Goal: Task Accomplishment & Management: Complete application form

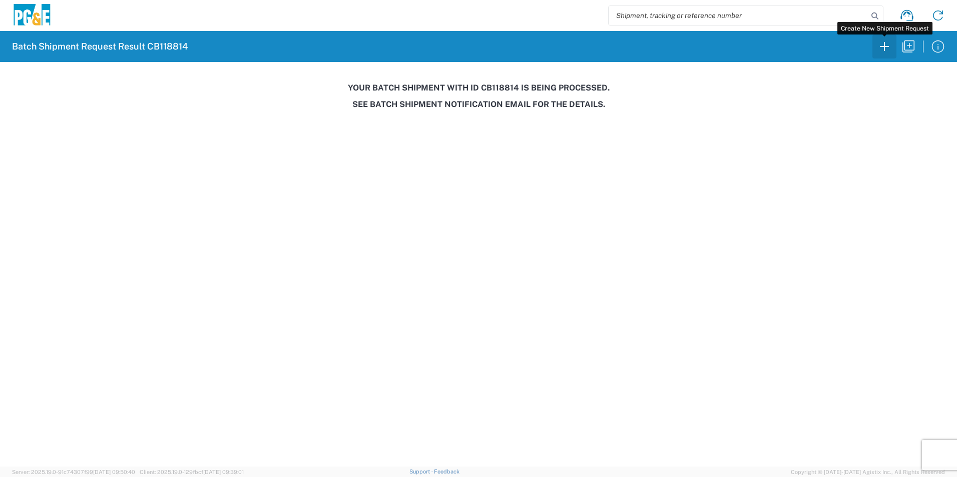
click at [889, 47] on icon "button" at bounding box center [884, 47] width 16 height 16
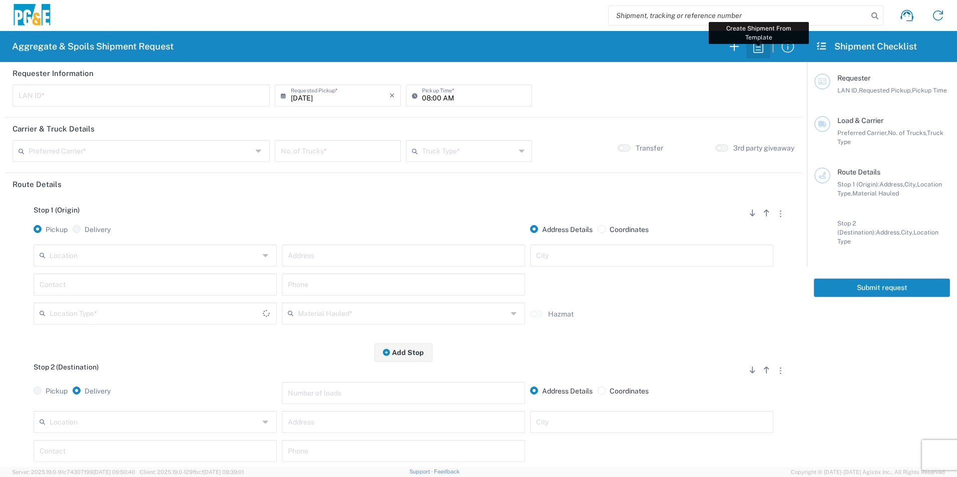
click at [760, 47] on icon "button" at bounding box center [758, 46] width 10 height 13
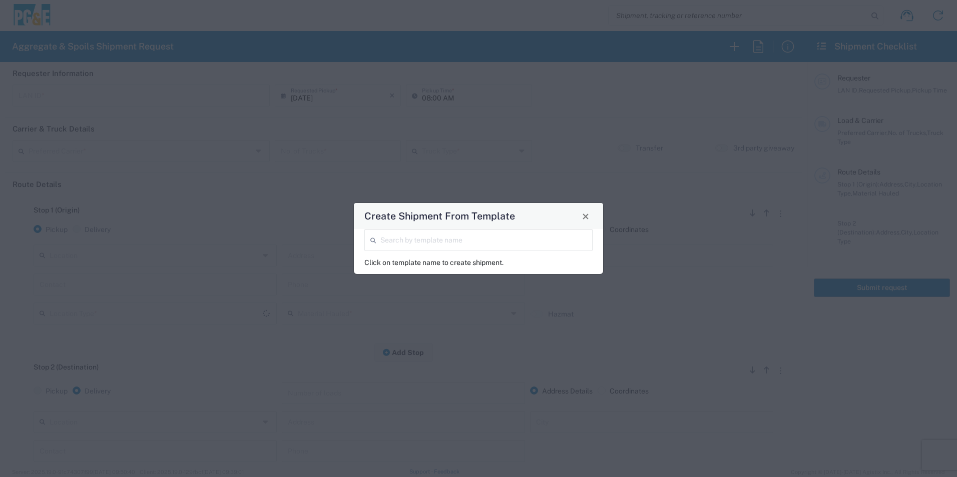
click at [421, 238] on input "search" at bounding box center [483, 240] width 206 height 18
click at [583, 219] on span "Close" at bounding box center [585, 216] width 7 height 7
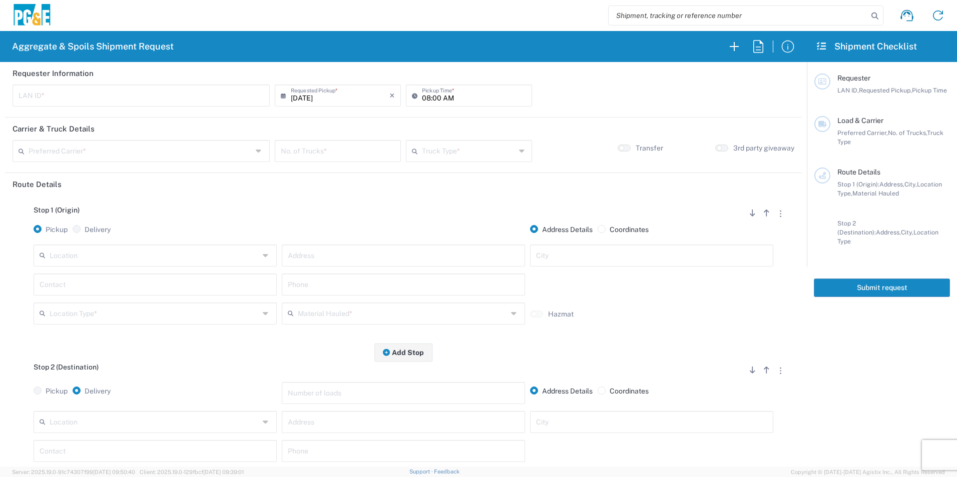
click at [140, 96] on input "text" at bounding box center [141, 95] width 245 height 18
type input "S7T7"
click at [423, 95] on input "08:00 AM" at bounding box center [474, 95] width 104 height 18
click at [435, 97] on input "06:00 AM" at bounding box center [474, 95] width 104 height 18
type input "06:30 AM"
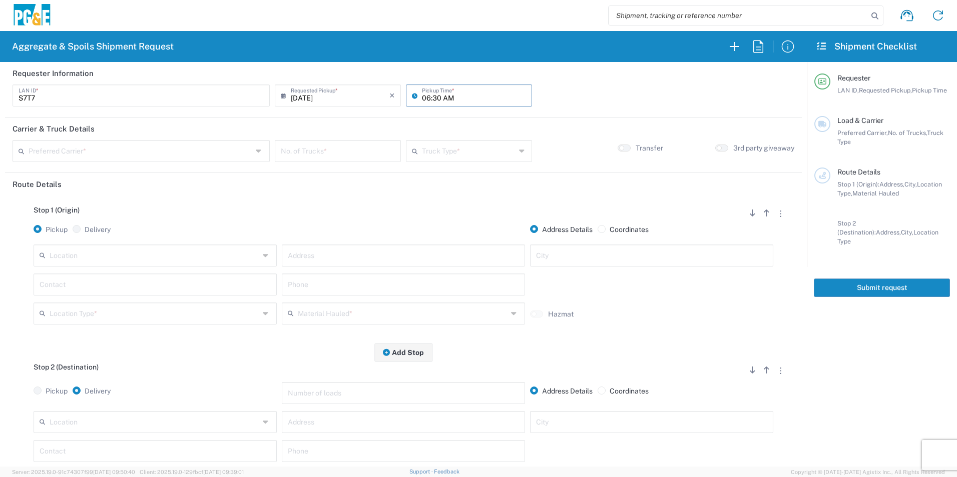
click at [195, 150] on input "text" at bounding box center [141, 151] width 224 height 18
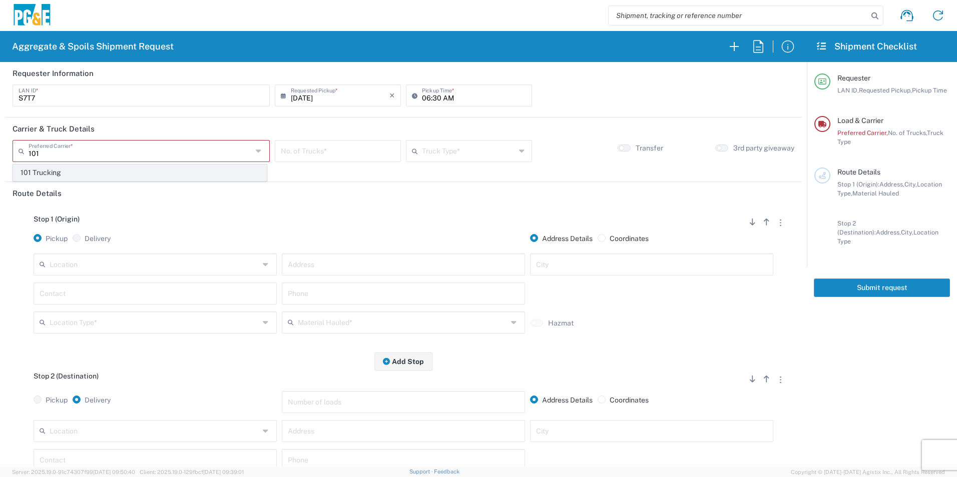
click at [94, 173] on span "101 Trucking" at bounding box center [140, 173] width 253 height 16
type input "101 Trucking"
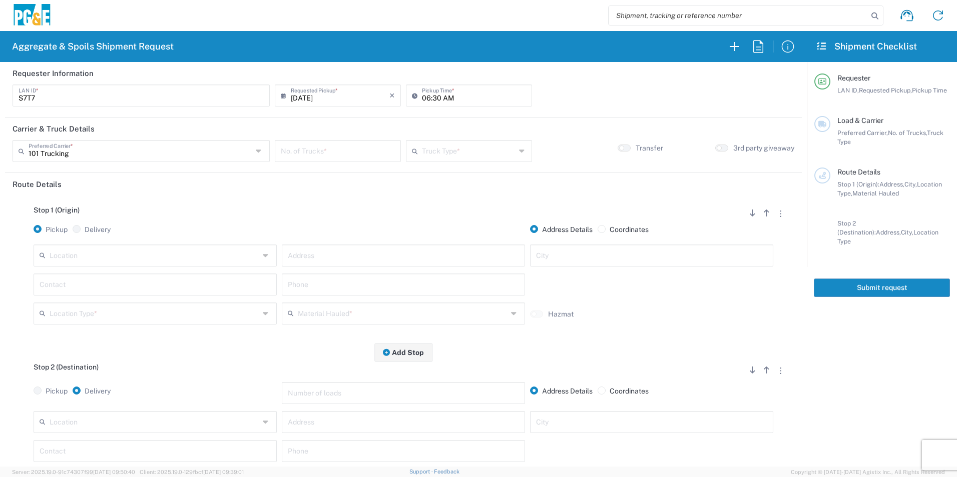
click at [309, 152] on input "number" at bounding box center [338, 151] width 114 height 18
type input "6"
click at [460, 156] on input "text" at bounding box center [469, 151] width 94 height 18
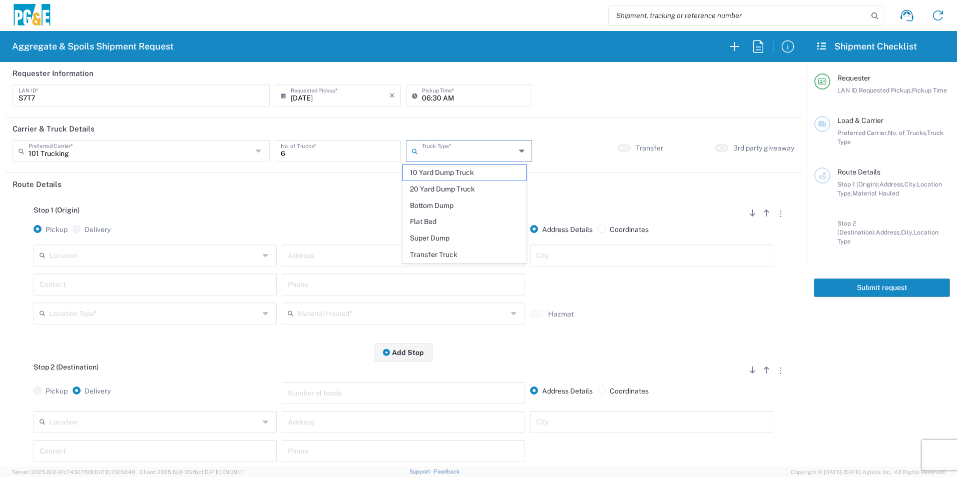
click at [427, 238] on span "Super Dump" at bounding box center [464, 239] width 123 height 16
type input "Super Dump"
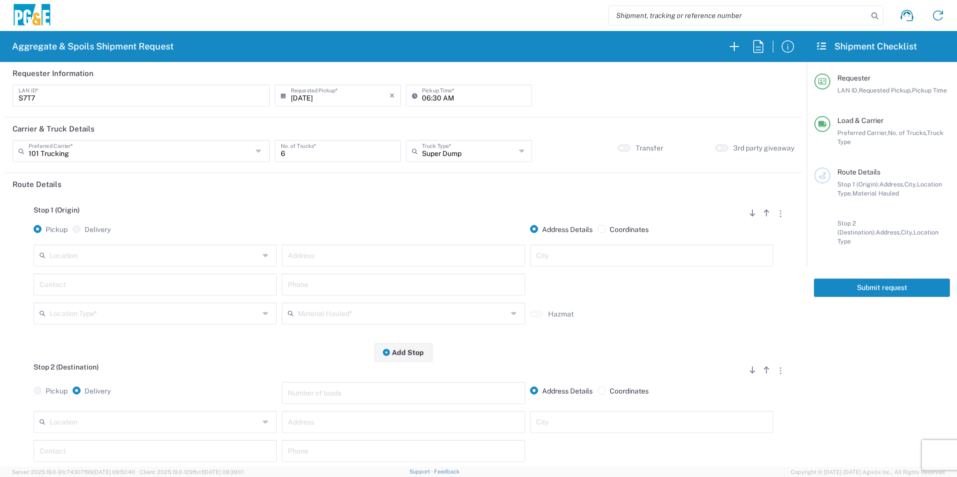
click at [158, 256] on input "text" at bounding box center [155, 255] width 210 height 18
click at [115, 278] on span "Hollister Yard" at bounding box center [154, 278] width 238 height 16
type input "Hollister Yard"
type input "900 Park Center Dr"
type input "Hollister"
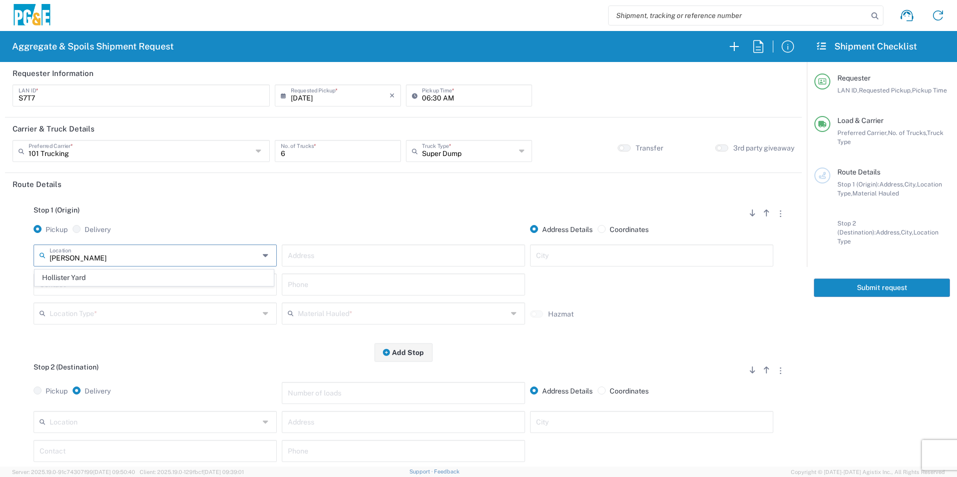
type input "Business No Loading Dock"
click at [108, 283] on input "text" at bounding box center [155, 284] width 231 height 18
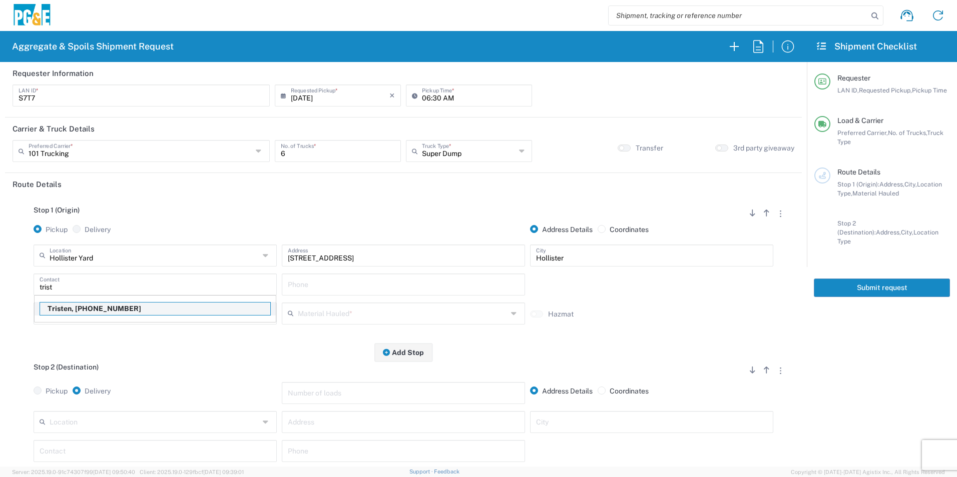
click at [104, 309] on p "Tristen, 707-328-5387" at bounding box center [155, 309] width 230 height 13
type input "Tristen"
type input "707-328-5387"
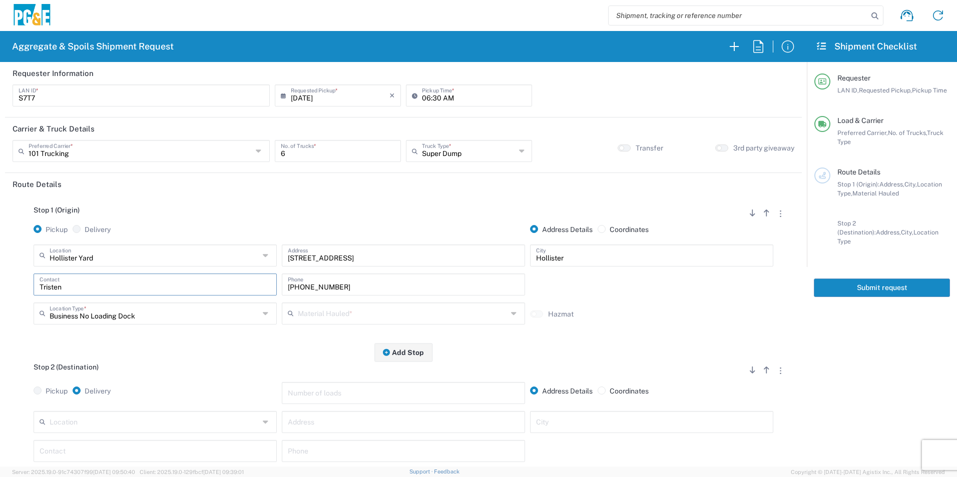
click at [336, 312] on input "text" at bounding box center [403, 313] width 210 height 18
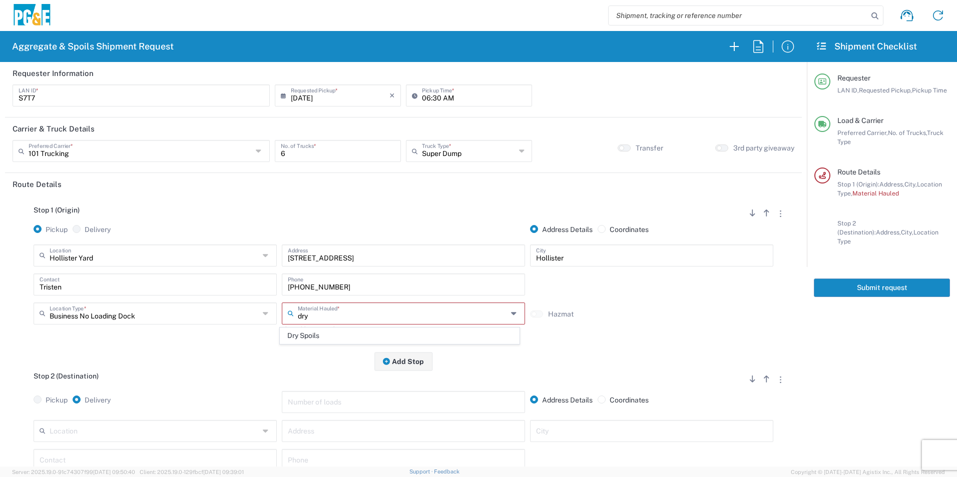
drag, startPoint x: 331, startPoint y: 341, endPoint x: 324, endPoint y: 344, distance: 7.6
click at [331, 341] on span "Dry Spoils" at bounding box center [399, 336] width 238 height 16
type input "Dry Spoils"
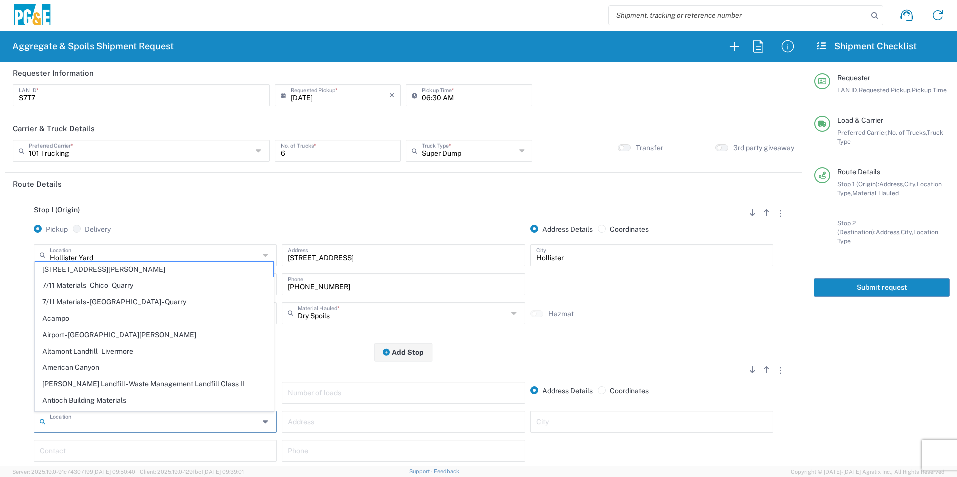
click at [221, 420] on input "text" at bounding box center [155, 422] width 210 height 18
click at [183, 225] on div "Stop 1 (Origin) Add Stop Above Add Stop Below Remove Stop Pickup Delivery Addre…" at bounding box center [403, 274] width 781 height 157
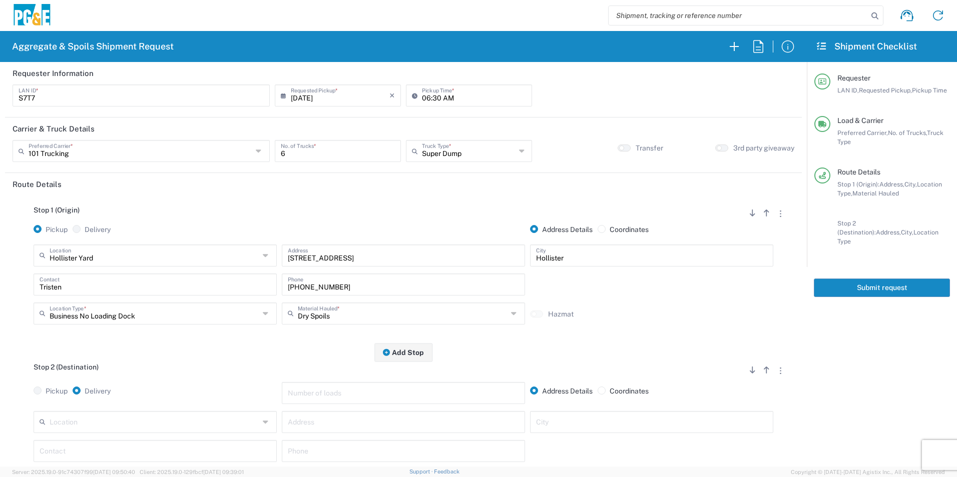
click at [93, 422] on input "text" at bounding box center [155, 422] width 210 height 18
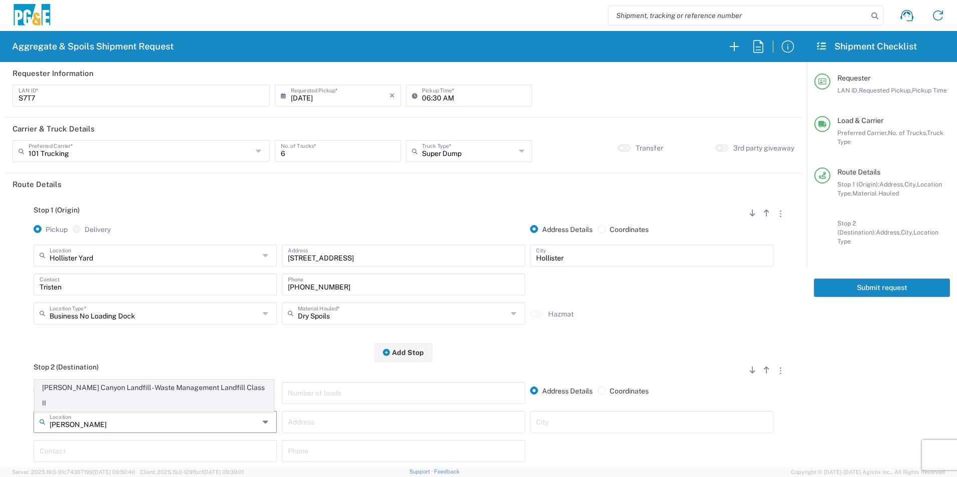
click at [126, 403] on span "[PERSON_NAME] Canyon Landfill - Waste Management Landfill Class II" at bounding box center [154, 395] width 238 height 31
type input "[PERSON_NAME] Canyon Landfill - Waste Management Landfill Class II"
type input "910 Coyote Creek Golf Dr"
type input "Morgan Hill"
type input "Landfill"
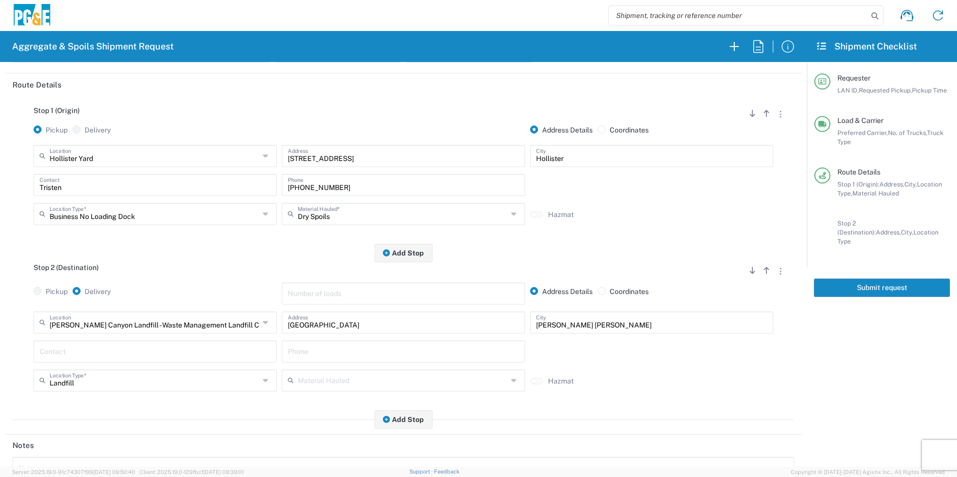
scroll to position [100, 0]
click at [115, 350] on input "text" at bounding box center [155, 351] width 231 height 18
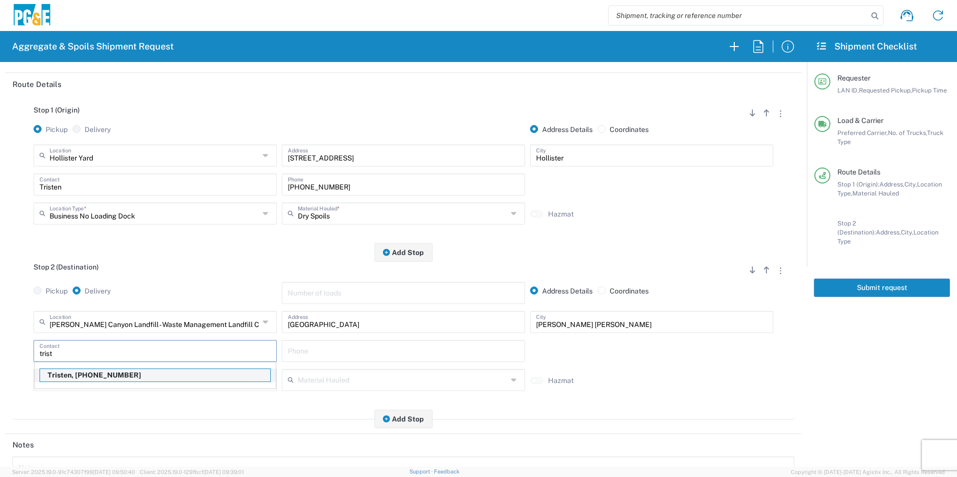
drag, startPoint x: 114, startPoint y: 377, endPoint x: 348, endPoint y: 337, distance: 237.5
click at [113, 377] on p "Tristen, 707-328-5387" at bounding box center [155, 375] width 230 height 13
type input "Tristen"
type input "707-328-5387"
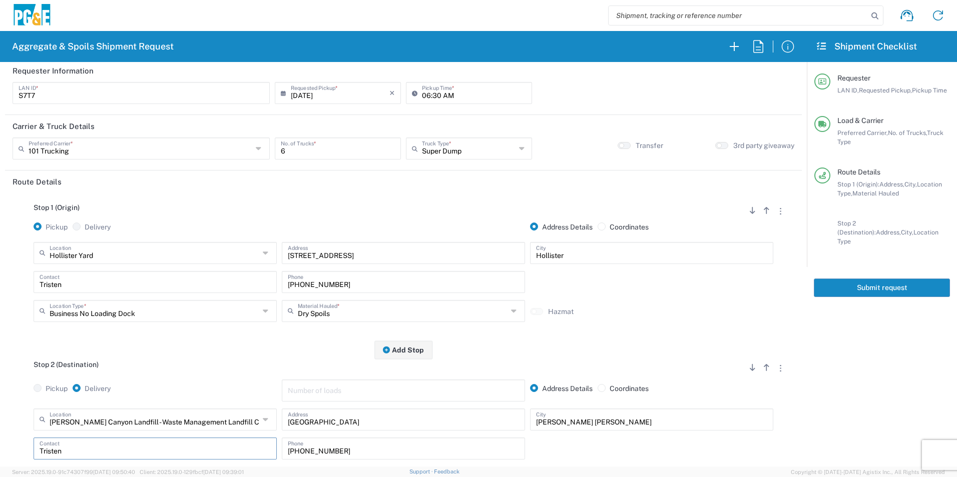
scroll to position [0, 0]
click at [892, 279] on button "Submit request" at bounding box center [881, 288] width 136 height 19
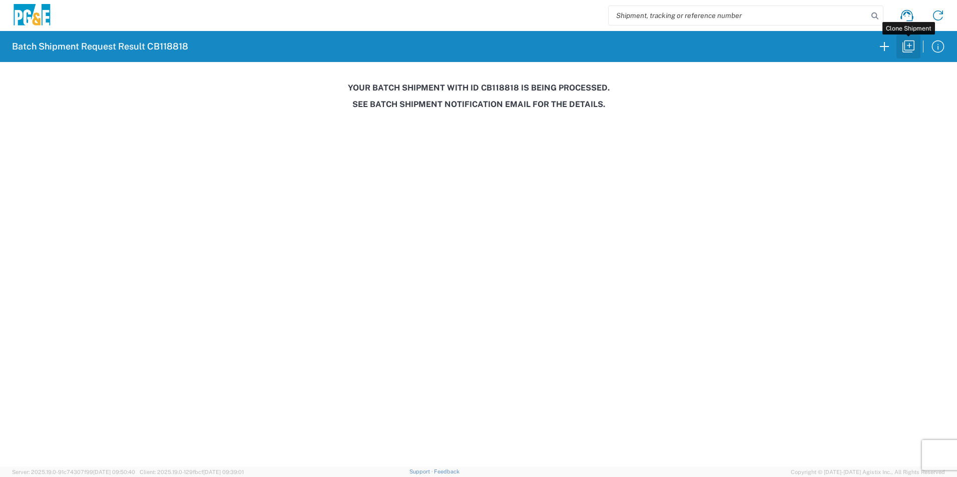
click at [908, 45] on icon "button" at bounding box center [908, 47] width 16 height 16
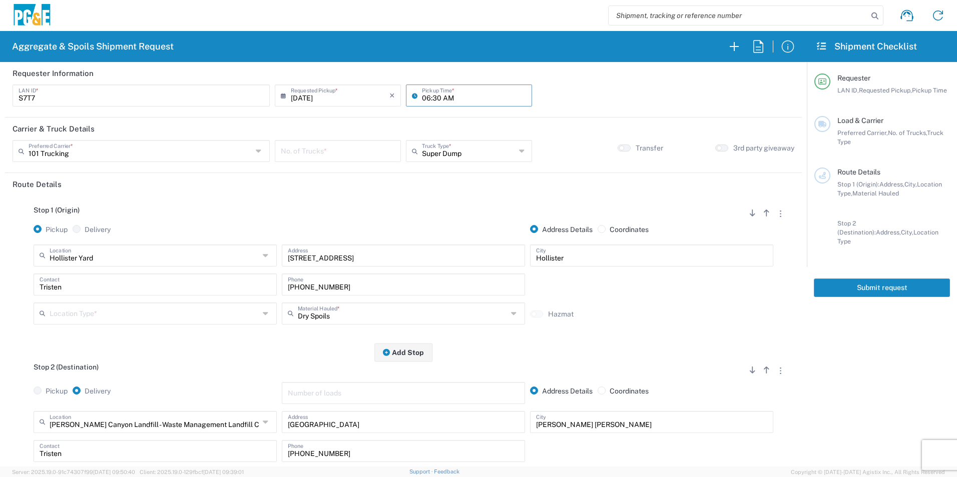
click at [424, 97] on input "06:30 AM" at bounding box center [474, 95] width 104 height 18
click at [433, 97] on input "07:30 AM" at bounding box center [474, 95] width 104 height 18
type input "07:00 AM"
click at [351, 144] on input "number" at bounding box center [338, 151] width 114 height 18
type input "6"
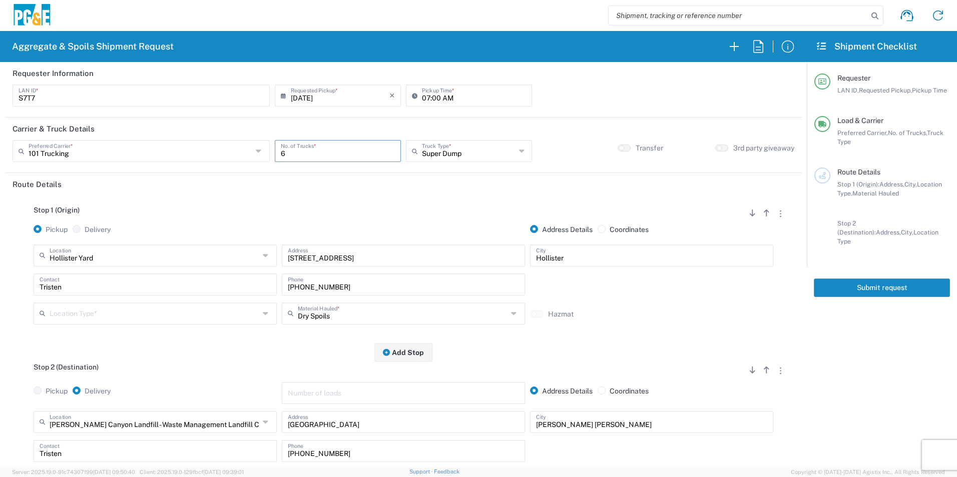
click at [100, 307] on input "text" at bounding box center [155, 313] width 210 height 18
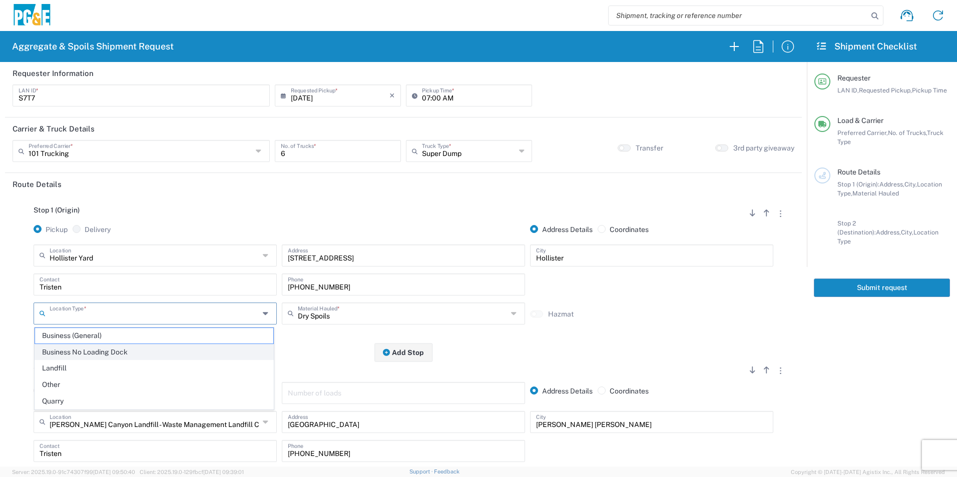
drag, startPoint x: 97, startPoint y: 349, endPoint x: 115, endPoint y: 333, distance: 23.7
click at [97, 348] on span "Business No Loading Dock" at bounding box center [154, 353] width 238 height 16
type input "Business No Loading Dock"
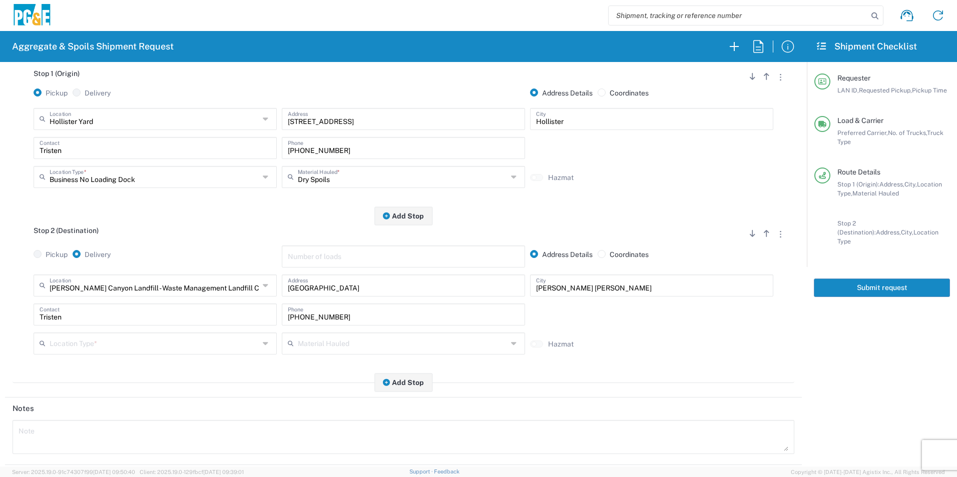
scroll to position [150, 0]
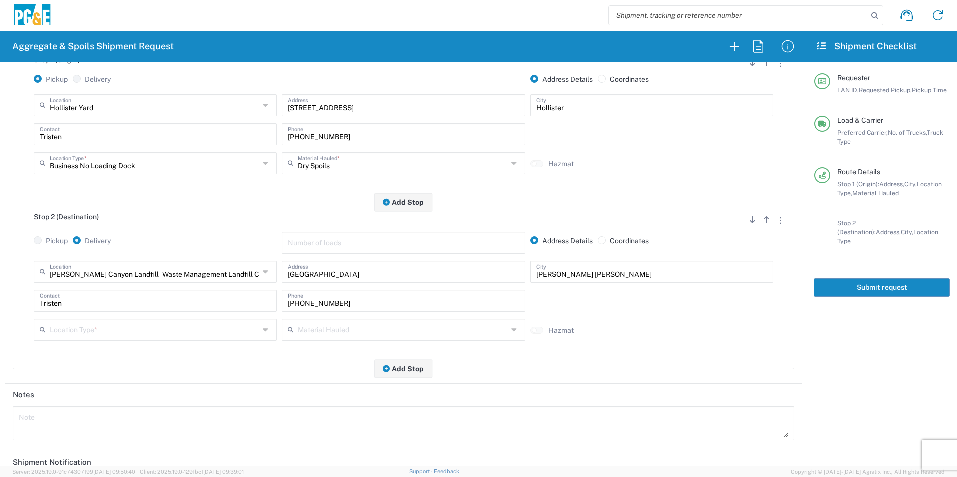
click at [92, 333] on input "text" at bounding box center [155, 330] width 210 height 18
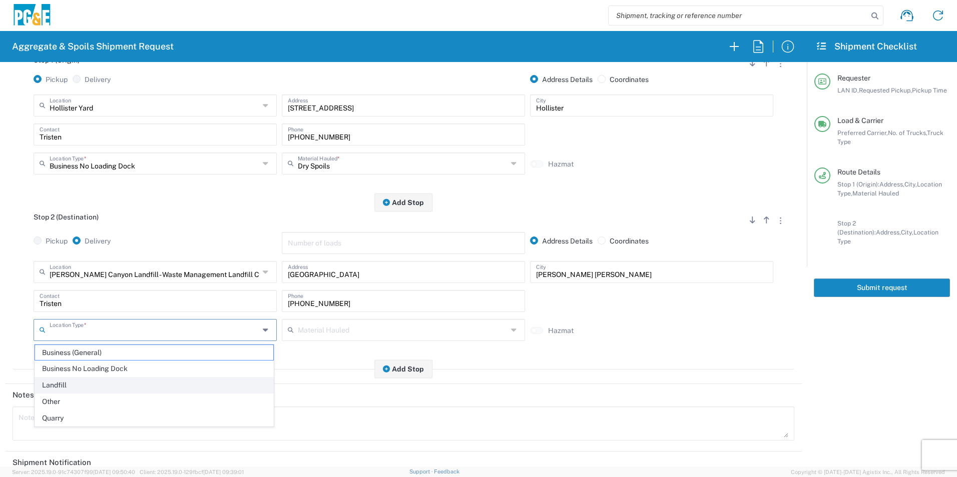
click at [72, 382] on span "Landfill" at bounding box center [154, 386] width 238 height 16
type input "Landfill"
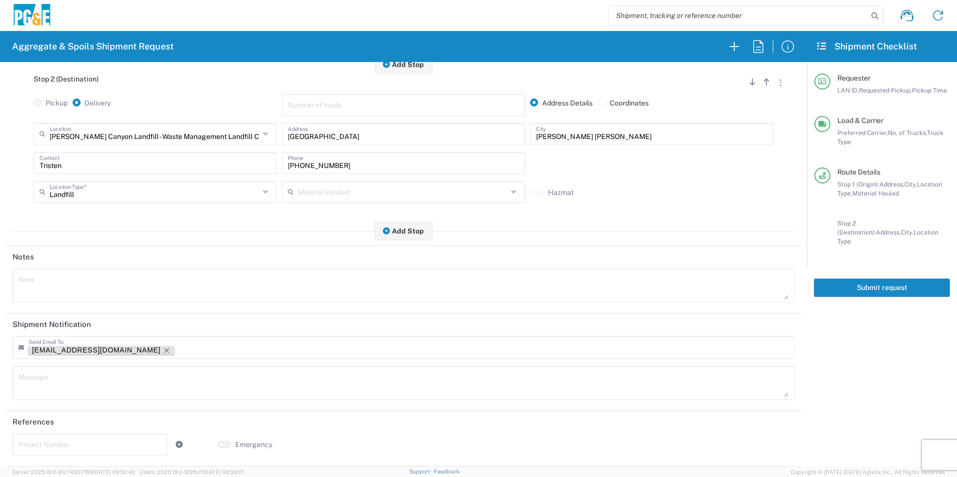
click at [163, 348] on icon "Remove tag" at bounding box center [167, 351] width 8 height 8
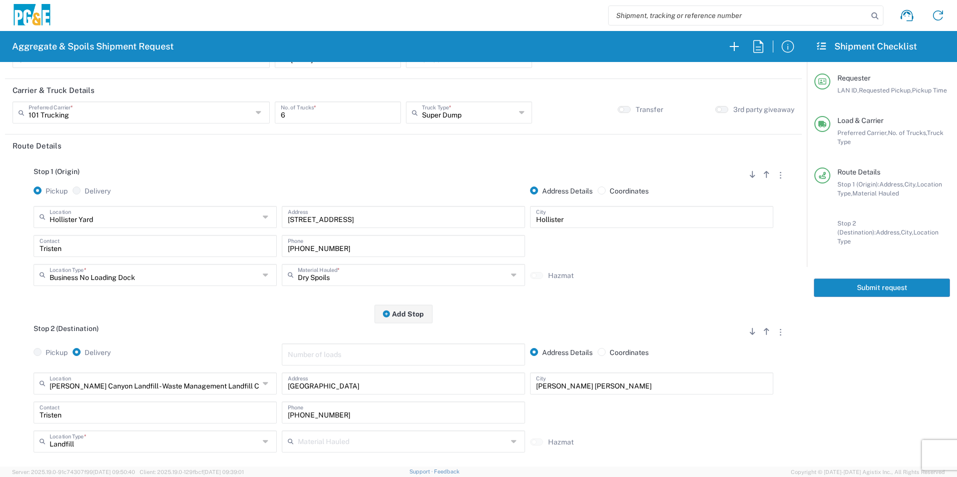
scroll to position [0, 0]
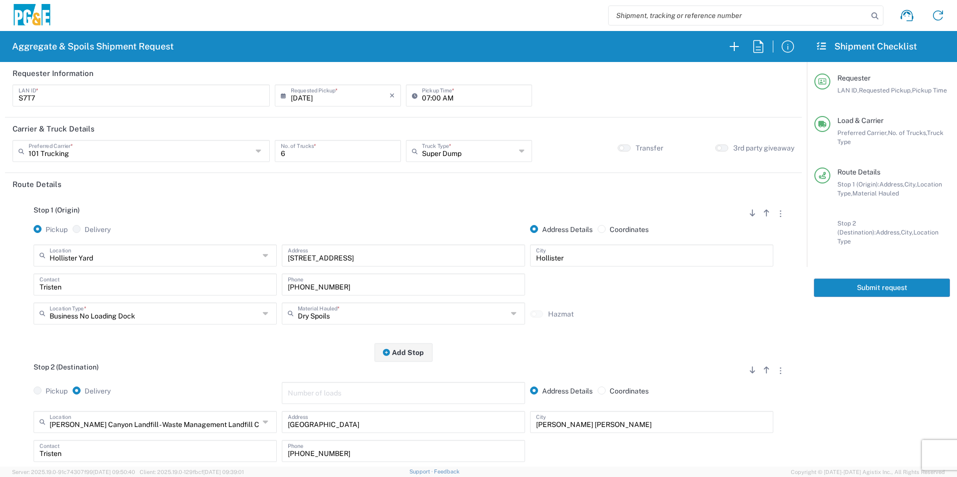
click at [865, 285] on button "Submit request" at bounding box center [881, 288] width 136 height 19
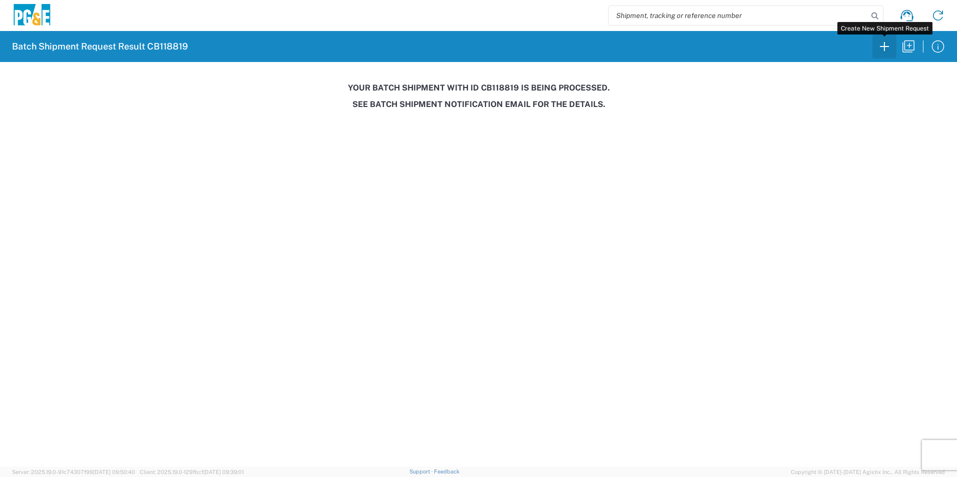
click at [885, 43] on icon "button" at bounding box center [884, 47] width 16 height 16
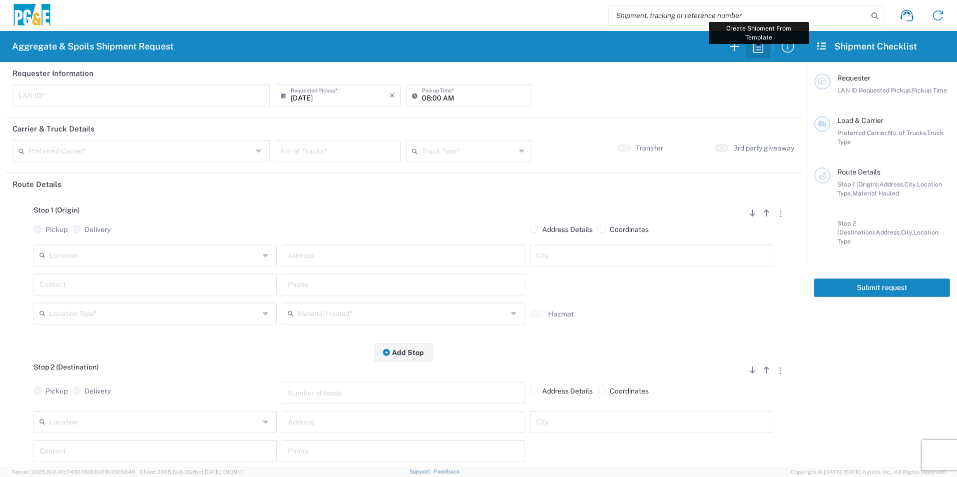
click at [754, 50] on icon "button" at bounding box center [758, 47] width 16 height 16
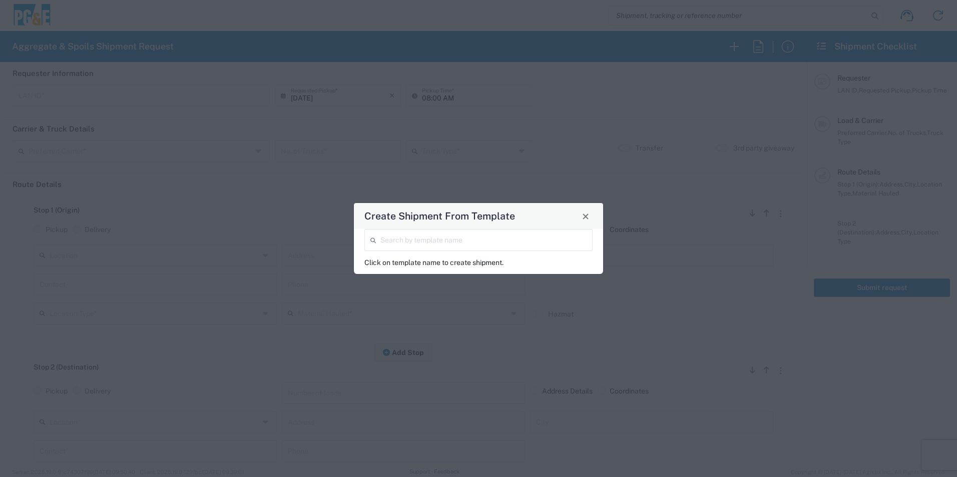
click at [436, 237] on input "search" at bounding box center [483, 240] width 206 height 18
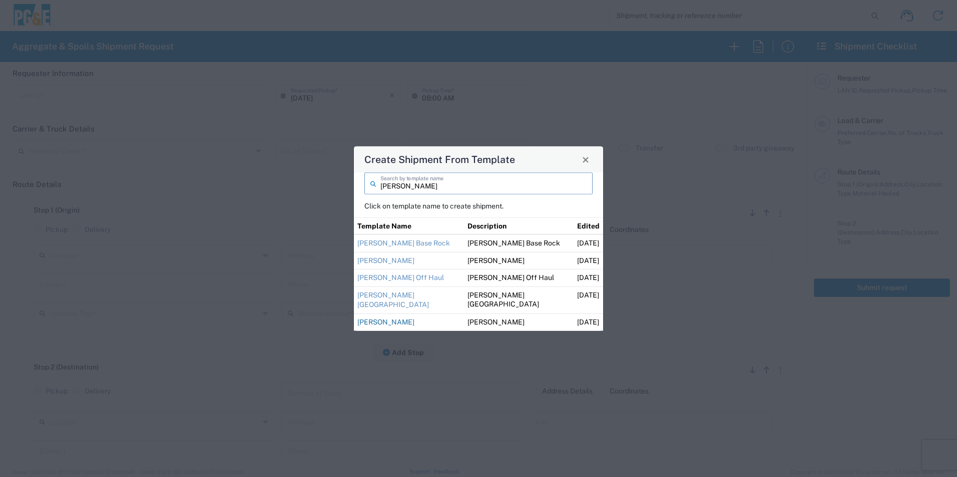
type input "guillermo"
click at [399, 322] on link "[PERSON_NAME]" at bounding box center [385, 322] width 57 height 8
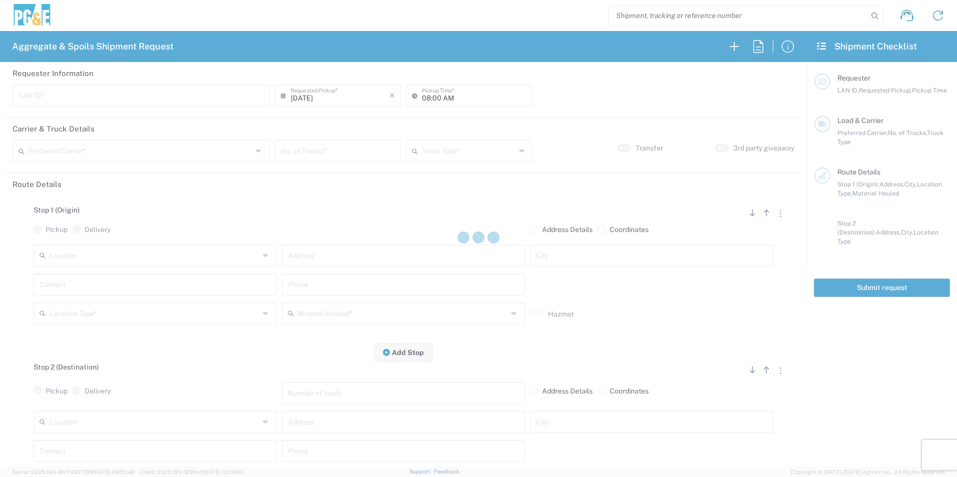
type input "M2DS"
type input "06:00 AM"
type input "[PERSON_NAME] Trucking"
type input "Super Dump"
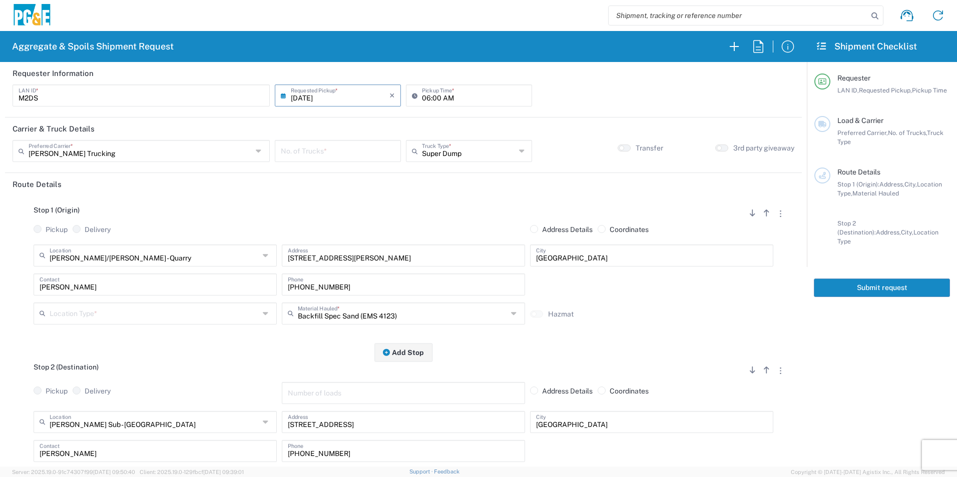
click at [338, 148] on input "number" at bounding box center [338, 151] width 114 height 18
type input "1"
click at [104, 319] on input "text" at bounding box center [155, 313] width 210 height 18
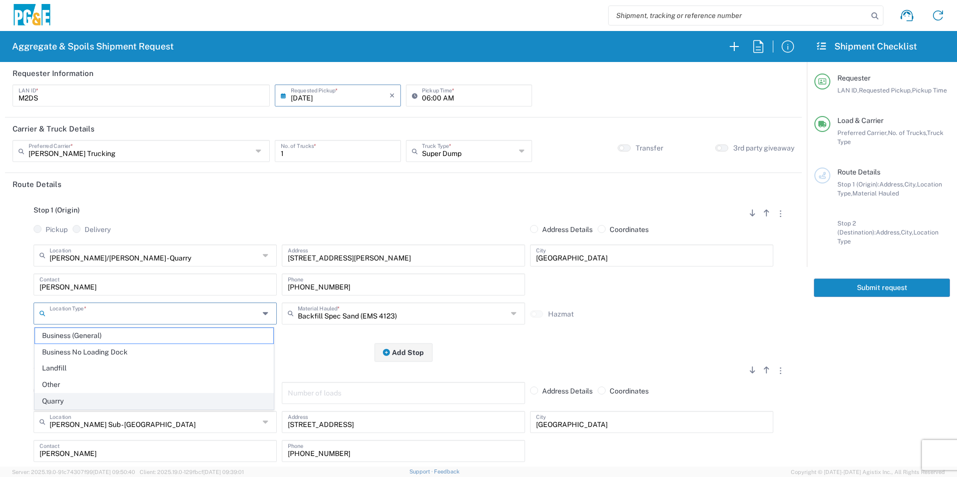
click at [81, 395] on span "Quarry" at bounding box center [154, 402] width 238 height 16
type input "Quarry"
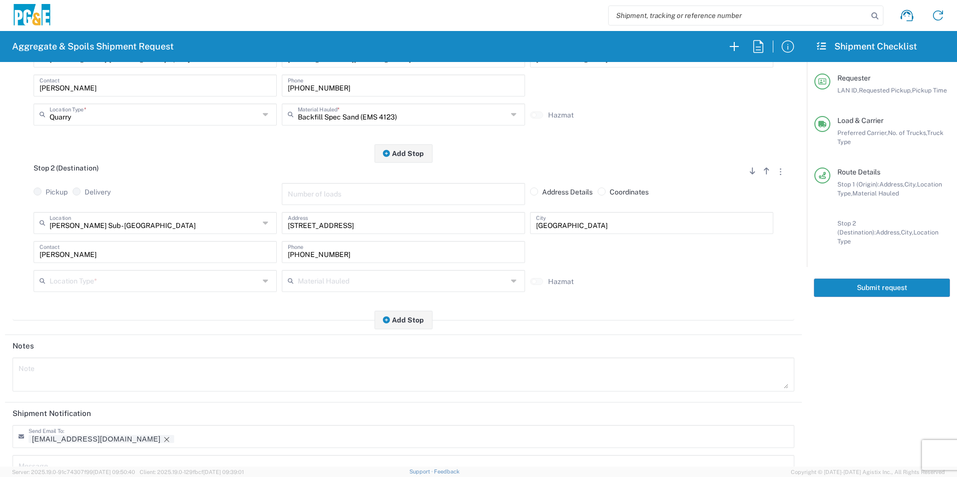
scroll to position [200, 0]
click at [71, 277] on input "text" at bounding box center [155, 280] width 210 height 18
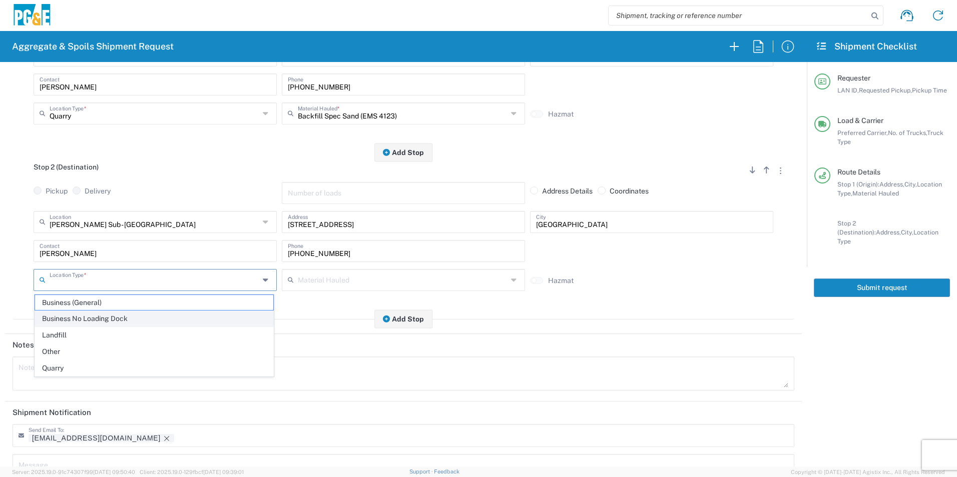
click at [79, 315] on span "Business No Loading Dock" at bounding box center [154, 319] width 238 height 16
type input "Business No Loading Dock"
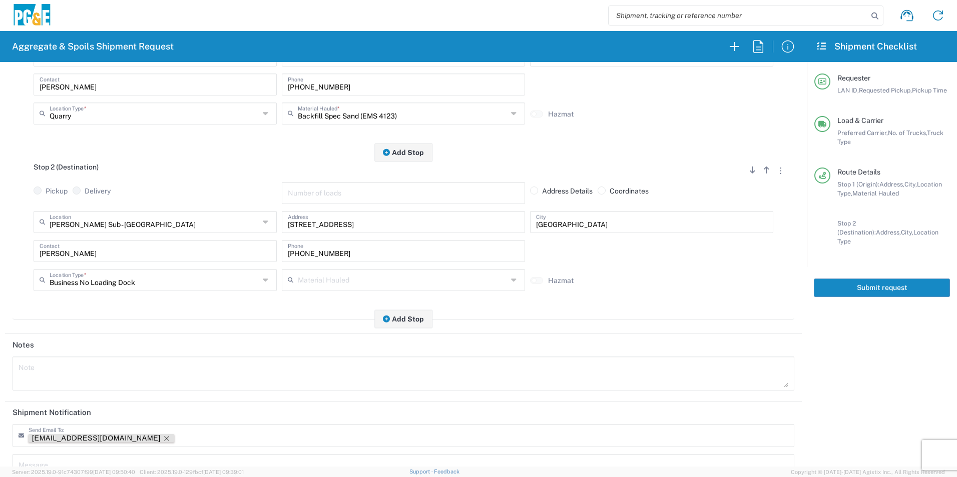
click at [163, 439] on icon "Remove tag" at bounding box center [167, 439] width 8 height 8
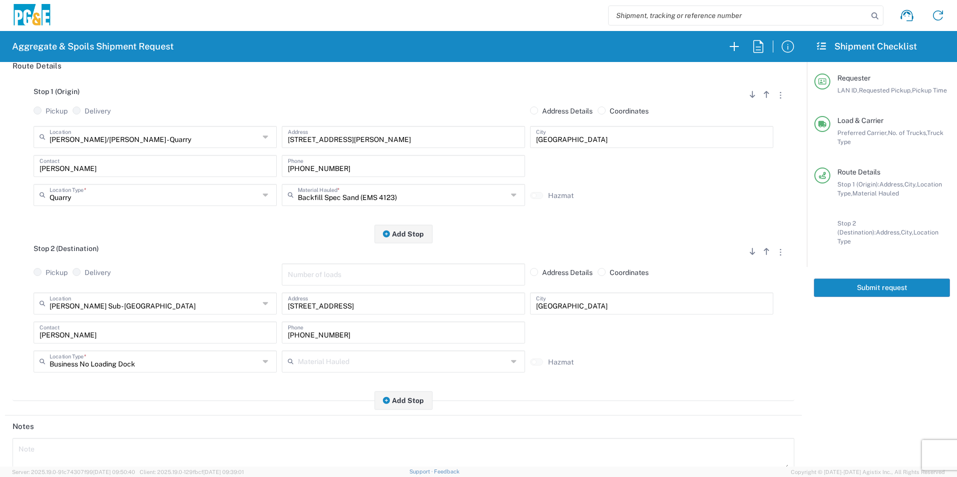
scroll to position [0, 0]
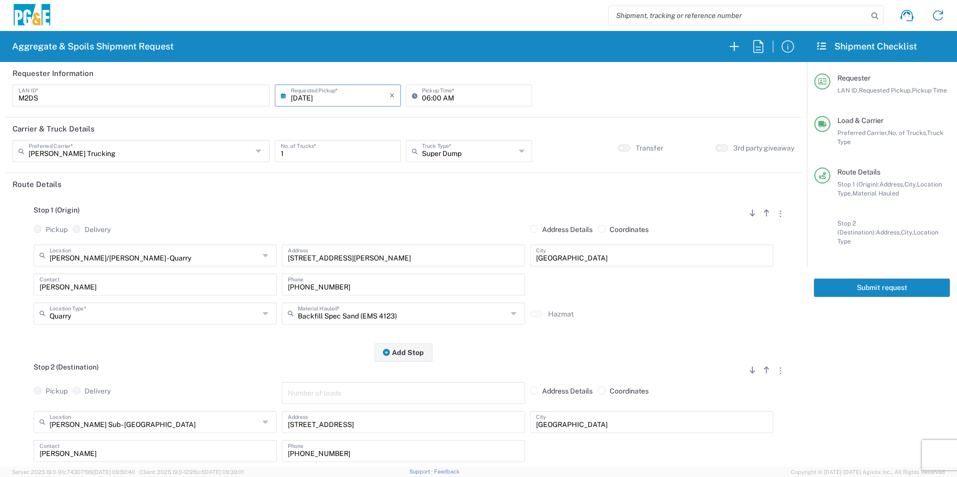
click at [844, 279] on button "Submit request" at bounding box center [881, 288] width 136 height 19
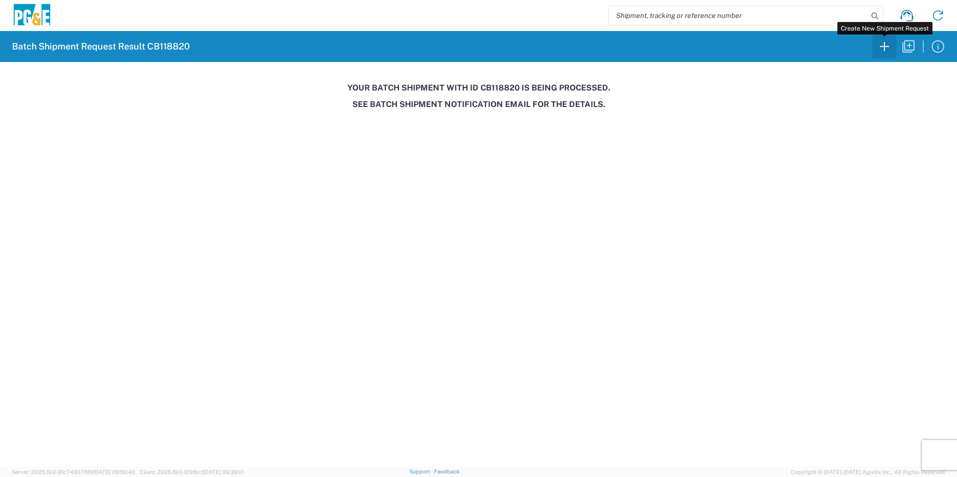
click at [878, 46] on icon "button" at bounding box center [884, 47] width 16 height 16
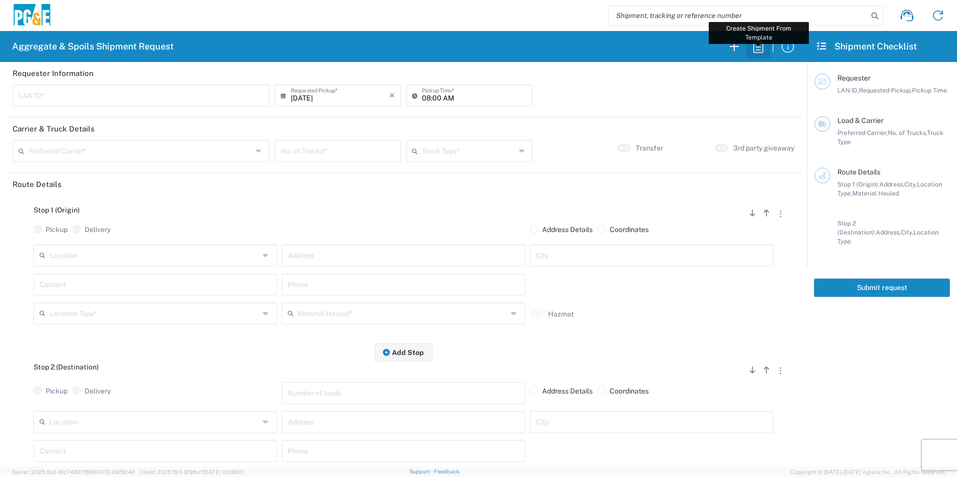
click at [756, 51] on icon "button" at bounding box center [758, 47] width 16 height 16
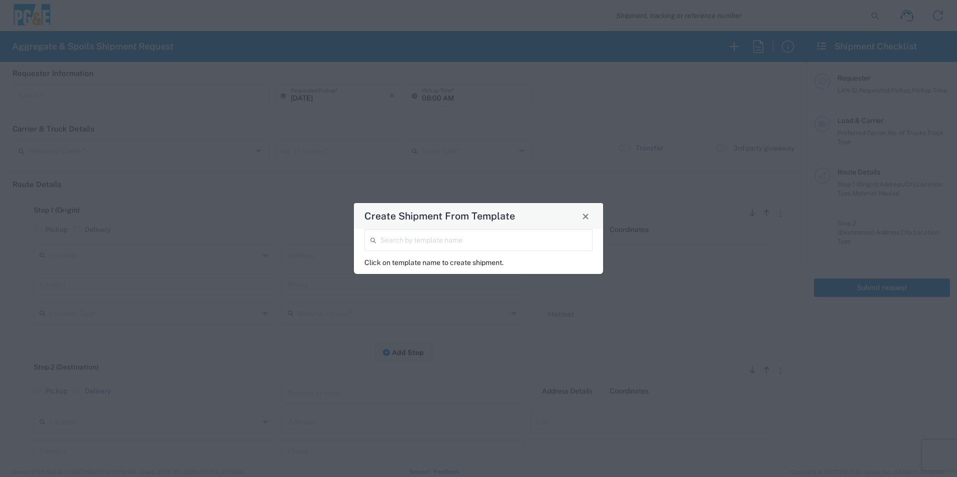
click at [443, 236] on input "search" at bounding box center [483, 240] width 206 height 18
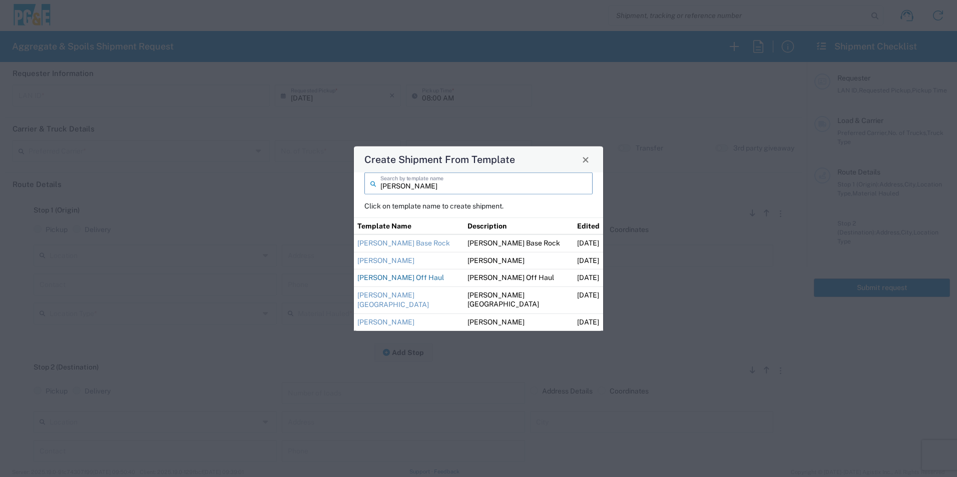
type input "guillermo"
click at [415, 276] on link "[PERSON_NAME] Off Haul" at bounding box center [400, 278] width 87 height 8
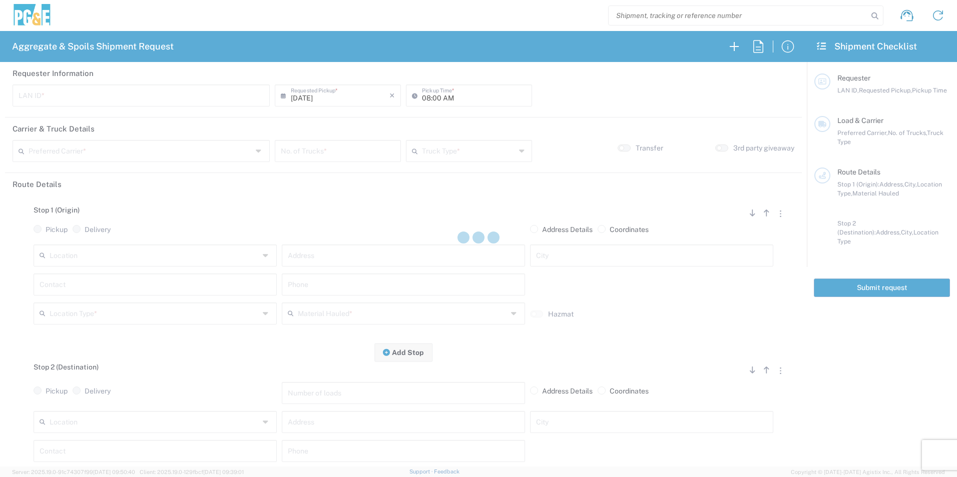
type input "M2DS"
type input "12:00 AM"
type input "[PERSON_NAME] Trucking"
type input "Super Dump"
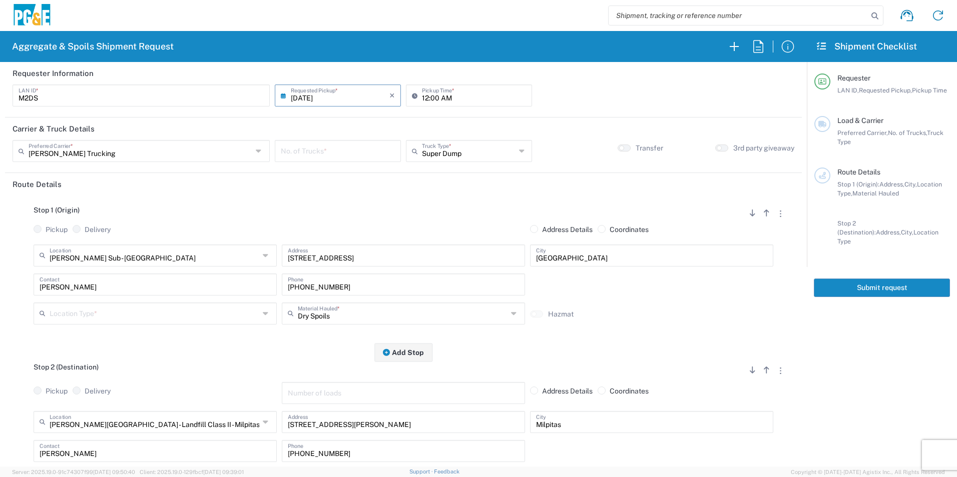
click at [346, 150] on input "number" at bounding box center [338, 151] width 114 height 18
type input "4"
click at [422, 97] on input "12:00 AM" at bounding box center [474, 95] width 104 height 18
click at [432, 93] on input "06:00 AM" at bounding box center [474, 95] width 104 height 18
type input "06:15 AM"
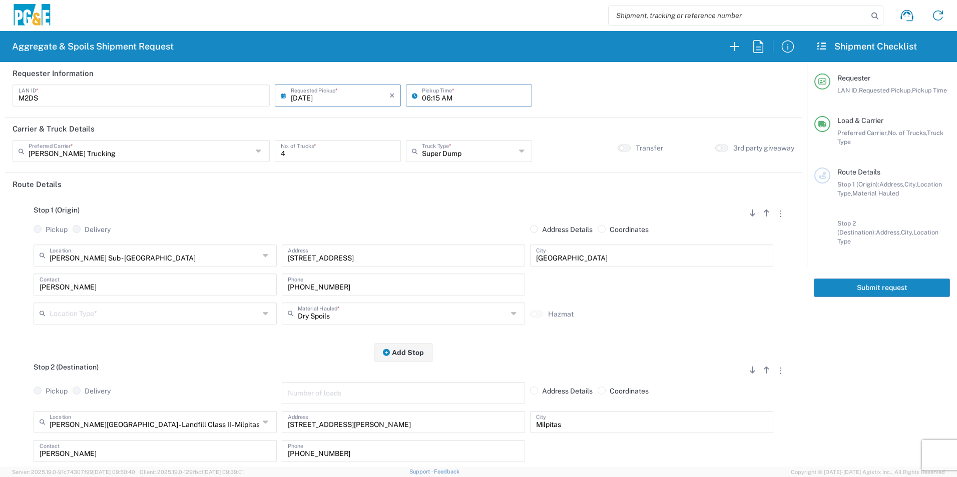
click at [112, 312] on input "text" at bounding box center [155, 313] width 210 height 18
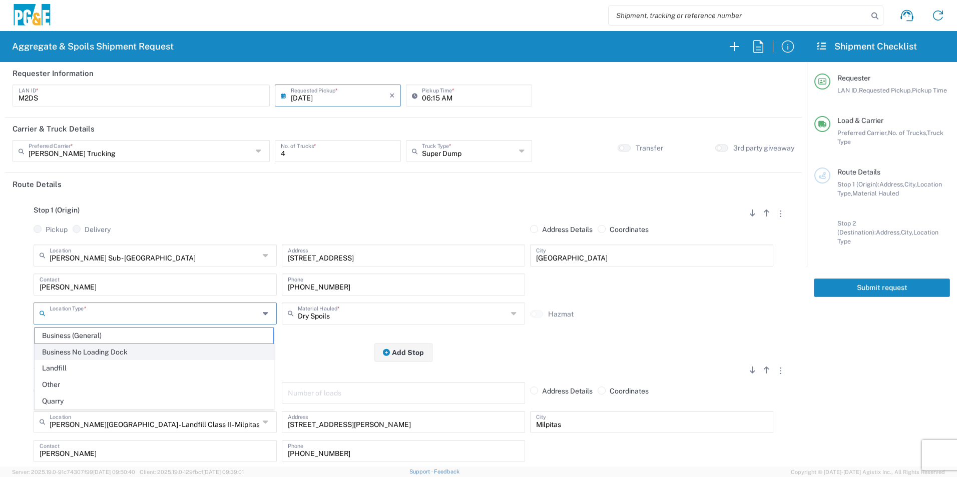
click at [87, 349] on span "Business No Loading Dock" at bounding box center [154, 353] width 238 height 16
type input "Business No Loading Dock"
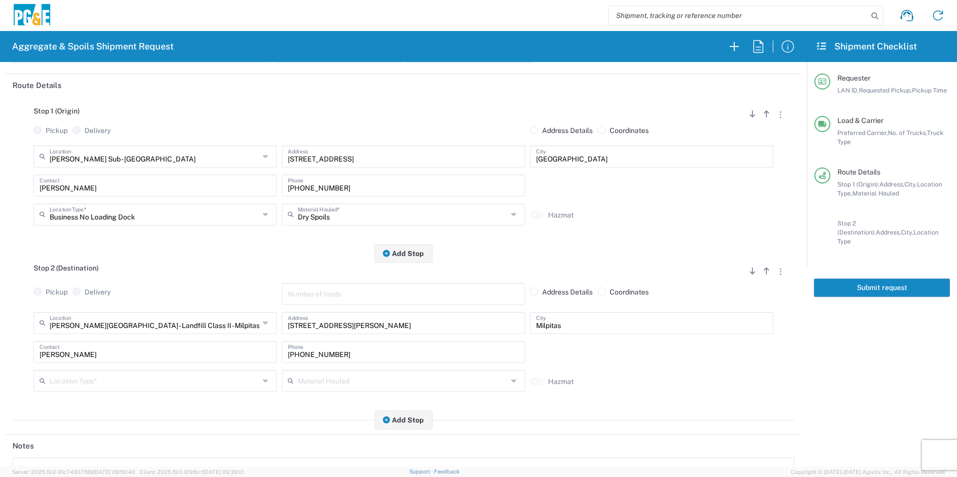
scroll to position [100, 0]
click at [98, 378] on input "text" at bounding box center [155, 380] width 210 height 18
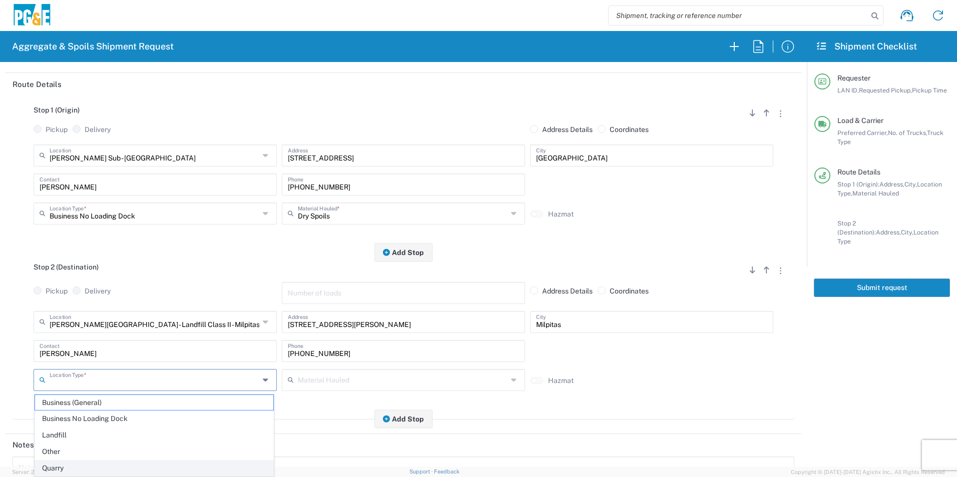
click at [77, 461] on span "Quarry" at bounding box center [154, 469] width 238 height 16
type input "Quarry"
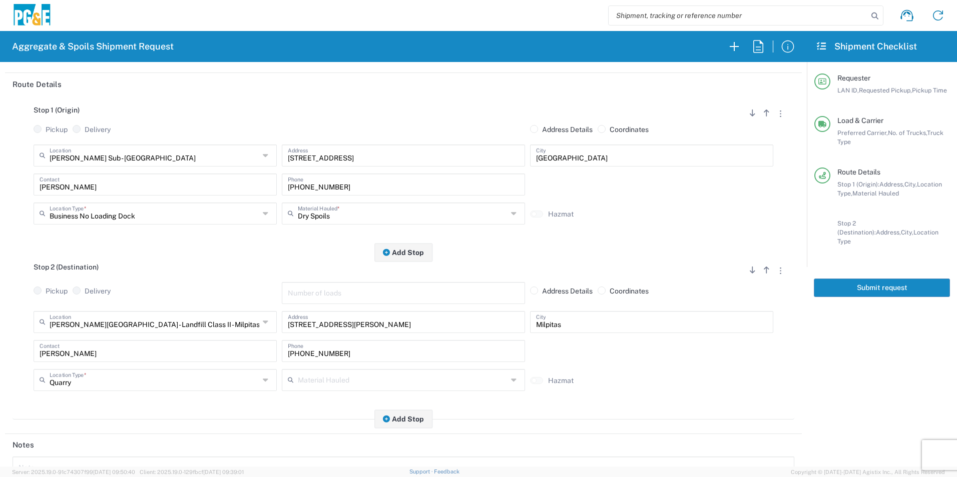
scroll to position [289, 0]
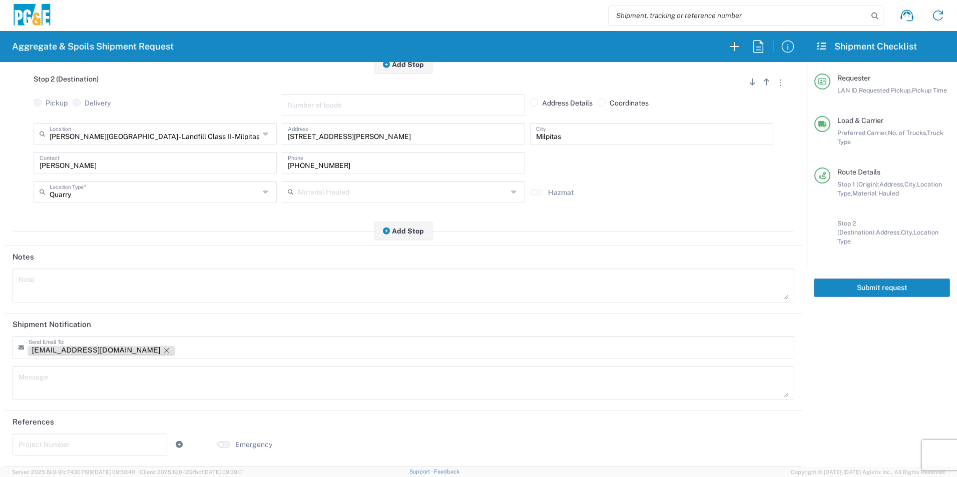
click at [163, 349] on icon "Remove tag" at bounding box center [167, 351] width 8 height 8
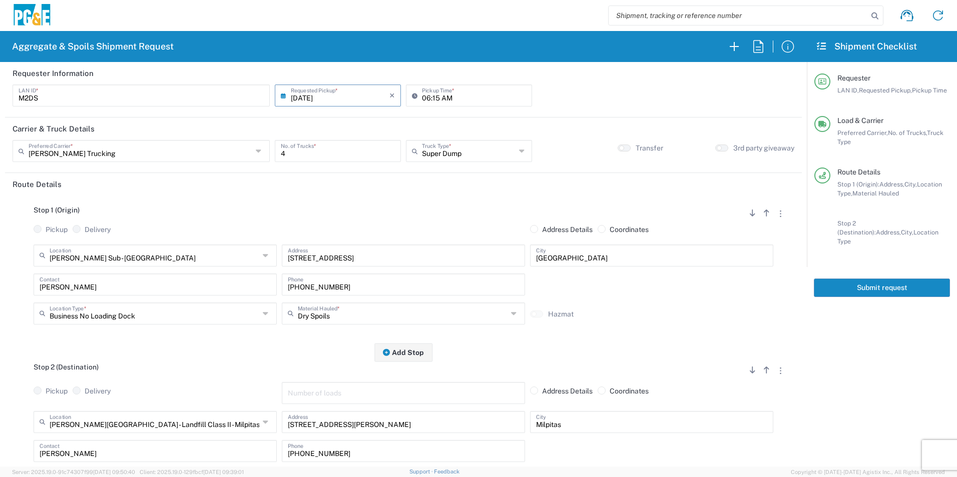
click at [868, 279] on button "Submit request" at bounding box center [881, 288] width 136 height 19
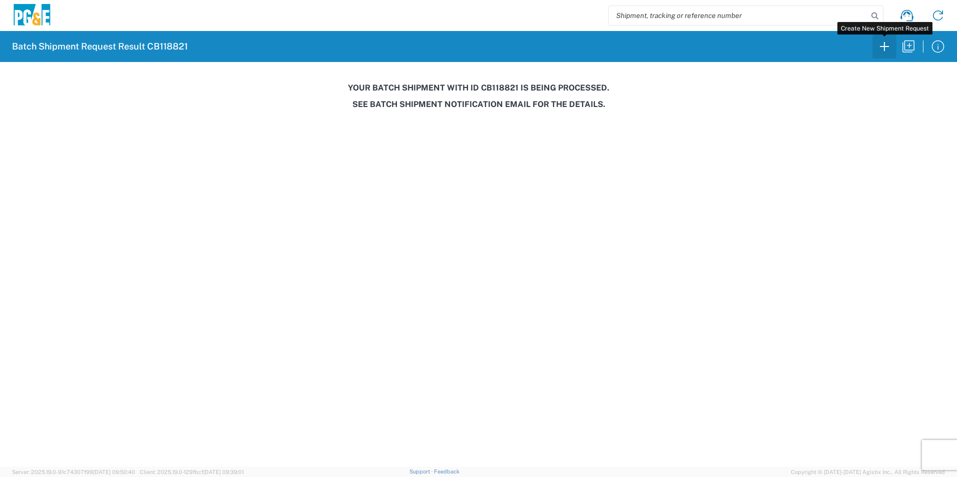
click at [886, 50] on icon "button" at bounding box center [884, 47] width 16 height 16
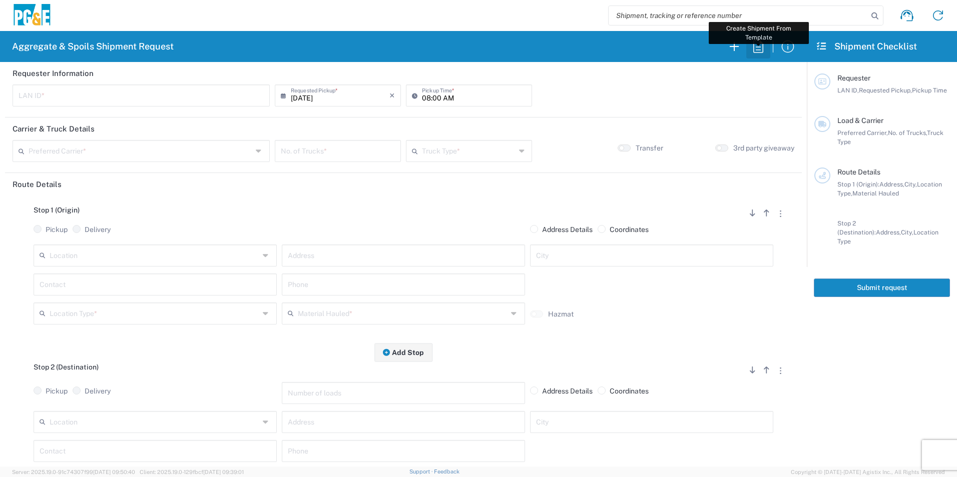
click at [758, 48] on icon "button" at bounding box center [758, 47] width 16 height 16
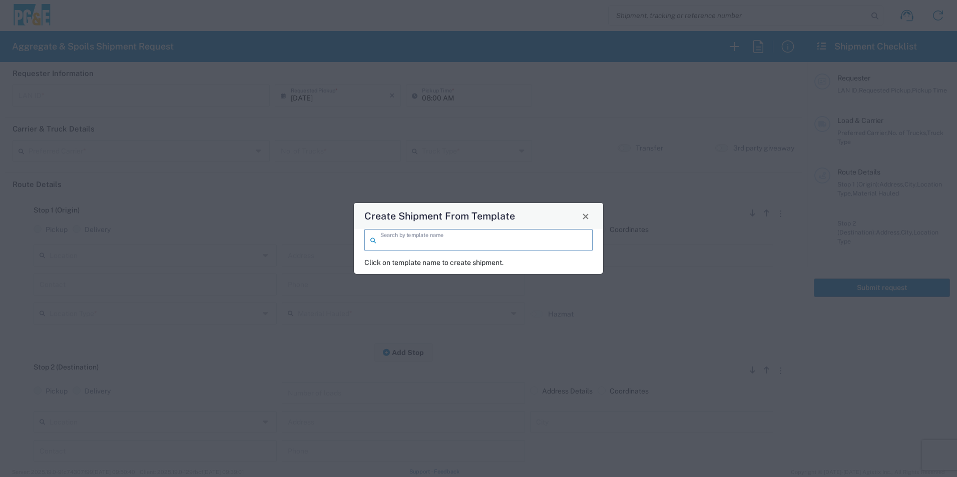
click at [472, 241] on input "search" at bounding box center [483, 240] width 206 height 18
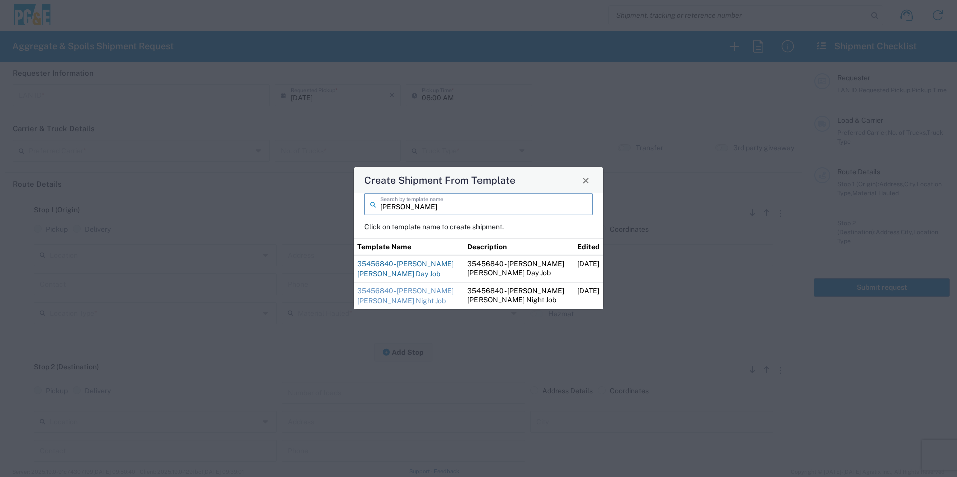
type input "jim"
click at [412, 262] on link "35456840 - [PERSON_NAME] [PERSON_NAME] Day Job" at bounding box center [405, 269] width 97 height 18
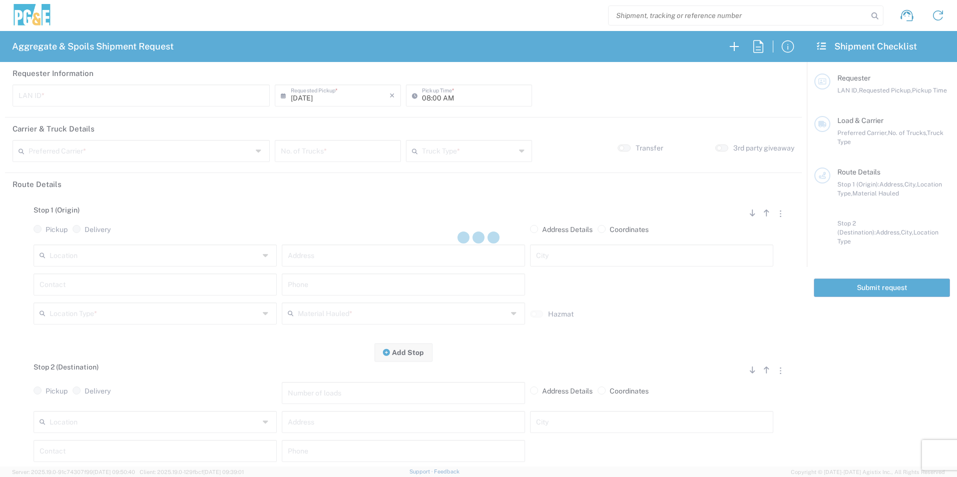
type input "CUSC"
type input "08:30 AM"
type input "[PERSON_NAME] Trucking"
type input "Super Dump"
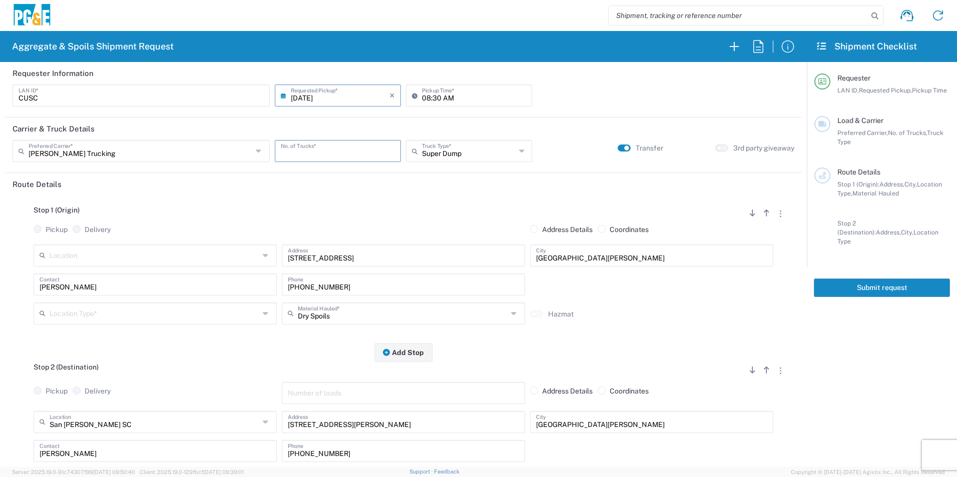
click at [353, 152] on input "number" at bounding box center [338, 151] width 114 height 18
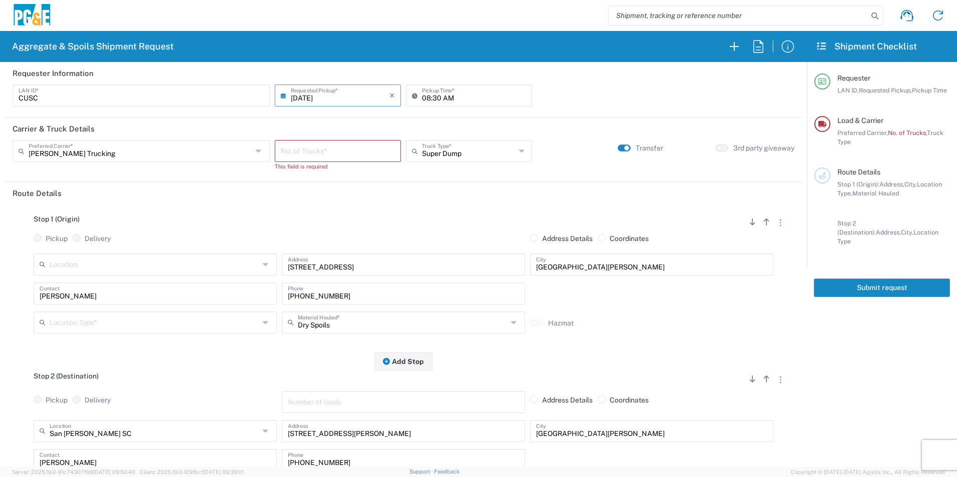
click at [617, 151] on button "button" at bounding box center [623, 148] width 13 height 7
click at [347, 153] on input "number" at bounding box center [338, 151] width 114 height 18
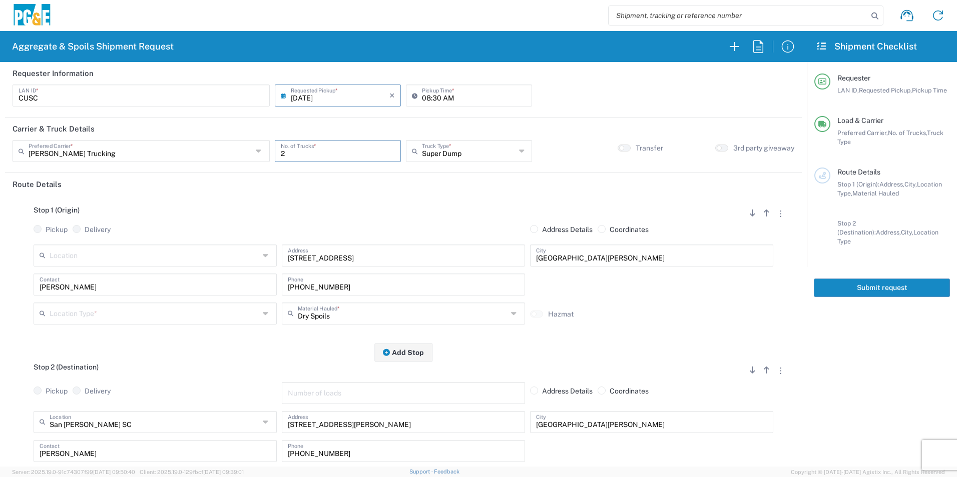
type input "2"
click at [425, 95] on input "08:30 AM" at bounding box center [474, 95] width 104 height 18
click at [433, 94] on input "07:30 AM" at bounding box center [474, 95] width 104 height 18
type input "07:00 AM"
drag, startPoint x: 412, startPoint y: 354, endPoint x: 445, endPoint y: 349, distance: 32.9
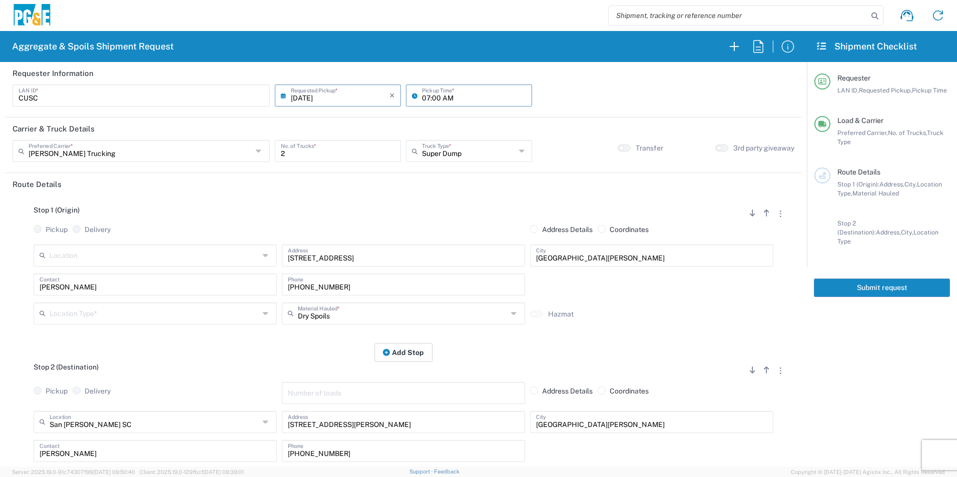
click at [412, 353] on button "Add Stop" at bounding box center [403, 352] width 58 height 19
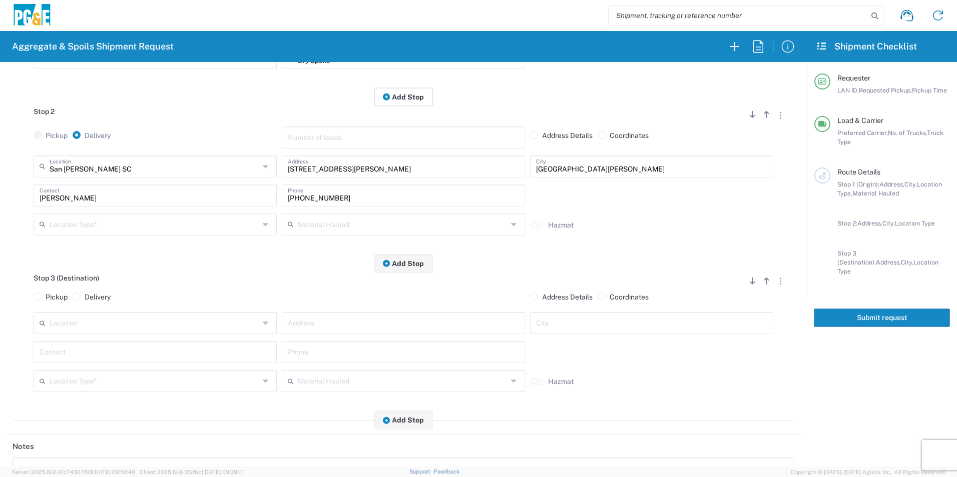
scroll to position [300, 0]
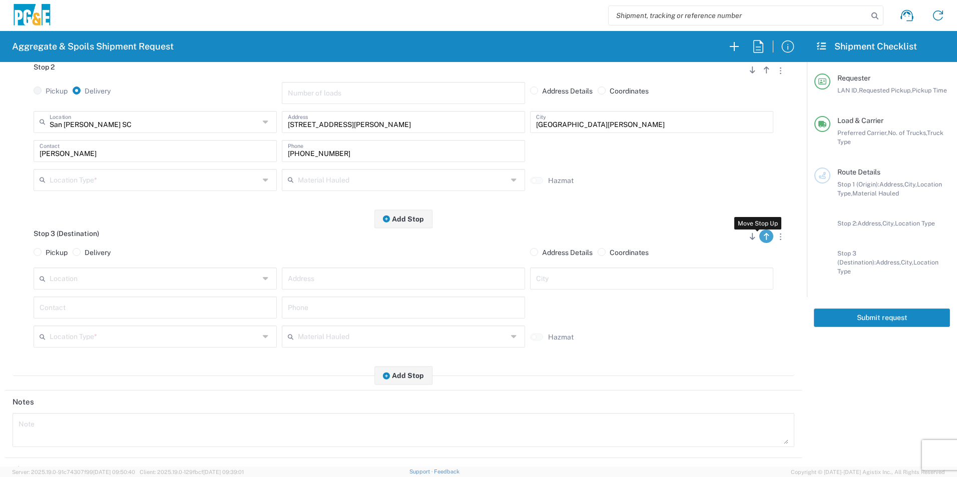
click at [762, 237] on button "button" at bounding box center [766, 237] width 14 height 14
radio input "false"
radio input "true"
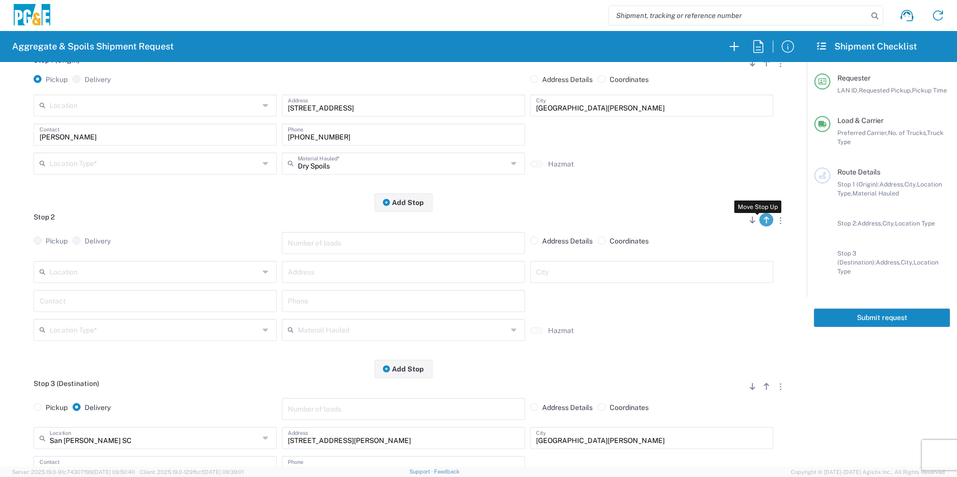
click at [759, 225] on button "button" at bounding box center [766, 220] width 14 height 14
radio input "false"
radio input "true"
radio input "false"
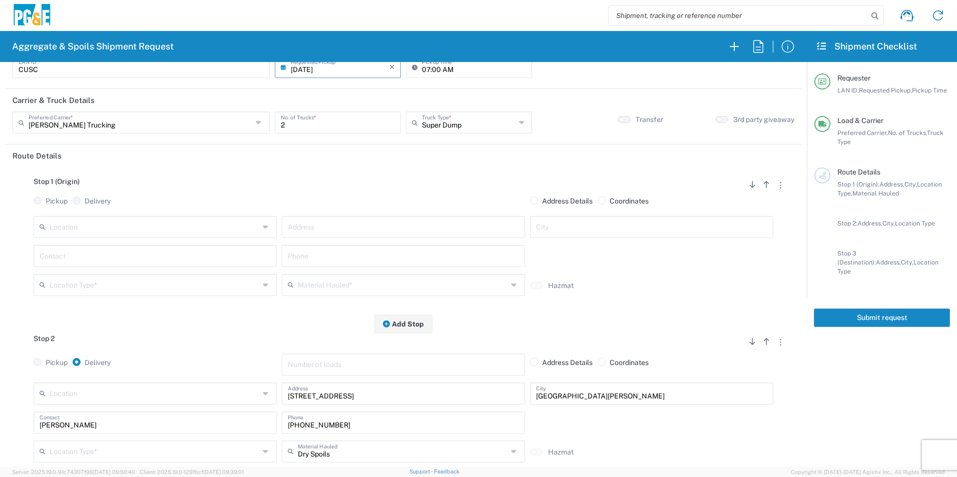
scroll to position [0, 0]
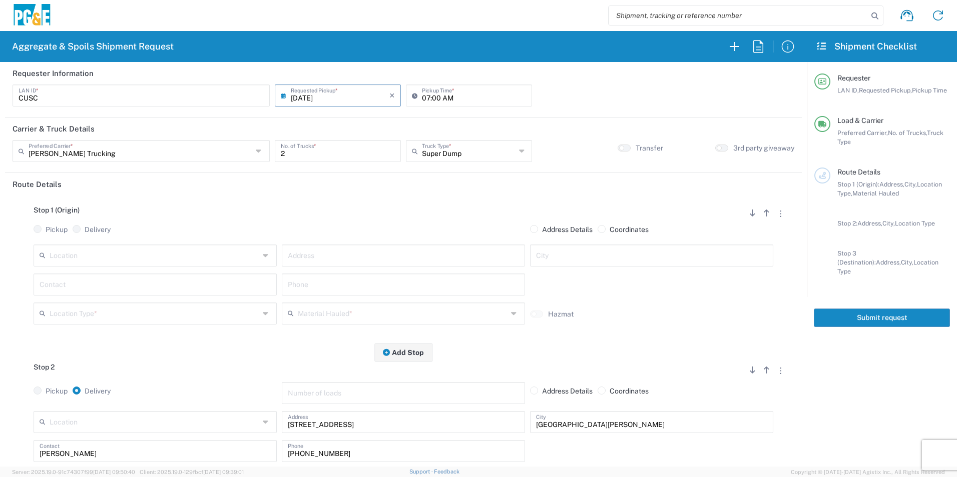
click at [144, 247] on input "text" at bounding box center [155, 255] width 210 height 18
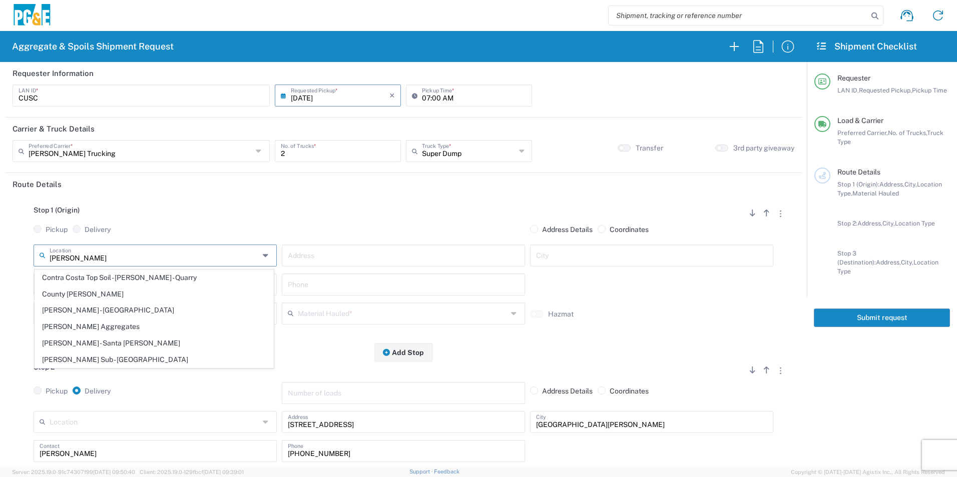
click at [101, 262] on input "martin" at bounding box center [155, 255] width 210 height 18
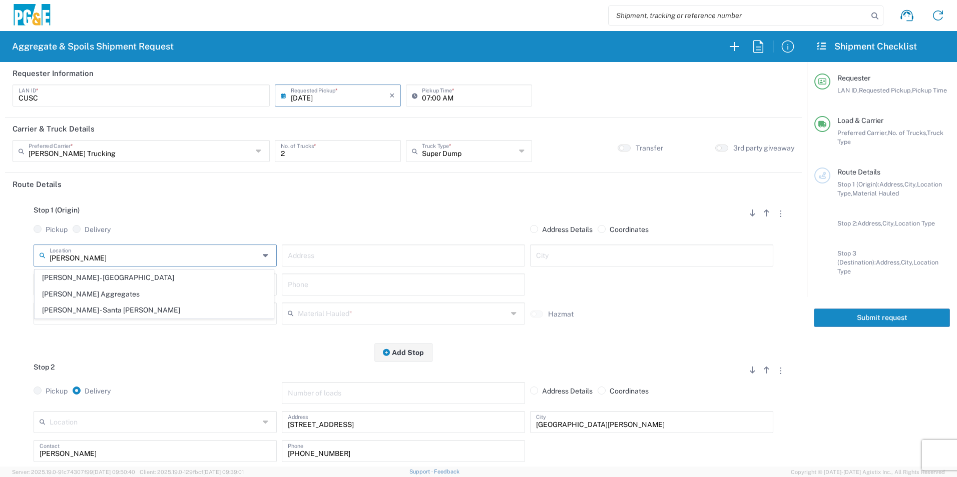
type input "martin marietta"
drag, startPoint x: 110, startPoint y: 255, endPoint x: 1, endPoint y: 247, distance: 108.9
click at [1, 247] on form "Requester Information CUSC LAN ID * 09/22/2025 × Requested Pickup * Cancel Appl…" at bounding box center [403, 264] width 806 height 405
type input "oakla"
drag, startPoint x: 129, startPoint y: 257, endPoint x: 24, endPoint y: 246, distance: 105.7
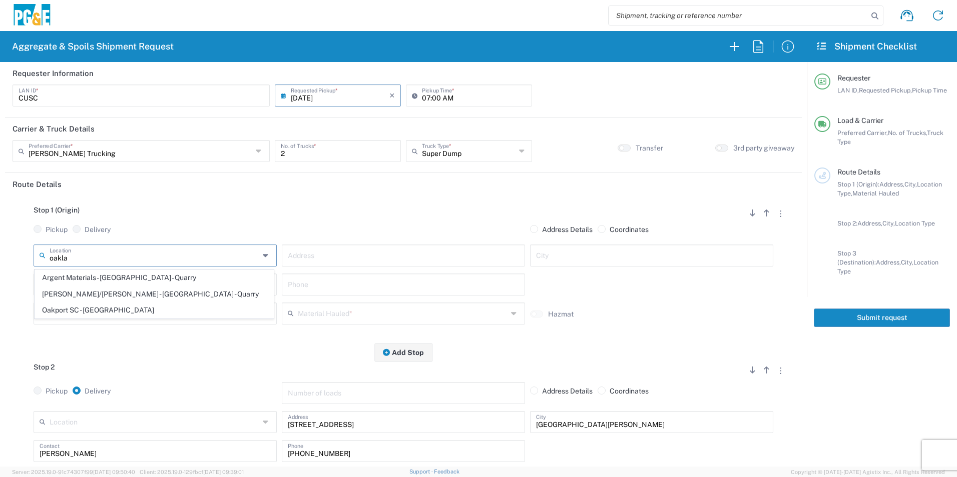
click at [24, 246] on div "oakla Location Argent Materials - Oakland - Quarry Hanson/Marietta - Oakland - …" at bounding box center [403, 288] width 781 height 87
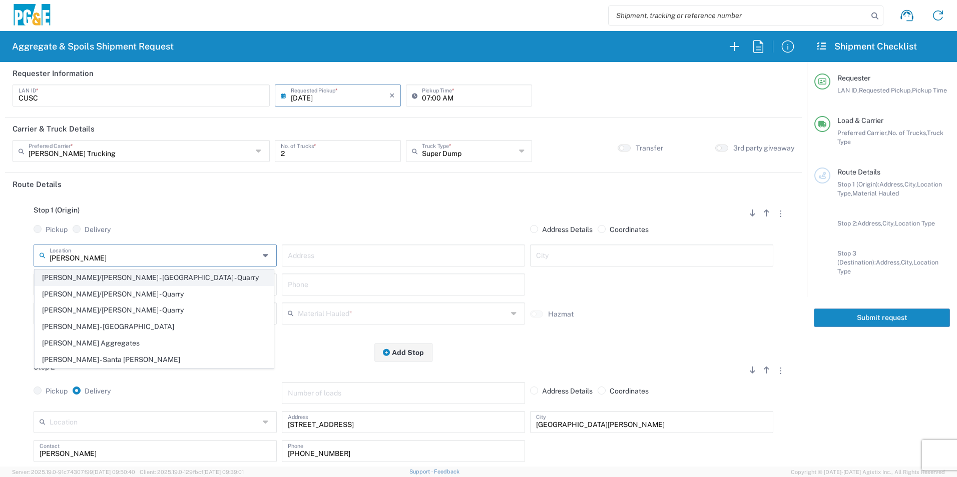
click at [130, 275] on span "[PERSON_NAME]/[PERSON_NAME] - [GEOGRAPHIC_DATA] - Quarry" at bounding box center [154, 278] width 238 height 16
type input "[PERSON_NAME]/[PERSON_NAME] - [GEOGRAPHIC_DATA] - Quarry"
type input "4501 Tidewater Ave"
type input "Oakland"
type input "Quarry"
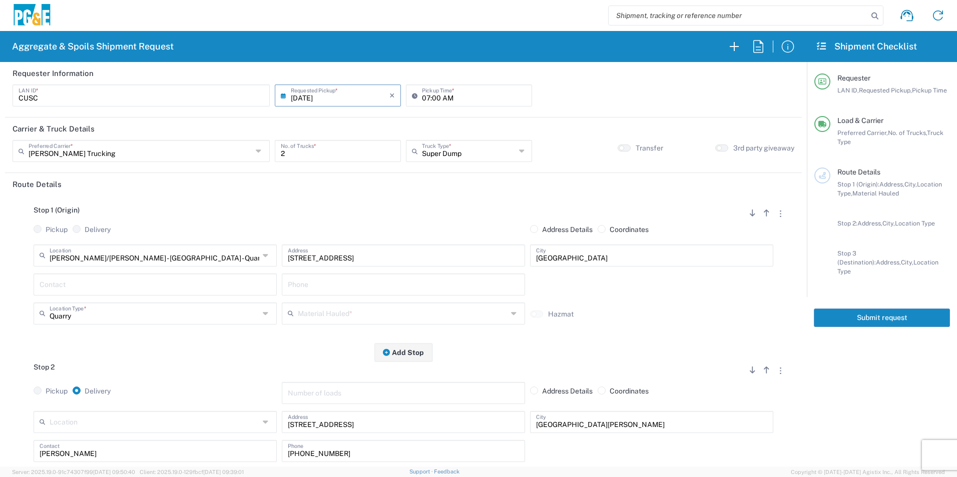
click at [95, 282] on input "text" at bounding box center [155, 284] width 231 height 18
type input "Jim"
drag, startPoint x: 305, startPoint y: 444, endPoint x: 162, endPoint y: 432, distance: 144.1
click at [162, 432] on div "Location 17300 East Jahant Rd - Quarry 7/11 Materials - Chico - Quarry 7/11 Mat…" at bounding box center [403, 454] width 781 height 87
click at [348, 278] on input "text" at bounding box center [403, 284] width 231 height 18
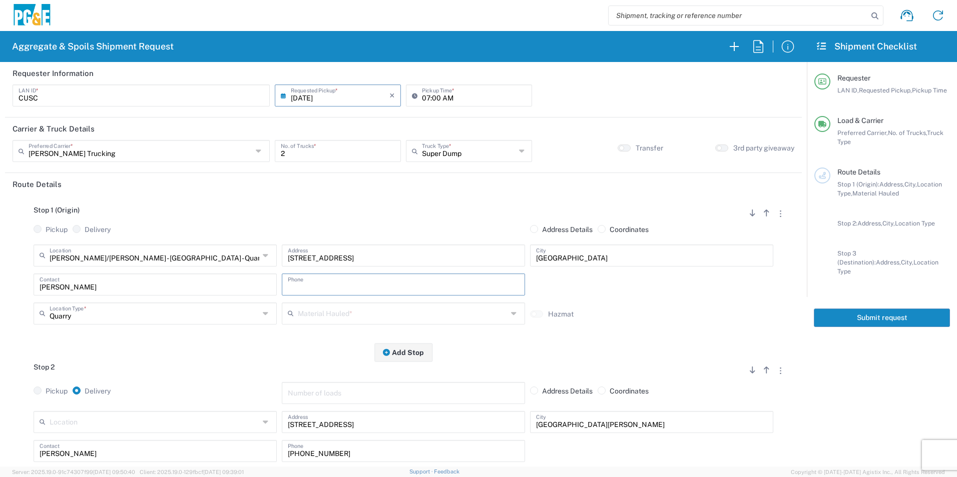
paste input "530-575-1556"
type input "530-575-1556"
click at [350, 313] on input "text" at bounding box center [403, 313] width 210 height 18
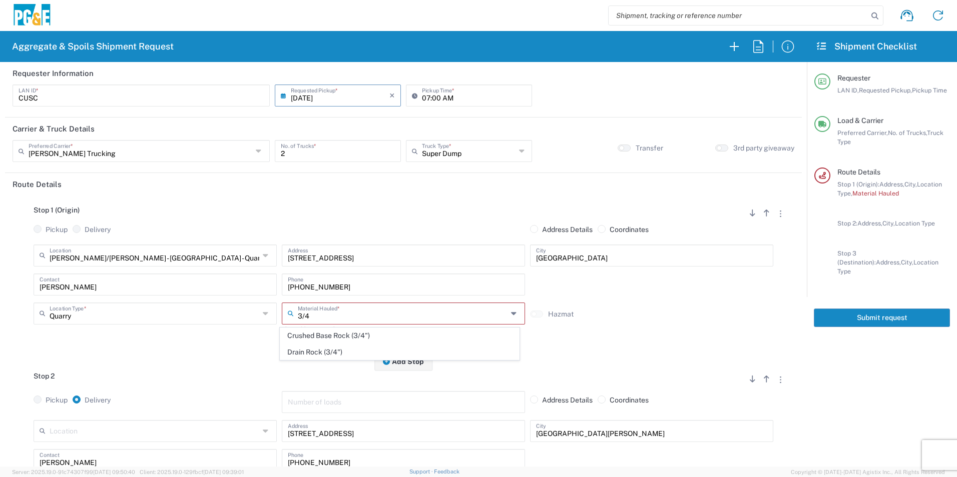
drag, startPoint x: 315, startPoint y: 352, endPoint x: 413, endPoint y: 265, distance: 130.8
click at [314, 352] on span "Drain Rock (3/4")" at bounding box center [399, 353] width 238 height 16
type input "Drain Rock (3/4")"
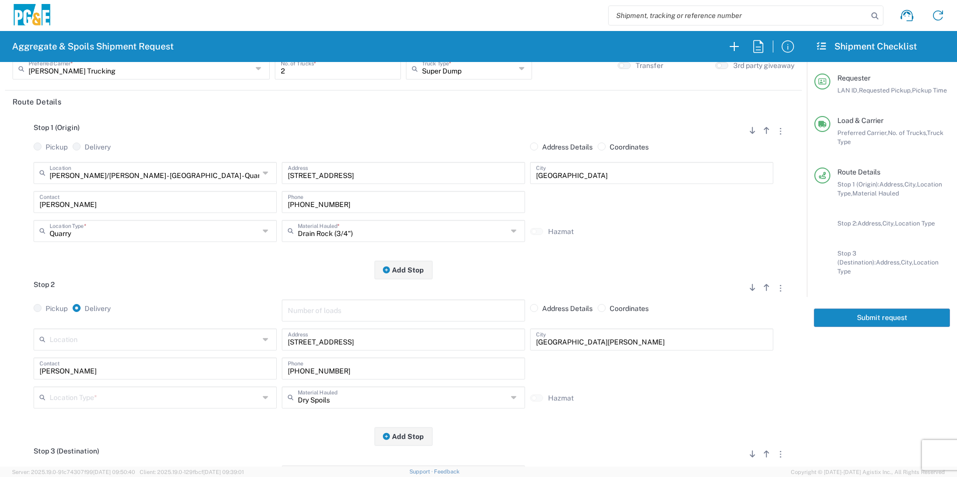
scroll to position [100, 0]
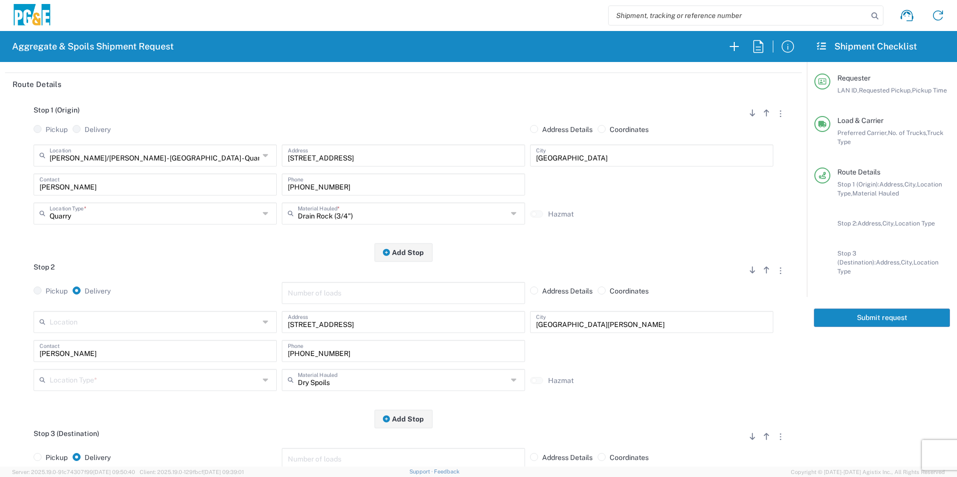
click at [68, 382] on input "text" at bounding box center [155, 380] width 210 height 18
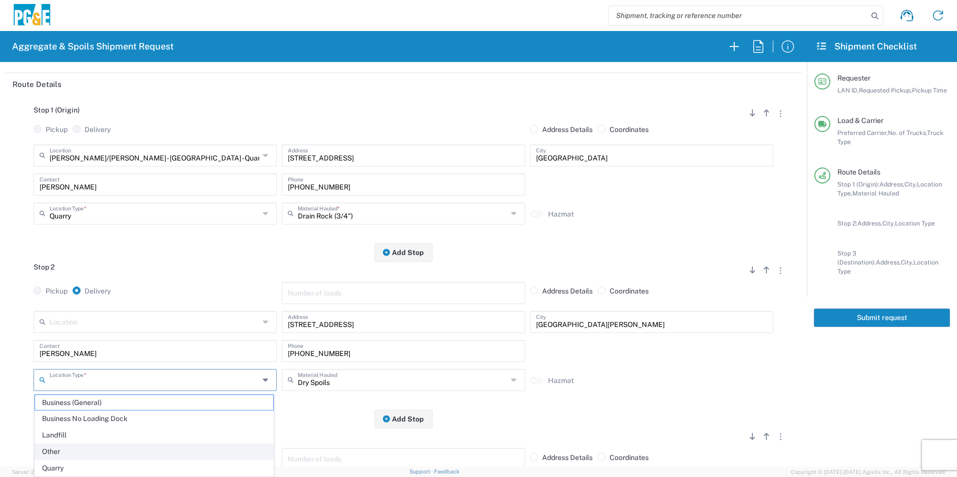
click at [56, 449] on span "Other" at bounding box center [154, 452] width 238 height 16
type input "Other"
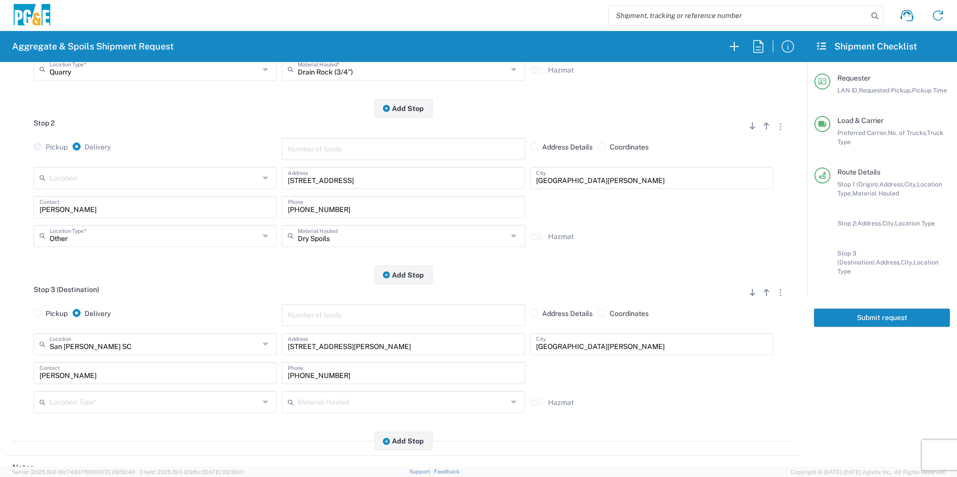
scroll to position [250, 0]
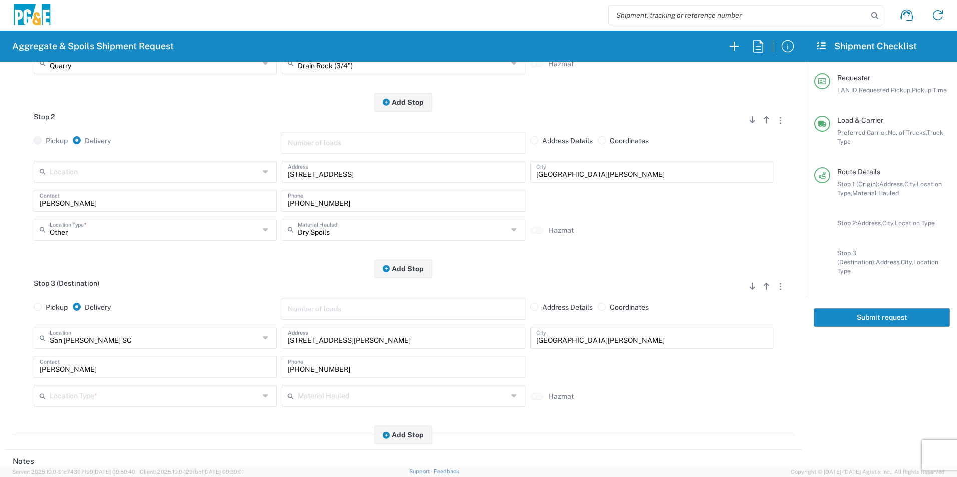
click at [79, 390] on input "text" at bounding box center [155, 396] width 210 height 18
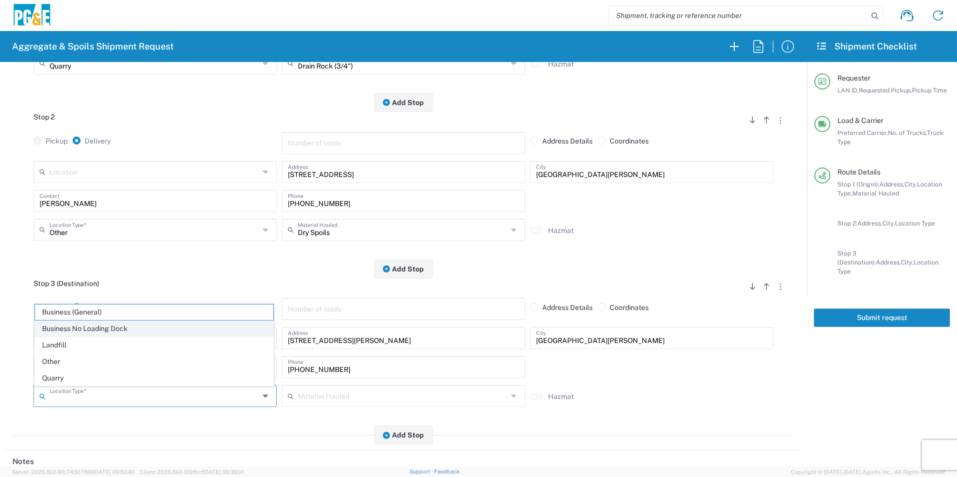
click at [81, 327] on span "Business No Loading Dock" at bounding box center [154, 329] width 238 height 16
type input "Business No Loading Dock"
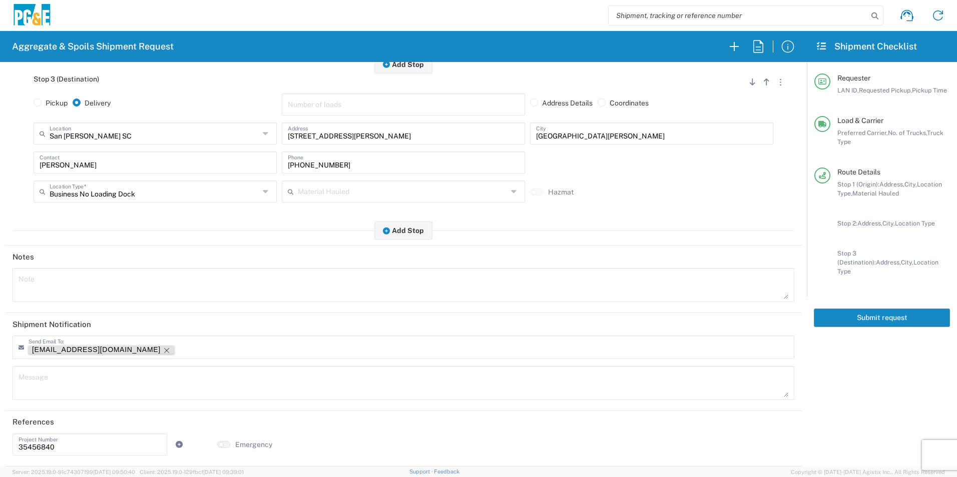
click at [163, 349] on icon "Remove tag" at bounding box center [167, 351] width 8 height 8
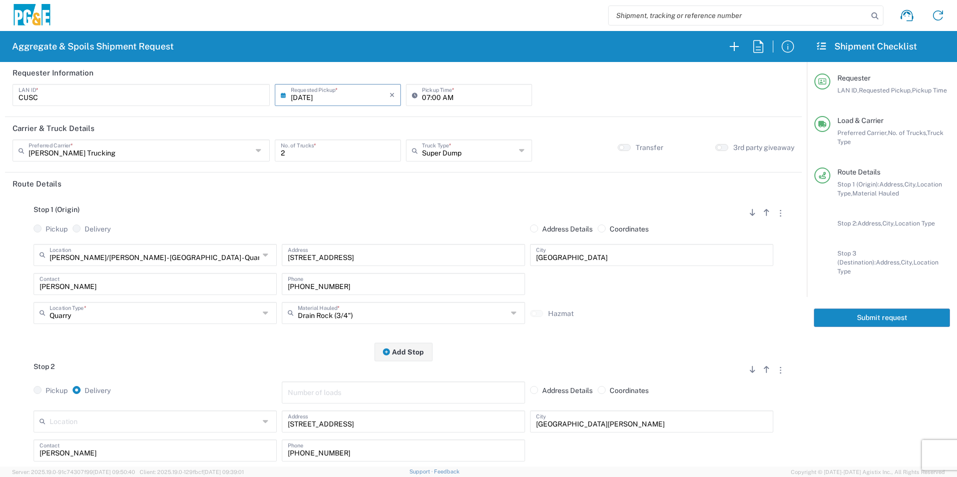
scroll to position [0, 0]
click at [857, 309] on button "Submit request" at bounding box center [881, 318] width 136 height 19
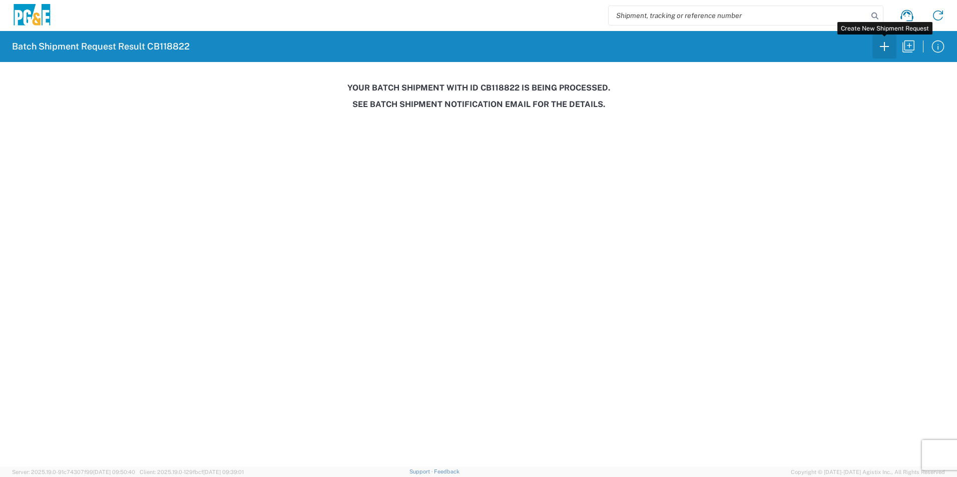
click at [882, 44] on icon "button" at bounding box center [884, 47] width 16 height 16
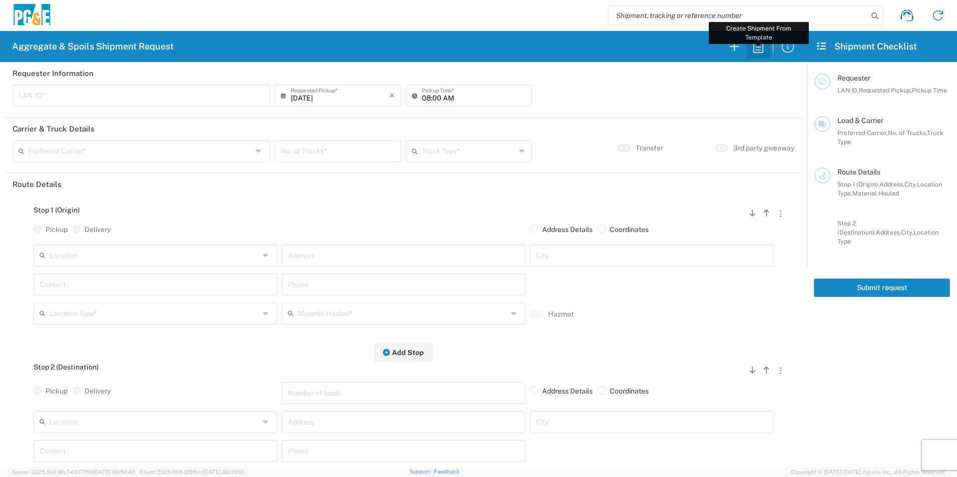
click at [756, 48] on icon "button" at bounding box center [758, 47] width 16 height 16
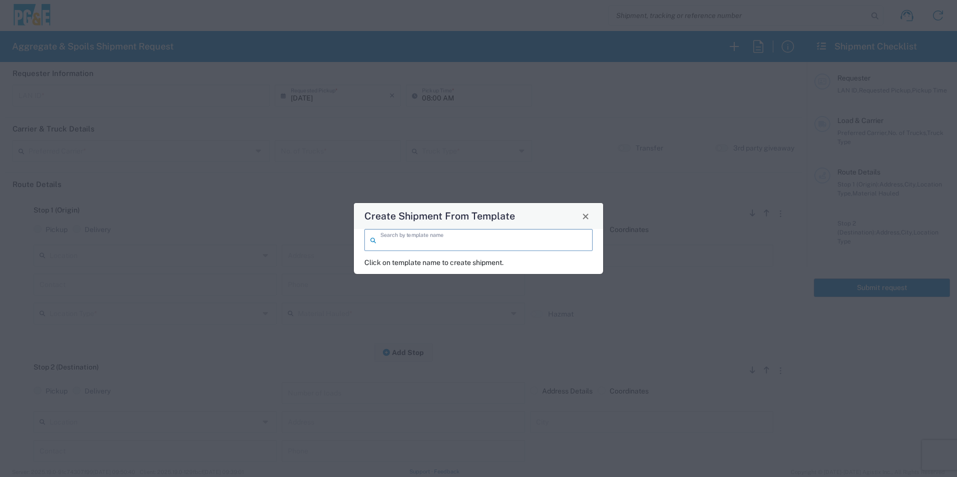
click at [477, 242] on input "search" at bounding box center [483, 240] width 206 height 18
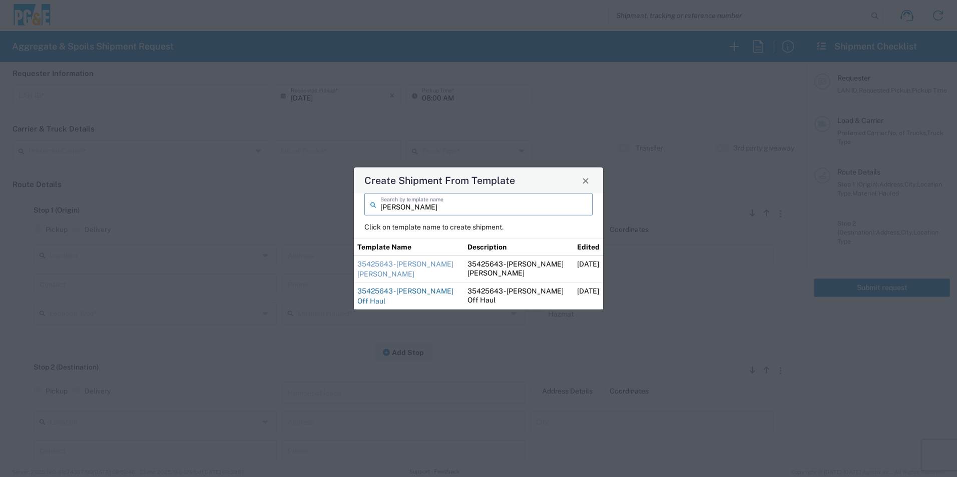
type input "sean"
click at [421, 290] on link "35425643 - [PERSON_NAME] Off Haul" at bounding box center [405, 296] width 96 height 18
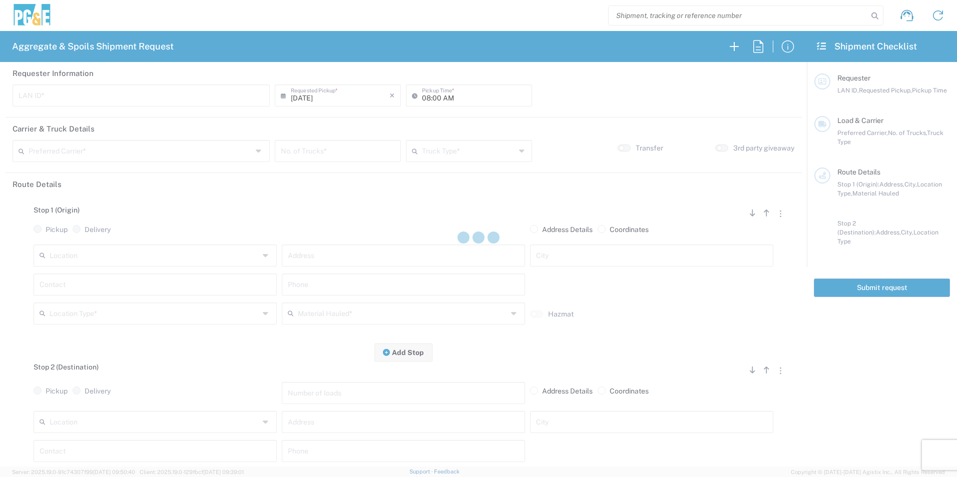
type input "CSGA"
type input "07:00 AM"
type input "[PERSON_NAME] Trucking"
type input "10 Yard Dump Truck"
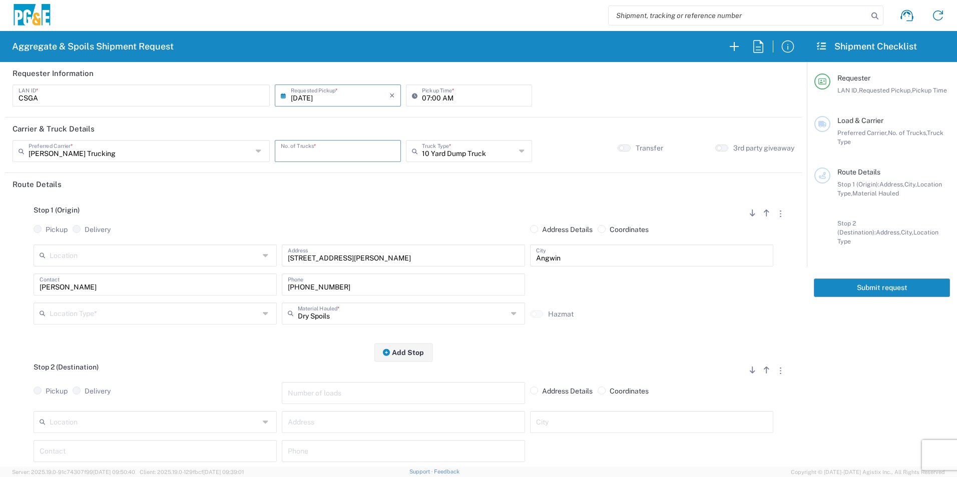
click at [348, 148] on input "number" at bounding box center [338, 151] width 114 height 18
type input "4"
click at [88, 318] on input "text" at bounding box center [155, 313] width 210 height 18
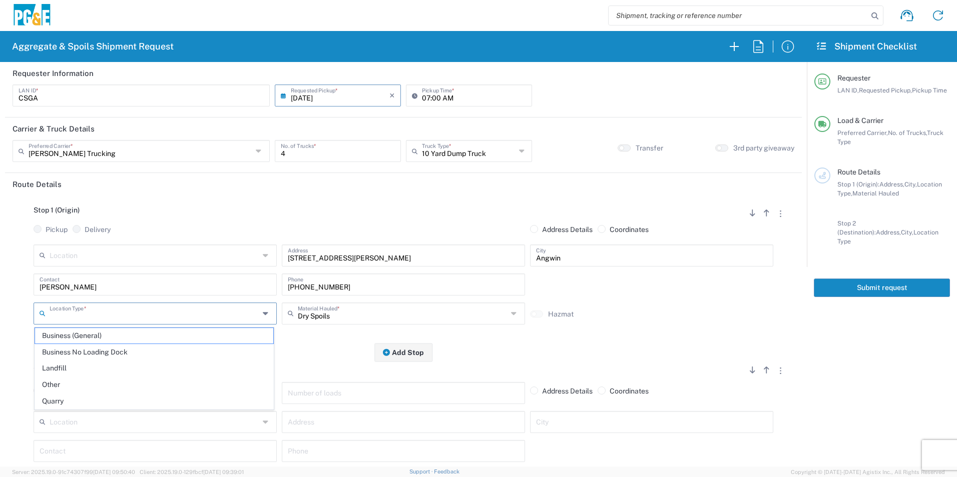
click at [66, 384] on span "Other" at bounding box center [154, 385] width 238 height 16
type input "Other"
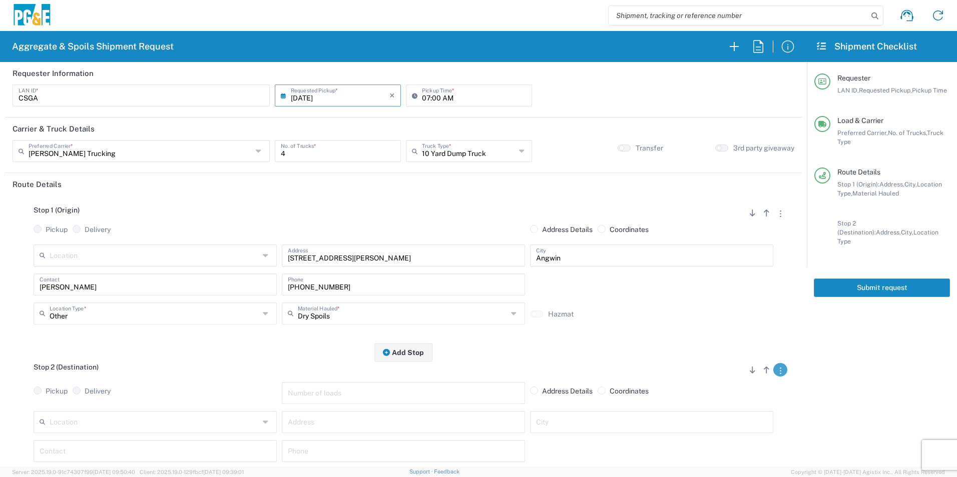
click at [773, 375] on button "button" at bounding box center [780, 370] width 14 height 14
click at [741, 430] on link "Remove Stop" at bounding box center [732, 432] width 53 height 8
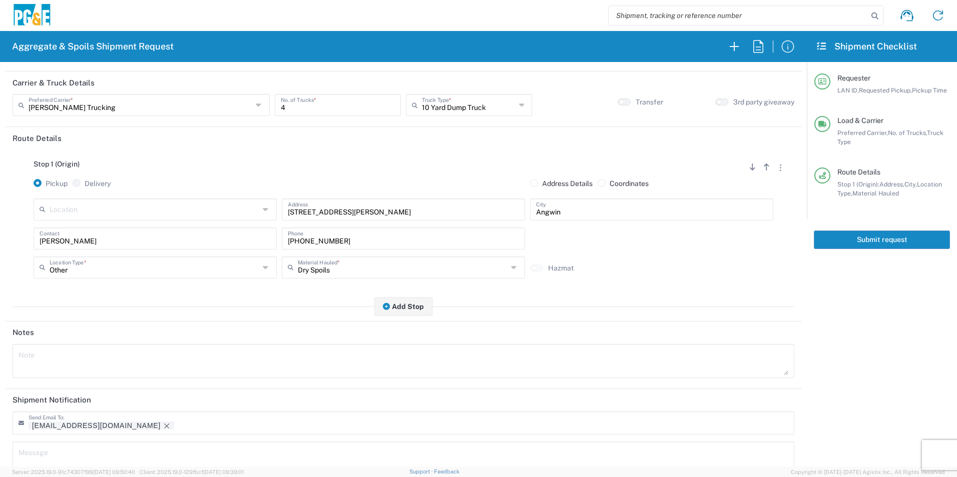
scroll to position [122, 0]
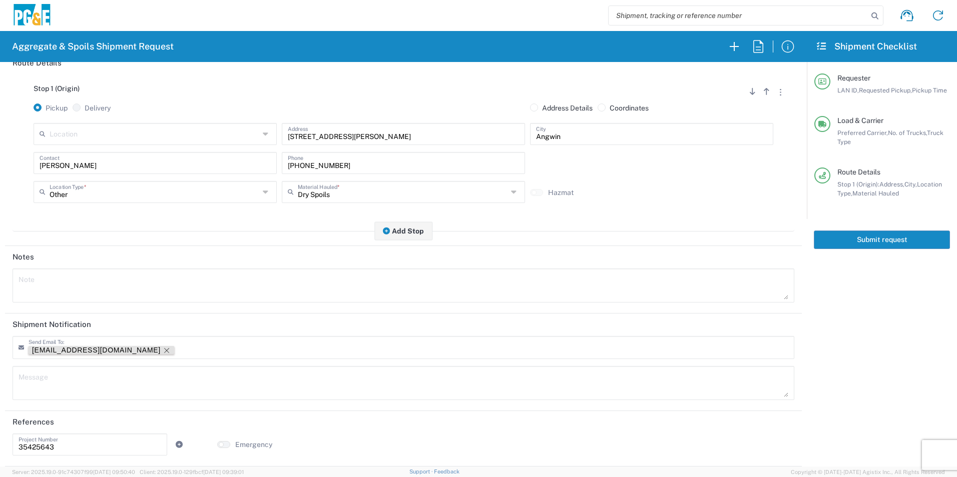
click at [163, 351] on icon "Remove tag" at bounding box center [167, 351] width 8 height 8
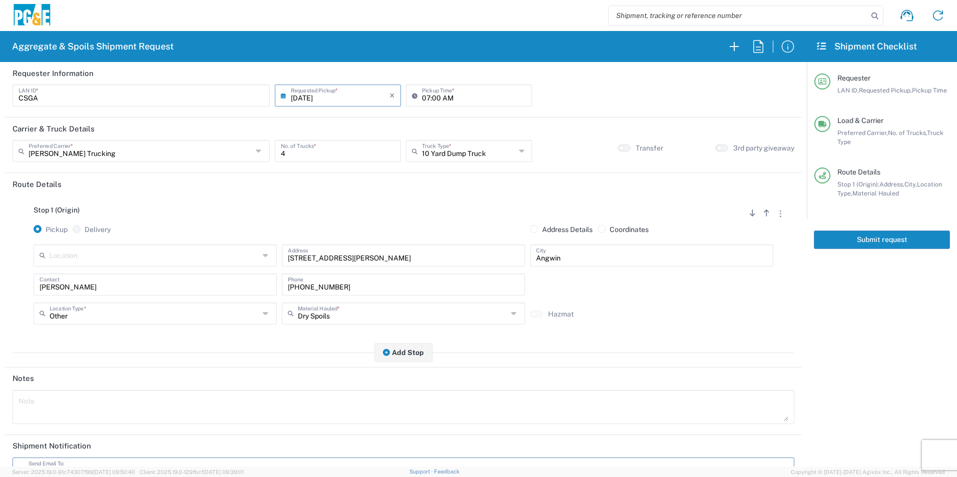
click at [848, 247] on button "Submit request" at bounding box center [881, 240] width 136 height 19
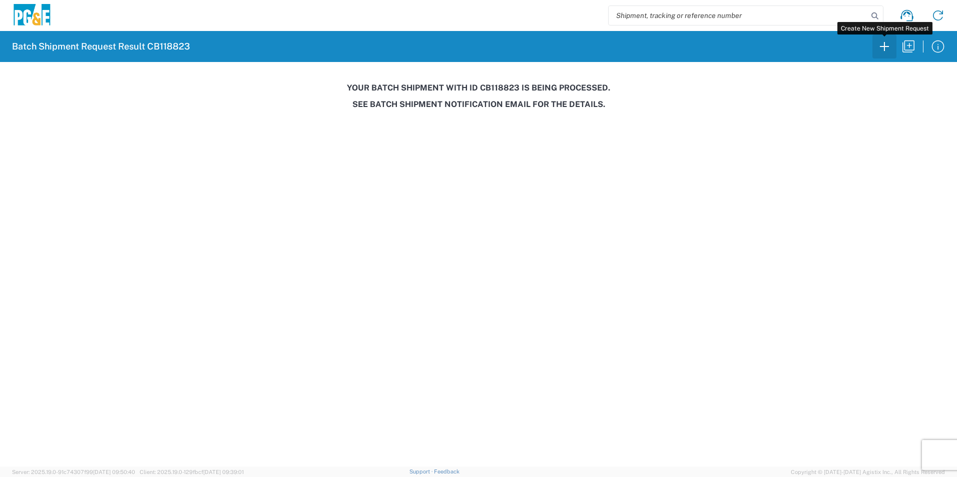
click at [879, 48] on icon "button" at bounding box center [884, 47] width 16 height 16
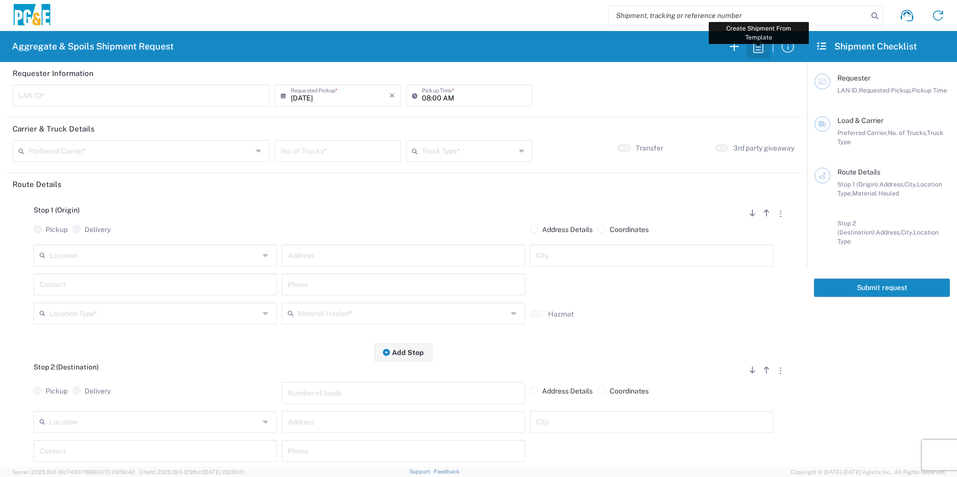
click at [759, 50] on icon "button" at bounding box center [758, 46] width 10 height 13
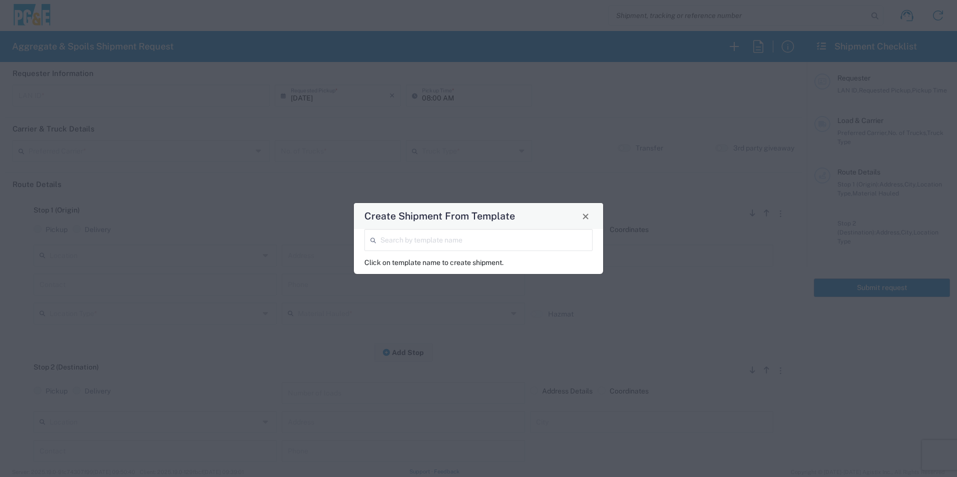
click at [528, 239] on input "search" at bounding box center [483, 240] width 206 height 18
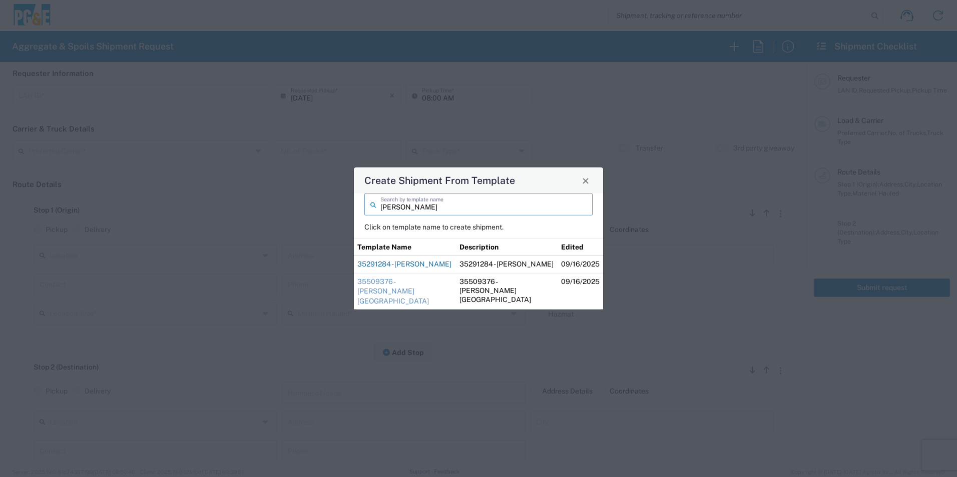
type input "mike"
click at [398, 268] on link "35291284 - [PERSON_NAME]" at bounding box center [404, 264] width 94 height 8
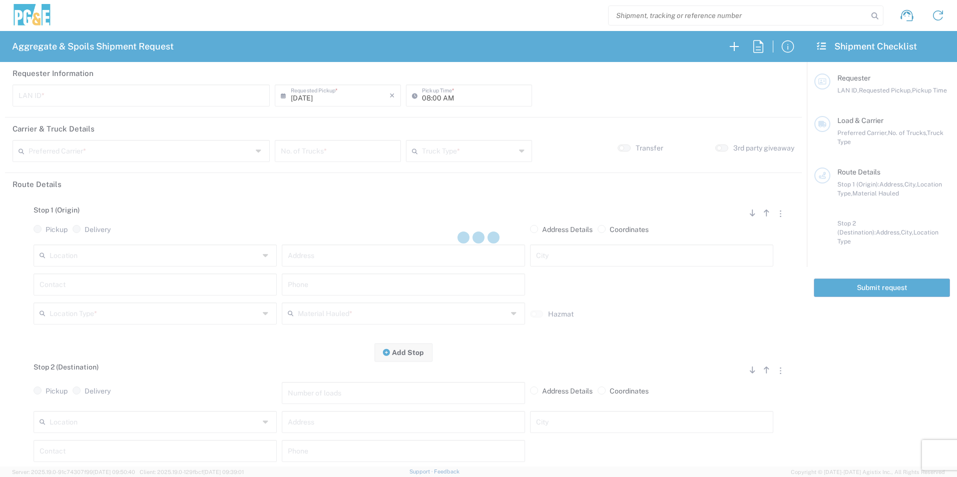
type input "M2BN"
type input "09:00 AM"
type input "North Coast Trucking"
type input "Super Dump"
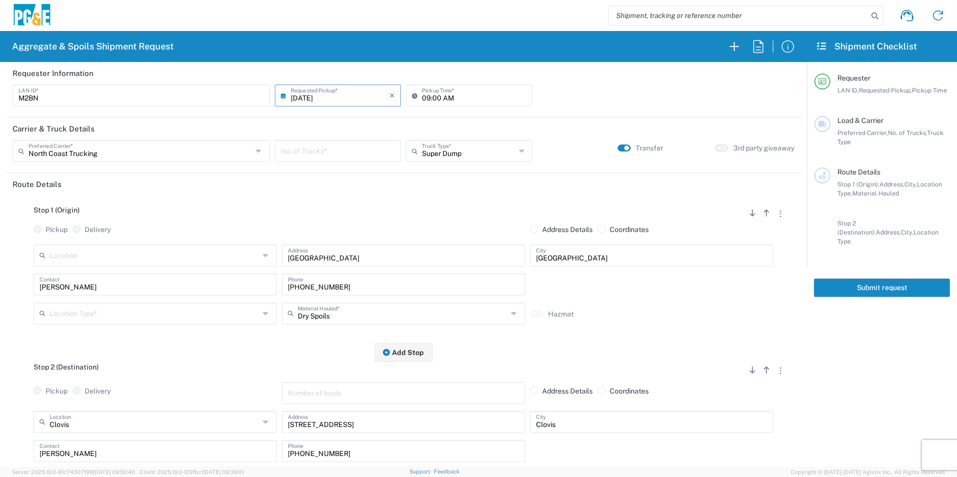
click at [319, 153] on input "number" at bounding box center [338, 151] width 114 height 18
type input "2"
click at [89, 305] on input "text" at bounding box center [155, 313] width 210 height 18
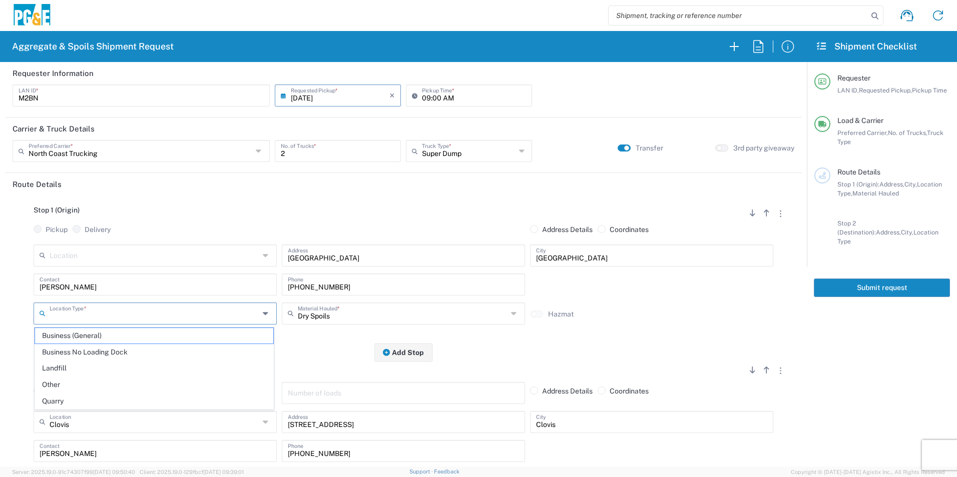
click at [56, 385] on span "Other" at bounding box center [154, 385] width 238 height 16
type input "Other"
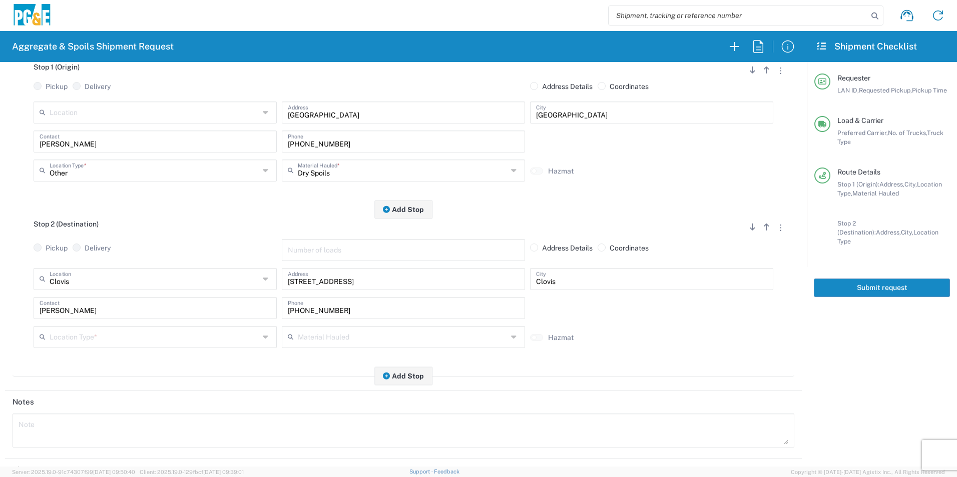
scroll to position [150, 0]
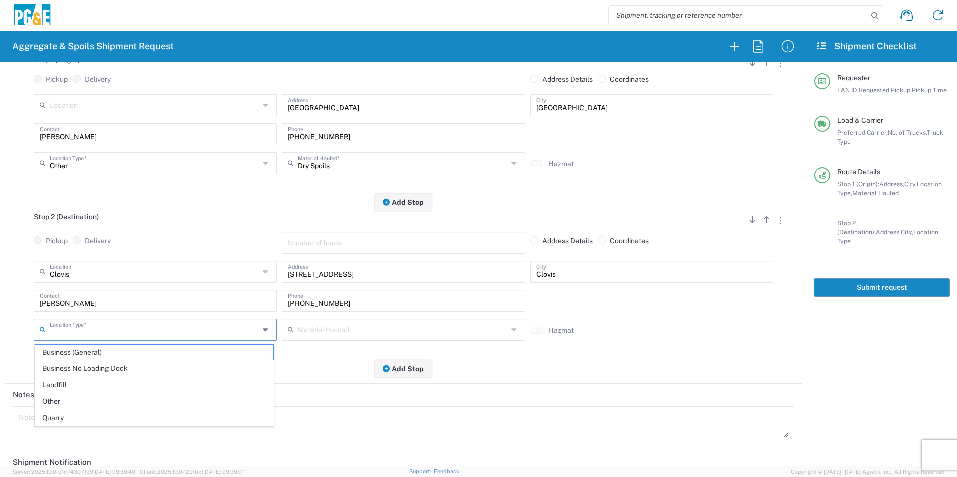
click at [71, 331] on input "text" at bounding box center [155, 330] width 210 height 18
click at [74, 366] on span "Business No Loading Dock" at bounding box center [154, 369] width 238 height 16
type input "Business No Loading Dock"
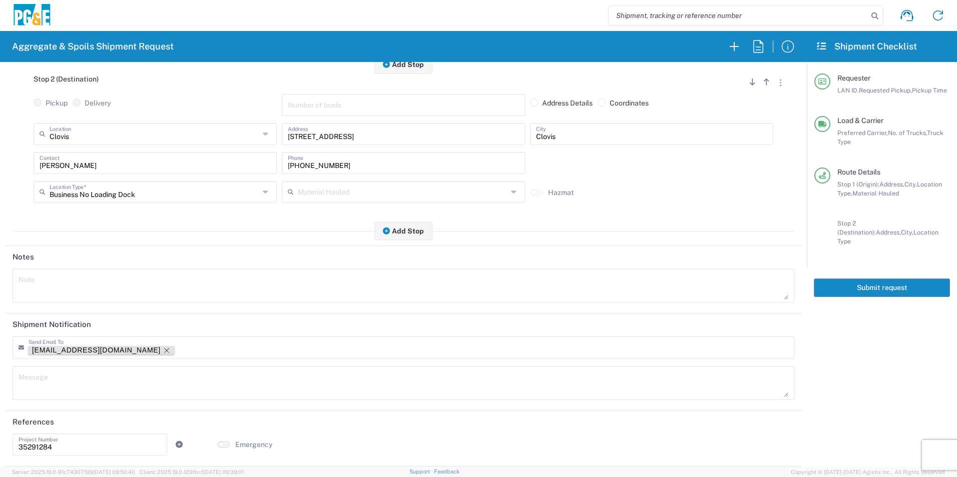
click at [163, 348] on icon "Remove tag" at bounding box center [167, 351] width 8 height 8
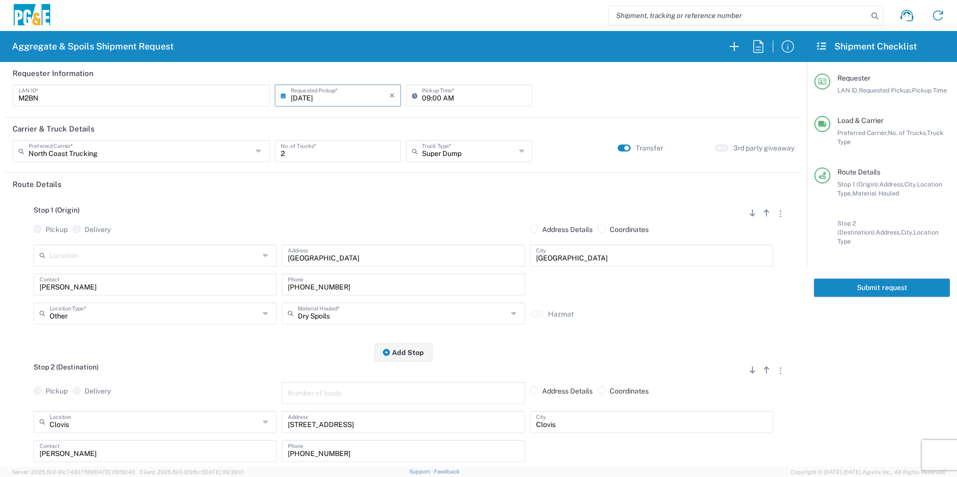
drag, startPoint x: 853, startPoint y: 282, endPoint x: 941, endPoint y: 319, distance: 95.5
click at [853, 282] on button "Submit request" at bounding box center [881, 288] width 136 height 19
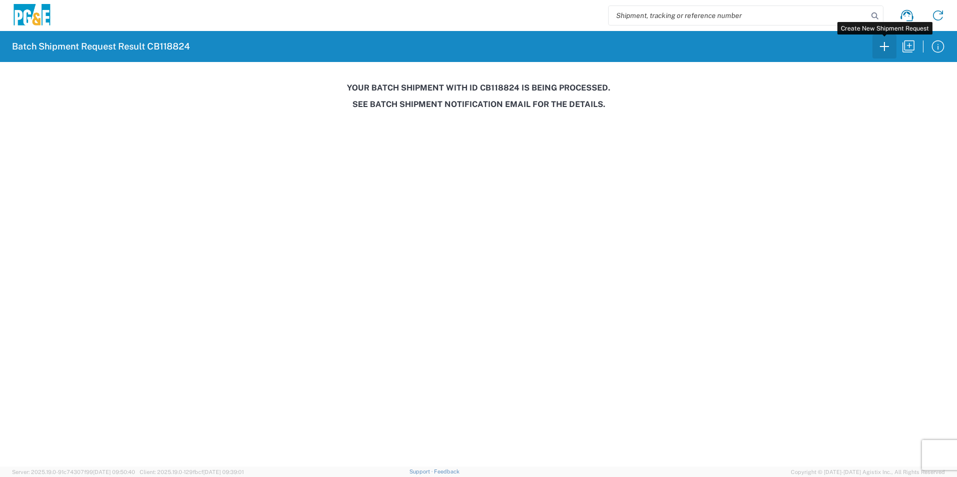
click at [880, 49] on icon "button" at bounding box center [884, 47] width 16 height 16
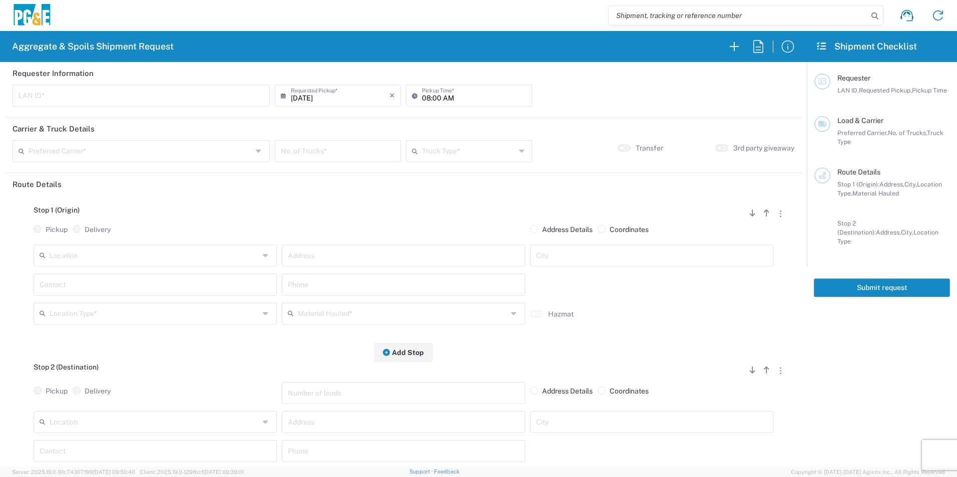
click at [197, 94] on input "text" at bounding box center [141, 95] width 245 height 18
type input "V"
click at [755, 49] on icon "button" at bounding box center [758, 47] width 16 height 16
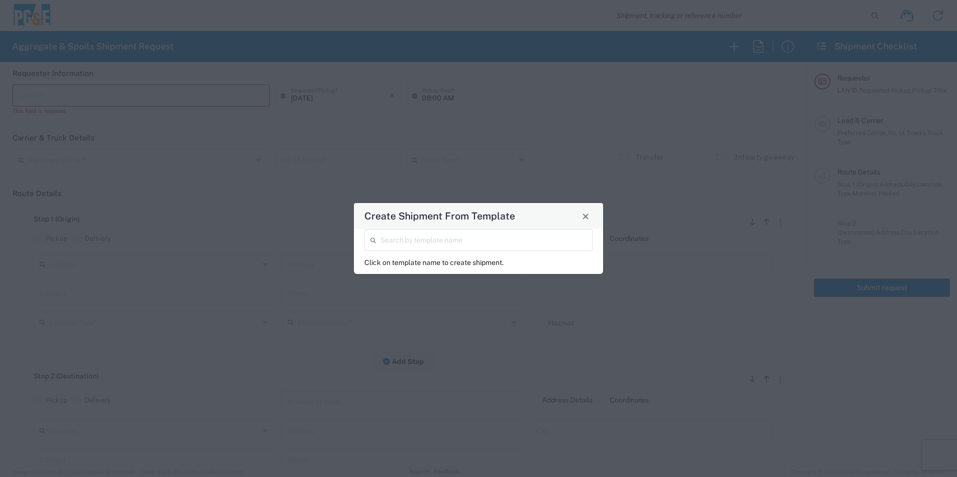
click at [538, 242] on input "search" at bounding box center [483, 240] width 206 height 18
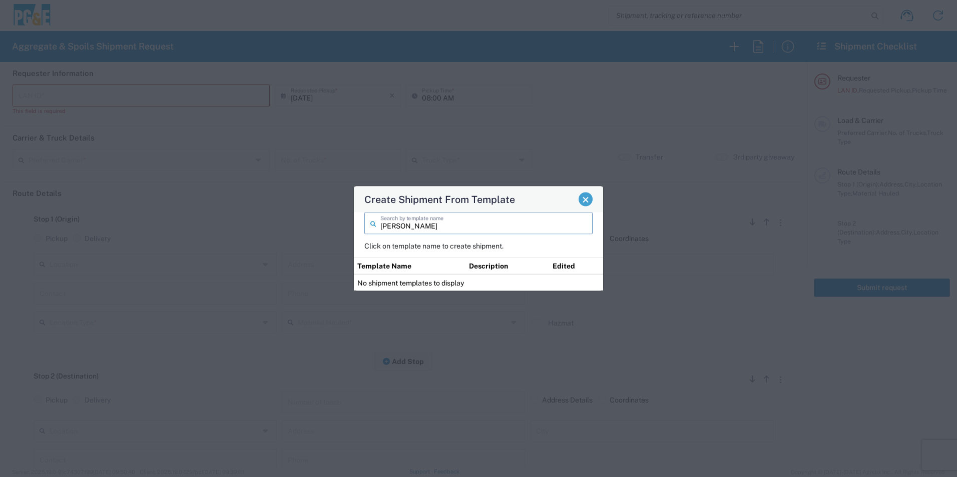
type input "dylan"
click at [584, 202] on span "Close" at bounding box center [585, 199] width 7 height 7
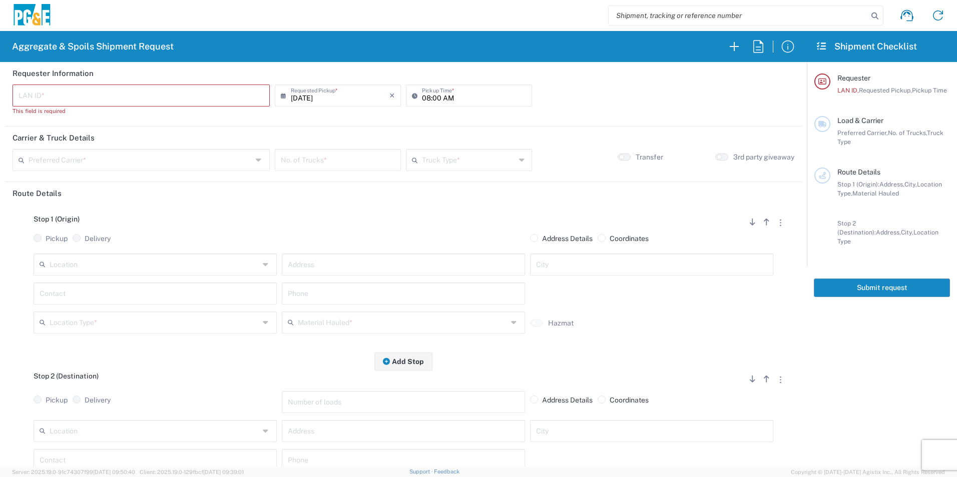
click at [187, 99] on input "text" at bounding box center [141, 95] width 245 height 18
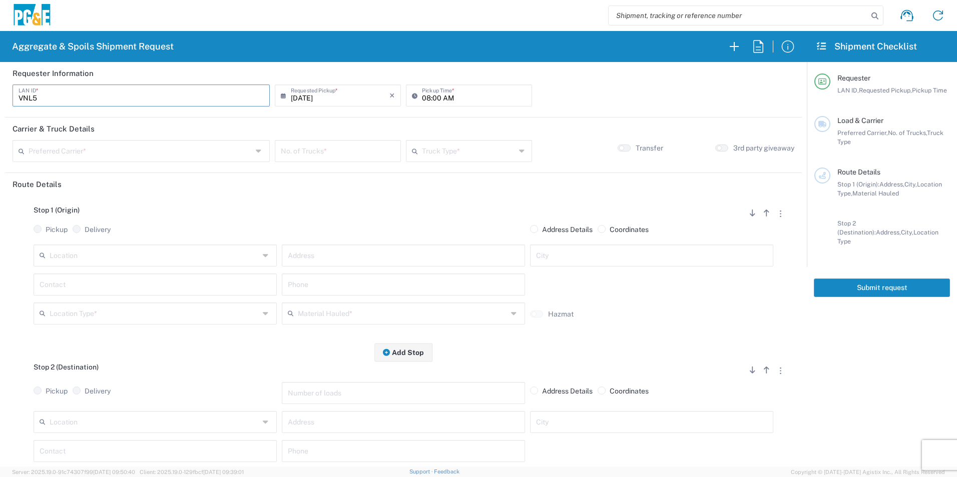
type input "VNL5"
click at [422, 93] on input "08:00 AM" at bounding box center [474, 95] width 104 height 18
click at [201, 154] on input "text" at bounding box center [141, 151] width 224 height 18
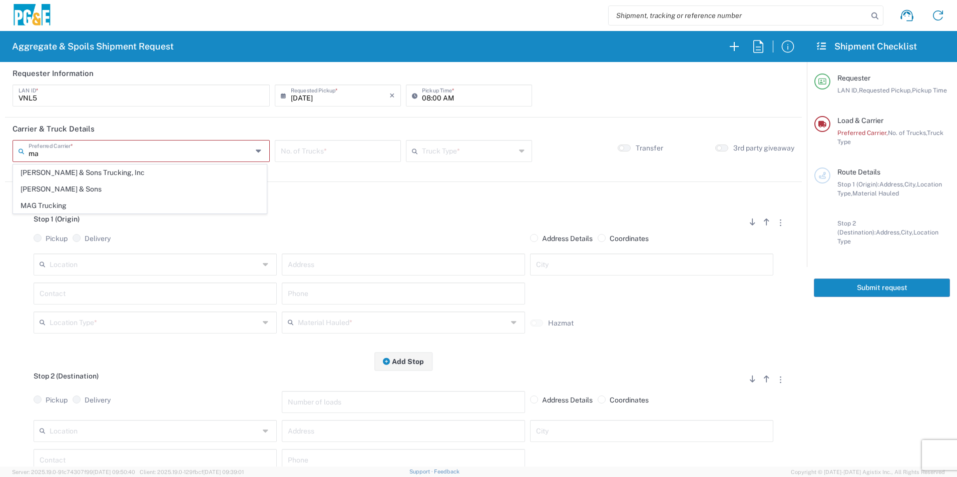
drag, startPoint x: 70, startPoint y: 203, endPoint x: 251, endPoint y: 174, distance: 183.8
click at [70, 203] on span "MAG Trucking" at bounding box center [140, 206] width 253 height 16
type input "MAG Trucking"
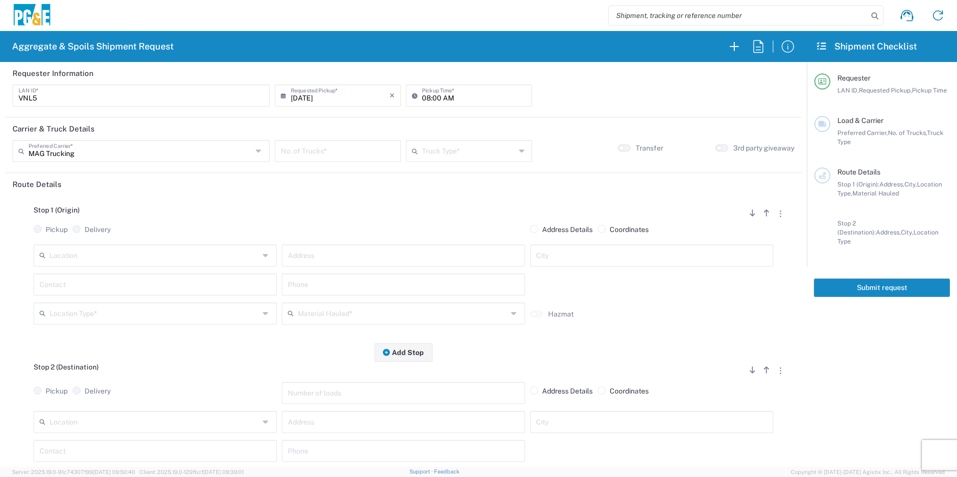
click at [326, 156] on input "number" at bounding box center [338, 151] width 114 height 18
type input "1"
click at [443, 146] on input "text" at bounding box center [469, 151] width 94 height 18
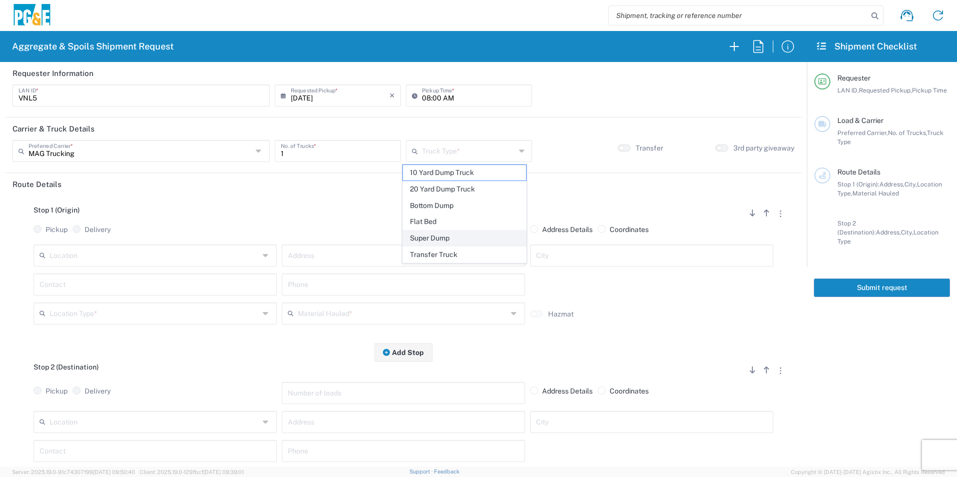
click at [436, 235] on span "Super Dump" at bounding box center [464, 239] width 123 height 16
type input "Super Dump"
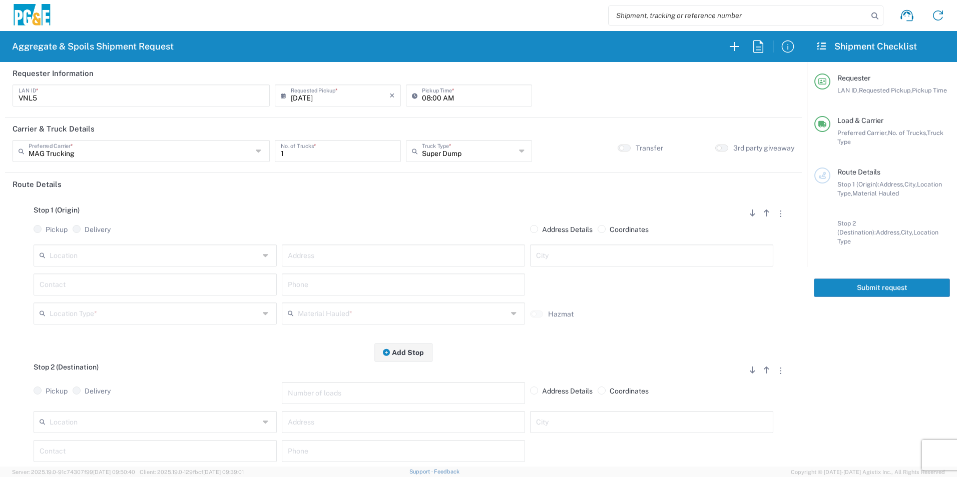
click at [228, 248] on input "text" at bounding box center [155, 255] width 210 height 18
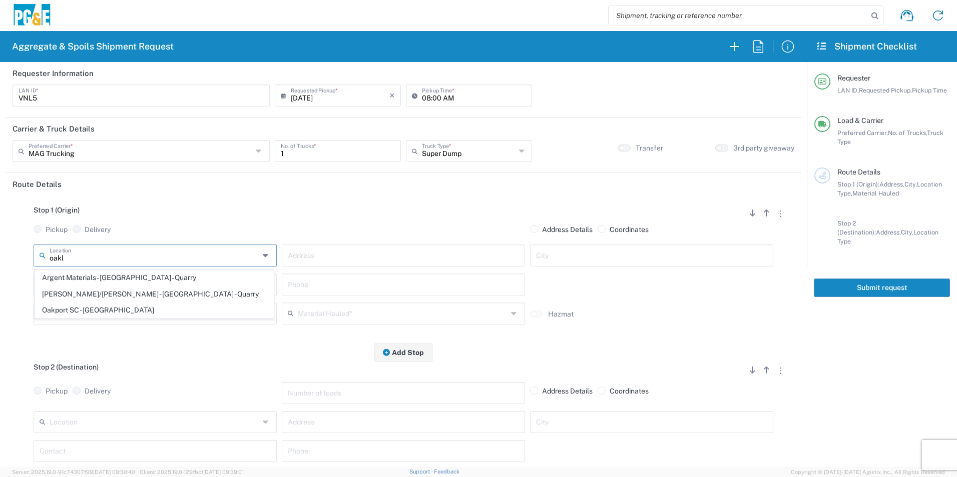
click at [160, 292] on span "[PERSON_NAME]/[PERSON_NAME] - [GEOGRAPHIC_DATA] - Quarry" at bounding box center [154, 295] width 238 height 16
type input "[PERSON_NAME]/[PERSON_NAME] - [GEOGRAPHIC_DATA] - Quarry"
type input "4501 Tidewater Ave"
type input "Oakland"
type input "Quarry"
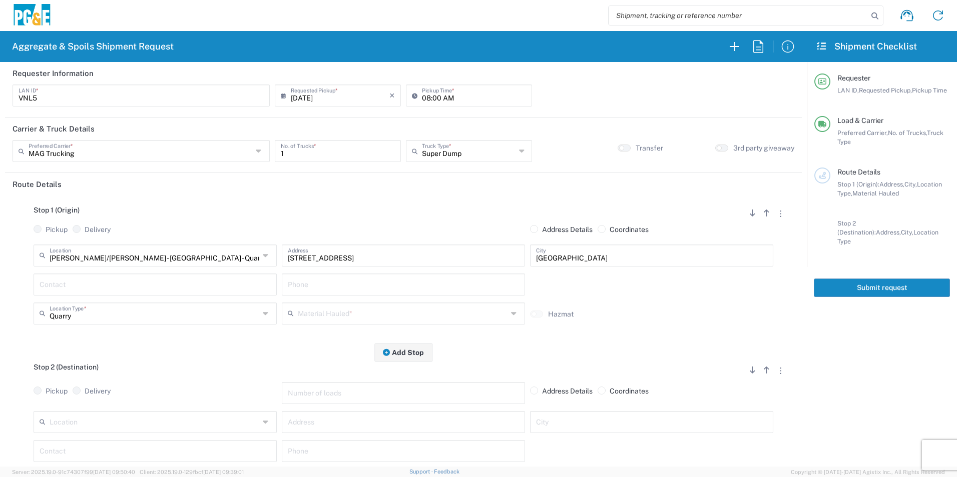
click at [114, 289] on input "text" at bounding box center [155, 284] width 231 height 18
type input "Dylan"
click at [375, 286] on input "text" at bounding box center [403, 284] width 231 height 18
paste input "530-277-8797"
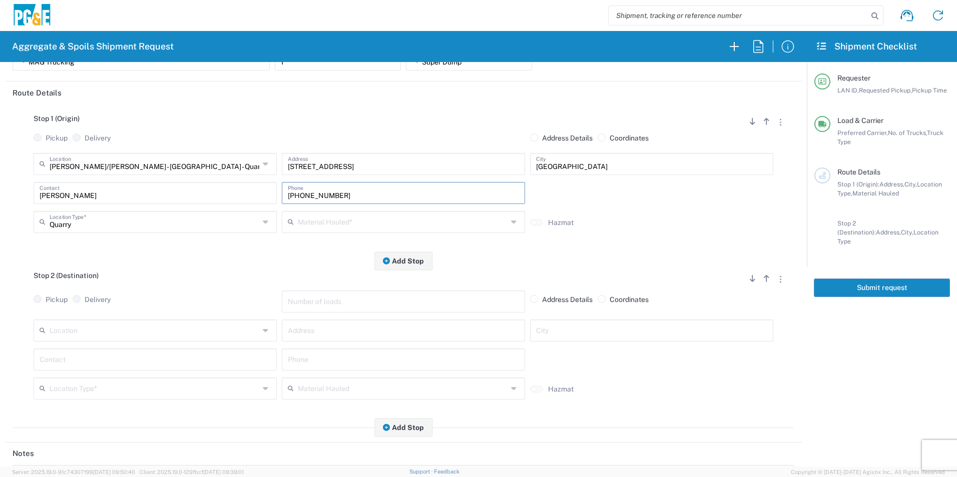
scroll to position [100, 0]
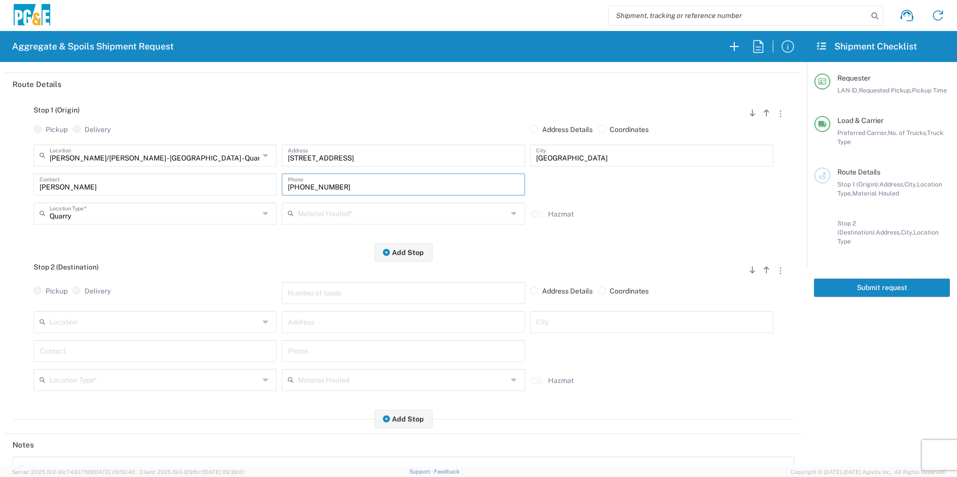
type input "530-277-8797"
click at [320, 348] on input "text" at bounding box center [403, 351] width 231 height 18
paste input "530-277-8797"
type input "530-277-8797"
drag, startPoint x: 418, startPoint y: 414, endPoint x: 439, endPoint y: 405, distance: 22.9
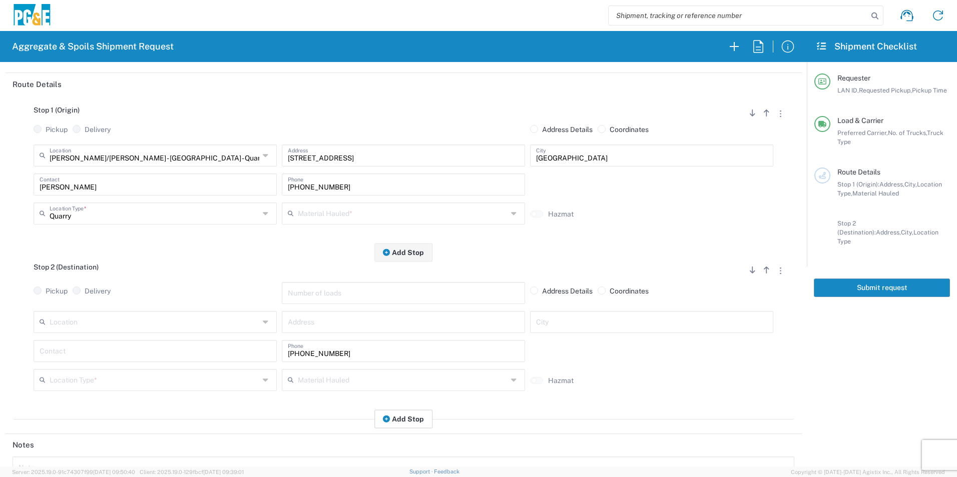
click at [418, 415] on button "Add Stop" at bounding box center [403, 419] width 58 height 19
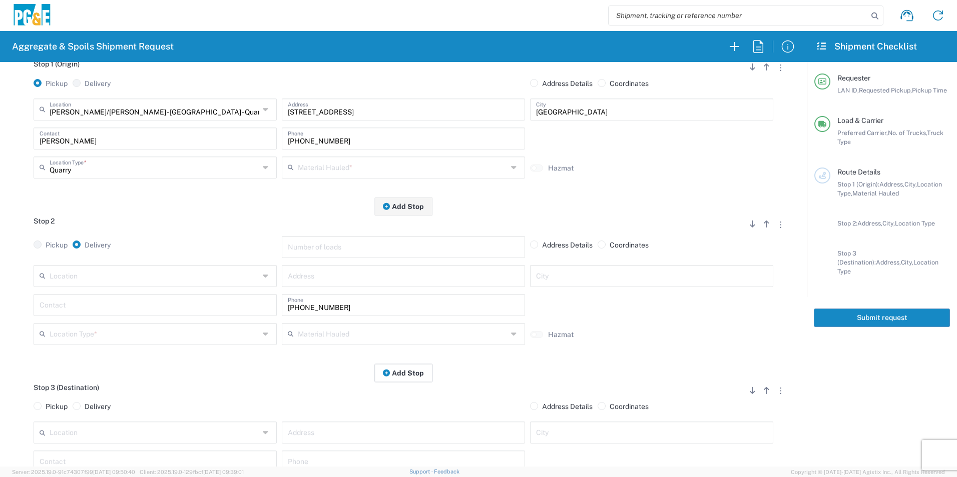
scroll to position [250, 0]
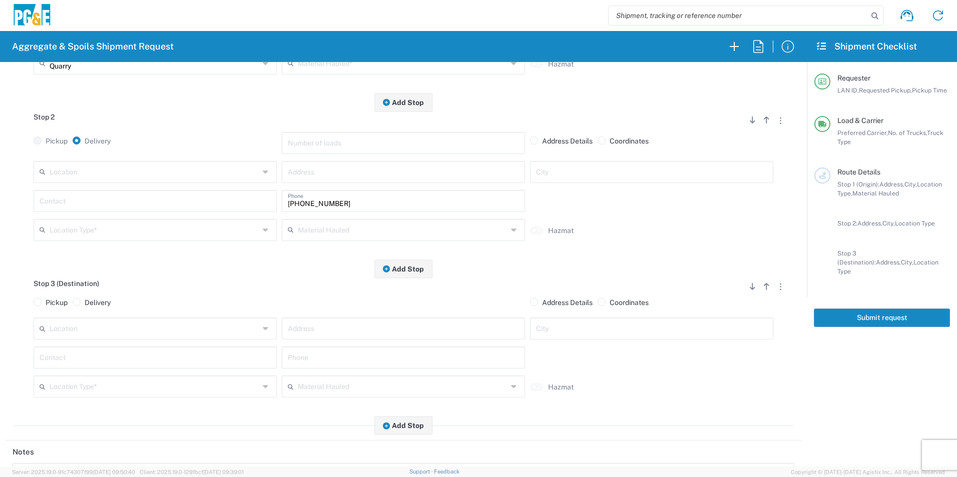
click at [334, 366] on input "text" at bounding box center [403, 357] width 231 height 18
paste input "530-277-8797"
type input "530-277-8797"
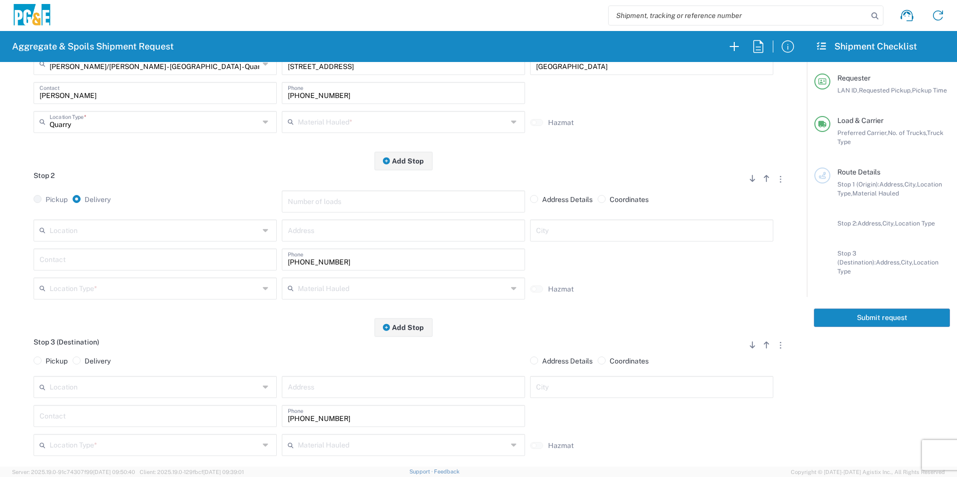
scroll to position [50, 0]
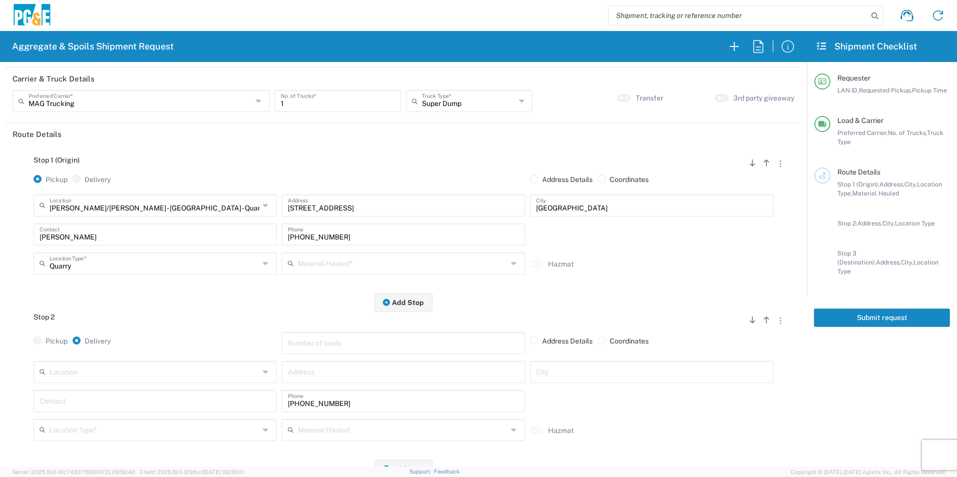
click at [312, 267] on input "text" at bounding box center [403, 263] width 210 height 18
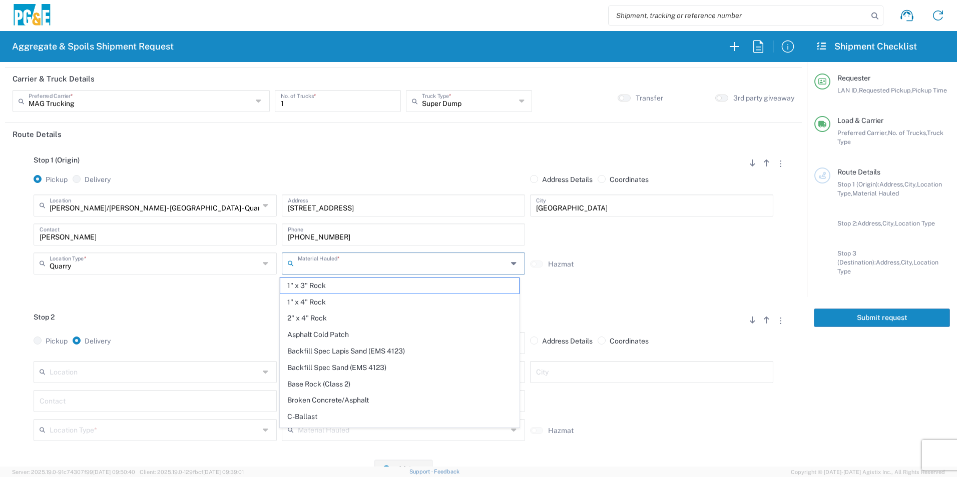
click at [362, 264] on input "text" at bounding box center [403, 263] width 210 height 18
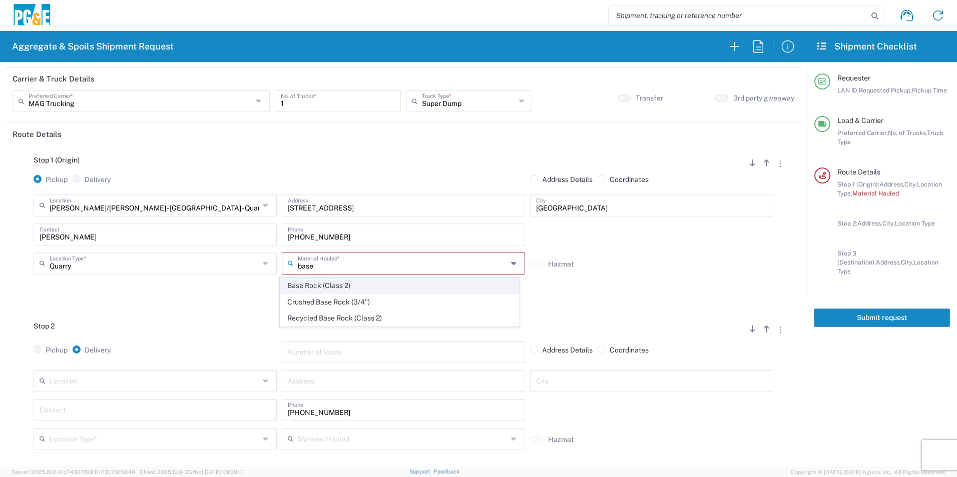
click at [351, 285] on span "Base Rock (Class 2)" at bounding box center [399, 286] width 238 height 16
type input "Base Rock (Class 2)"
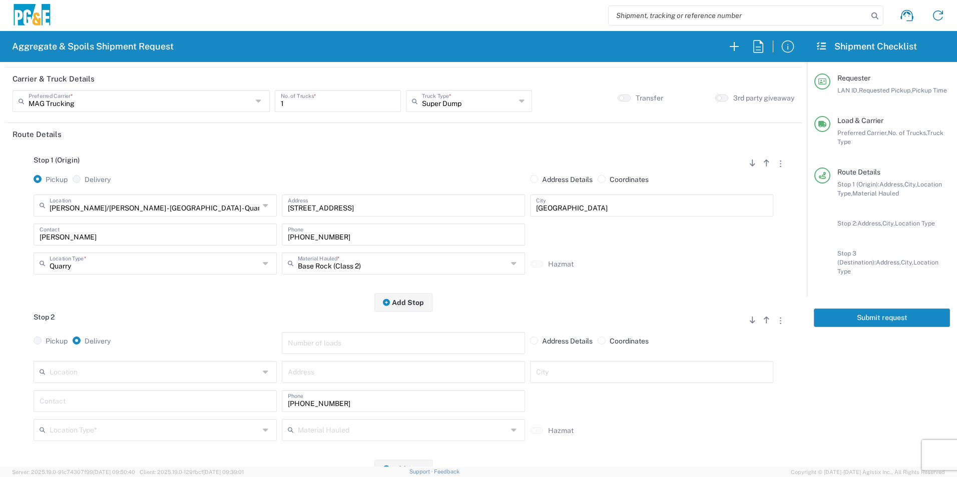
click at [128, 371] on input "text" at bounding box center [155, 372] width 210 height 18
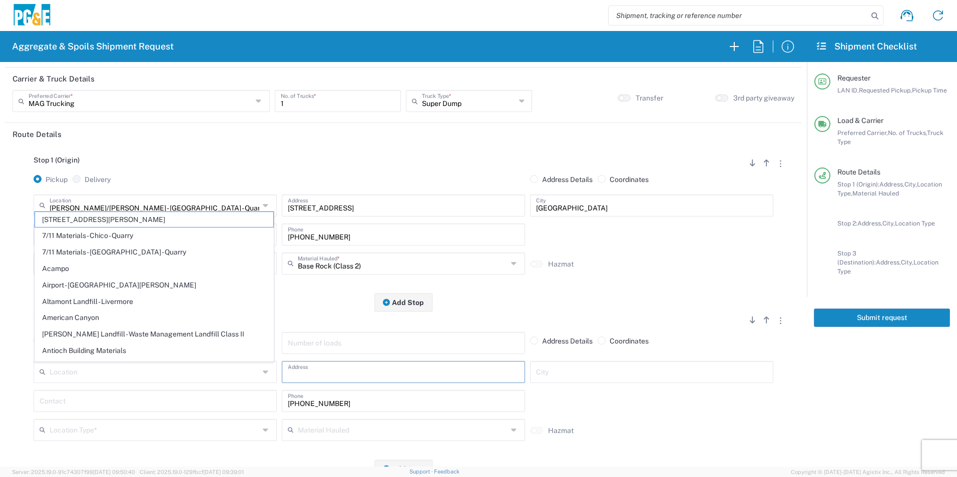
click at [357, 373] on input "text" at bounding box center [403, 372] width 231 height 18
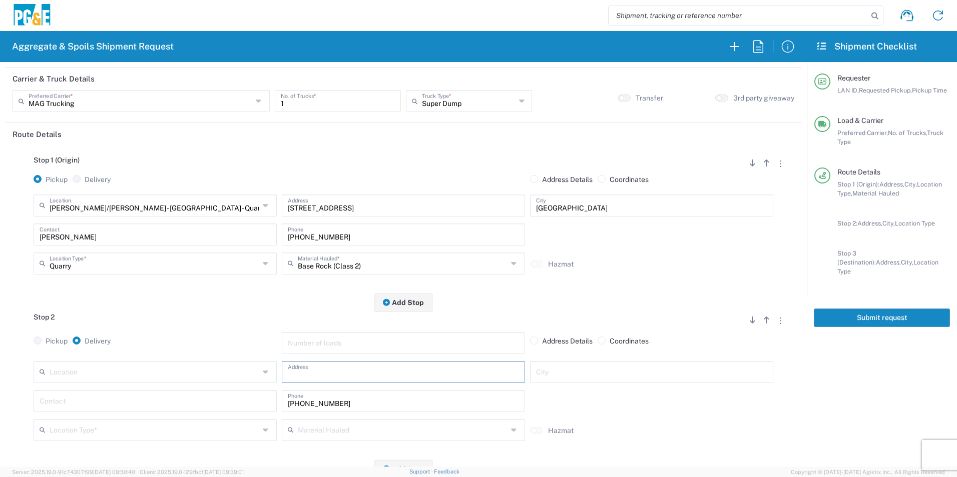
paste input "E. 14th ST & Euclid Ave"
type input "E. 14th ST & Euclid Ave"
click at [623, 376] on input "text" at bounding box center [651, 372] width 231 height 18
type input "San Leandro"
type input "Dylan"
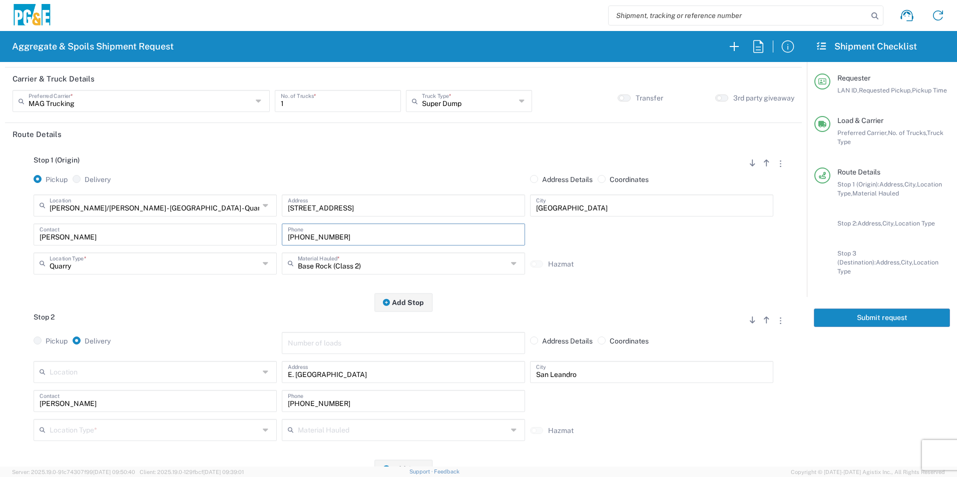
drag, startPoint x: 377, startPoint y: 240, endPoint x: 81, endPoint y: 240, distance: 296.7
click at [87, 239] on div "Dylan Contact 530-277-8797 Phone" at bounding box center [403, 238] width 744 height 29
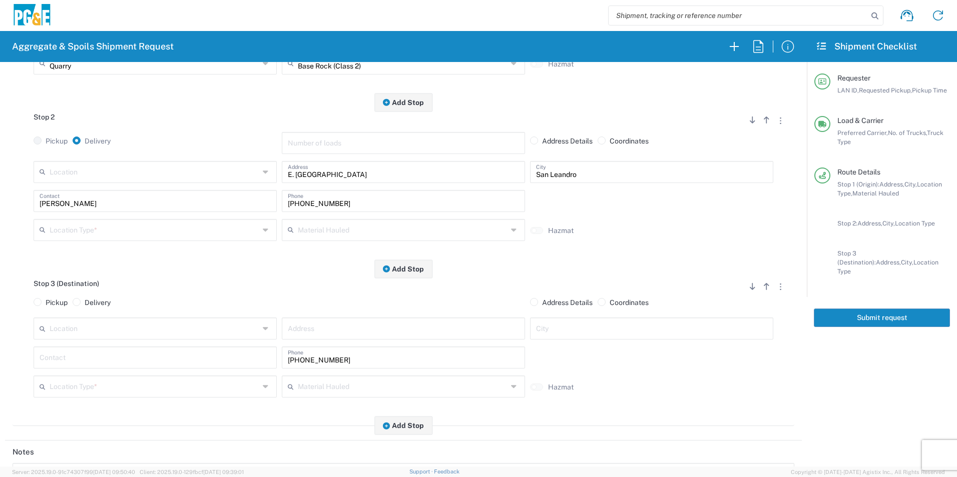
click at [91, 358] on input "text" at bounding box center [155, 357] width 231 height 18
type input "Dyaln"
click at [127, 385] on input "text" at bounding box center [155, 386] width 210 height 18
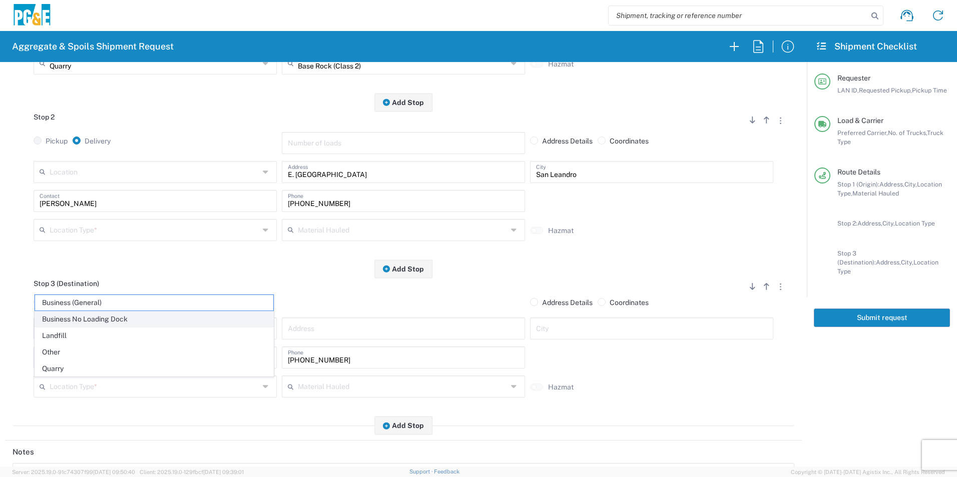
click at [74, 323] on span "Business No Loading Dock" at bounding box center [154, 320] width 238 height 16
type input "Business No Loading Dock"
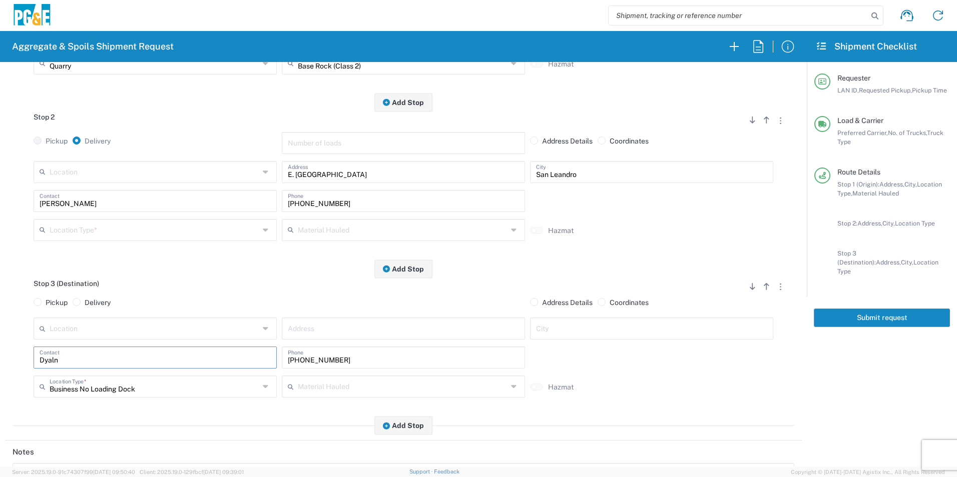
drag, startPoint x: 16, startPoint y: 362, endPoint x: 0, endPoint y: 361, distance: 15.6
click at [0, 360] on html "Aggregate & Spoils Shipment Request Requester Information VNL5 LAN ID * 09/22/2…" at bounding box center [478, 238] width 957 height 477
type input "Dylan"
click at [124, 330] on input "text" at bounding box center [155, 328] width 210 height 18
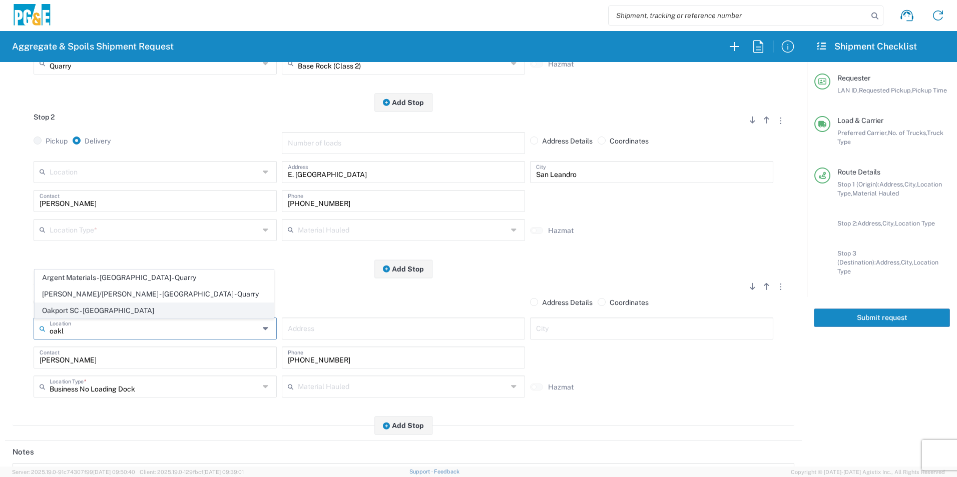
click at [113, 313] on span "Oakport SC - [GEOGRAPHIC_DATA]" at bounding box center [154, 311] width 238 height 16
type input "Oakport SC - [GEOGRAPHIC_DATA]"
type input "4801 Oakport St"
type input "Oakland"
type input "Business No Loading Dock"
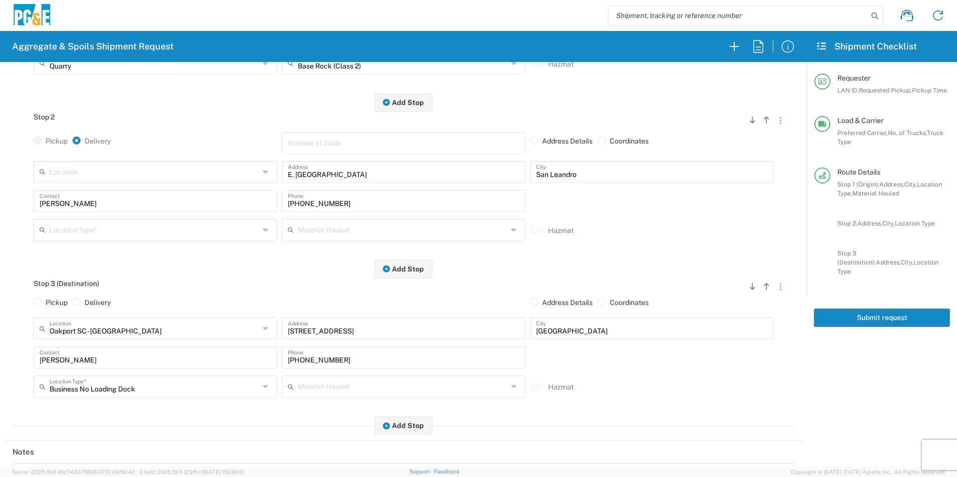
click at [355, 391] on input "text" at bounding box center [403, 386] width 210 height 18
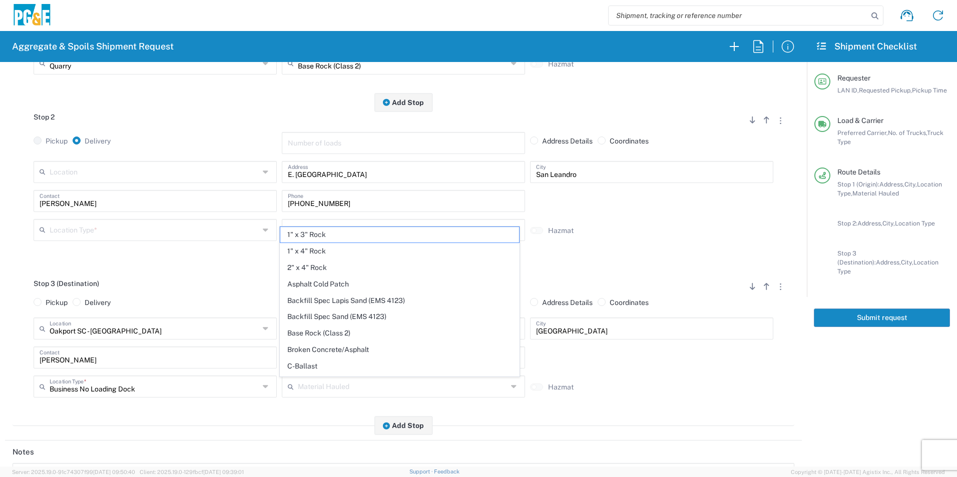
click at [273, 424] on div "Stop 3 (Destination) Add Stop Above Add Stop Below Remove Stop Pickup Delivery …" at bounding box center [403, 348] width 781 height 158
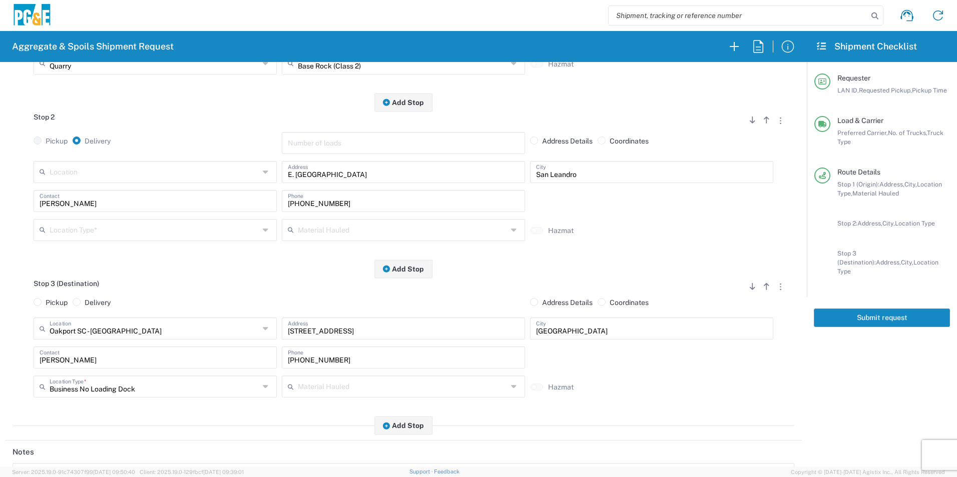
click at [346, 220] on div "Material Hauled" at bounding box center [403, 230] width 243 height 22
click at [301, 286] on span "Dry Spoils" at bounding box center [399, 286] width 238 height 16
type input "Dry Spoils"
click at [110, 229] on input "text" at bounding box center [155, 230] width 210 height 18
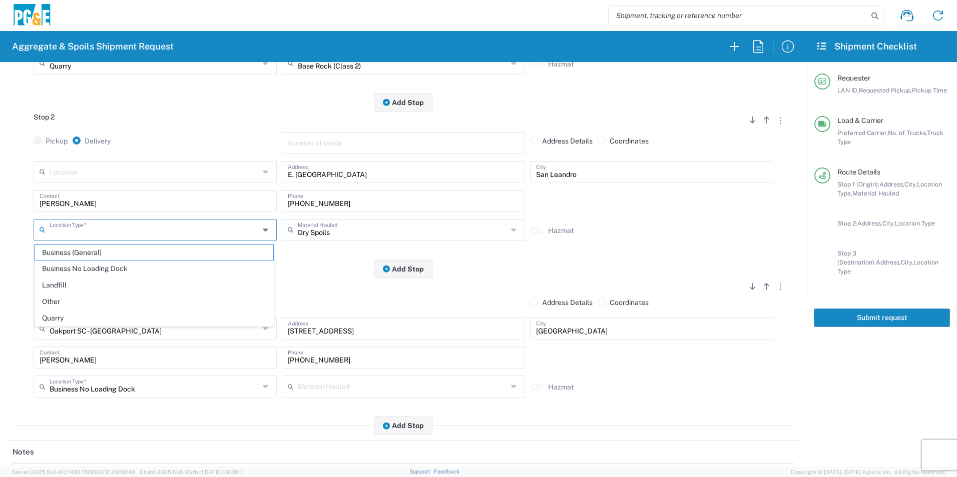
click at [60, 301] on span "Other" at bounding box center [154, 302] width 238 height 16
type input "Other"
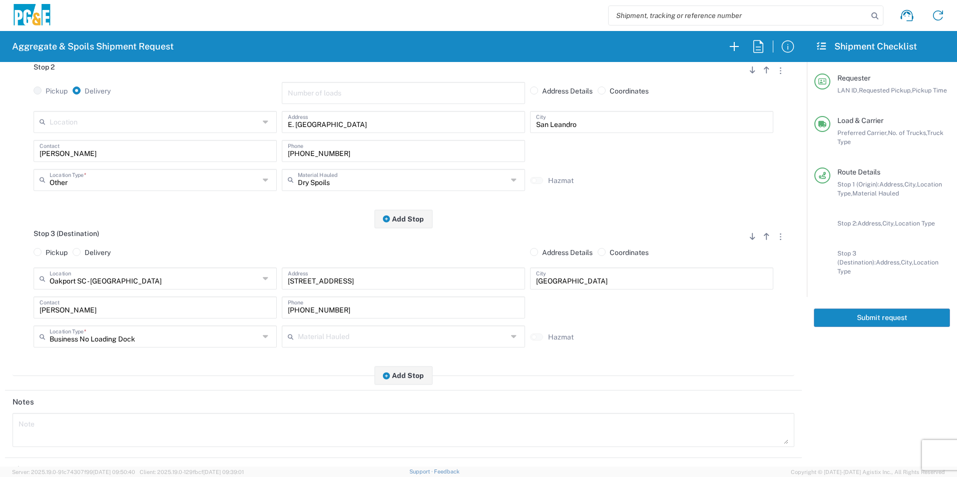
scroll to position [446, 0]
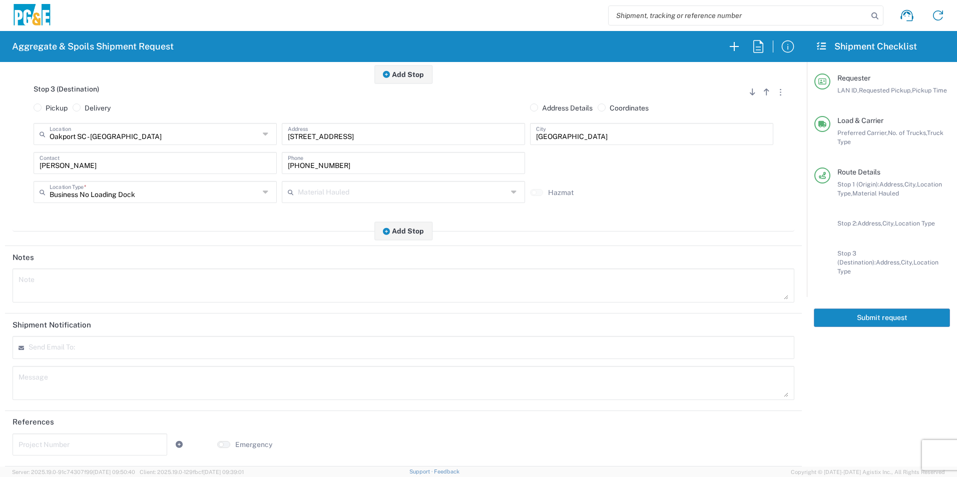
click at [68, 435] on input "text" at bounding box center [90, 444] width 143 height 18
paste input "31540024"
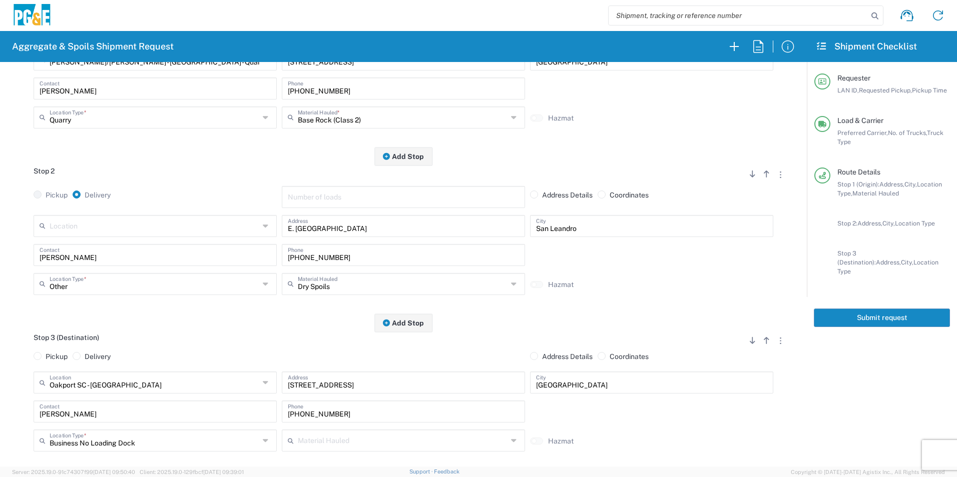
scroll to position [0, 0]
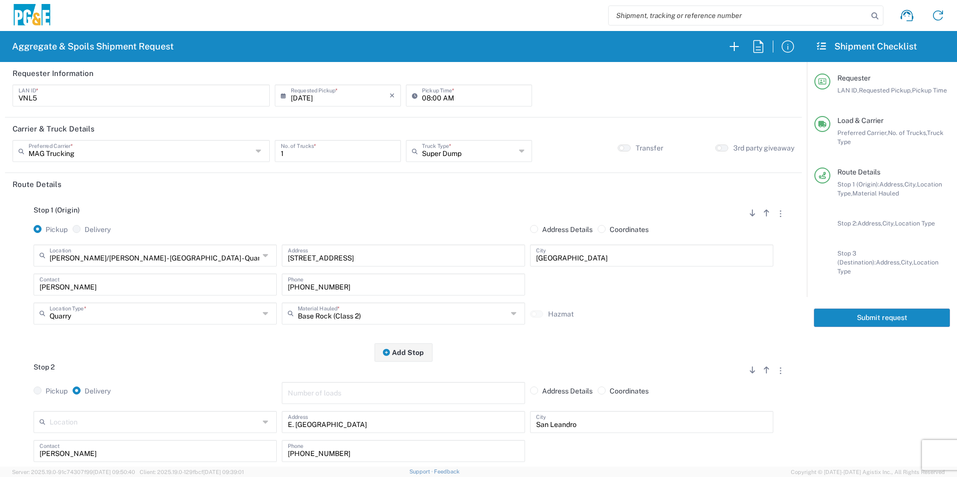
type input "31540024"
click at [891, 309] on button "Submit request" at bounding box center [881, 318] width 136 height 19
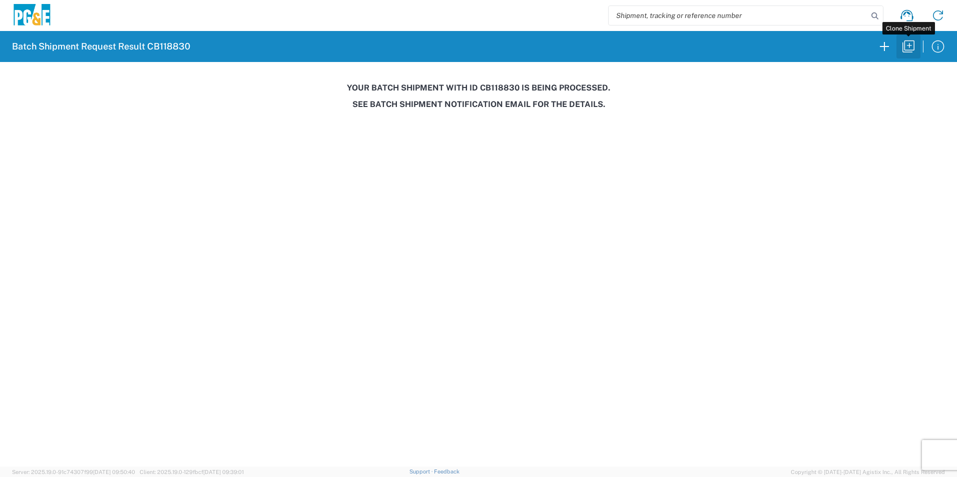
click at [909, 50] on icon "button" at bounding box center [908, 47] width 16 height 16
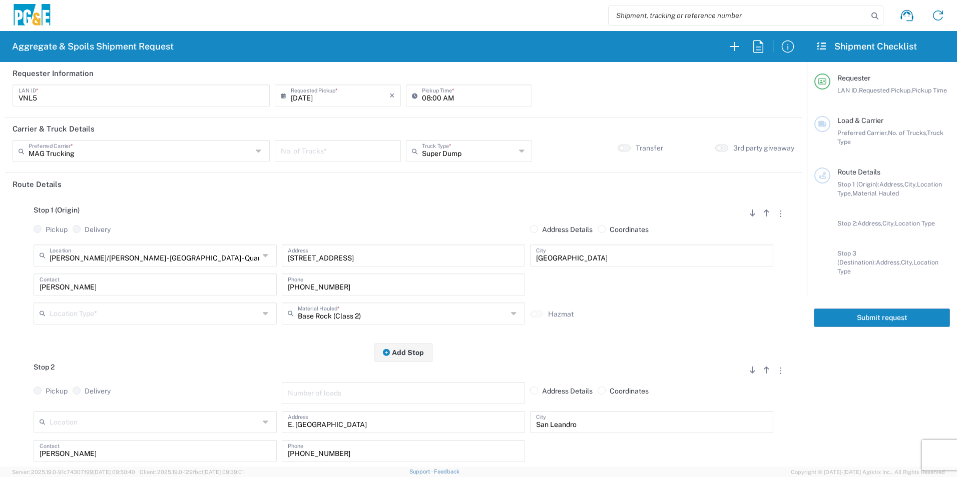
click at [425, 98] on input "08:00 AM" at bounding box center [474, 95] width 104 height 18
type input "09:00 AM"
click at [315, 146] on input "number" at bounding box center [338, 151] width 114 height 18
type input "3"
click at [773, 215] on button "button" at bounding box center [780, 213] width 14 height 14
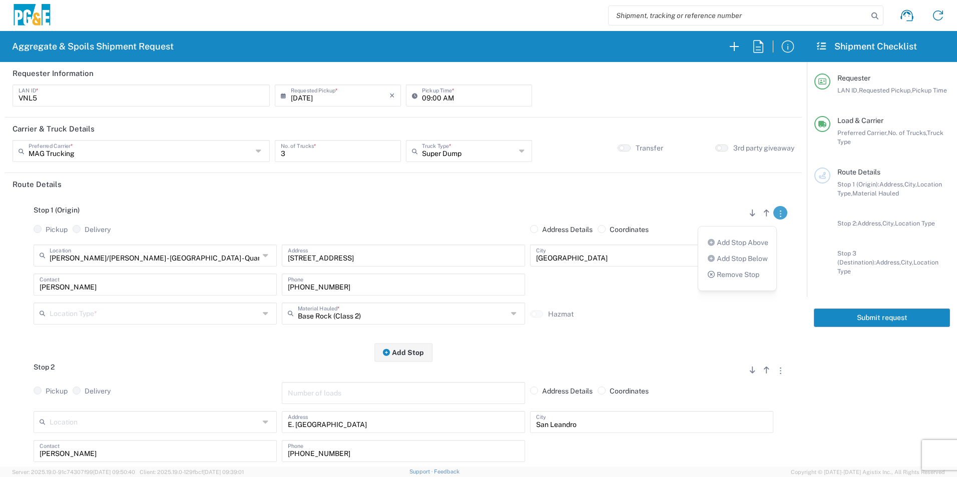
click at [740, 272] on link "Remove Stop" at bounding box center [732, 275] width 53 height 8
radio input "true"
radio input "false"
radio input "true"
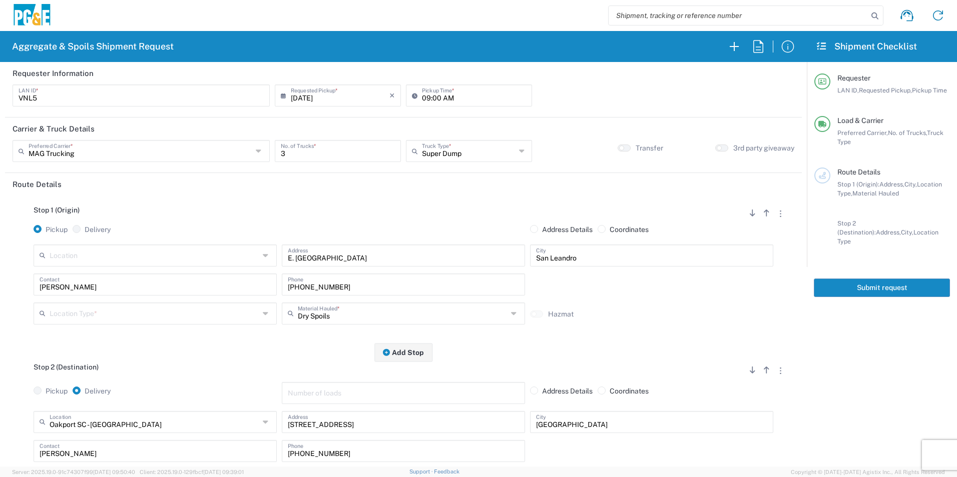
click at [94, 315] on input "text" at bounding box center [155, 313] width 210 height 18
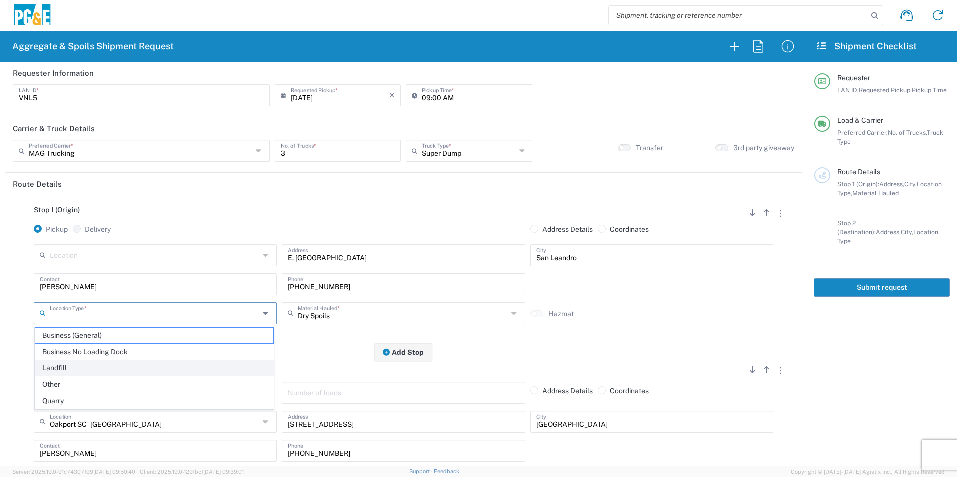
click at [78, 368] on span "Landfill" at bounding box center [154, 369] width 238 height 16
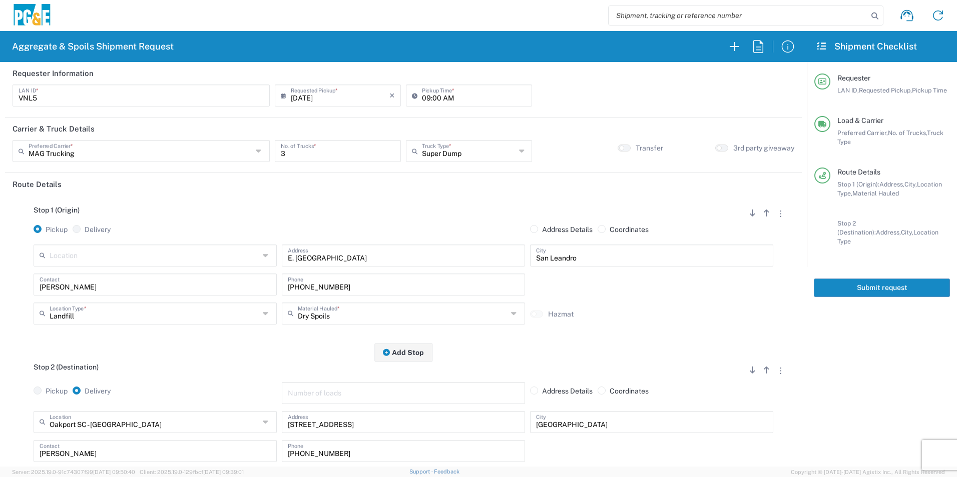
click at [78, 316] on input "Landfill" at bounding box center [155, 313] width 210 height 18
drag, startPoint x: 58, startPoint y: 383, endPoint x: 96, endPoint y: 353, distance: 48.1
click at [58, 383] on span "Other" at bounding box center [154, 385] width 238 height 16
type input "Other"
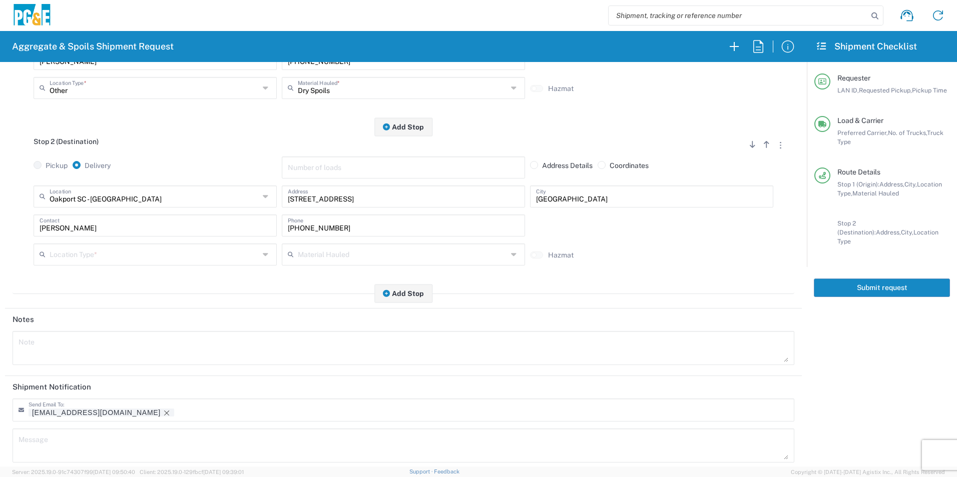
scroll to position [250, 0]
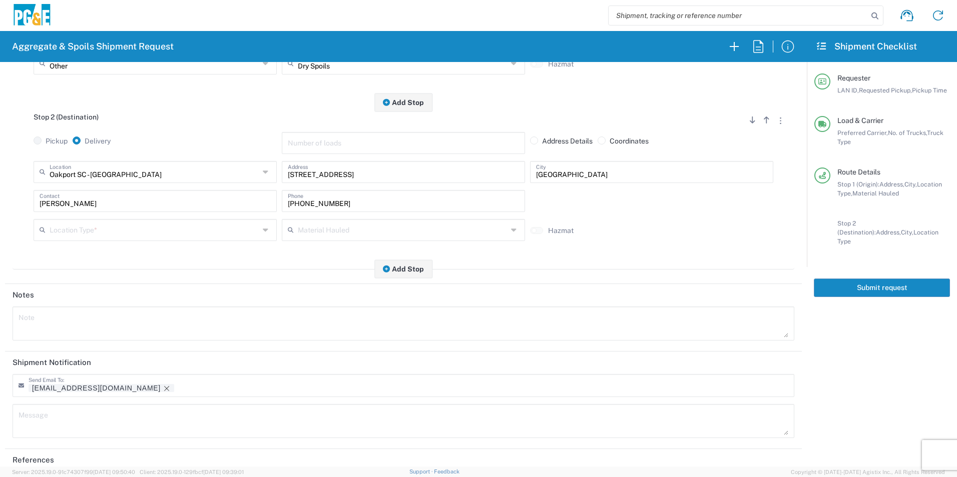
click at [97, 230] on input "text" at bounding box center [155, 230] width 210 height 18
click at [73, 267] on span "Business No Loading Dock" at bounding box center [154, 269] width 238 height 16
type input "Business No Loading Dock"
click at [163, 388] on icon "Remove tag" at bounding box center [167, 389] width 8 height 8
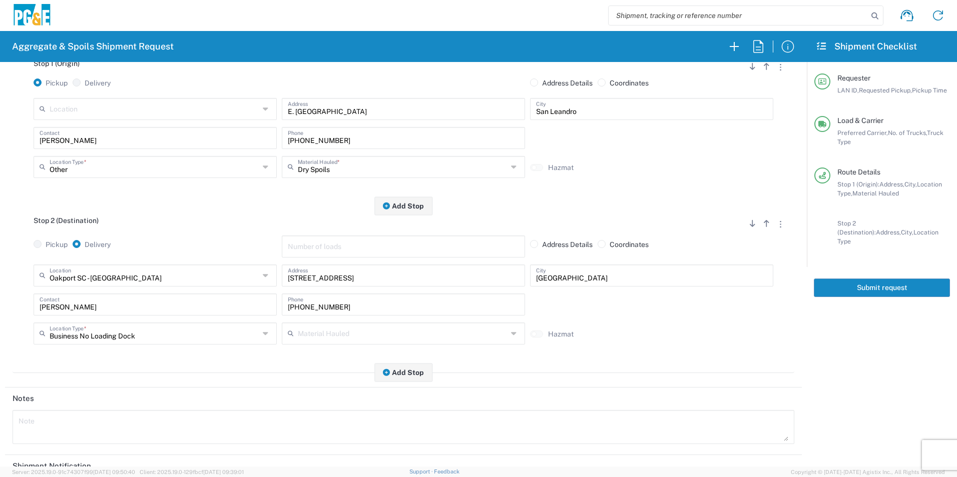
scroll to position [0, 0]
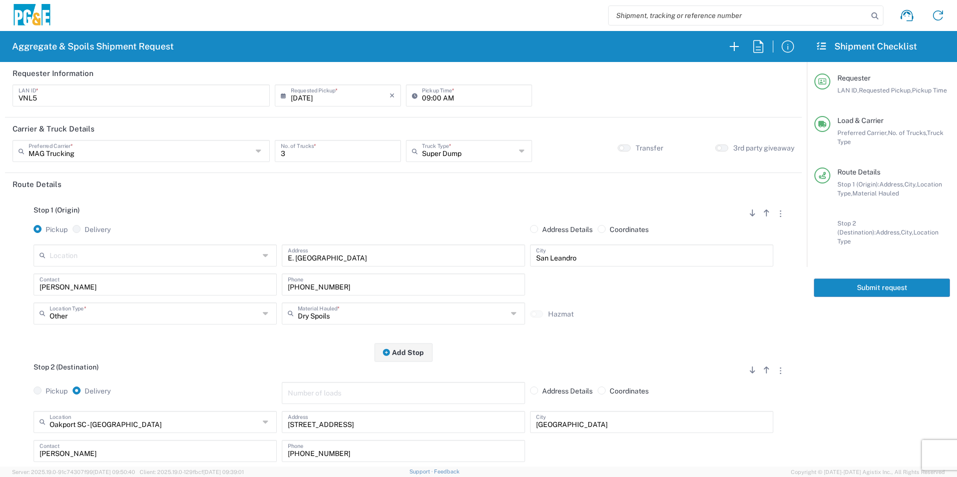
click at [854, 279] on button "Submit request" at bounding box center [881, 288] width 136 height 19
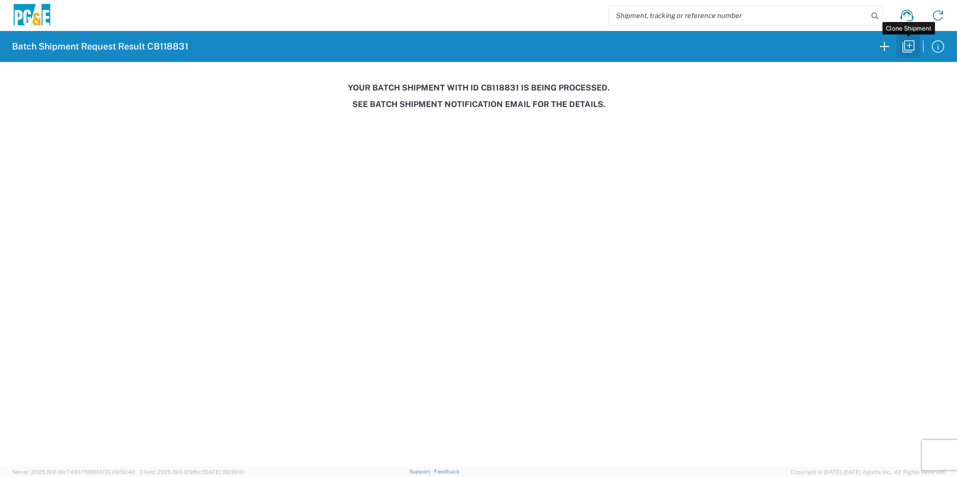
click at [907, 49] on icon "button" at bounding box center [908, 47] width 16 height 16
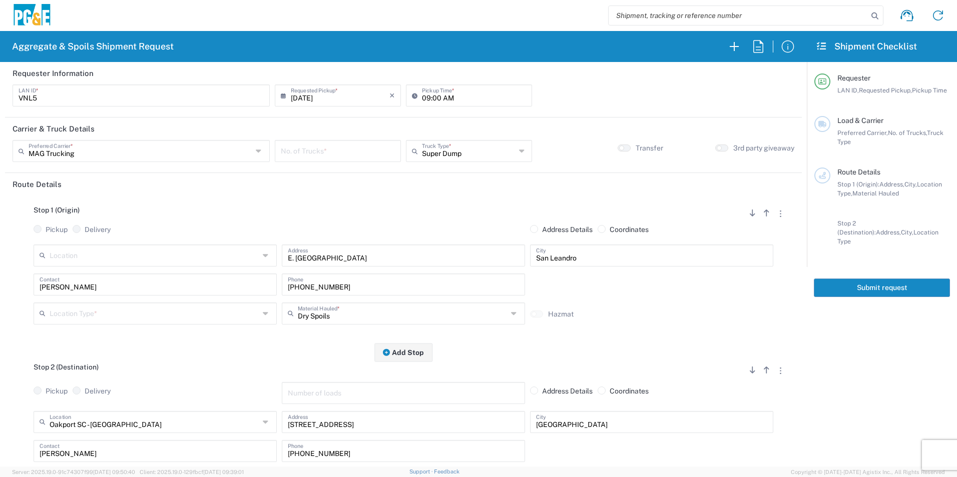
click at [300, 97] on input "[DATE]" at bounding box center [340, 95] width 99 height 18
click at [325, 182] on span "23" at bounding box center [322, 186] width 15 height 14
type input "[DATE]"
click at [342, 144] on input "number" at bounding box center [338, 151] width 114 height 18
type input "4"
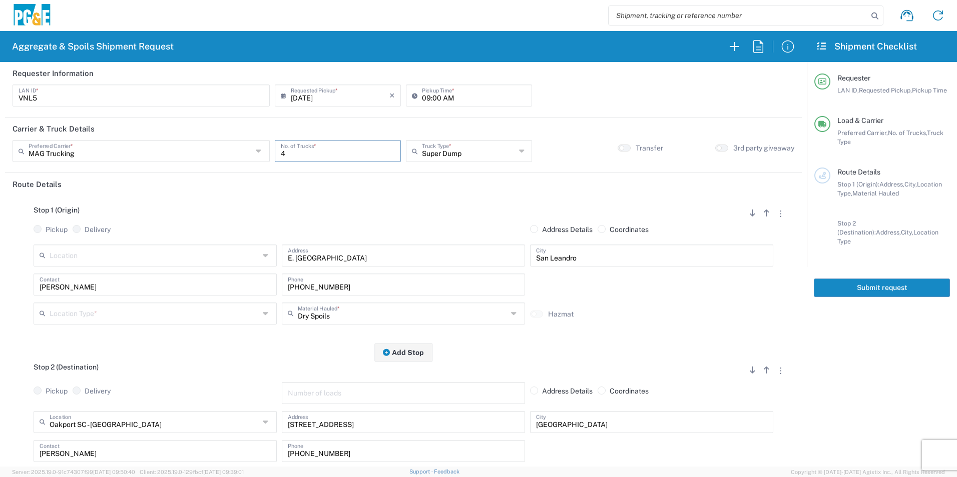
click at [120, 314] on input "text" at bounding box center [155, 313] width 210 height 18
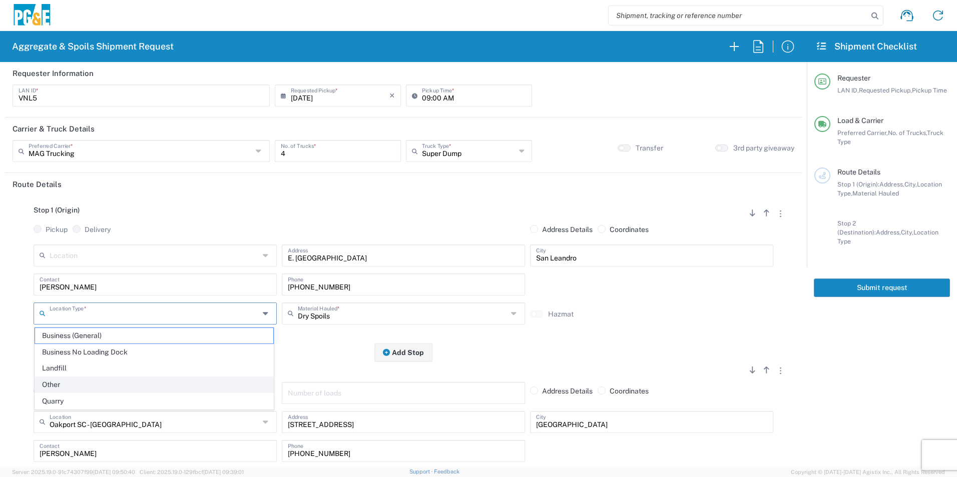
click at [73, 379] on span "Other" at bounding box center [154, 385] width 238 height 16
type input "Other"
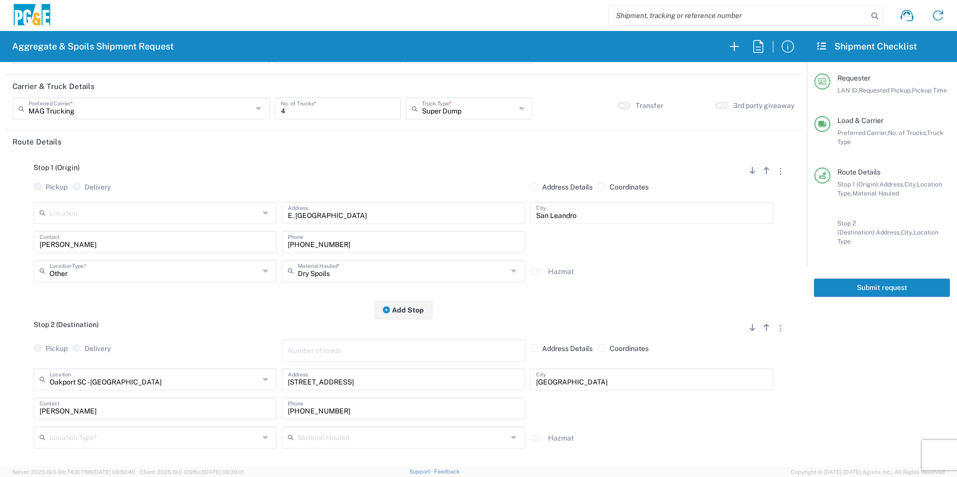
scroll to position [100, 0]
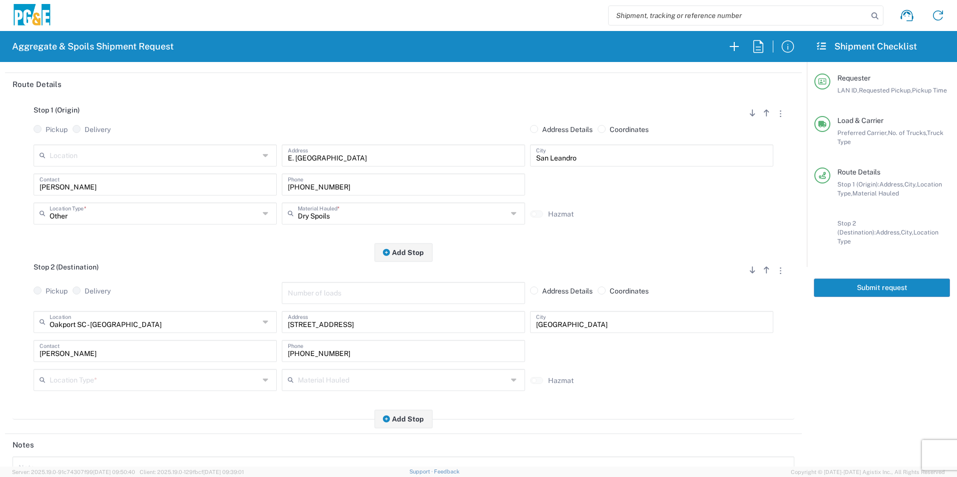
click at [75, 382] on input "text" at bounding box center [155, 380] width 210 height 18
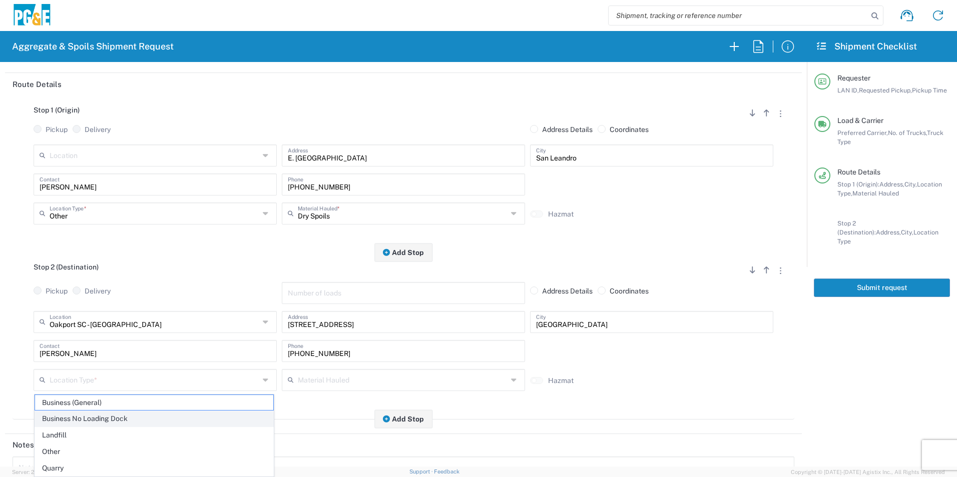
click at [88, 416] on span "Business No Loading Dock" at bounding box center [154, 419] width 238 height 16
type input "Business No Loading Dock"
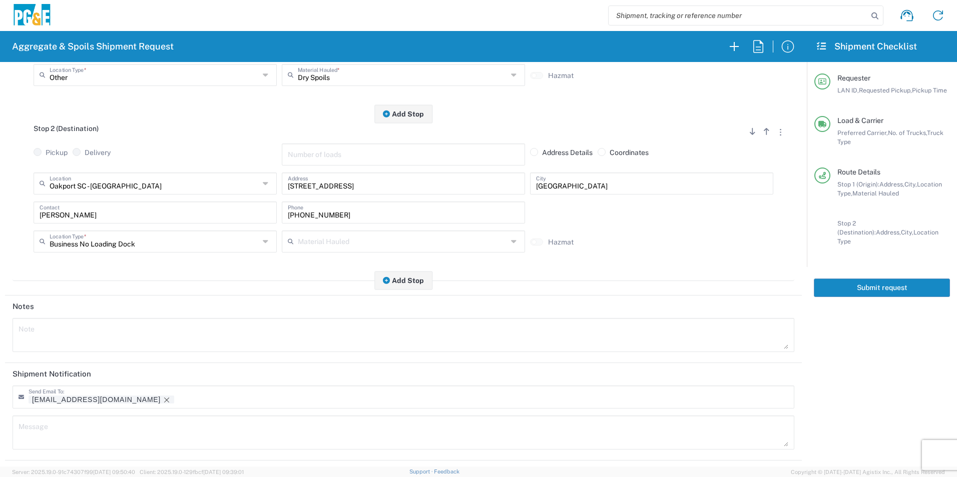
scroll to position [289, 0]
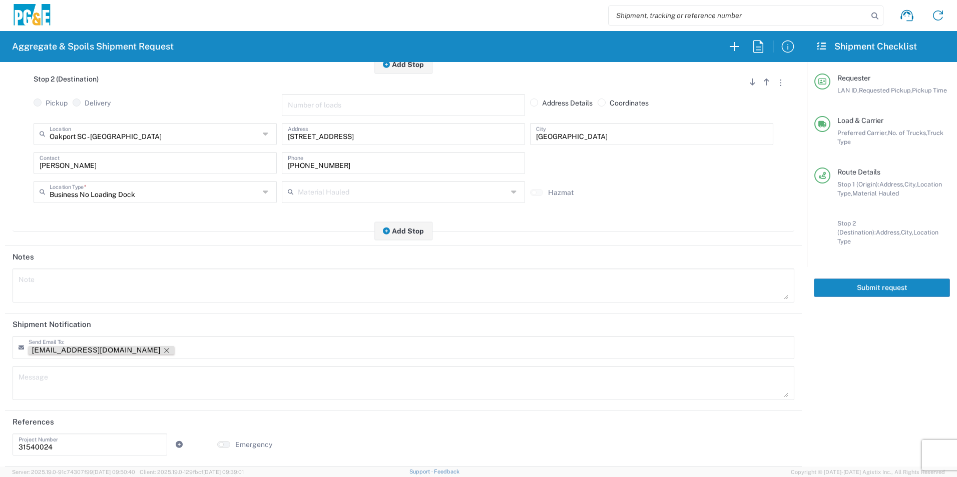
click at [163, 351] on icon "Remove tag" at bounding box center [167, 351] width 8 height 8
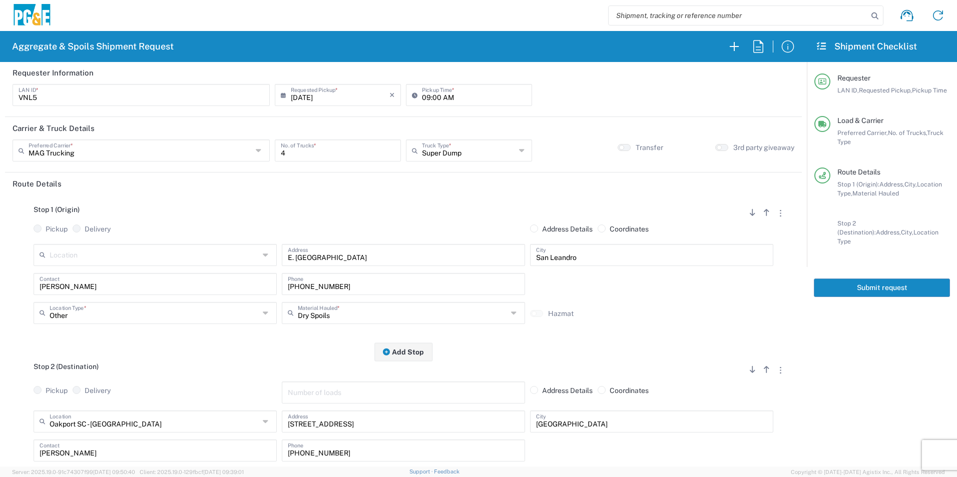
scroll to position [0, 0]
click at [858, 279] on button "Submit request" at bounding box center [881, 288] width 136 height 19
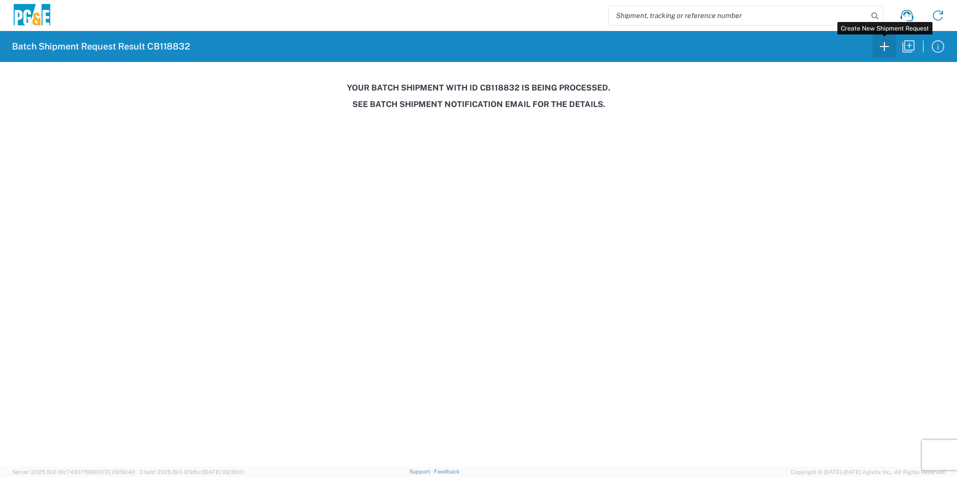
click at [885, 48] on icon "button" at bounding box center [884, 47] width 16 height 16
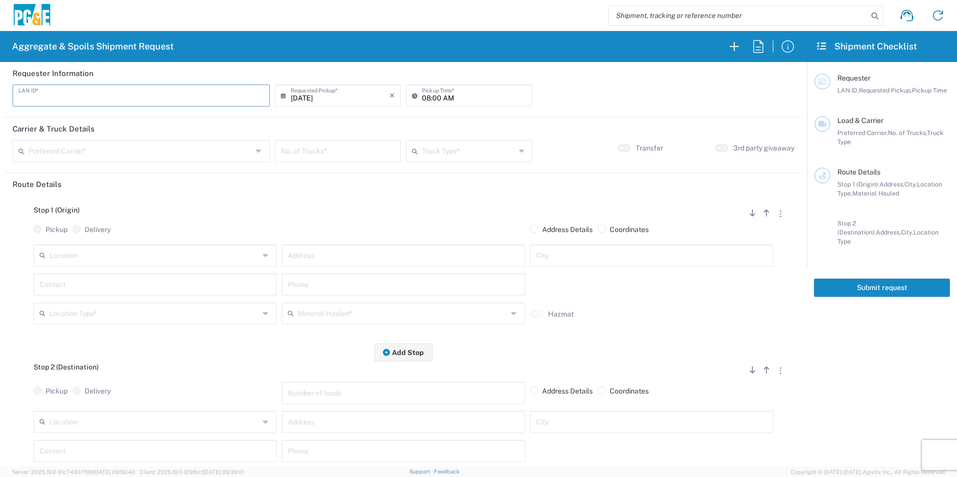
click at [164, 97] on input "text" at bounding box center [141, 95] width 245 height 18
type input "ADBG"
click at [424, 96] on input "08:00 AM" at bounding box center [474, 95] width 104 height 18
type input "06:00 AM"
click at [88, 145] on input "text" at bounding box center [141, 151] width 224 height 18
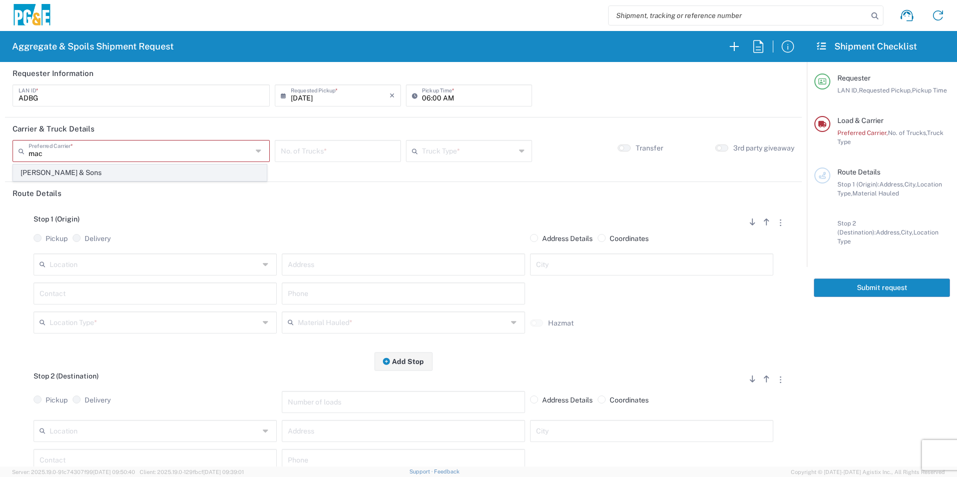
click at [126, 169] on span "[PERSON_NAME] & Sons" at bounding box center [140, 173] width 253 height 16
type input "[PERSON_NAME] & Sons"
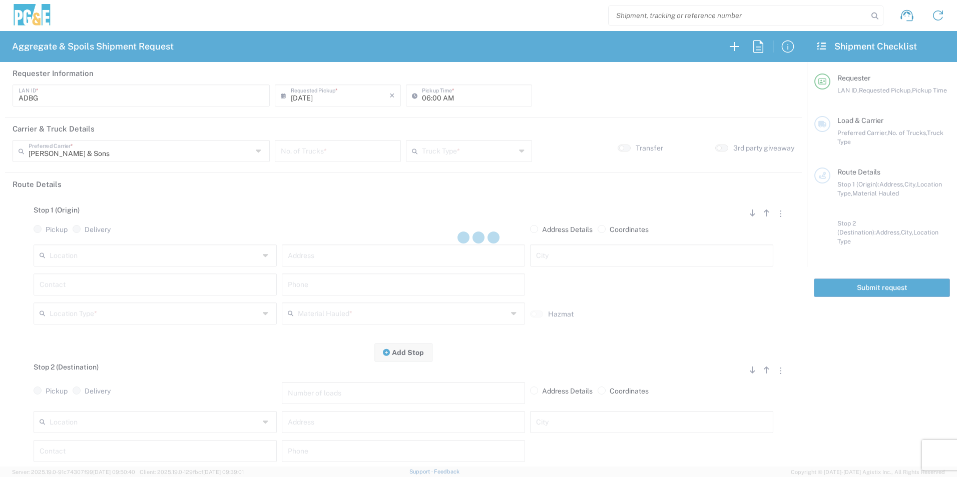
click at [305, 152] on div at bounding box center [478, 238] width 957 height 477
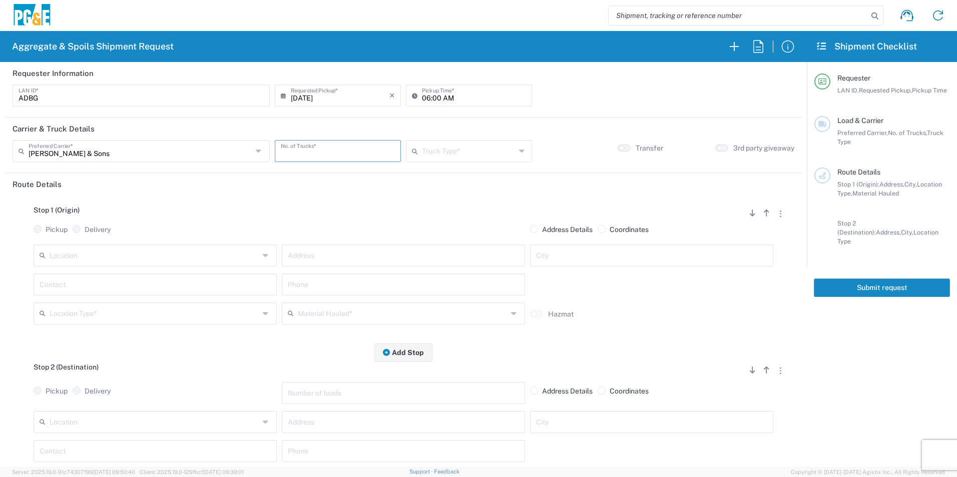
click at [316, 155] on input "number" at bounding box center [338, 151] width 114 height 18
type input "1"
click at [444, 150] on input "text" at bounding box center [469, 151] width 94 height 18
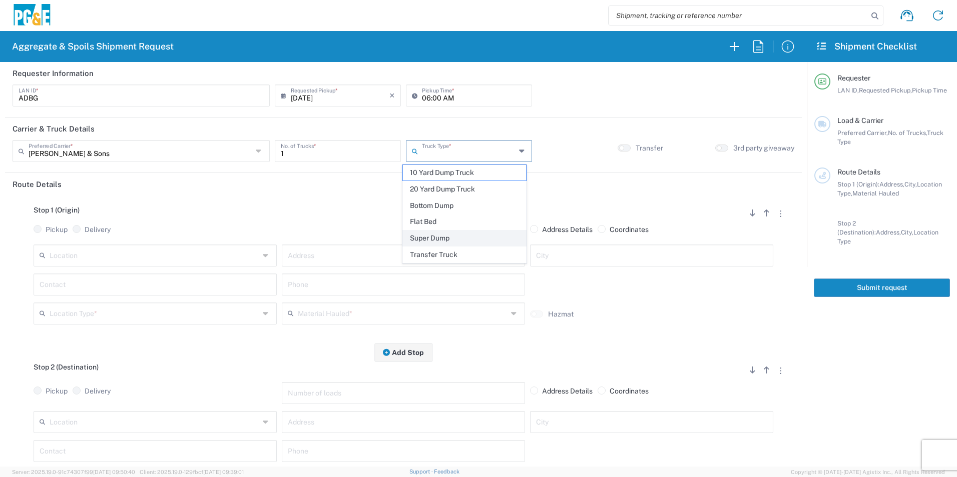
click at [427, 232] on span "Super Dump" at bounding box center [464, 239] width 123 height 16
type input "Super Dump"
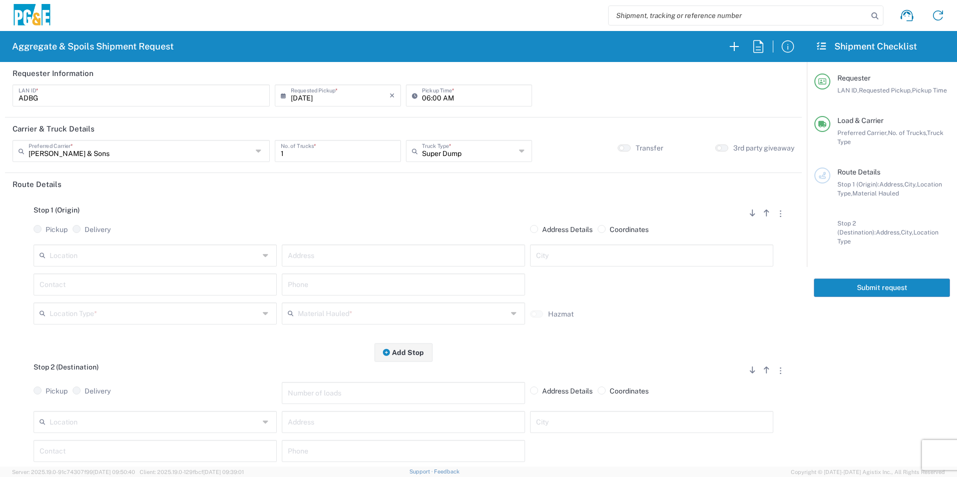
click at [130, 249] on input "text" at bounding box center [155, 255] width 210 height 18
drag, startPoint x: 115, startPoint y: 273, endPoint x: 95, endPoint y: 283, distance: 22.2
click at [114, 273] on span "[PERSON_NAME] and [PERSON_NAME] [PERSON_NAME]" at bounding box center [154, 278] width 238 height 16
type input "[PERSON_NAME] and [PERSON_NAME] [PERSON_NAME]"
type input "26292 E River Rd"
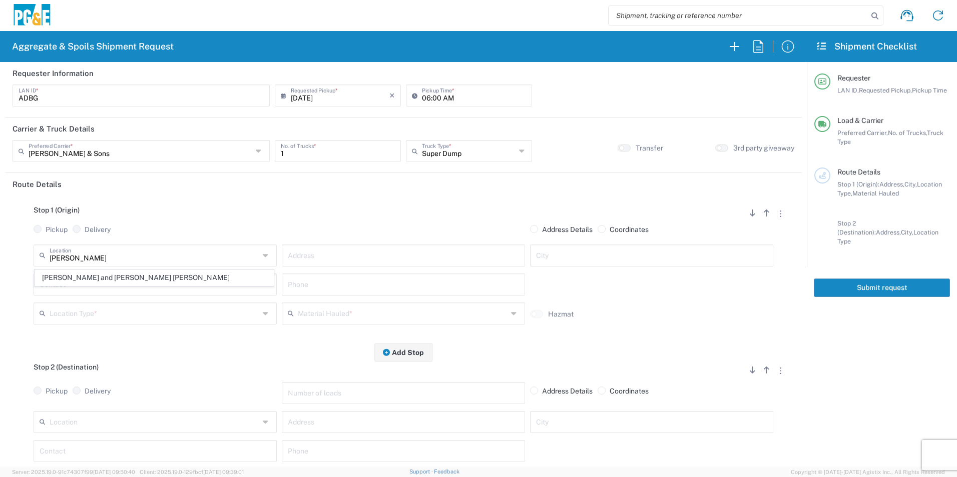
type input "Escalon"
type input "Quarry"
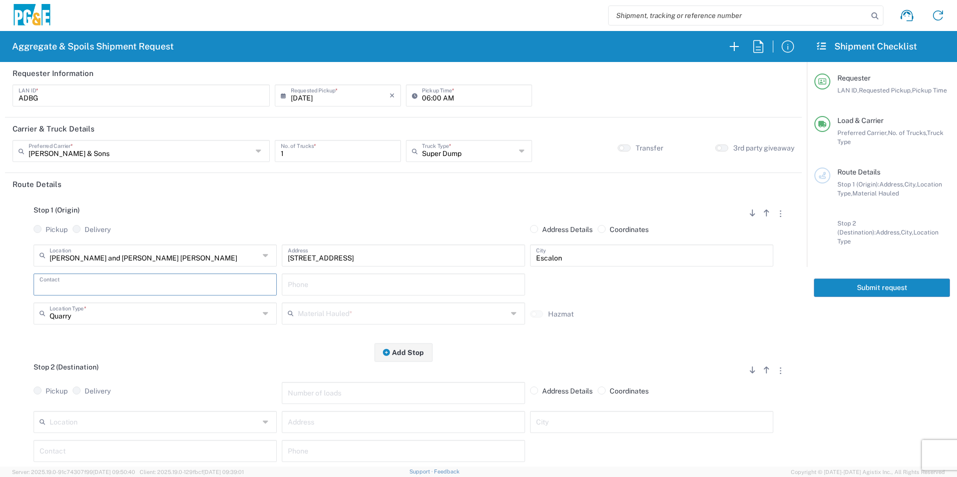
click at [86, 286] on input "text" at bounding box center [155, 284] width 231 height 18
click at [79, 308] on p "Aaron Buenrostro, 209-639-1674" at bounding box center [155, 309] width 230 height 13
type input "Aaron Buenrostro"
type input "209-639-1674"
click at [391, 311] on input "text" at bounding box center [403, 313] width 210 height 18
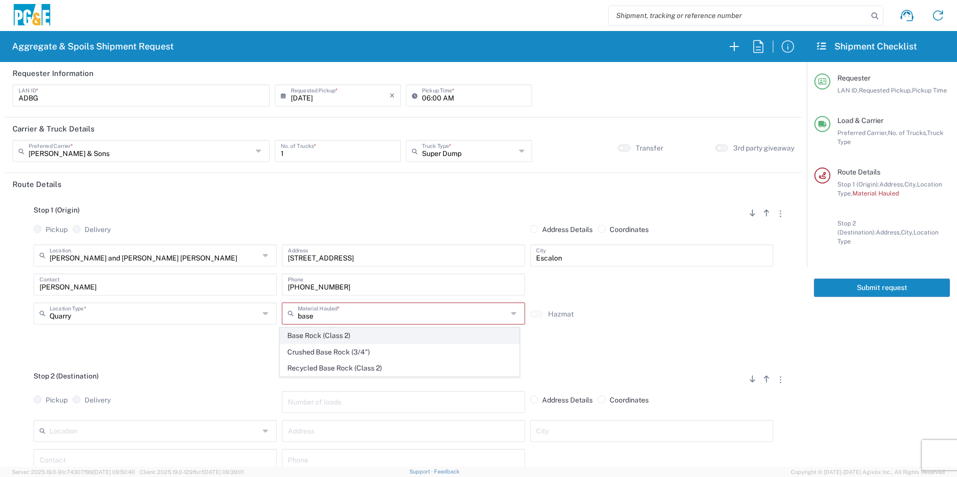
click at [340, 332] on span "Base Rock (Class 2)" at bounding box center [399, 336] width 238 height 16
type input "Base Rock (Class 2)"
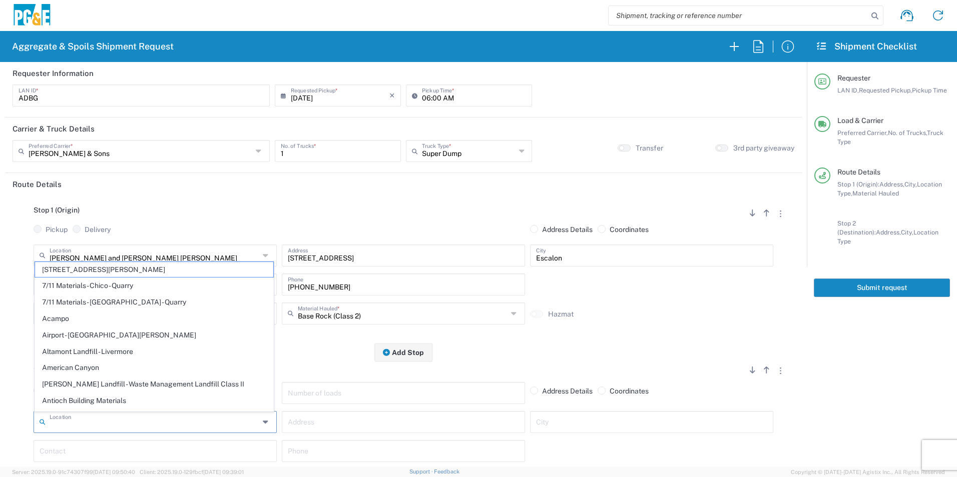
click at [161, 414] on input "text" at bounding box center [155, 422] width 210 height 18
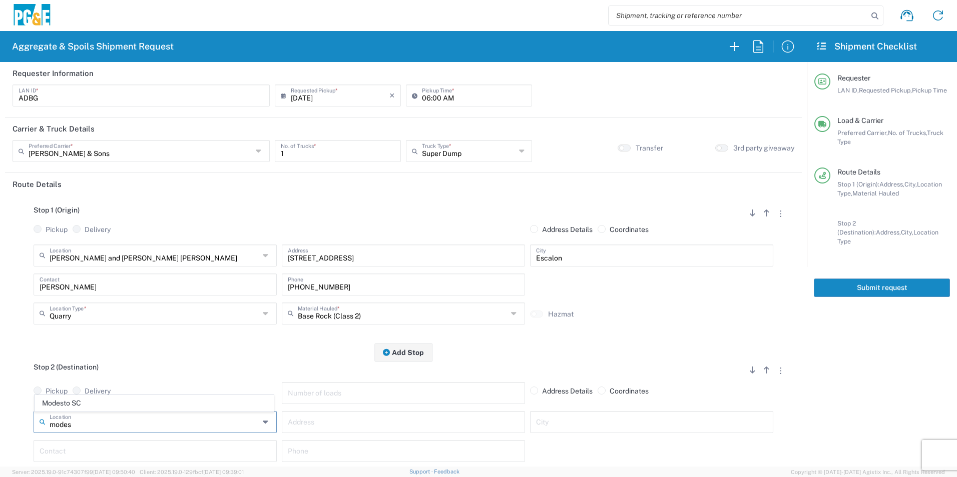
click at [101, 406] on span "Modesto SC" at bounding box center [154, 404] width 238 height 16
type input "Modesto SC"
type input "1524 N Carpenter Rd"
type input "Modesto"
type input "Business No Loading Dock"
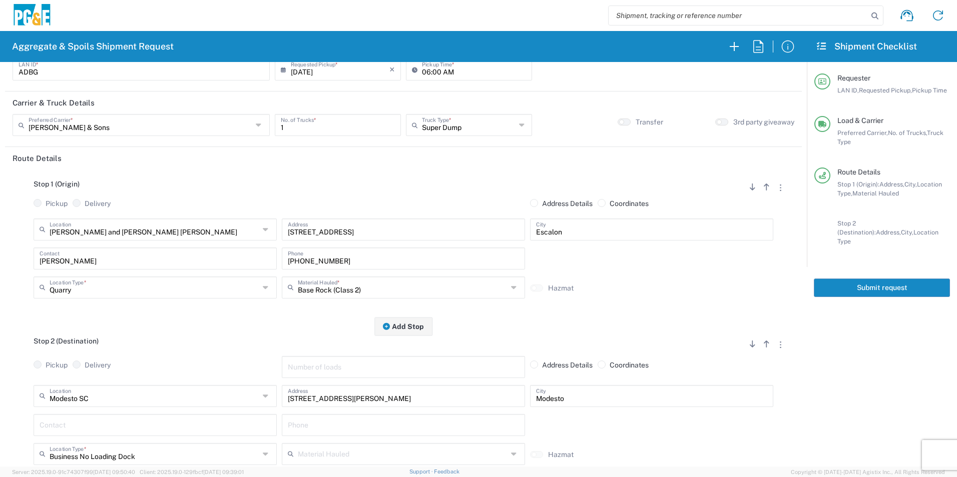
scroll to position [50, 0]
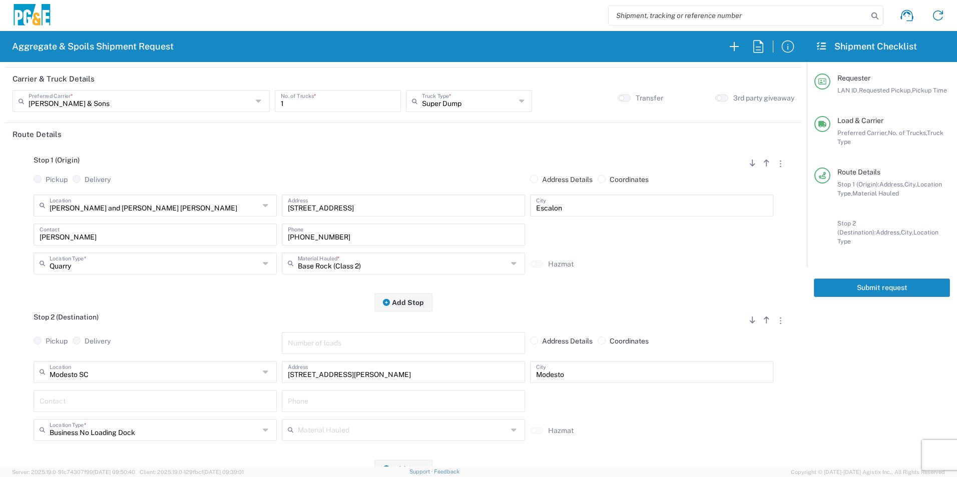
click at [115, 405] on input "text" at bounding box center [155, 401] width 231 height 18
click at [95, 421] on p "Aaron Buenrostro, 209-639-1674" at bounding box center [155, 425] width 230 height 13
type input "Aaron Buenrostro"
type input "209-639-1674"
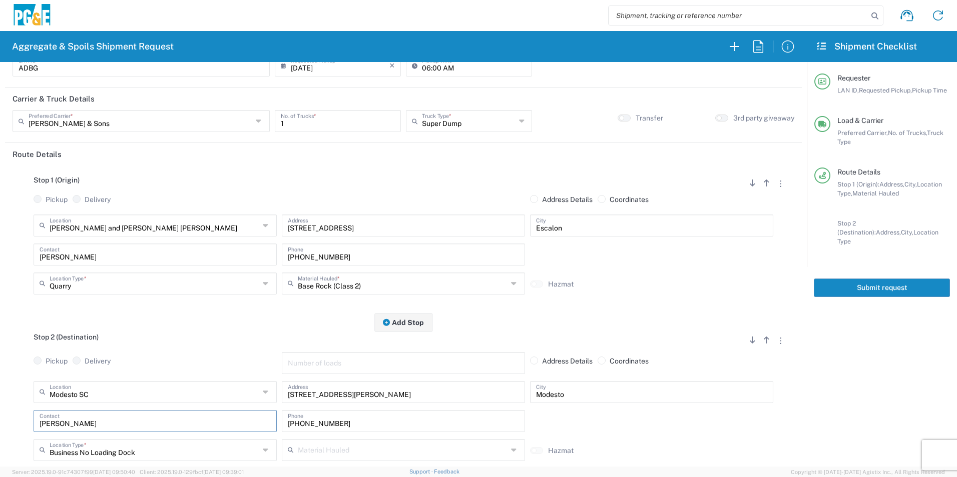
scroll to position [0, 0]
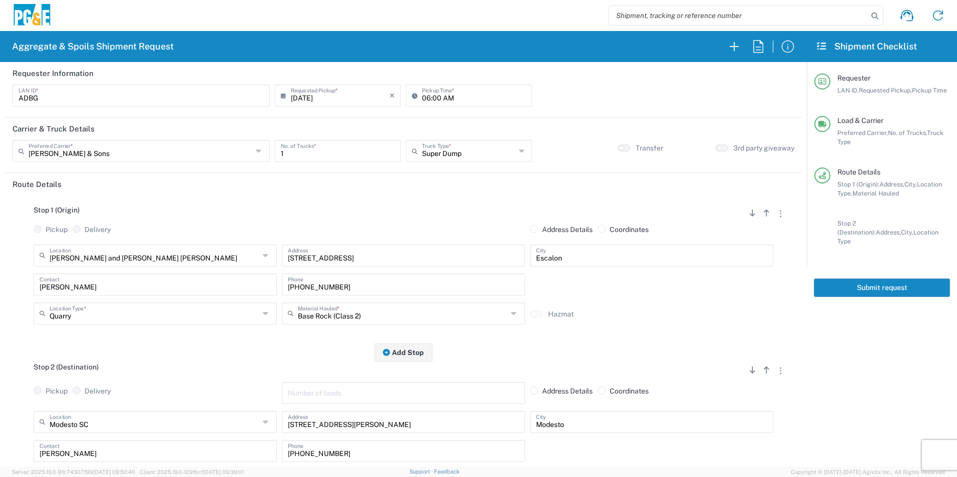
click at [840, 285] on button "Submit request" at bounding box center [881, 288] width 136 height 19
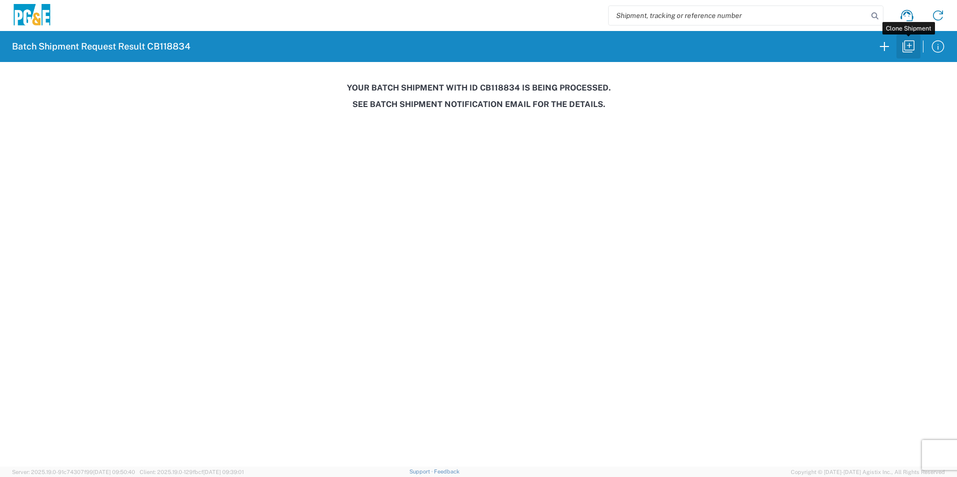
click at [905, 45] on icon "button" at bounding box center [908, 47] width 16 height 16
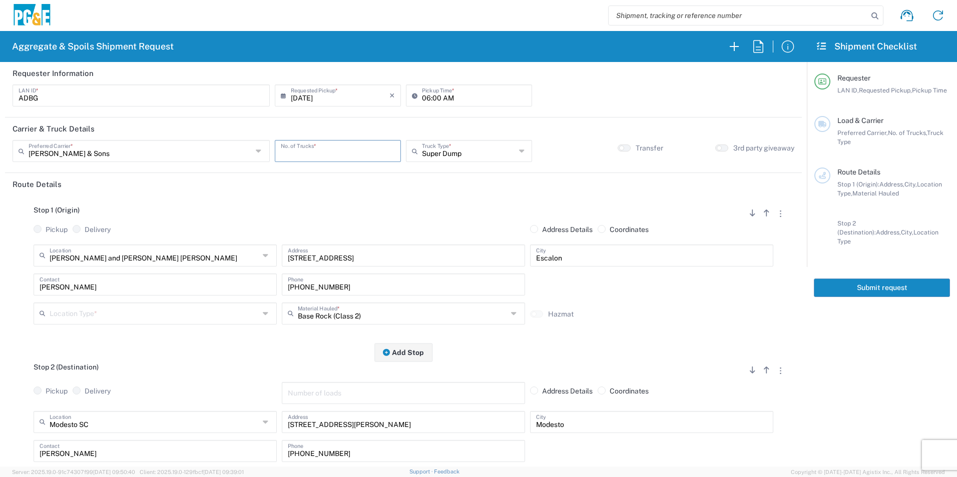
click at [337, 153] on input "number" at bounding box center [338, 151] width 114 height 18
type input "1"
click at [58, 312] on input "text" at bounding box center [155, 313] width 210 height 18
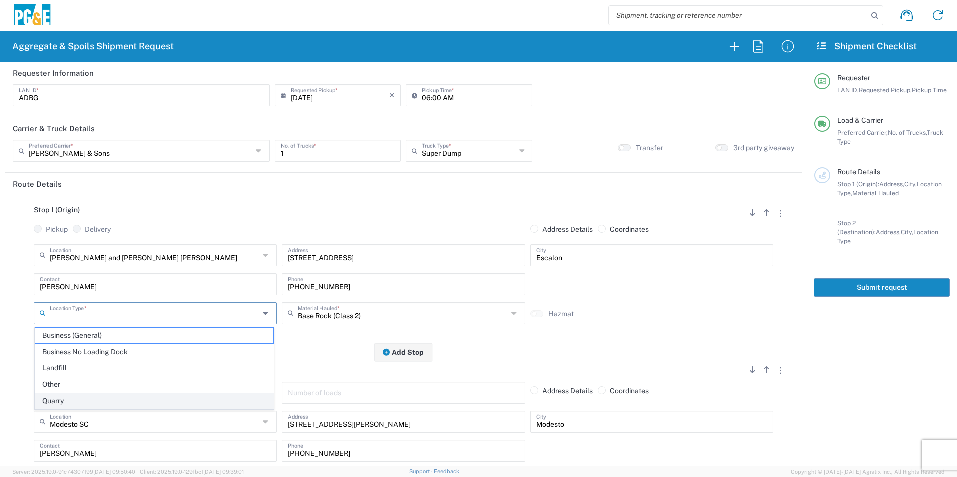
click at [52, 399] on span "Quarry" at bounding box center [154, 402] width 238 height 16
type input "Quarry"
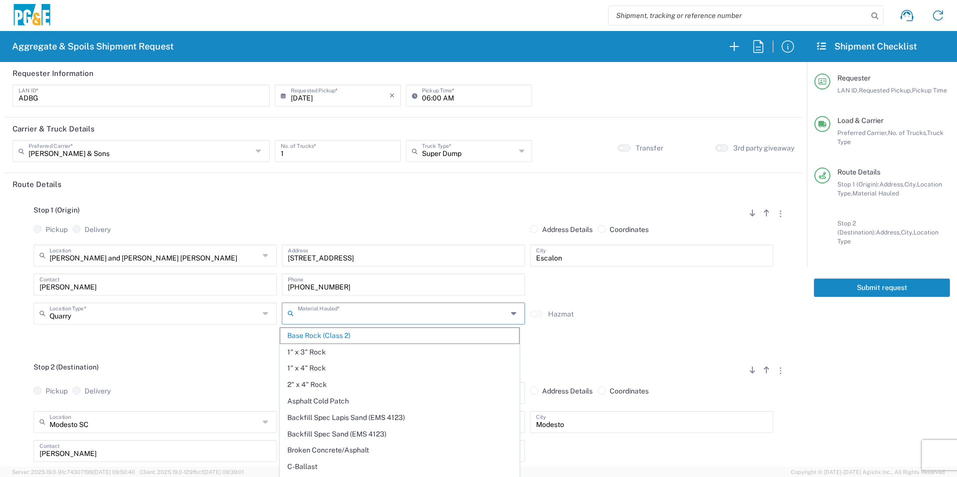
click at [368, 314] on input "text" at bounding box center [403, 313] width 210 height 18
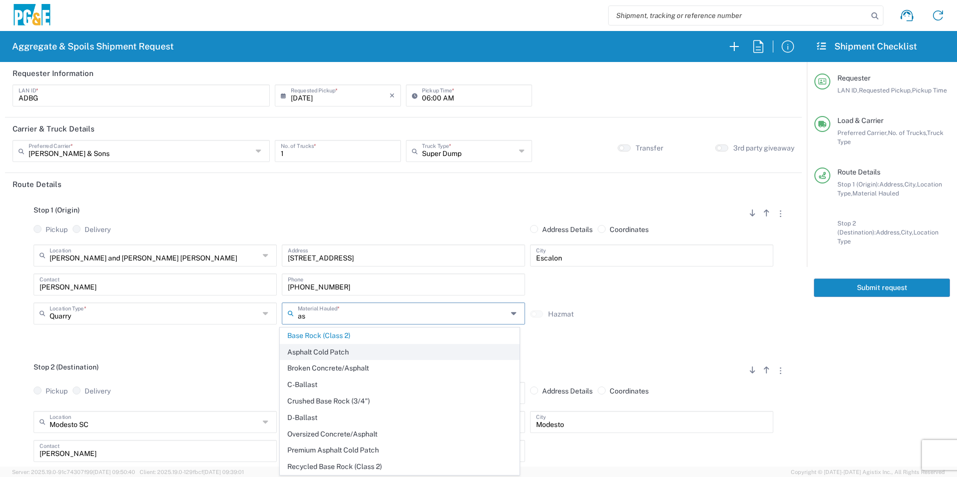
click at [343, 348] on span "Asphalt Cold Patch" at bounding box center [399, 353] width 238 height 16
type input "Asphalt Cold Patch"
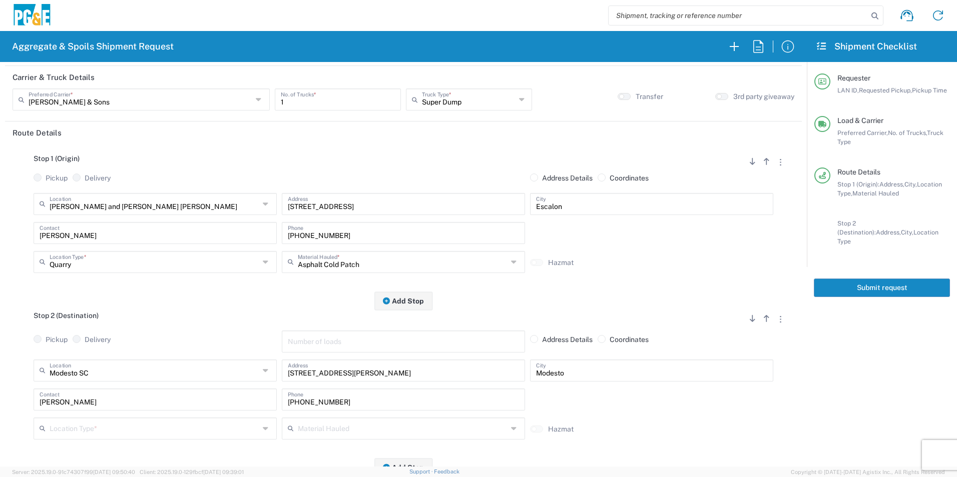
scroll to position [100, 0]
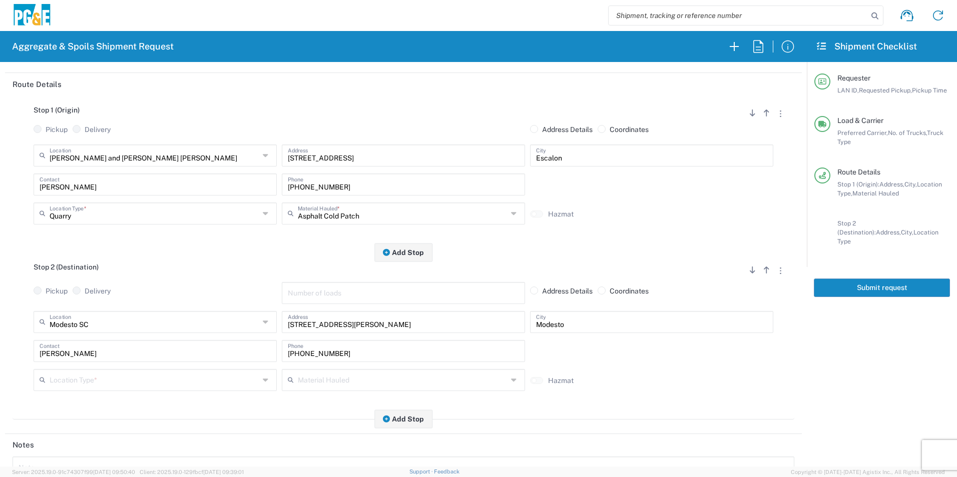
click at [88, 375] on input "text" at bounding box center [155, 380] width 210 height 18
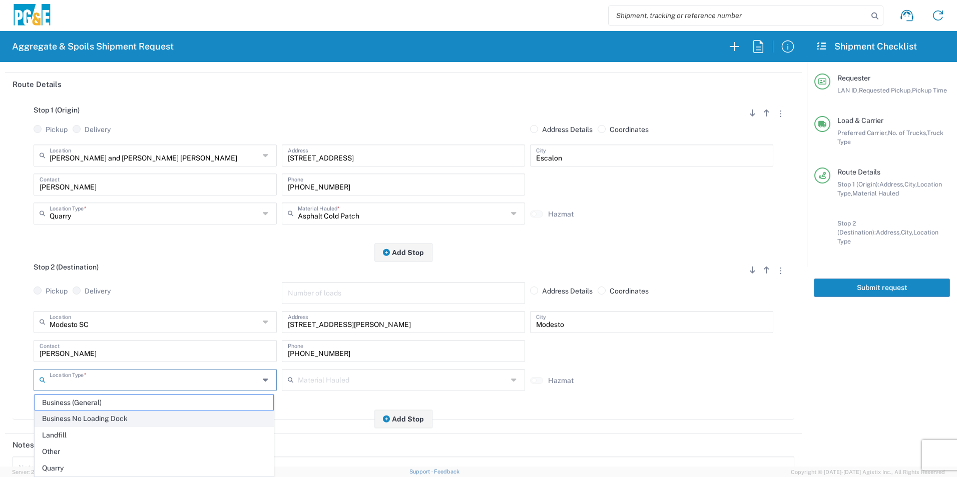
click at [81, 419] on span "Business No Loading Dock" at bounding box center [154, 419] width 238 height 16
type input "Business No Loading Dock"
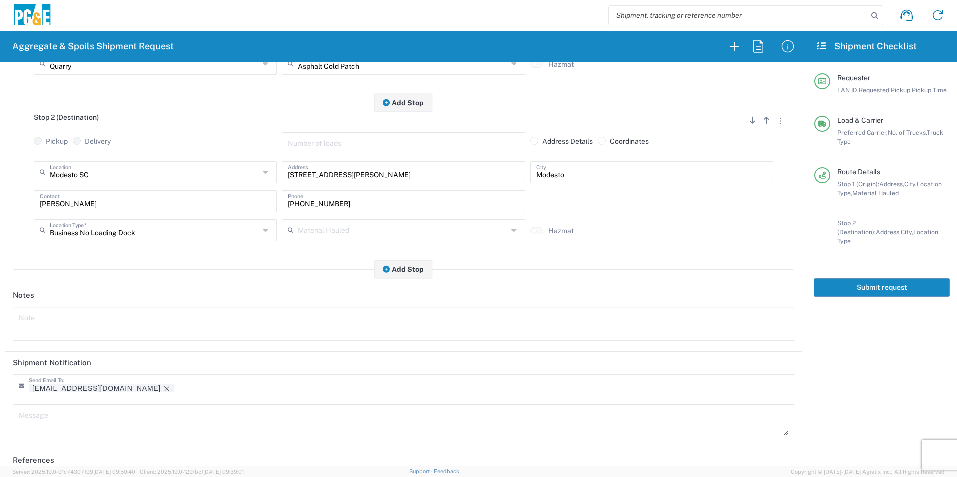
scroll to position [250, 0]
click at [75, 318] on textarea at bounding box center [403, 324] width 769 height 28
drag, startPoint x: 121, startPoint y: 318, endPoint x: 0, endPoint y: 321, distance: 120.6
click at [0, 321] on html "Aggregate & Spoils Shipment Request Requester Information ADBG LAN ID * 09/22/2…" at bounding box center [478, 238] width 957 height 477
type textarea "Please start with Cutback"
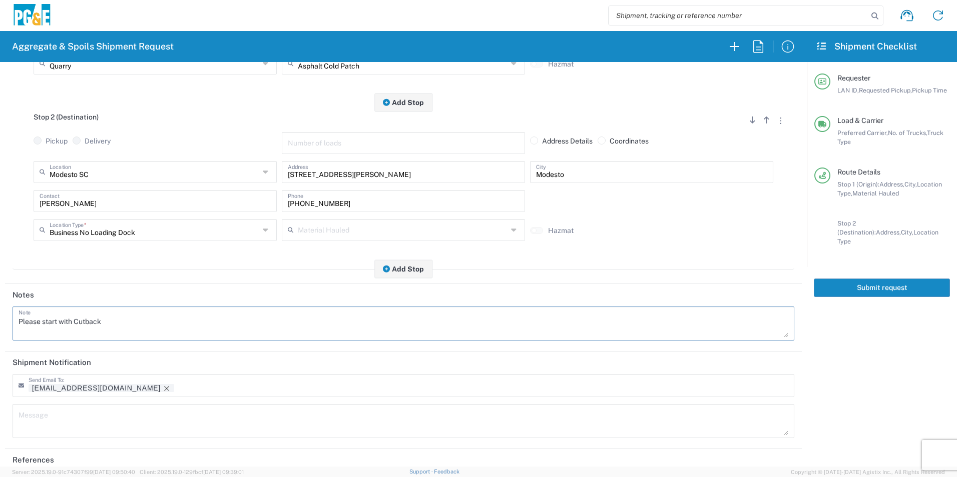
click at [102, 420] on textarea at bounding box center [403, 421] width 769 height 28
paste textarea "Please start with Cutback"
type textarea "Please start with Cutback"
click at [163, 388] on icon "Remove tag" at bounding box center [167, 389] width 8 height 8
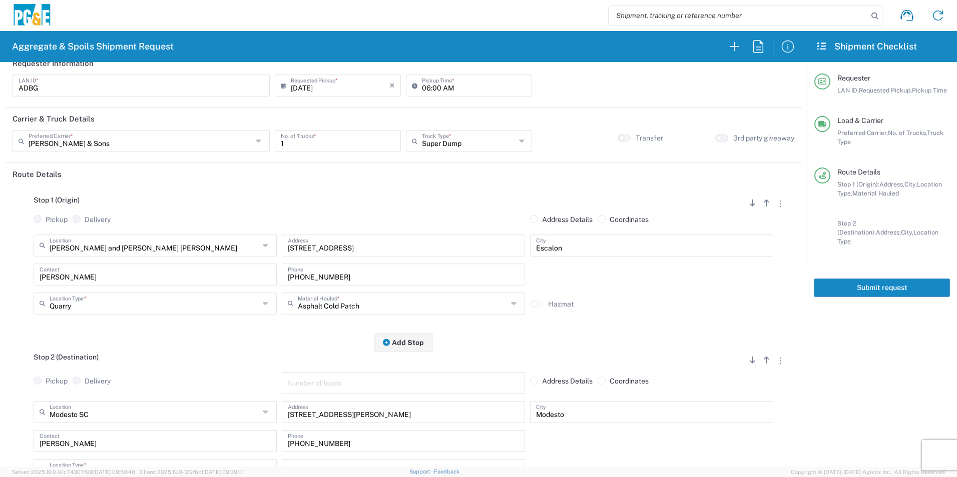
scroll to position [0, 0]
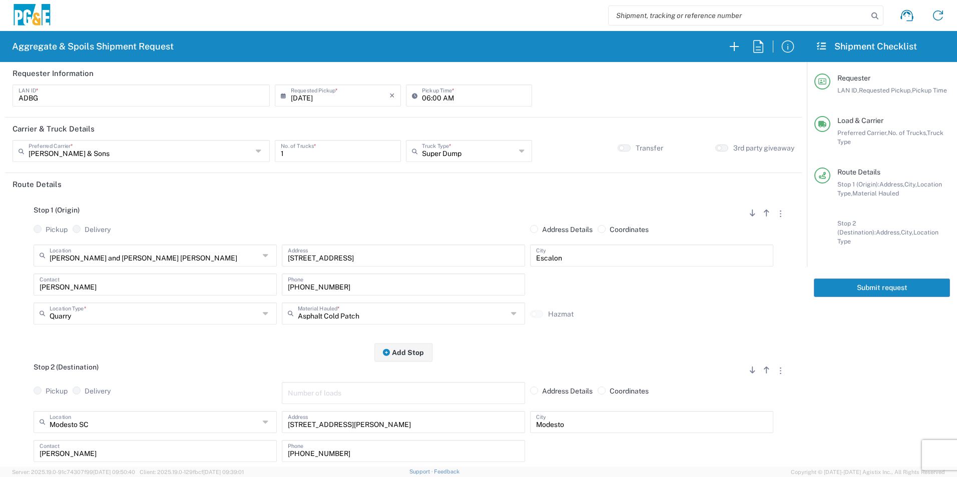
click at [865, 279] on button "Submit request" at bounding box center [881, 288] width 136 height 19
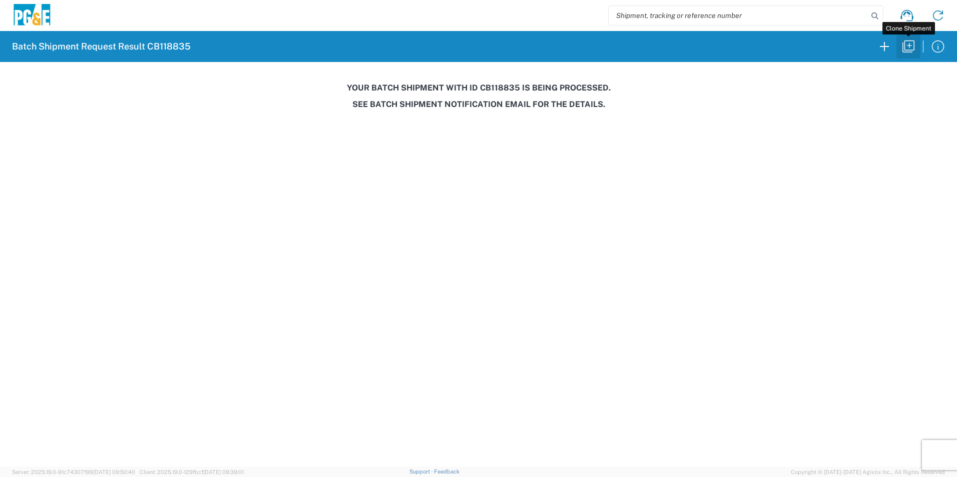
click at [912, 46] on icon "button" at bounding box center [908, 47] width 16 height 16
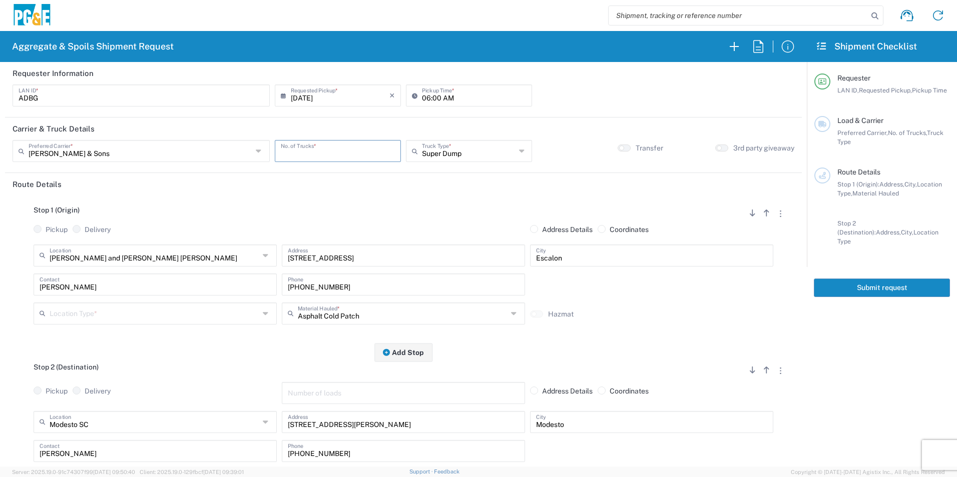
click at [345, 156] on input "number" at bounding box center [338, 151] width 114 height 18
type input "1"
click at [139, 312] on input "text" at bounding box center [155, 313] width 210 height 18
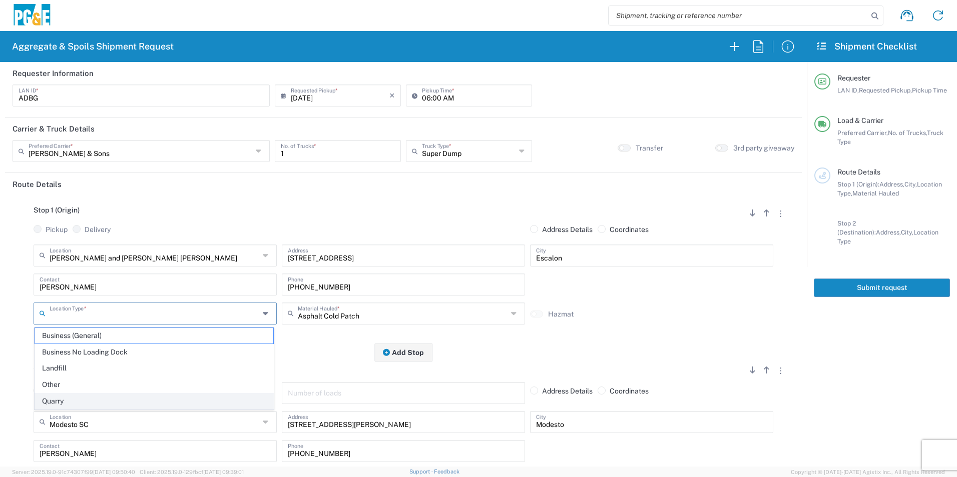
click at [65, 400] on span "Quarry" at bounding box center [154, 402] width 238 height 16
type input "Quarry"
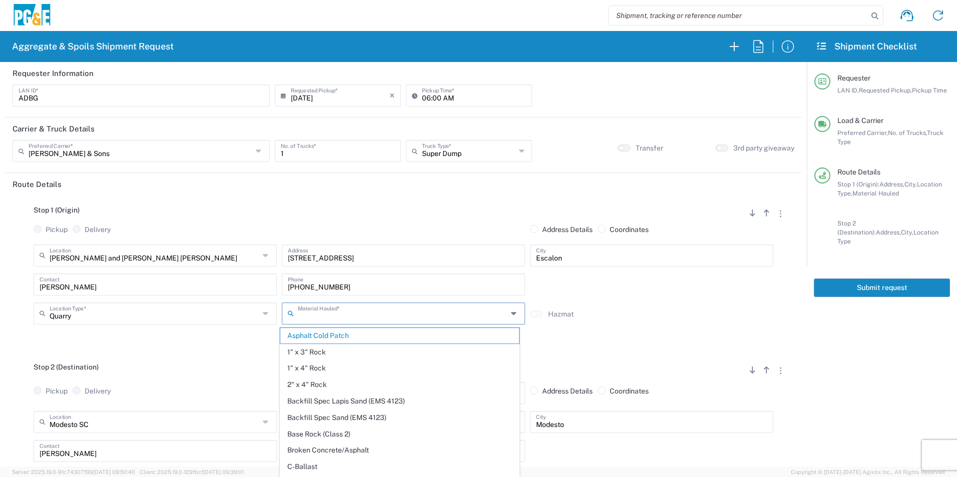
click at [416, 318] on input "text" at bounding box center [403, 313] width 210 height 18
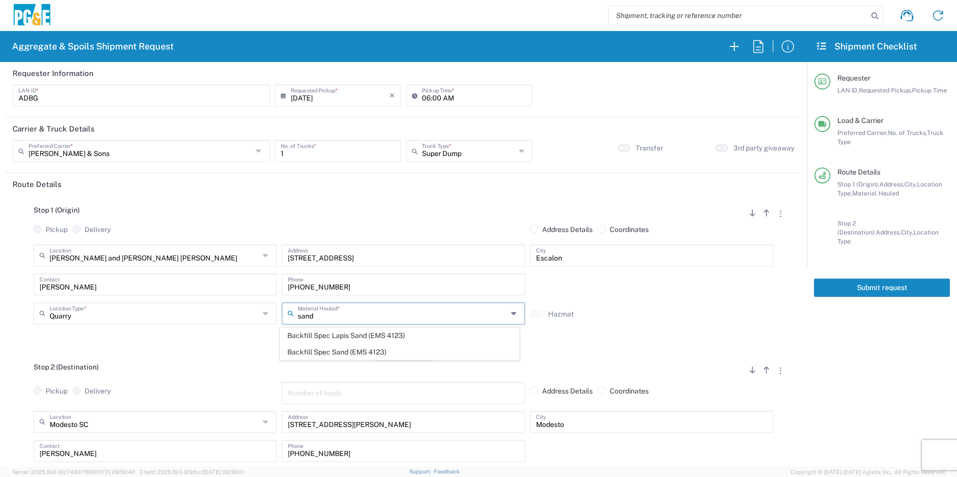
click at [305, 349] on span "Backfill Spec Sand (EMS 4123)" at bounding box center [399, 353] width 238 height 16
type input "Backfill Spec Sand (EMS 4123)"
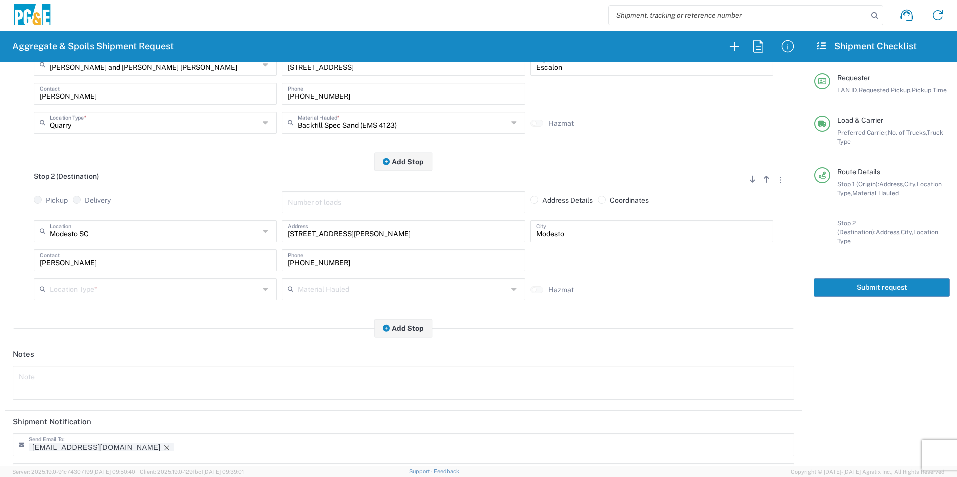
scroll to position [200, 0]
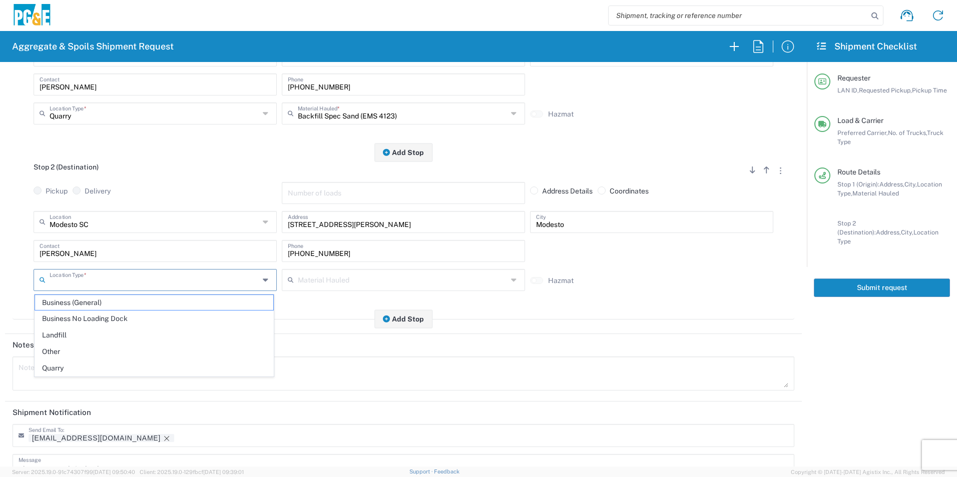
click at [80, 281] on input "text" at bounding box center [155, 280] width 210 height 18
click at [80, 320] on span "Business No Loading Dock" at bounding box center [154, 319] width 238 height 16
type input "Business No Loading Dock"
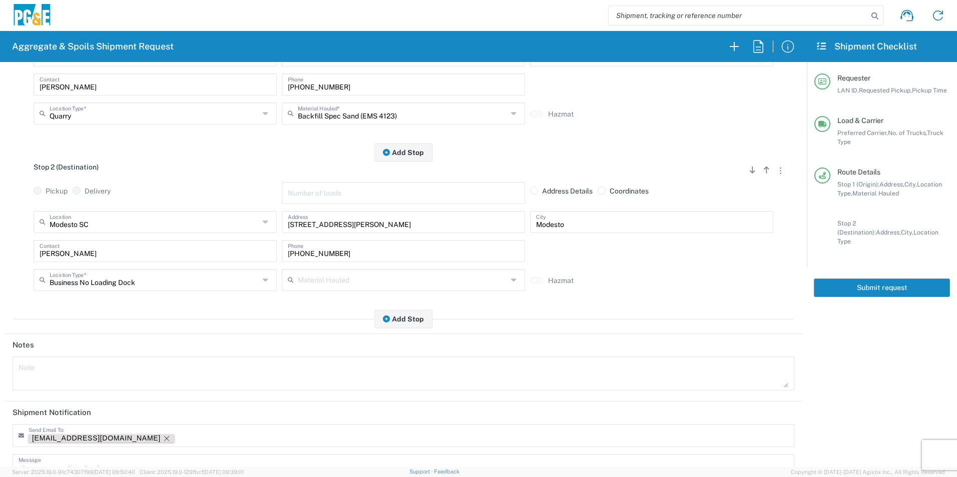
click at [163, 440] on icon "Remove tag" at bounding box center [167, 439] width 8 height 8
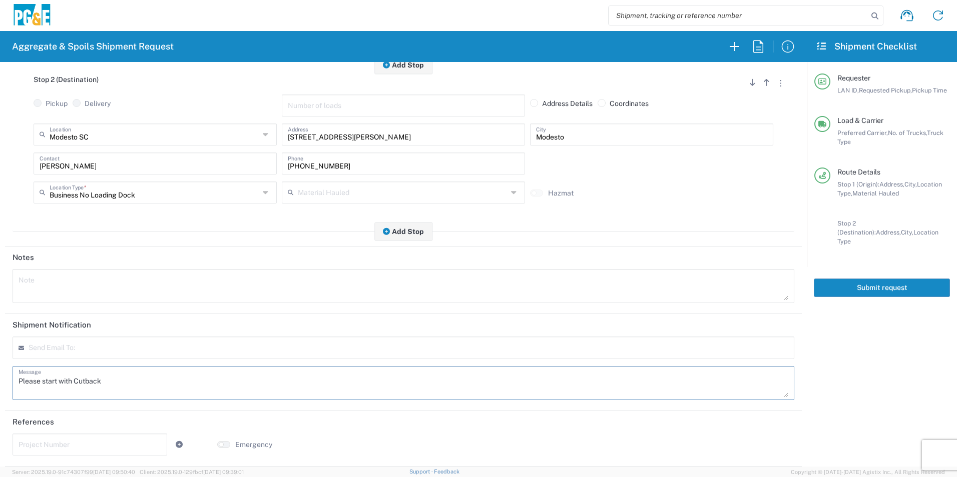
drag, startPoint x: 75, startPoint y: 379, endPoint x: 0, endPoint y: 361, distance: 77.3
click at [0, 361] on html "Aggregate & Spoils Shipment Request Requester Information ADBG LAN ID * 09/22/2…" at bounding box center [478, 238] width 957 height 477
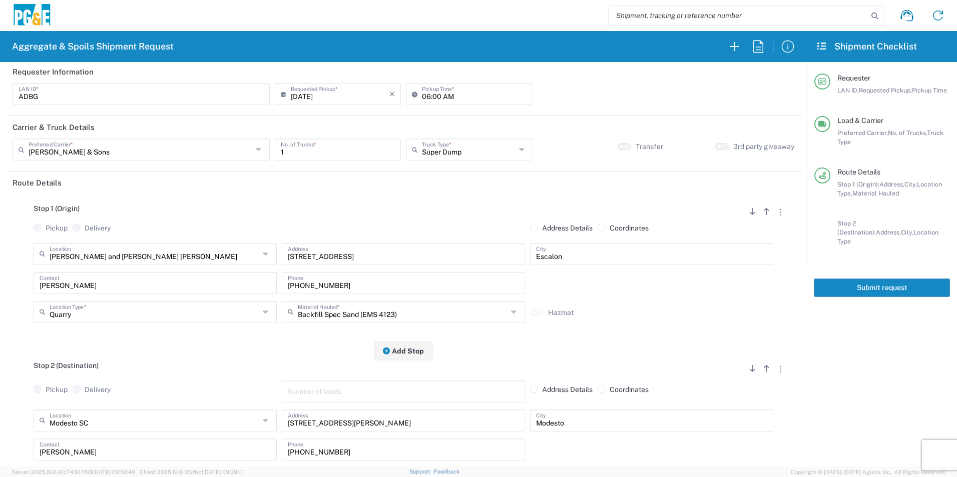
scroll to position [0, 0]
click at [835, 279] on button "Submit request" at bounding box center [881, 288] width 136 height 19
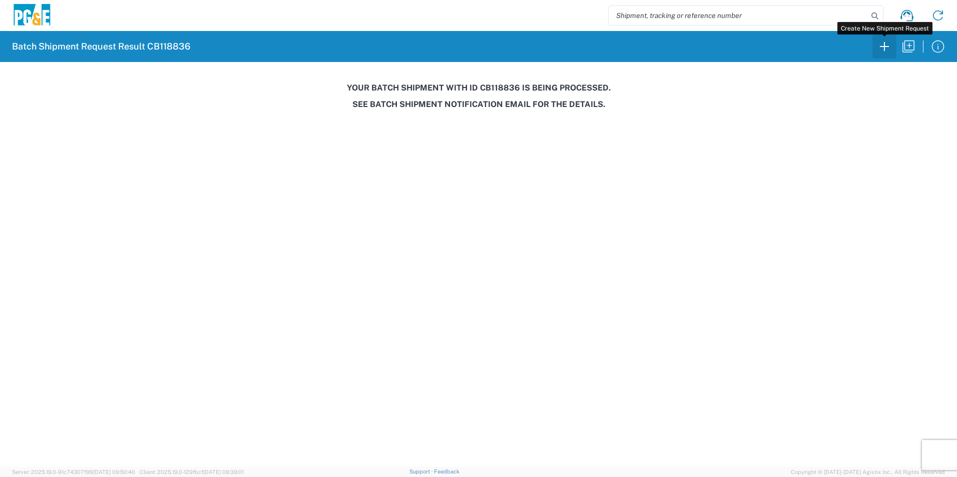
click at [881, 44] on icon "button" at bounding box center [884, 47] width 16 height 16
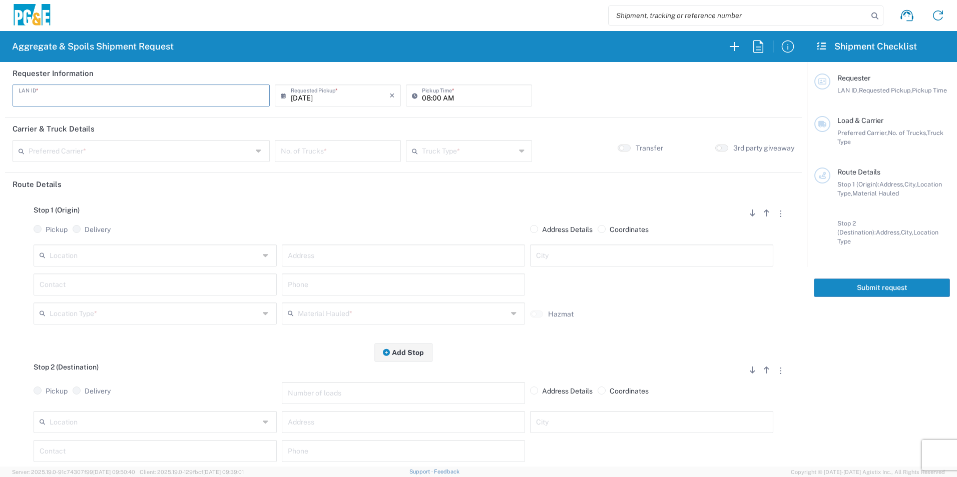
click at [189, 97] on input "text" at bounding box center [141, 95] width 245 height 18
type input "JOC3"
click at [427, 95] on input "08:00 AM" at bounding box center [474, 95] width 104 height 18
type input "07:00 AM"
click at [88, 145] on input "text" at bounding box center [141, 151] width 224 height 18
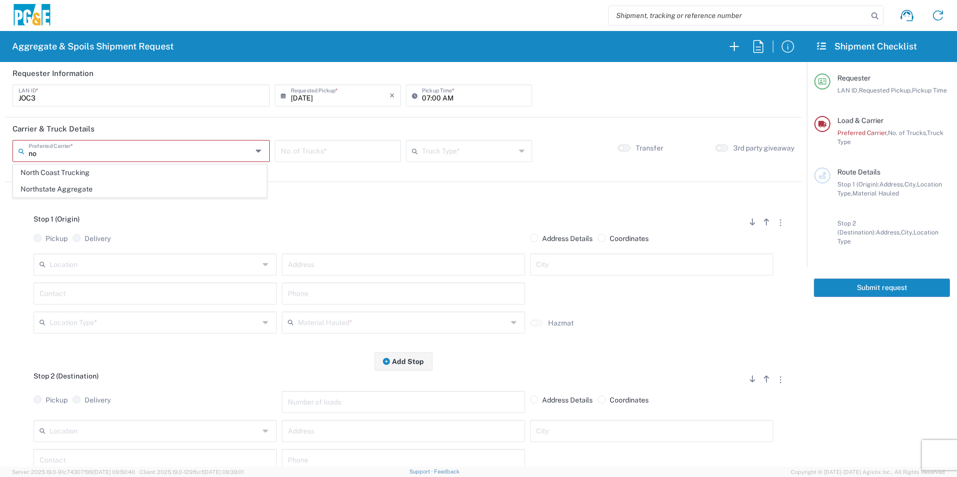
click at [41, 186] on span "Northstate Aggregate" at bounding box center [140, 190] width 253 height 16
type input "Northstate Aggregate"
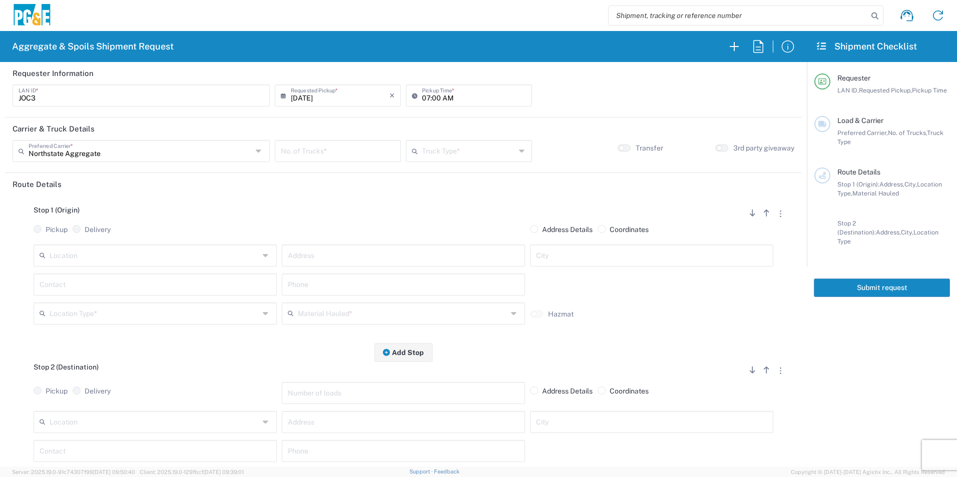
click at [334, 151] on input "number" at bounding box center [338, 151] width 114 height 18
type input "1"
click at [461, 154] on input "text" at bounding box center [469, 151] width 94 height 18
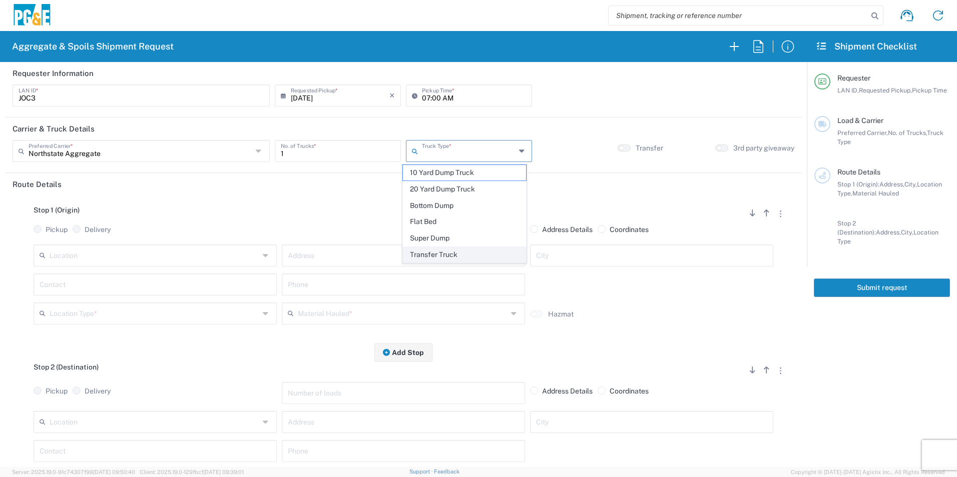
click at [417, 253] on span "Transfer Truck" at bounding box center [464, 255] width 123 height 16
type input "Transfer Truck"
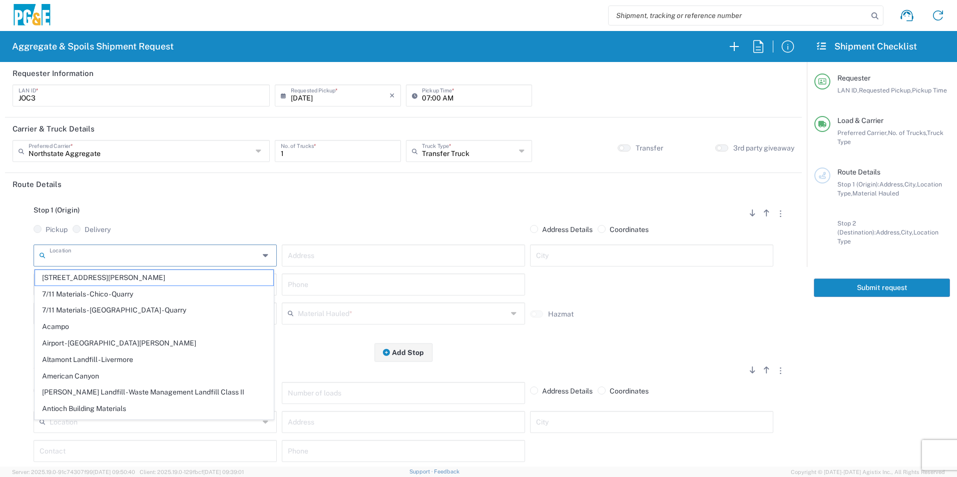
click at [196, 249] on input "text" at bounding box center [155, 255] width 210 height 18
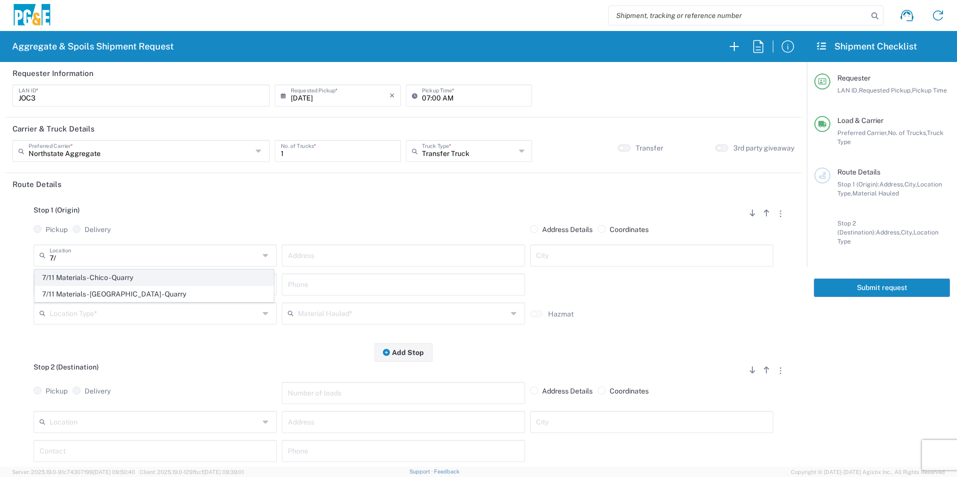
click at [144, 279] on span "7/11 Materials - Chico - Quarry" at bounding box center [154, 278] width 238 height 16
type input "7/11 Materials - Chico - Quarry"
type input "517 Roney Tr"
type input "Chico"
type input "Quarry"
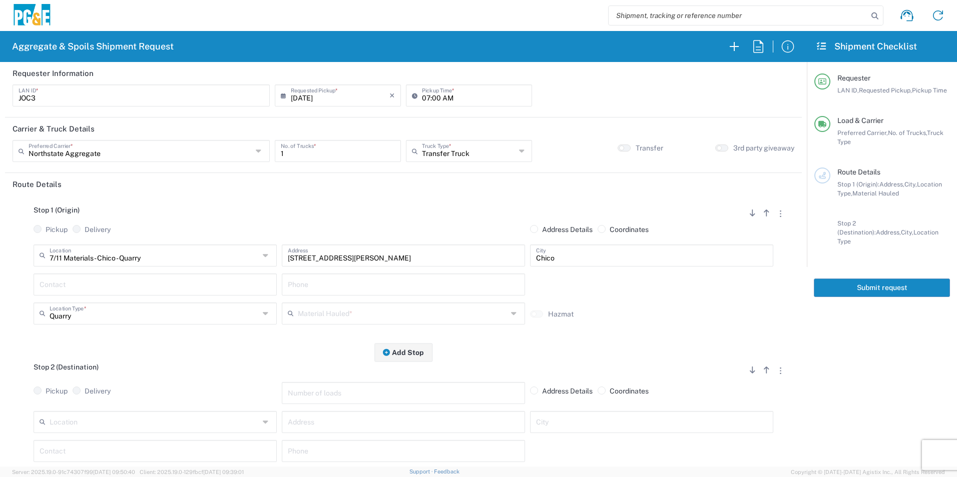
click at [71, 284] on input "text" at bounding box center [155, 284] width 231 height 18
type input "Jess"
click at [387, 316] on input "text" at bounding box center [403, 313] width 210 height 18
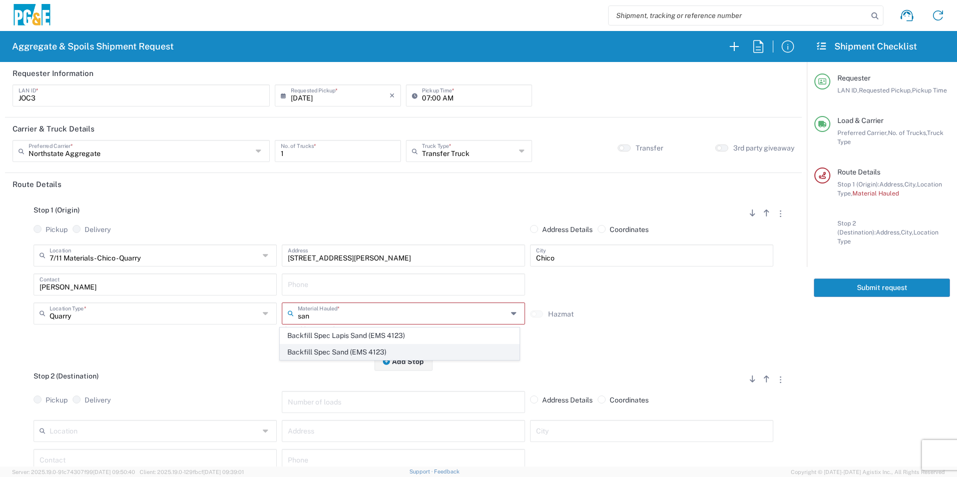
click at [339, 352] on span "Backfill Spec Sand (EMS 4123)" at bounding box center [399, 353] width 238 height 16
type input "Backfill Spec Sand (EMS 4123)"
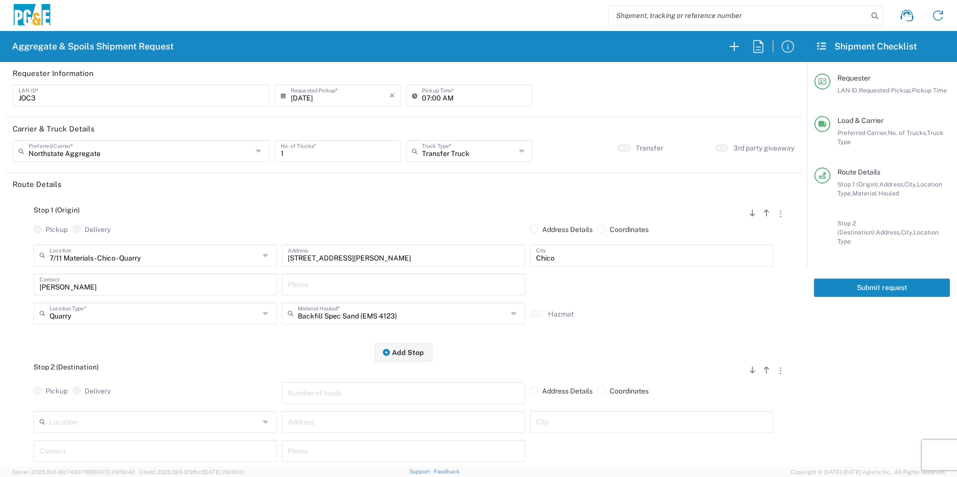
click at [441, 285] on input "text" at bounding box center [403, 284] width 231 height 18
paste input "530-339-6666"
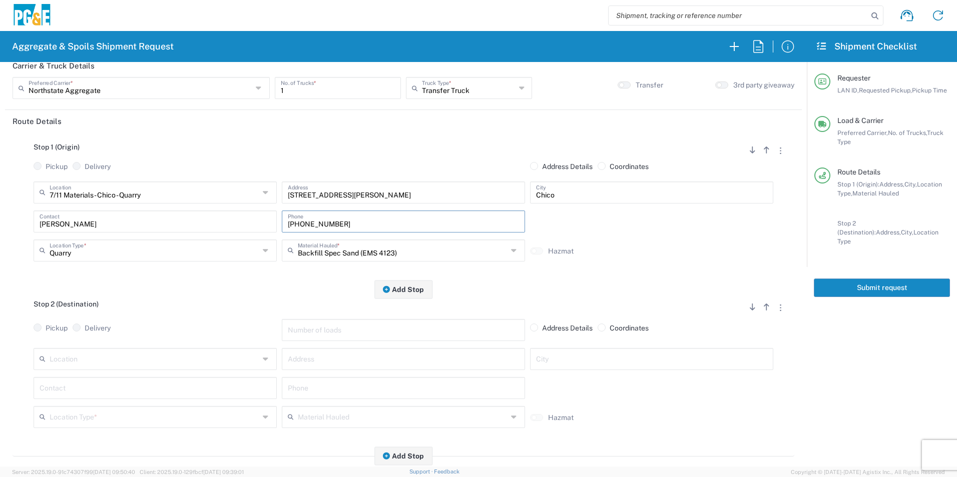
scroll to position [150, 0]
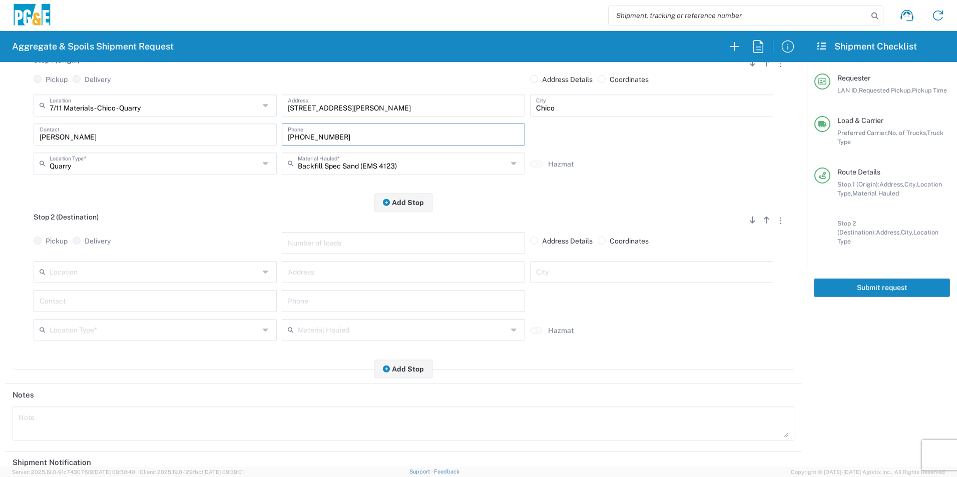
type input "530-339-6666"
click at [309, 295] on input "text" at bounding box center [403, 301] width 231 height 18
paste input "530-339-6666"
type input "530-339-6666"
click at [229, 297] on input "text" at bounding box center [155, 301] width 231 height 18
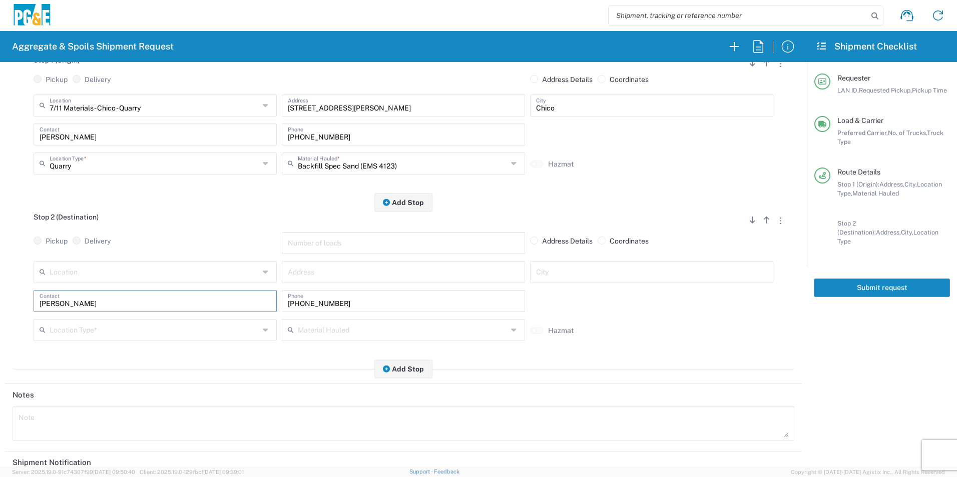
type input "Jess"
click at [322, 272] on input "text" at bounding box center [403, 272] width 231 height 18
paste input "Inks Creek Rd & Manton Rd"
type input "Inks Creek Rd & Manton Rd"
type input "[GEOGRAPHIC_DATA]"
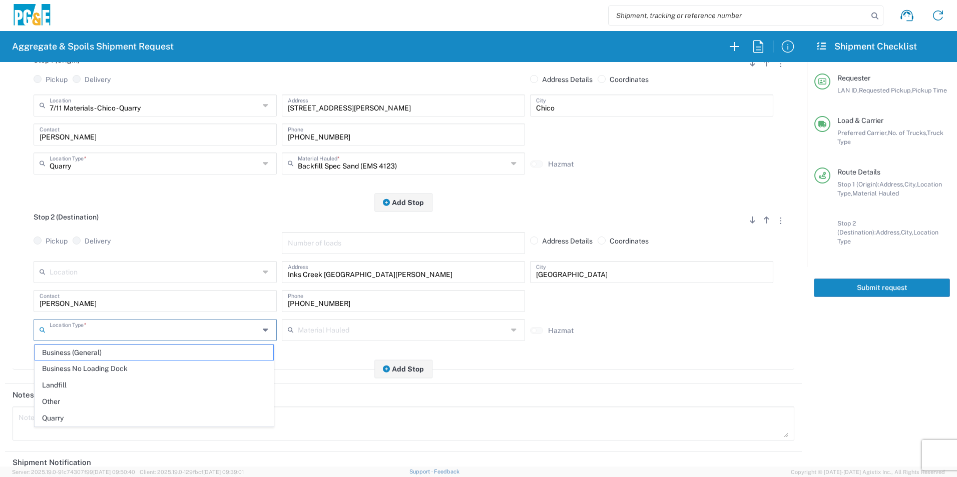
click at [93, 337] on input "text" at bounding box center [155, 330] width 210 height 18
click at [59, 399] on span "Other" at bounding box center [154, 402] width 238 height 16
type input "Other"
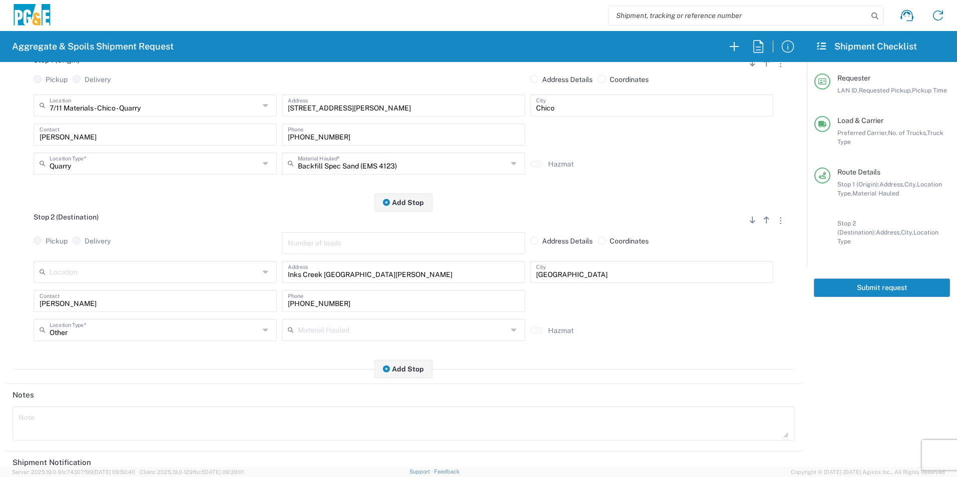
click at [59, 423] on textarea at bounding box center [403, 424] width 769 height 28
click at [153, 422] on textarea "Please deliver (1) Split load of Sand/ 3/4" Rock & 2 Loads of Base rock" at bounding box center [403, 424] width 769 height 28
click at [283, 425] on textarea "Please deliver (1) Split load of Sand/ 3/4" Crush Rock & 2 Loads of Base rock" at bounding box center [403, 424] width 769 height 28
click at [96, 433] on textarea "Please deliver (1) Split load of Sand/ 3/4" Crush Rock & 2 Loads of Base rock G…" at bounding box center [403, 424] width 769 height 28
paste textarea "40.33254 N, 122.07565 W"
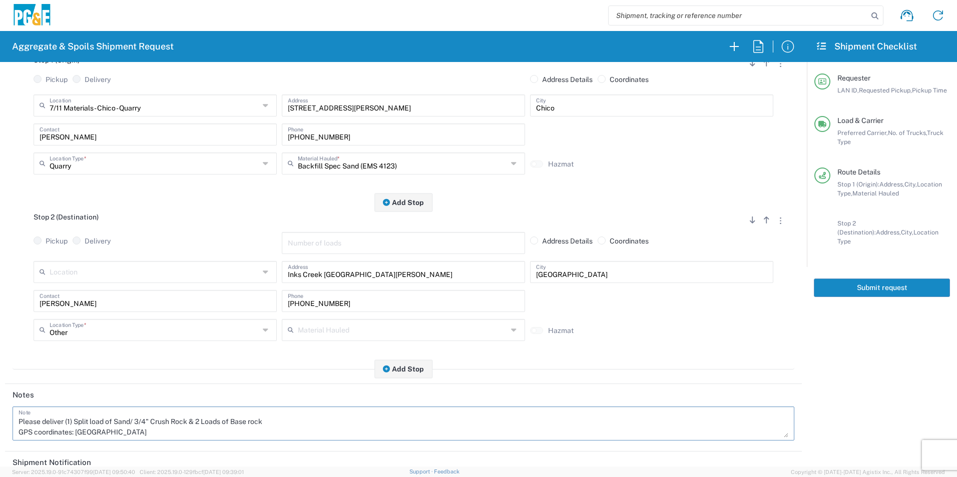
drag, startPoint x: 183, startPoint y: 435, endPoint x: -2, endPoint y: 427, distance: 184.8
click at [0, 427] on html "Aggregate & Spoils Shipment Request Requester Information JOC3 LAN ID * 09/22/2…" at bounding box center [478, 238] width 957 height 477
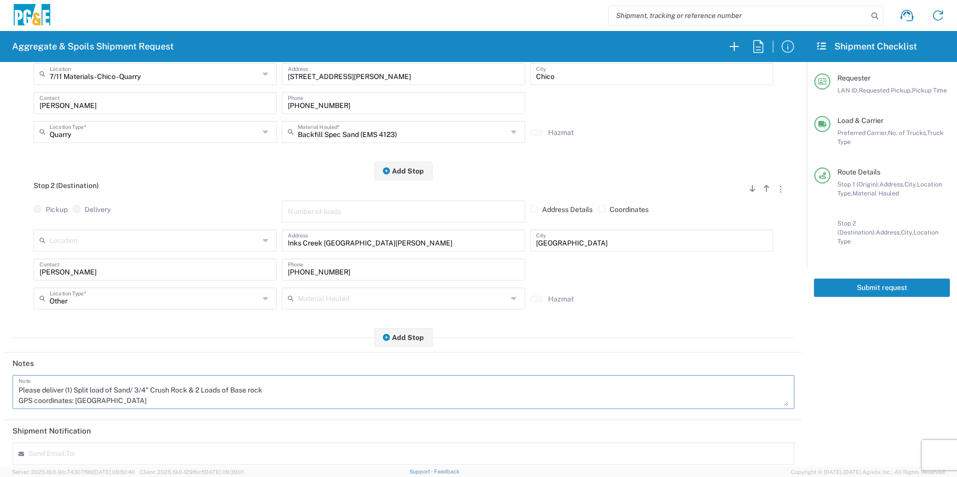
scroll to position [289, 0]
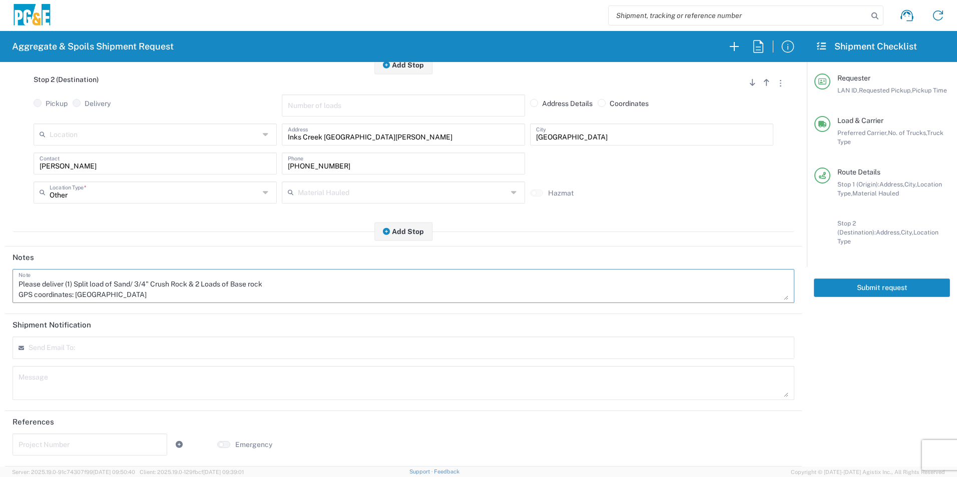
type textarea "Please deliver (1) Split load of Sand/ 3/4" Crush Rock & 2 Loads of Base rock G…"
click at [24, 377] on textarea at bounding box center [403, 383] width 769 height 28
paste textarea "Please deliver (1) Split load of Sand/ 3/4" Crush Rock & 2 Loads of Base rock G…"
type textarea "Please deliver (1) Split load of Sand/ 3/4" Crush Rock & 2 Loads of Base rock G…"
click at [84, 446] on input "text" at bounding box center [90, 444] width 143 height 18
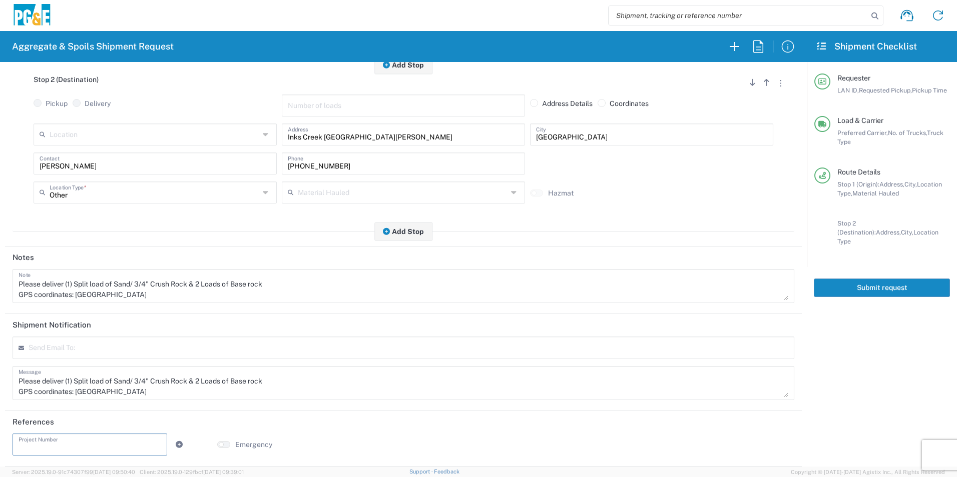
paste input "74027621"
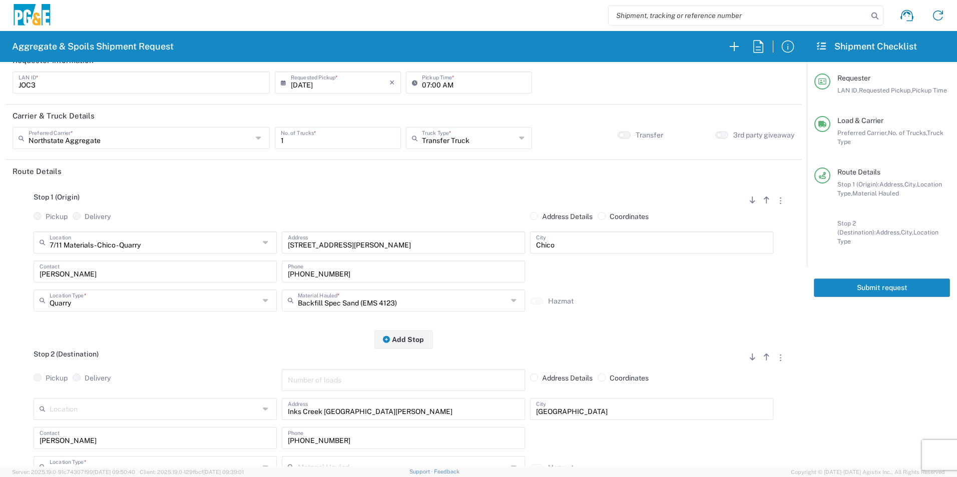
scroll to position [0, 0]
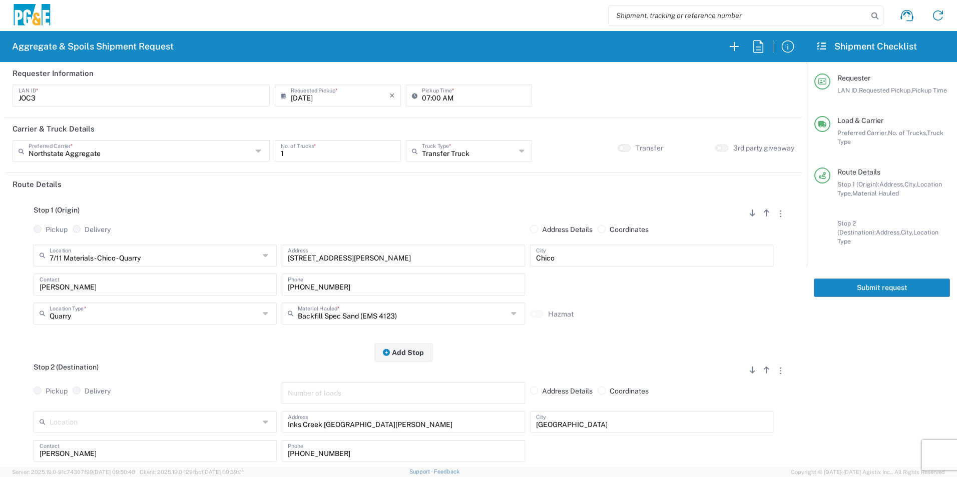
type input "74027621"
drag, startPoint x: 886, startPoint y: 276, endPoint x: 921, endPoint y: 302, distance: 42.5
click at [886, 279] on button "Submit request" at bounding box center [881, 288] width 136 height 19
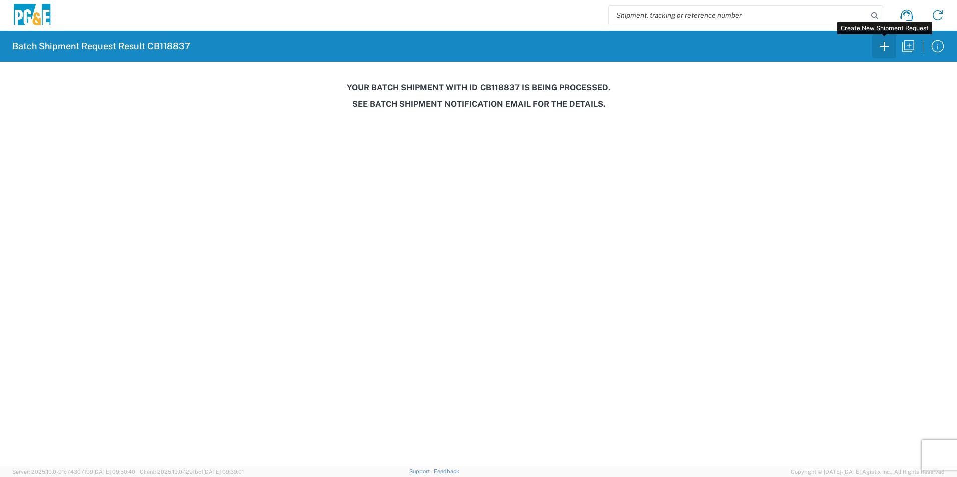
click at [883, 43] on icon "button" at bounding box center [884, 47] width 16 height 16
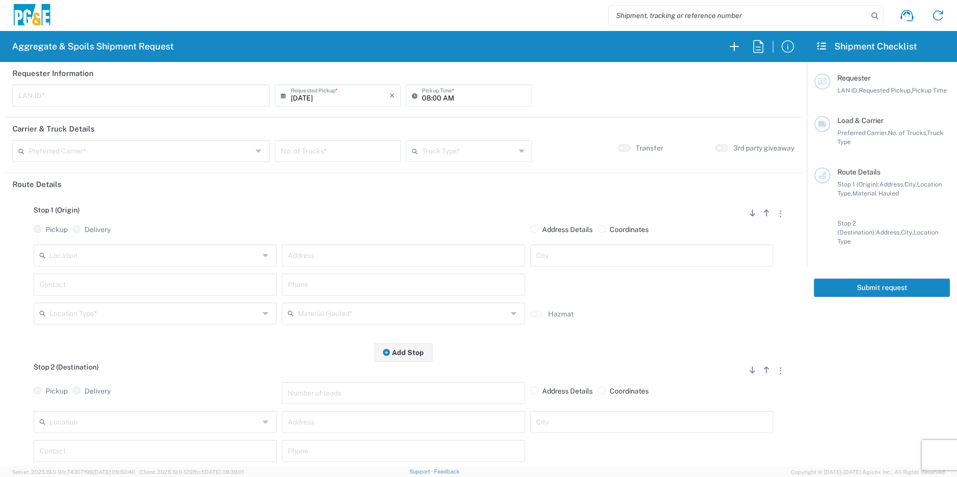
click at [192, 97] on input "text" at bounding box center [141, 95] width 245 height 18
type input "S"
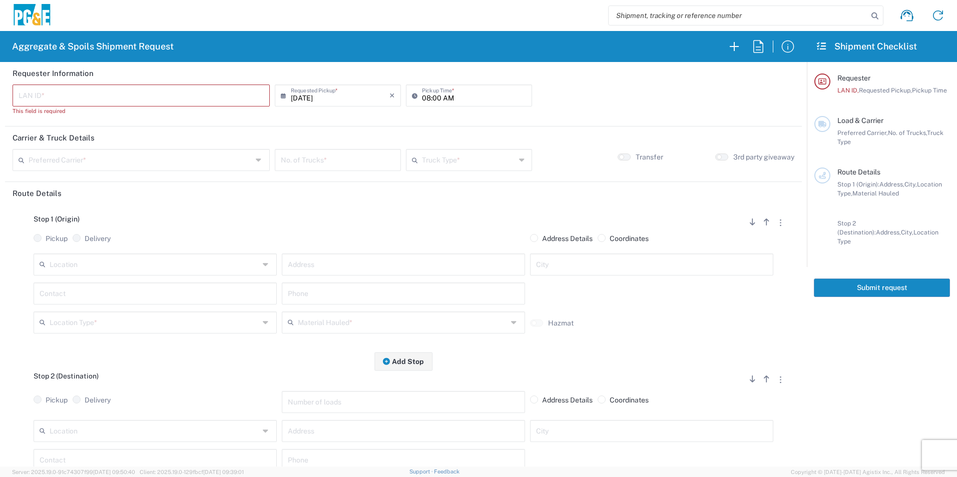
click at [199, 100] on input "text" at bounding box center [141, 95] width 245 height 18
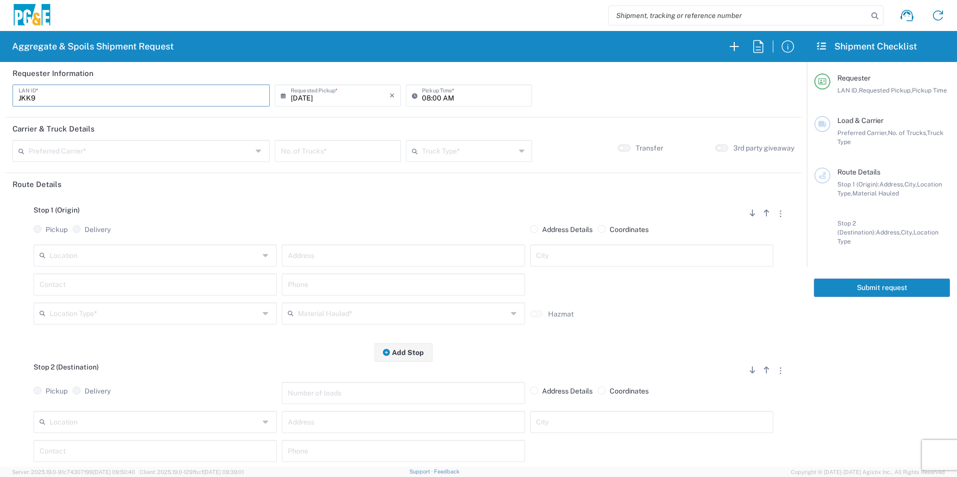
type input "JKK9"
click at [424, 95] on input "08:00 AM" at bounding box center [474, 95] width 104 height 18
click at [432, 96] on input "06:00 AM" at bounding box center [474, 95] width 104 height 18
type input "06:30 AM"
click at [197, 145] on input "text" at bounding box center [141, 151] width 224 height 18
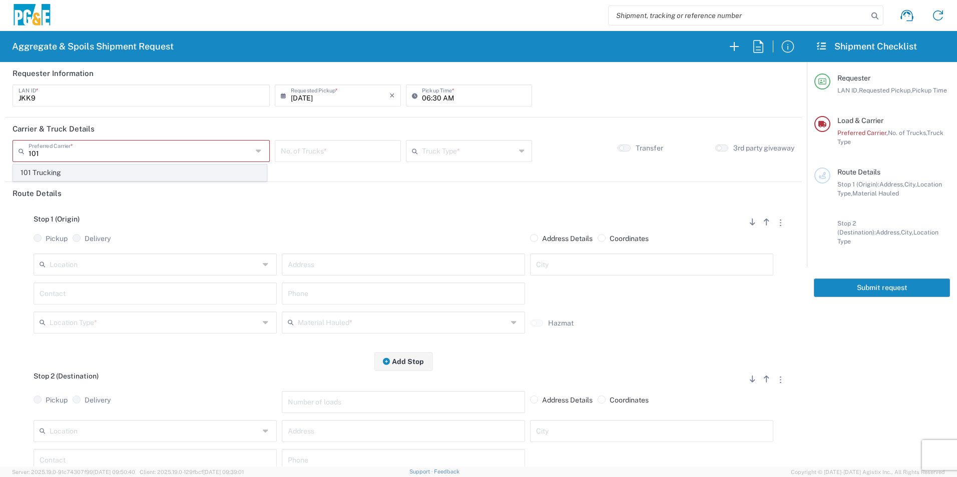
click at [125, 171] on span "101 Trucking" at bounding box center [140, 173] width 253 height 16
type input "101 Trucking"
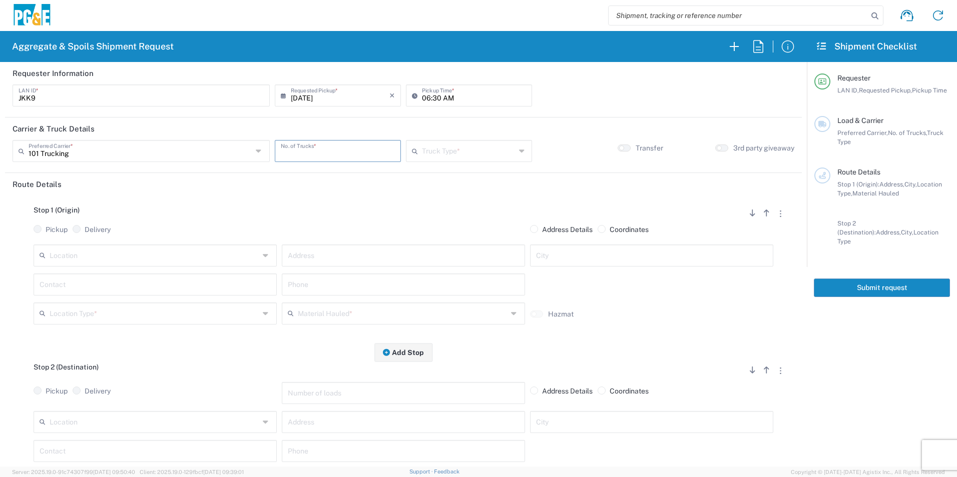
click at [327, 150] on input "number" at bounding box center [338, 151] width 114 height 18
type input "1"
click at [445, 153] on input "text" at bounding box center [469, 151] width 94 height 18
click at [423, 232] on span "Super Dump" at bounding box center [464, 239] width 123 height 16
type input "Super Dump"
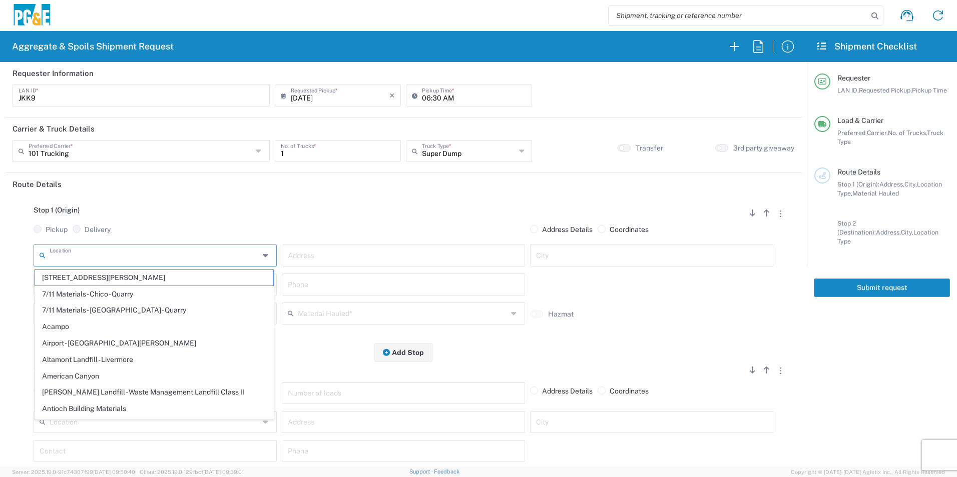
click at [99, 260] on input "text" at bounding box center [155, 255] width 210 height 18
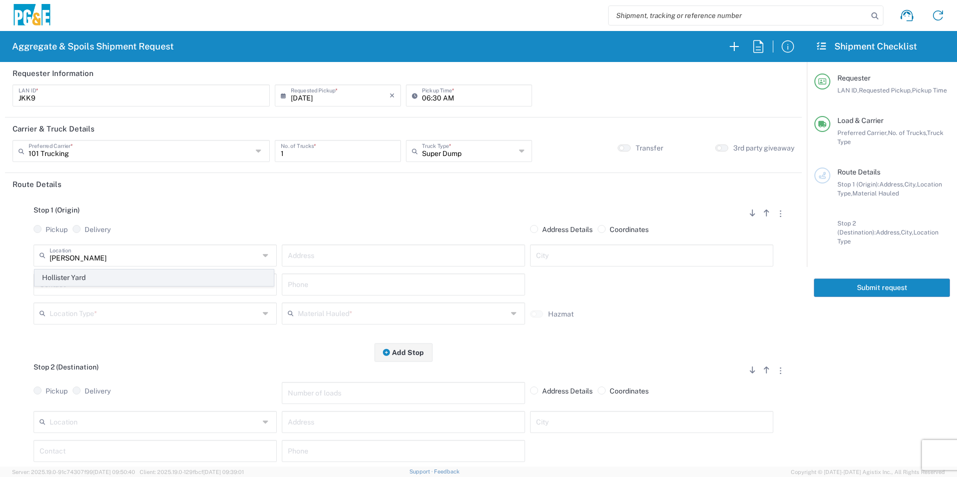
click at [95, 275] on span "Hollister Yard" at bounding box center [154, 278] width 238 height 16
type input "Hollister Yard"
type input "900 Park Center Dr"
type input "Hollister"
type input "Business No Loading Dock"
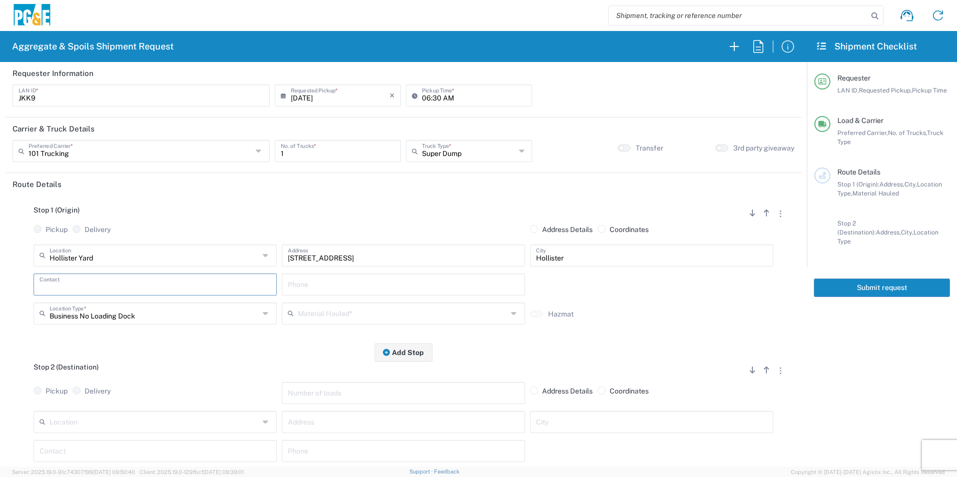
click at [67, 283] on input "text" at bounding box center [155, 284] width 231 height 18
click at [67, 310] on p "Tristen, 707-328-5387" at bounding box center [155, 309] width 230 height 13
type input "Tristen"
type input "707-328-5387"
click at [364, 313] on input "text" at bounding box center [403, 313] width 210 height 18
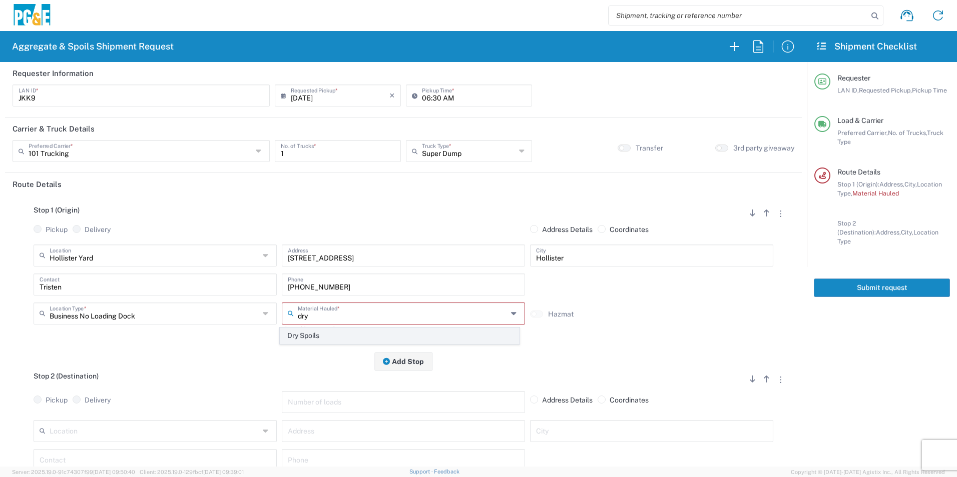
click at [316, 333] on span "Dry Spoils" at bounding box center [399, 336] width 238 height 16
type input "Dry Spoils"
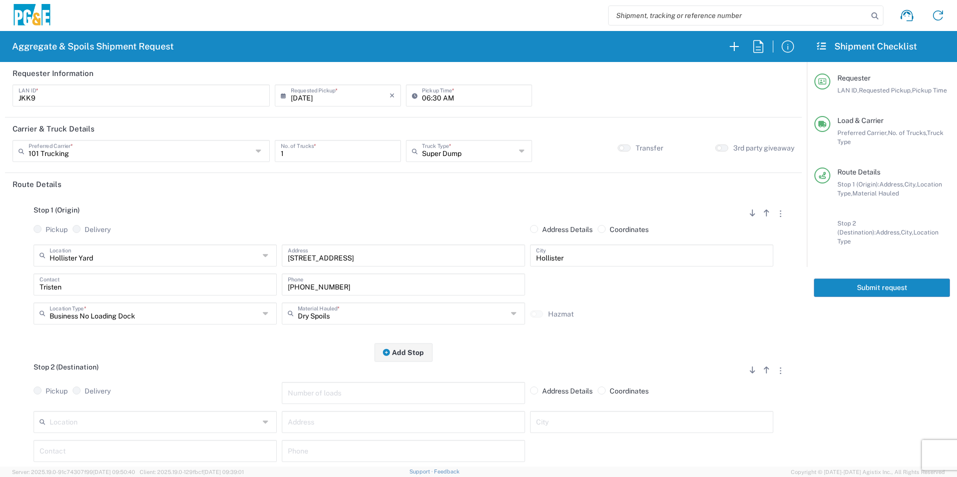
click at [125, 415] on input "text" at bounding box center [155, 422] width 210 height 18
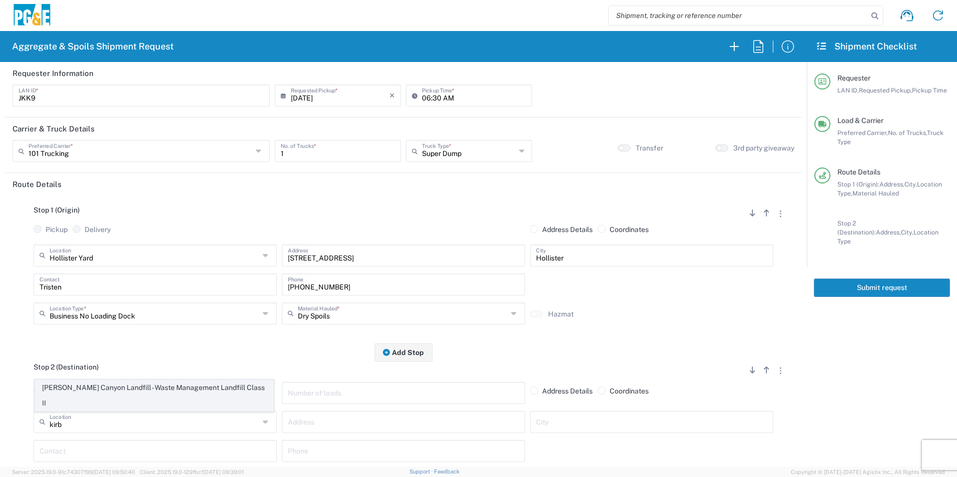
click at [220, 400] on span "[PERSON_NAME] Canyon Landfill - Waste Management Landfill Class II" at bounding box center [154, 395] width 238 height 31
type input "[PERSON_NAME] Canyon Landfill - Waste Management Landfill Class II"
type input "910 Coyote Creek Golf Dr"
type input "Morgan Hill"
type input "Landfill"
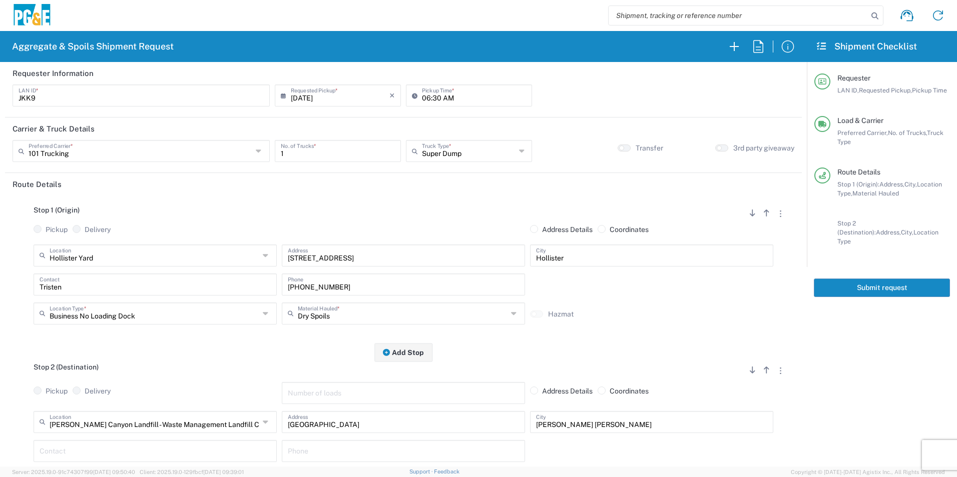
click at [82, 451] on input "text" at bounding box center [155, 451] width 231 height 18
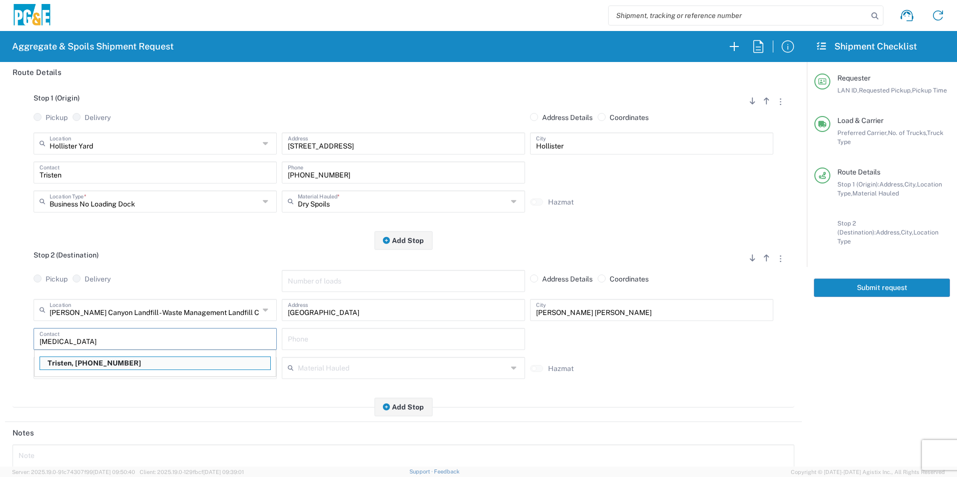
scroll to position [117, 0]
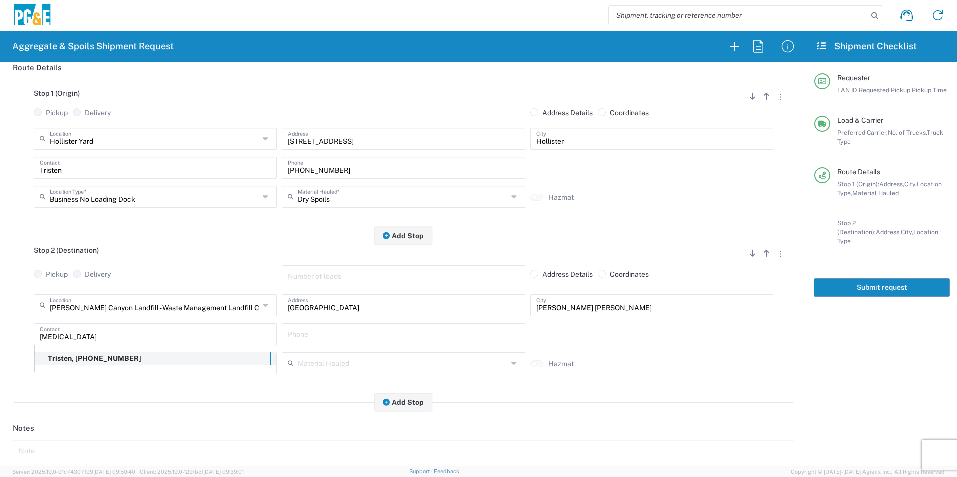
click at [95, 358] on p "Tristen, 707-328-5387" at bounding box center [155, 359] width 230 height 13
type input "Tristen"
type input "707-328-5387"
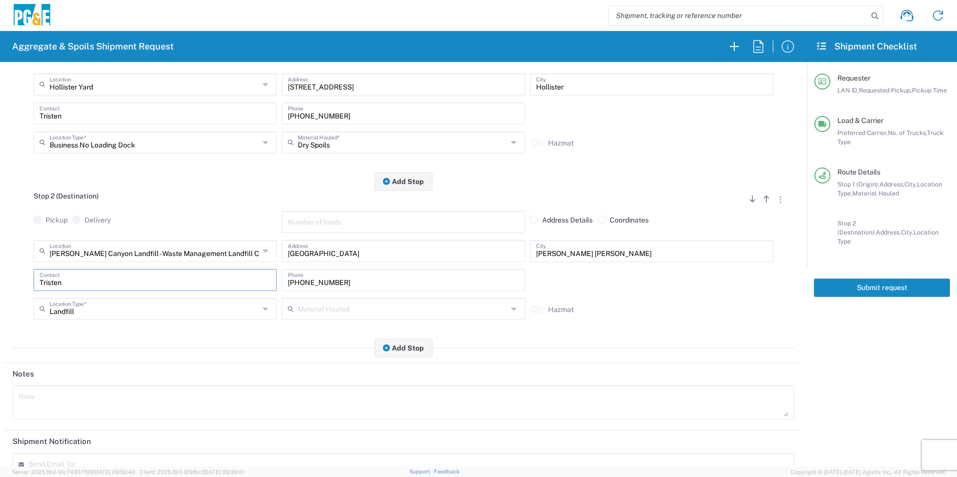
scroll to position [139, 0]
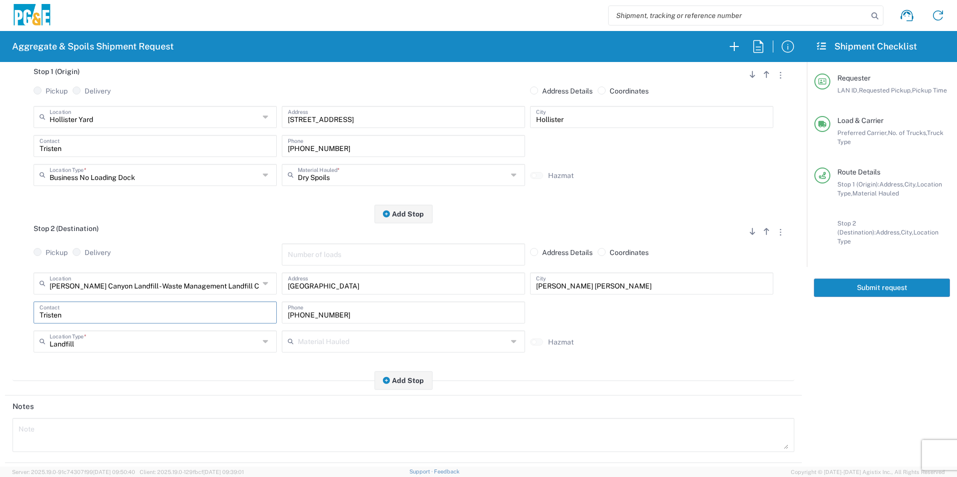
click at [161, 388] on main "Stop 1 (Origin) Add Stop Above Add Stop Below Remove Stop Pickup Delivery Addre…" at bounding box center [403, 224] width 796 height 335
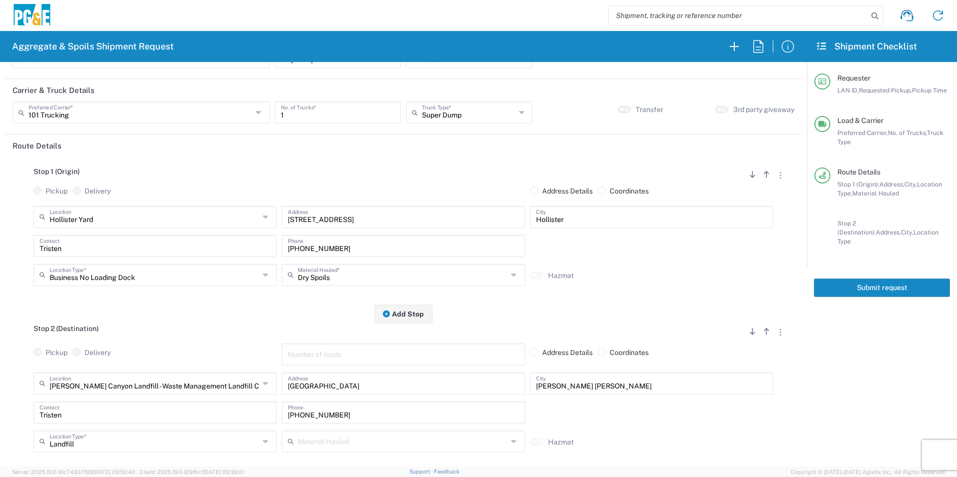
scroll to position [0, 0]
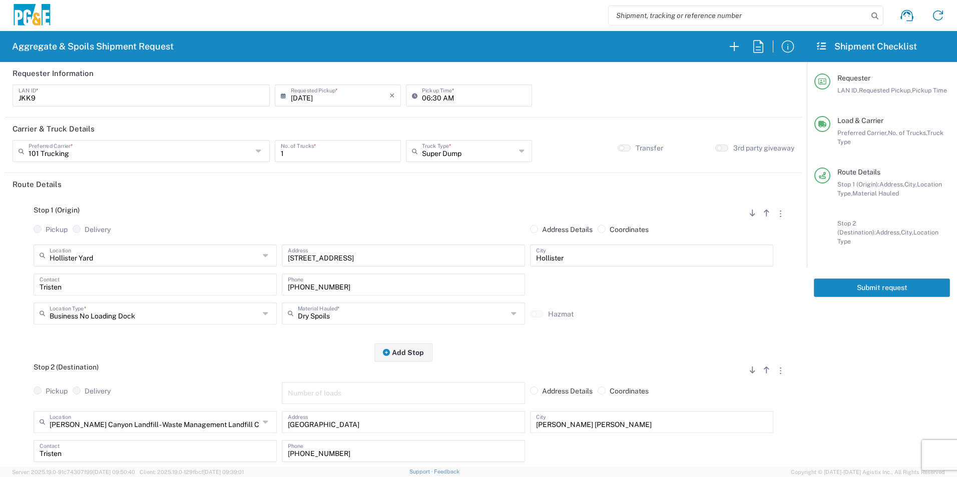
drag, startPoint x: 846, startPoint y: 284, endPoint x: 880, endPoint y: 297, distance: 36.7
click at [846, 284] on button "Submit request" at bounding box center [881, 288] width 136 height 19
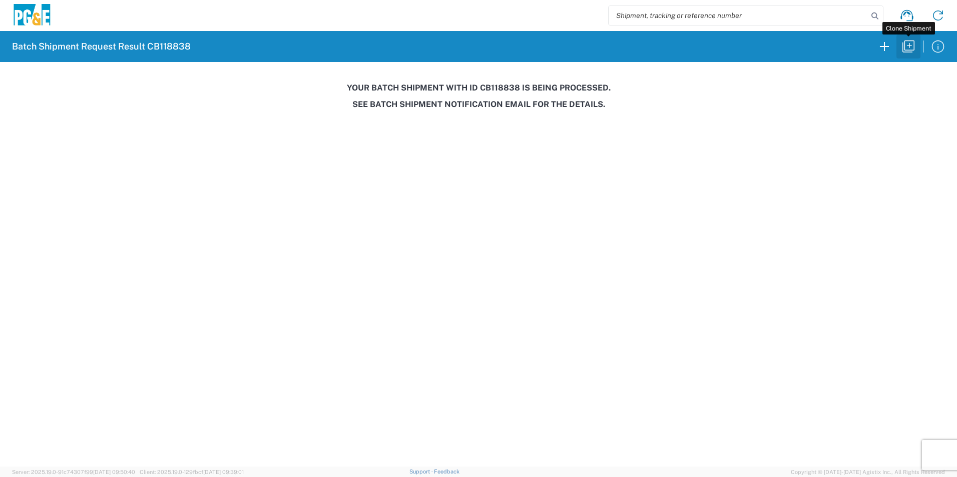
click at [910, 44] on icon "button" at bounding box center [908, 47] width 16 height 16
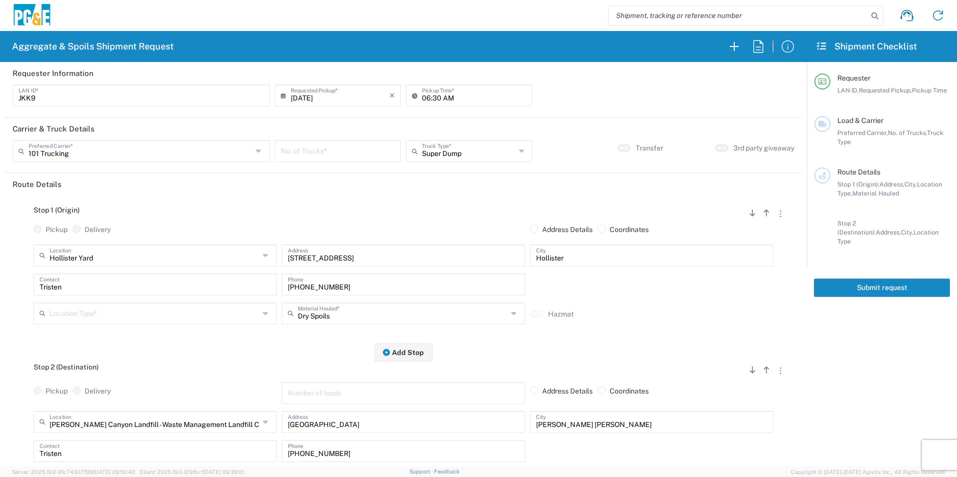
click at [306, 157] on input "number" at bounding box center [338, 151] width 114 height 18
type input "1"
click at [424, 98] on input "06:30 AM" at bounding box center [474, 95] width 104 height 18
click at [432, 96] on input "07:30 AM" at bounding box center [474, 95] width 104 height 18
type input "07:00 AM"
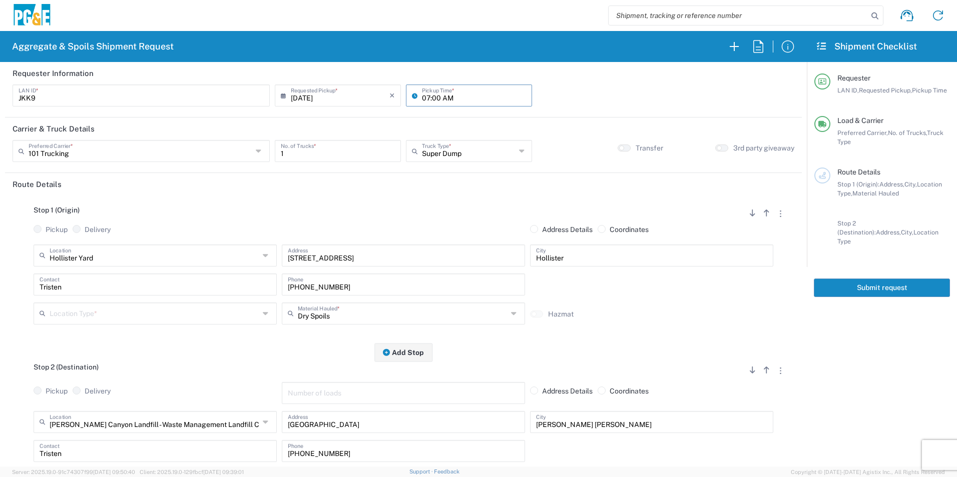
click at [124, 311] on input "text" at bounding box center [155, 313] width 210 height 18
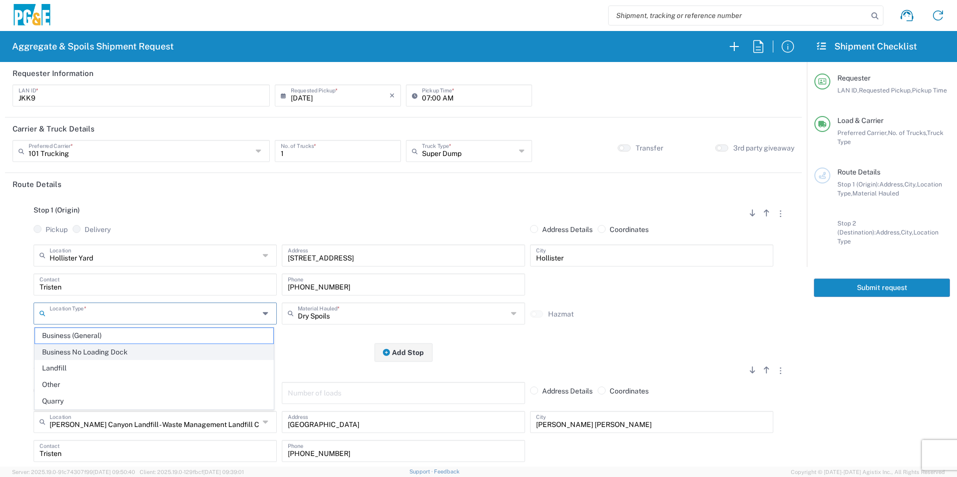
click at [101, 351] on span "Business No Loading Dock" at bounding box center [154, 353] width 238 height 16
type input "Business No Loading Dock"
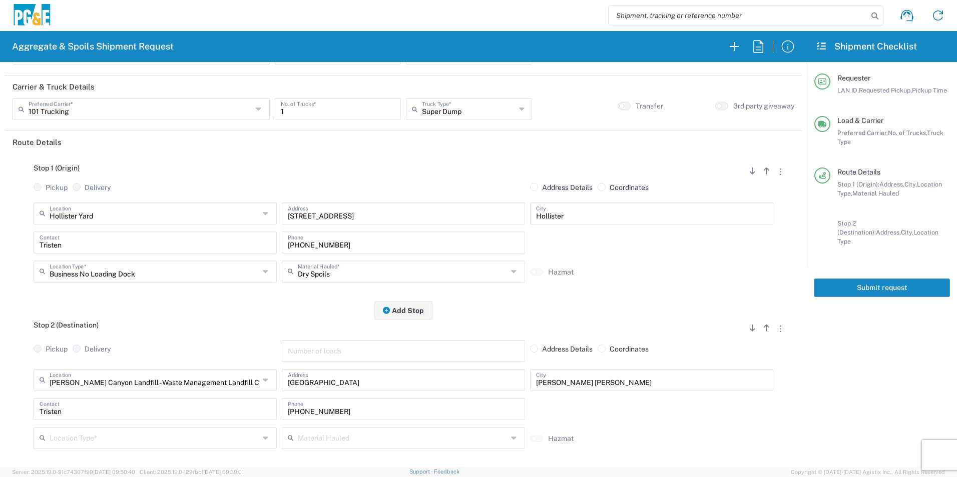
scroll to position [100, 0]
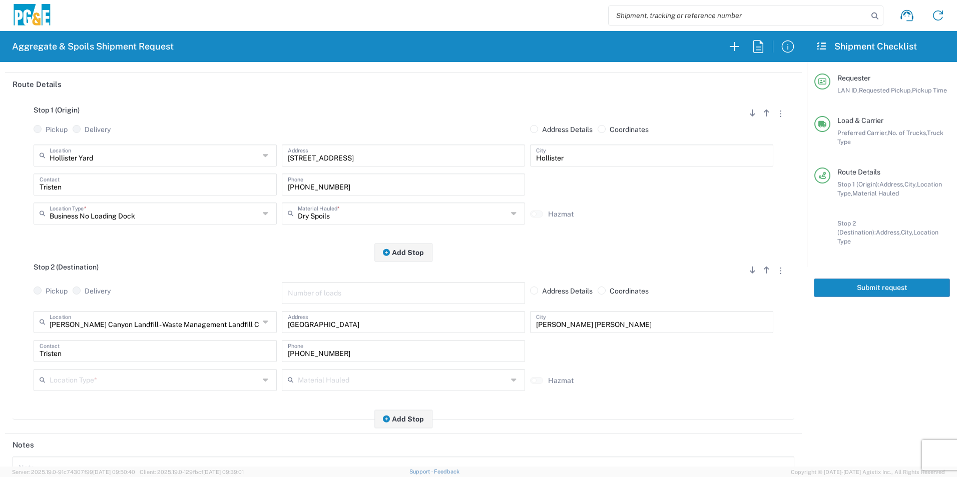
drag, startPoint x: 66, startPoint y: 381, endPoint x: 81, endPoint y: 378, distance: 15.3
click at [66, 381] on input "text" at bounding box center [155, 380] width 210 height 18
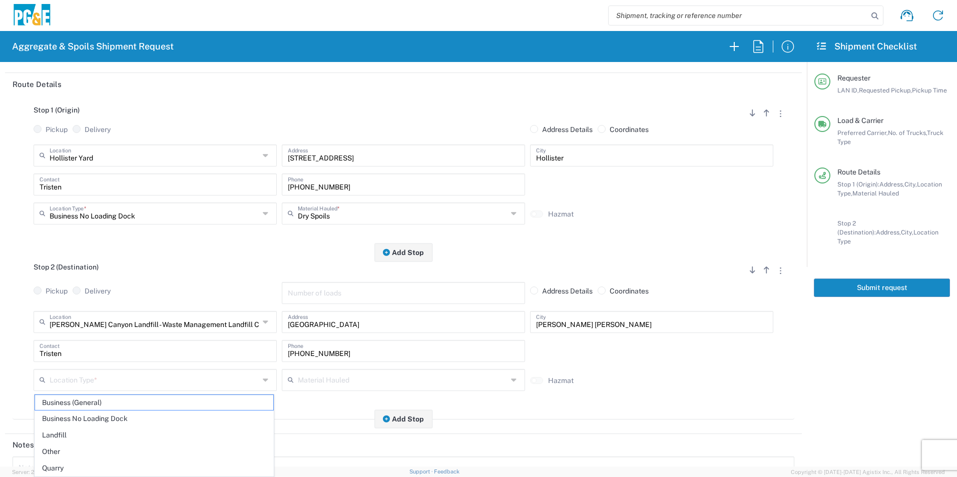
drag, startPoint x: 66, startPoint y: 436, endPoint x: 70, endPoint y: 429, distance: 8.3
click at [66, 436] on span "Landfill" at bounding box center [154, 436] width 238 height 16
type input "Landfill"
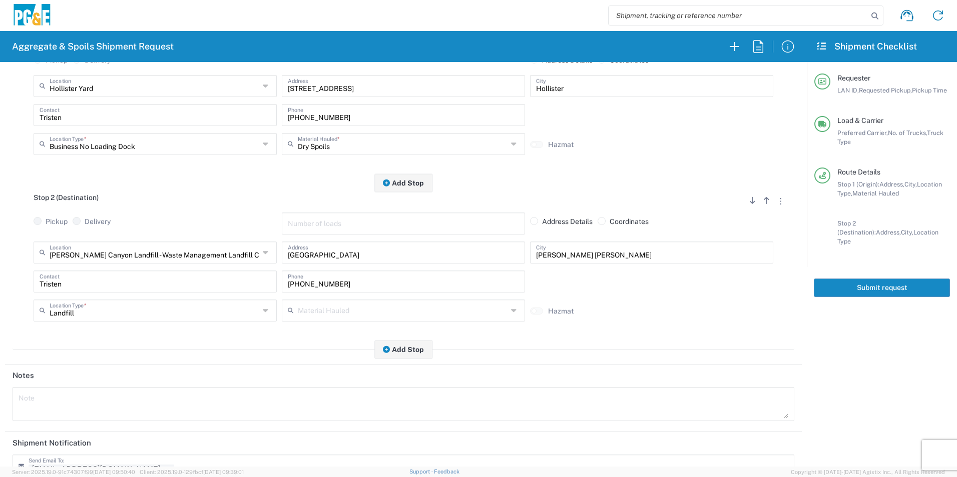
scroll to position [289, 0]
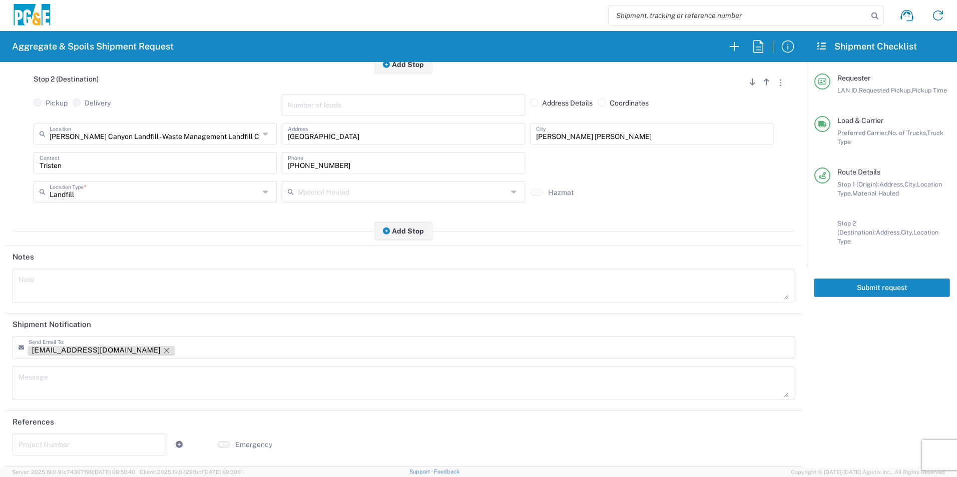
click at [164, 351] on icon "Remove tag" at bounding box center [166, 350] width 5 height 5
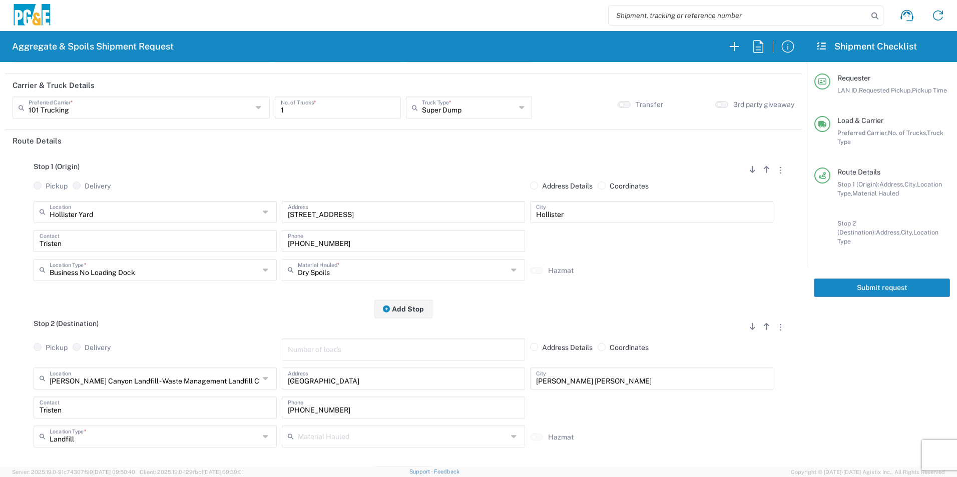
scroll to position [0, 0]
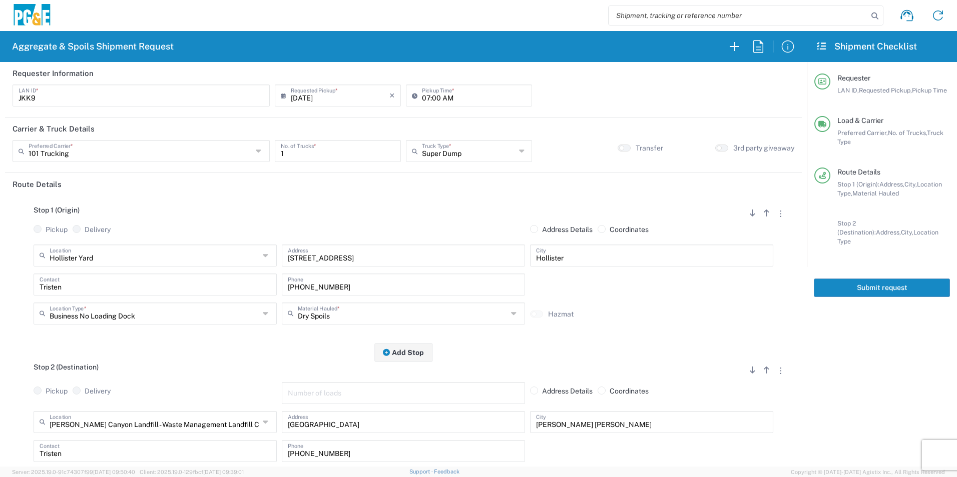
click at [886, 279] on button "Submit request" at bounding box center [881, 288] width 136 height 19
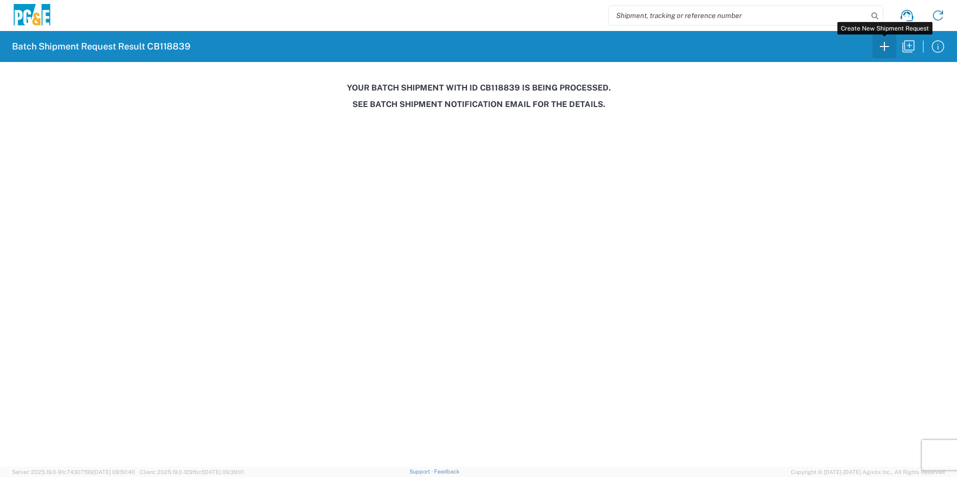
click at [885, 46] on icon "button" at bounding box center [884, 47] width 16 height 16
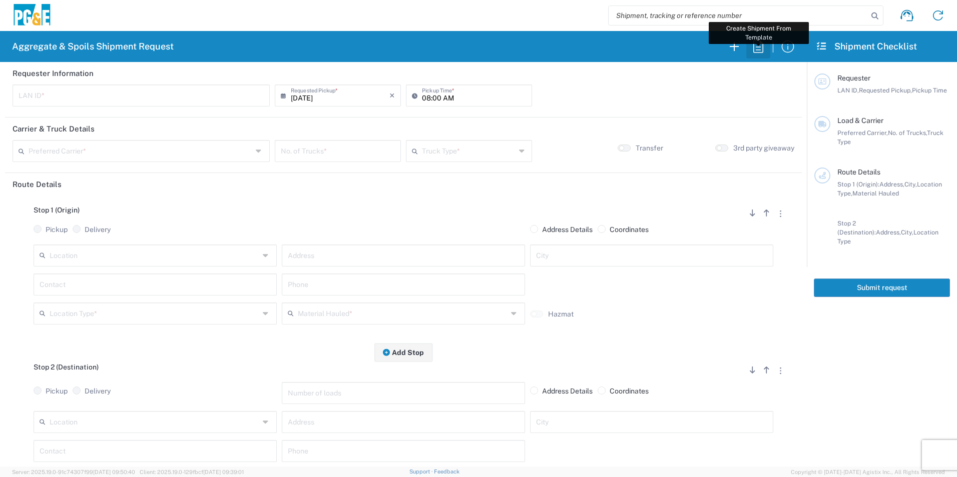
click at [760, 47] on icon "button" at bounding box center [758, 46] width 10 height 13
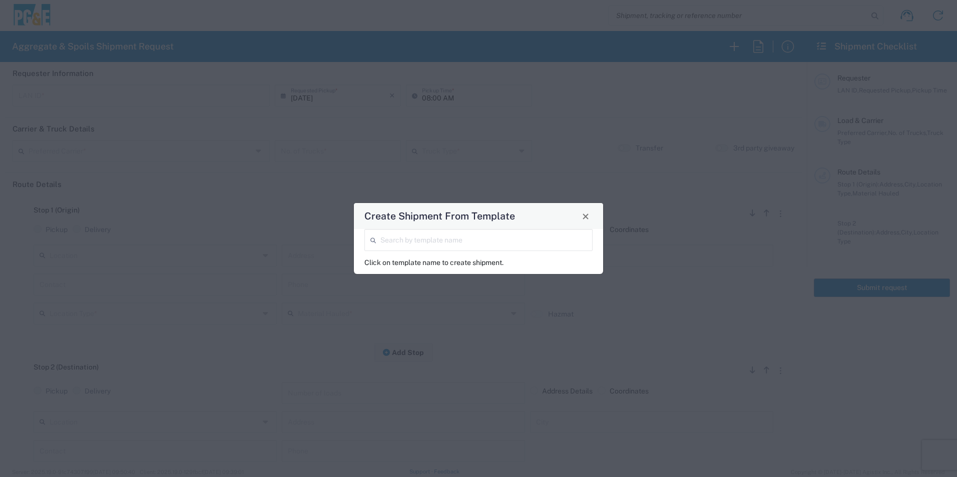
click at [450, 243] on input "search" at bounding box center [483, 240] width 206 height 18
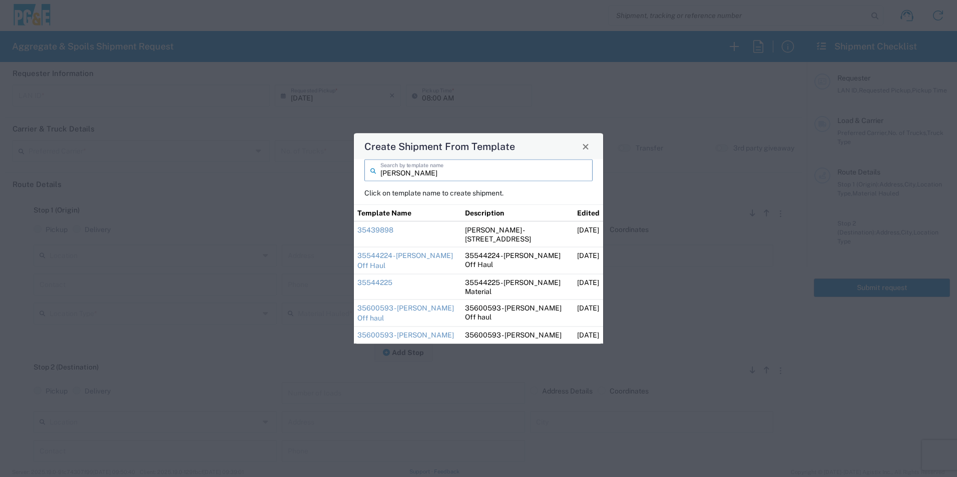
type input "dave"
click at [380, 231] on link "35439898" at bounding box center [375, 230] width 36 height 8
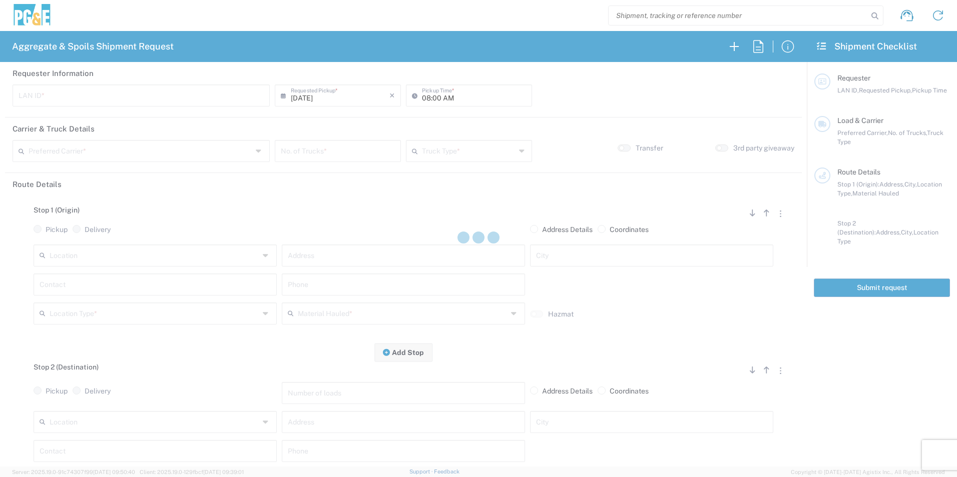
type input "DGMP"
type input "03:15 AM"
type input "[PERSON_NAME] & Sons Trucking, Inc"
type input "Super Dump"
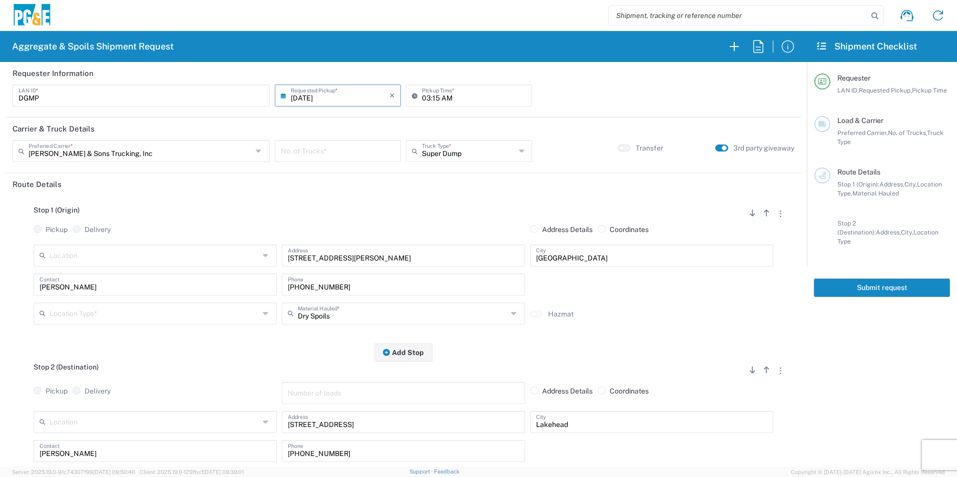
click at [338, 158] on input "number" at bounding box center [338, 151] width 114 height 18
type input "3"
click at [423, 94] on input "03:15 AM" at bounding box center [474, 95] width 104 height 18
type input "04:15 AM"
click at [62, 316] on input "text" at bounding box center [155, 313] width 210 height 18
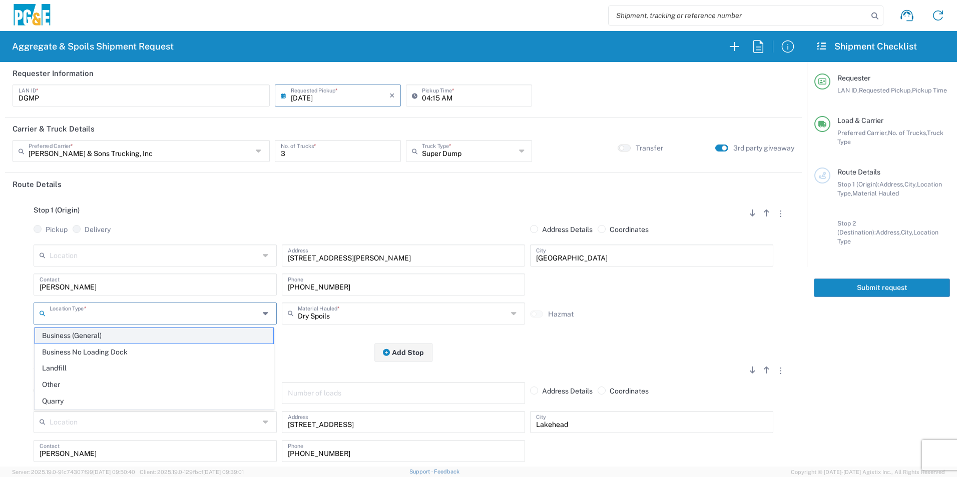
click at [86, 332] on span "Business (General)" at bounding box center [154, 336] width 238 height 16
type input "Business (General)"
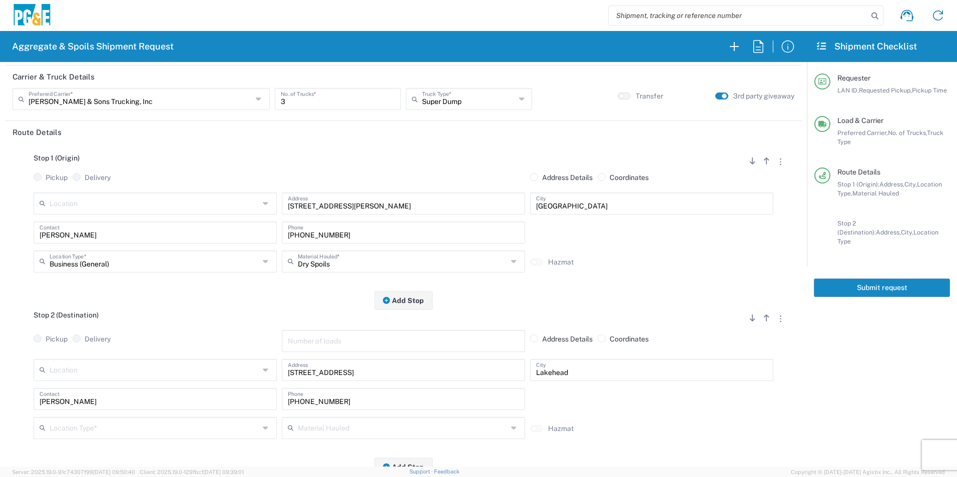
scroll to position [100, 0]
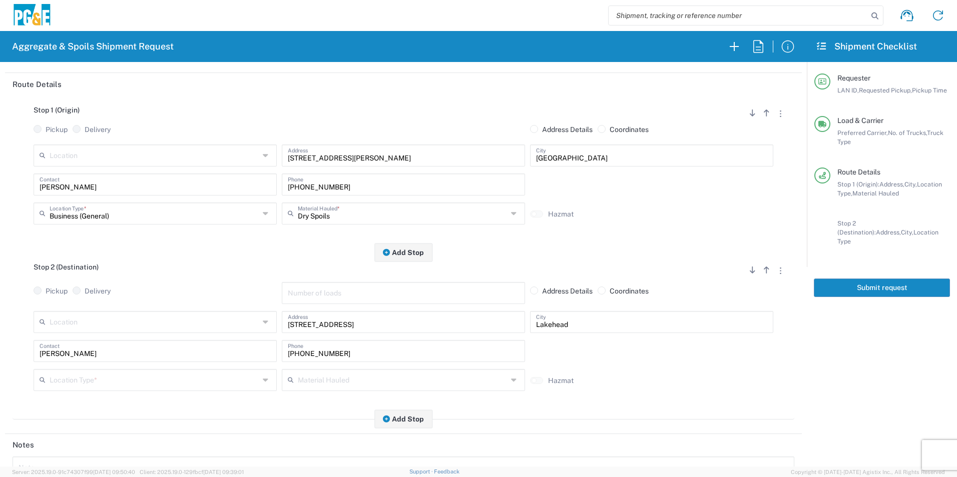
click at [77, 385] on input "text" at bounding box center [155, 380] width 210 height 18
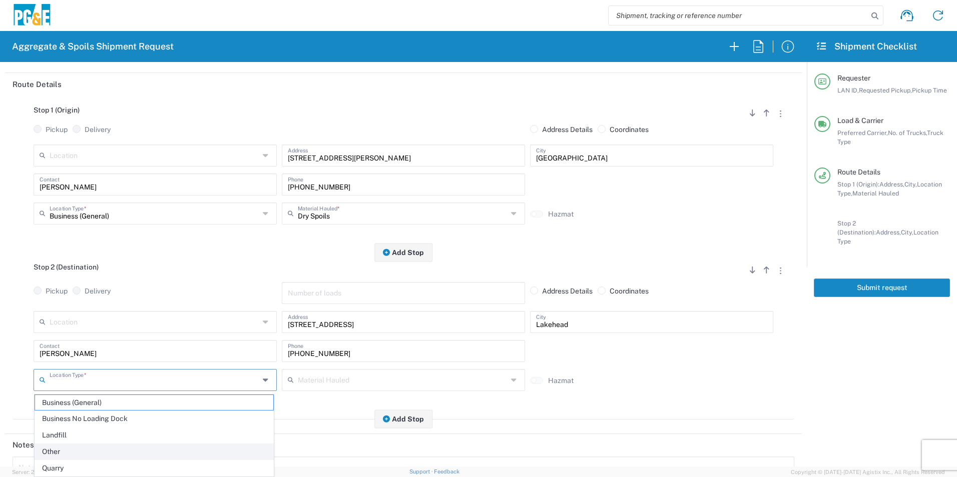
click at [72, 450] on span "Other" at bounding box center [154, 452] width 238 height 16
type input "Other"
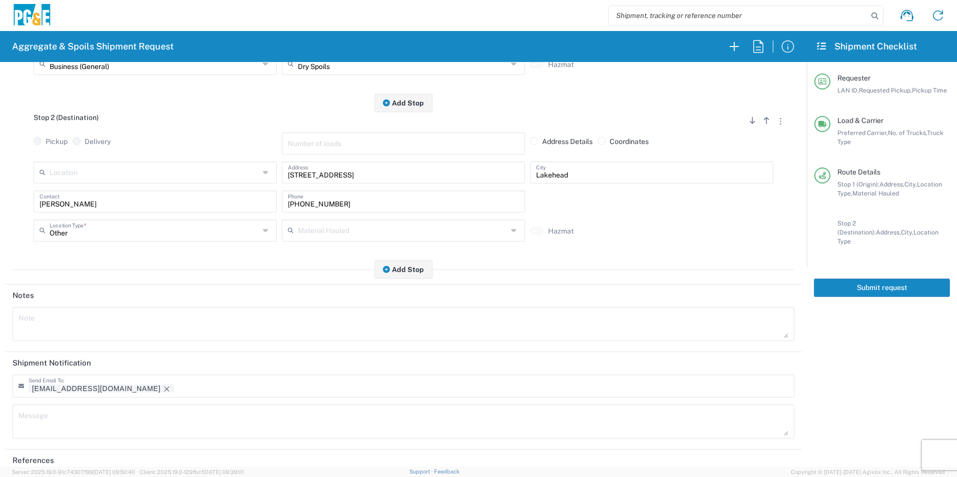
scroll to position [289, 0]
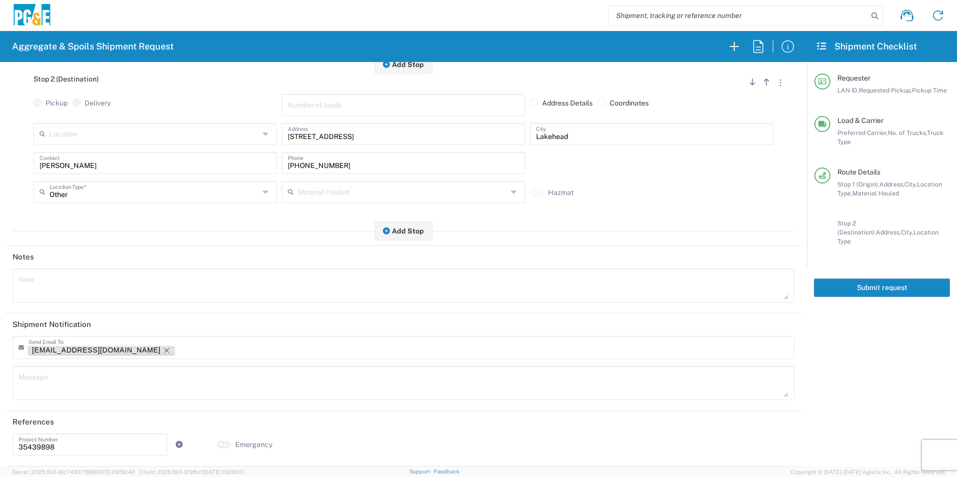
click at [163, 349] on icon "Remove tag" at bounding box center [167, 351] width 8 height 8
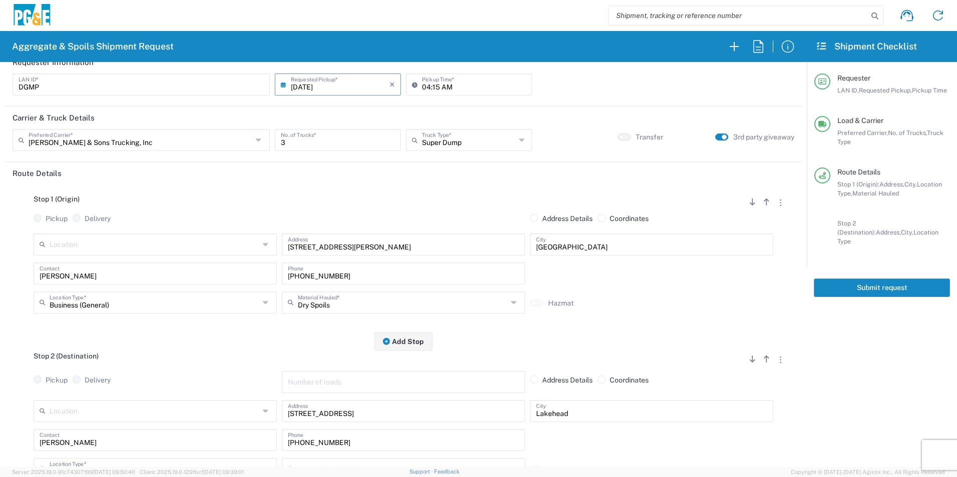
scroll to position [0, 0]
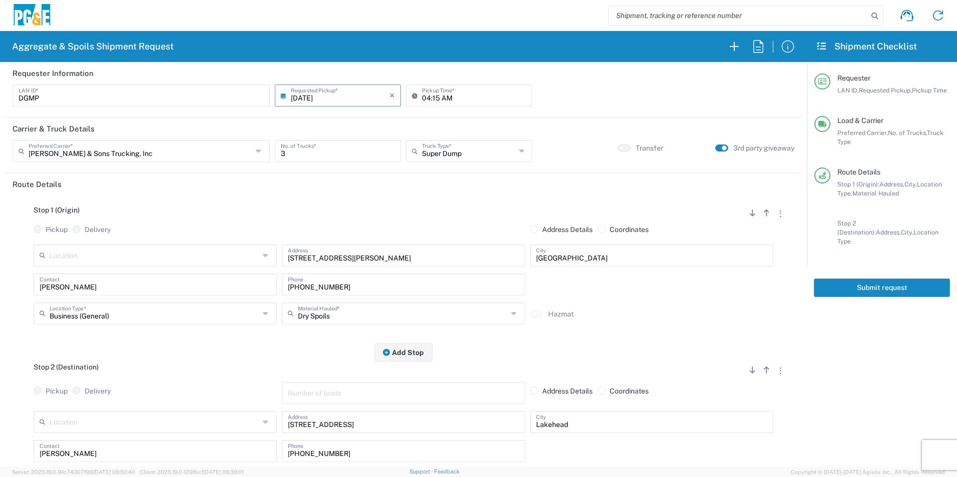
click at [850, 279] on button "Submit request" at bounding box center [881, 288] width 136 height 19
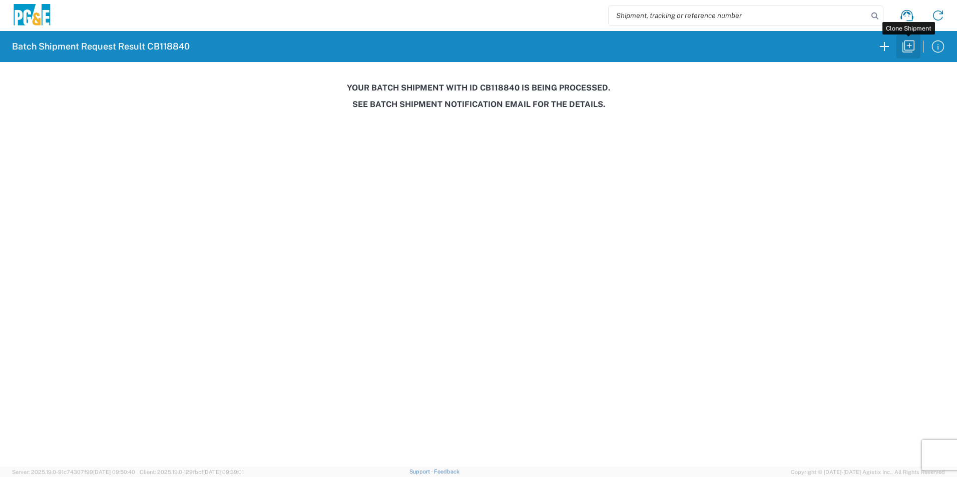
click at [911, 49] on icon "button" at bounding box center [908, 47] width 16 height 16
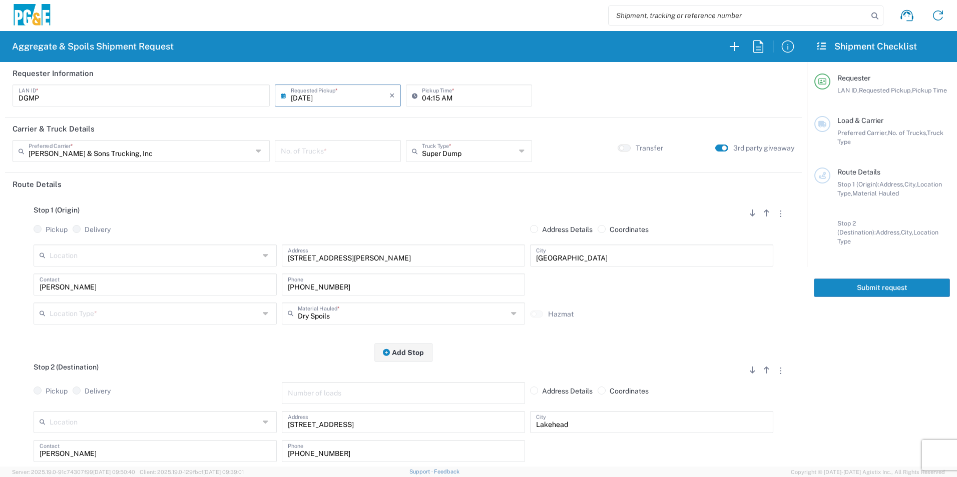
drag, startPoint x: 304, startPoint y: 95, endPoint x: 311, endPoint y: 102, distance: 10.3
click at [304, 94] on input "[DATE]" at bounding box center [340, 95] width 99 height 18
click at [325, 187] on span "23" at bounding box center [322, 186] width 15 height 14
click at [324, 151] on input "number" at bounding box center [338, 151] width 114 height 18
click at [112, 311] on input "text" at bounding box center [155, 313] width 210 height 18
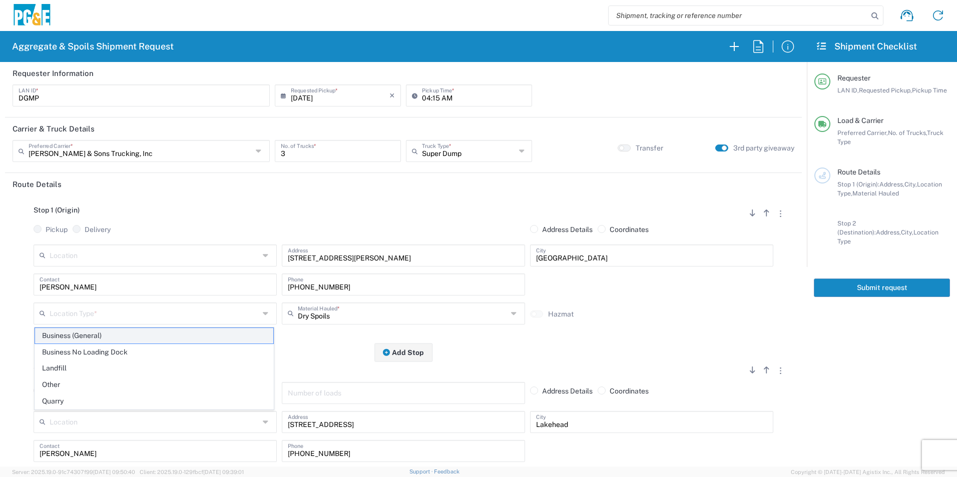
click at [75, 336] on span "Business (General)" at bounding box center [154, 336] width 238 height 16
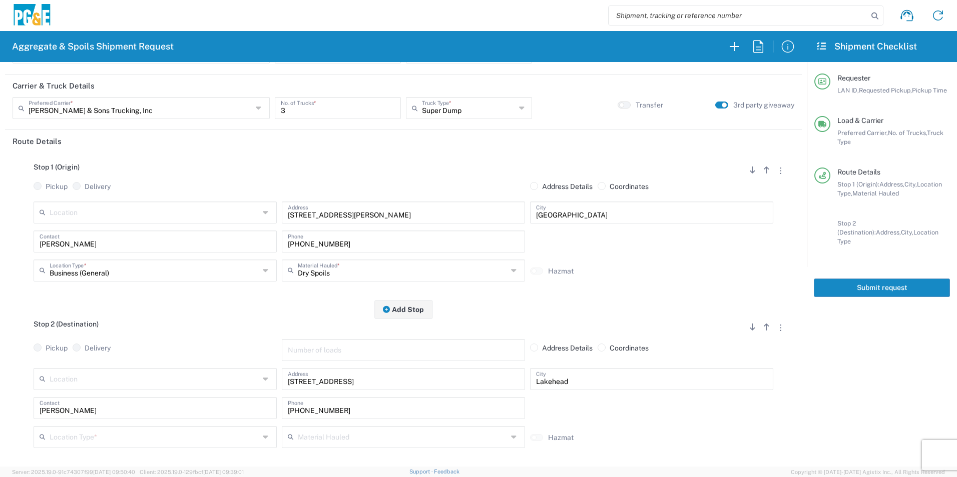
scroll to position [150, 0]
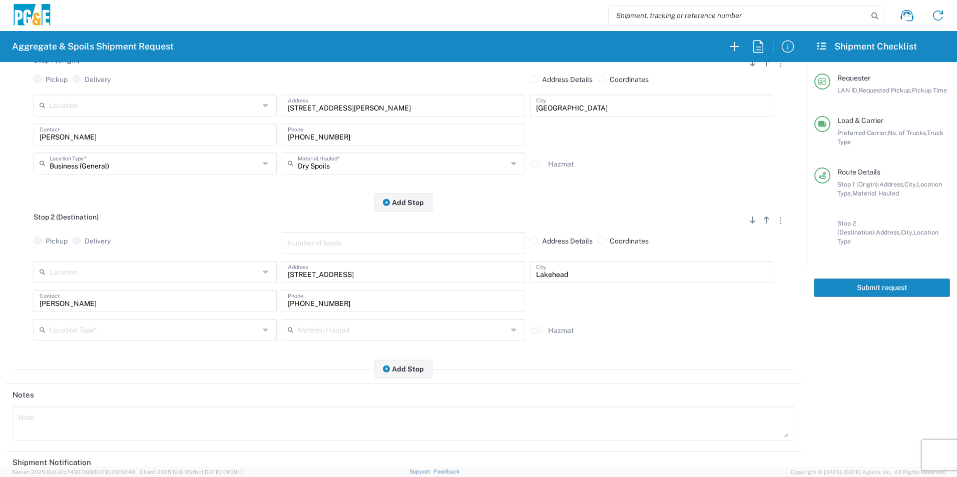
click at [83, 337] on input "text" at bounding box center [155, 330] width 210 height 18
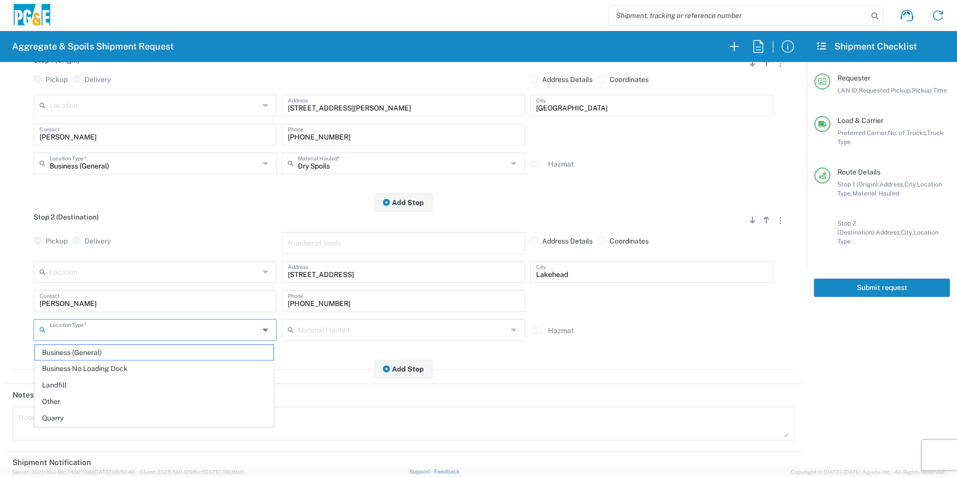
drag, startPoint x: 68, startPoint y: 405, endPoint x: 92, endPoint y: 390, distance: 28.1
click at [67, 405] on span "Other" at bounding box center [154, 402] width 238 height 16
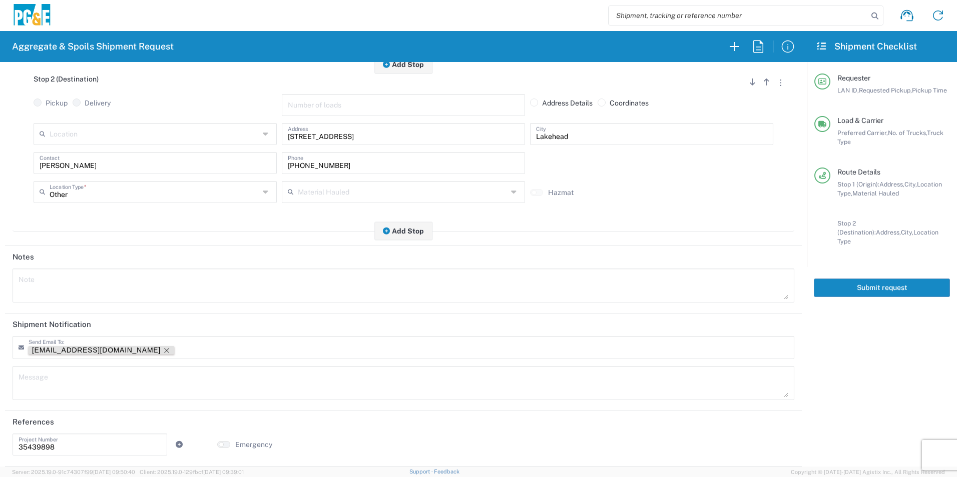
click at [163, 349] on icon "Remove tag" at bounding box center [167, 351] width 8 height 8
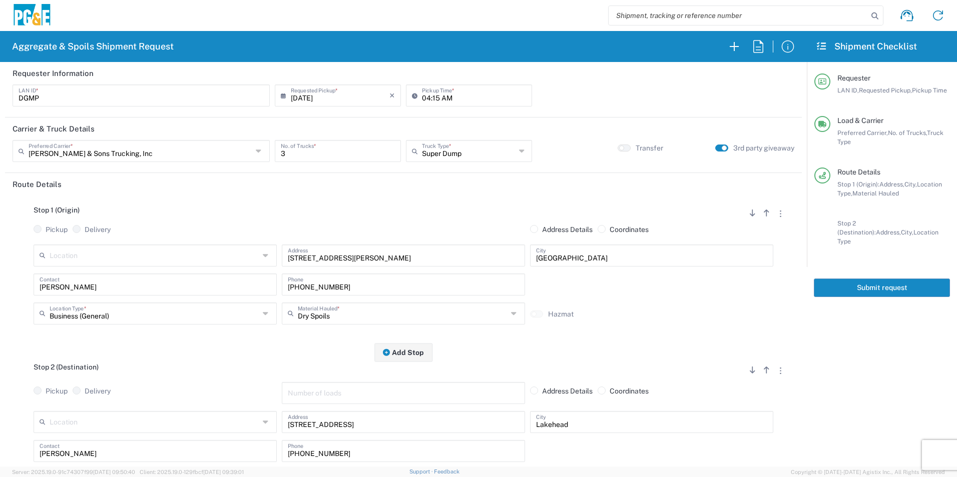
drag, startPoint x: 852, startPoint y: 276, endPoint x: 857, endPoint y: 274, distance: 5.9
click at [852, 279] on button "Submit request" at bounding box center [881, 288] width 136 height 19
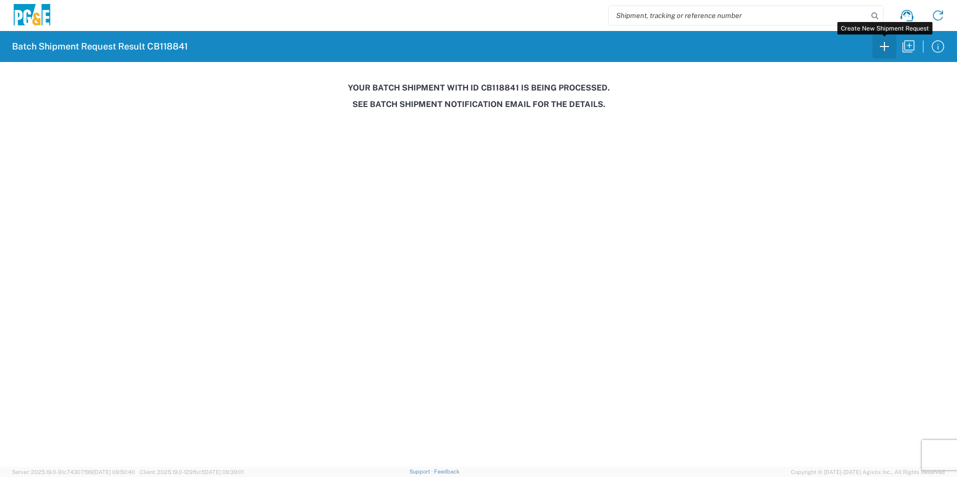
click at [879, 45] on icon "button" at bounding box center [884, 47] width 16 height 16
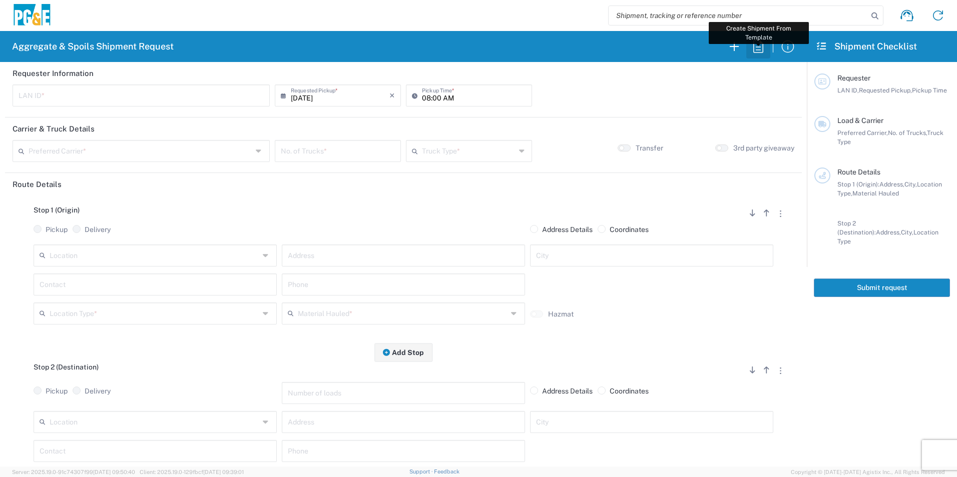
click at [762, 46] on icon "button" at bounding box center [758, 47] width 16 height 16
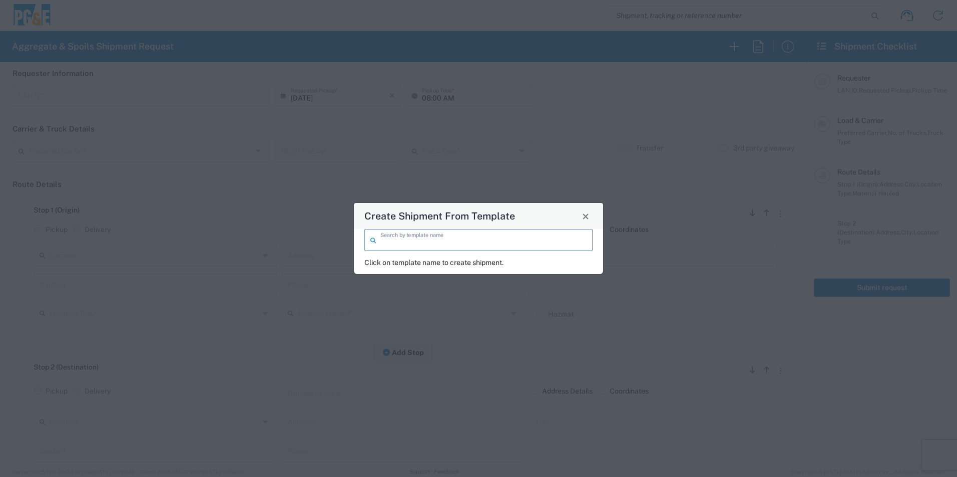
click at [529, 240] on input "search" at bounding box center [483, 240] width 206 height 18
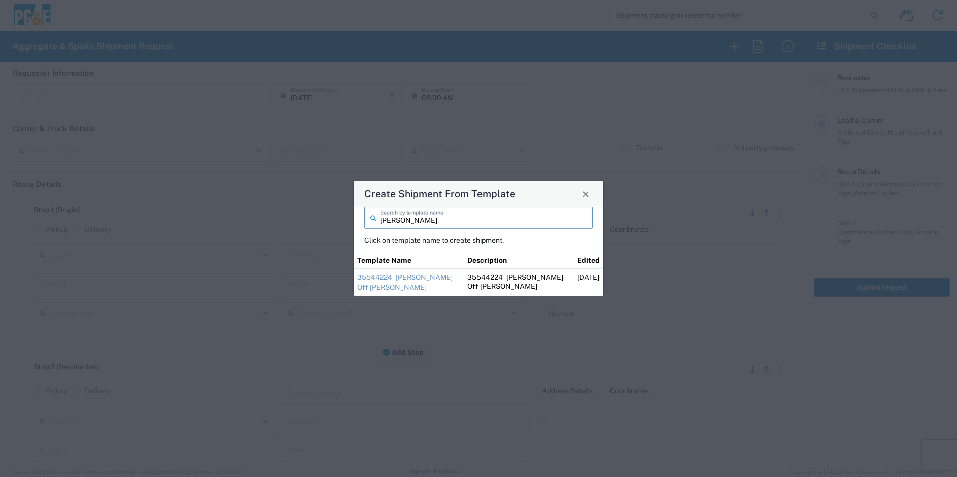
click at [416, 279] on link "35544224 - [PERSON_NAME] Off [PERSON_NAME]" at bounding box center [405, 283] width 96 height 18
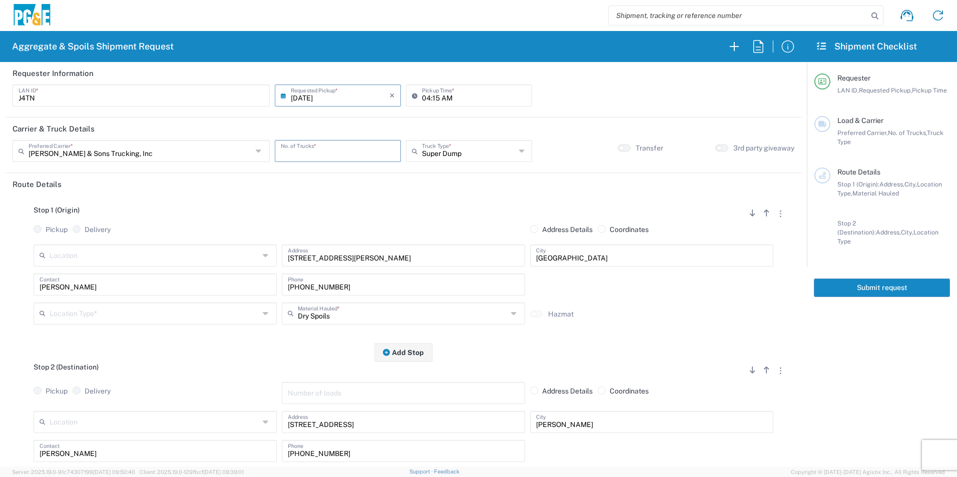
click at [304, 152] on input "number" at bounding box center [338, 151] width 114 height 18
click at [154, 313] on input "text" at bounding box center [155, 313] width 210 height 18
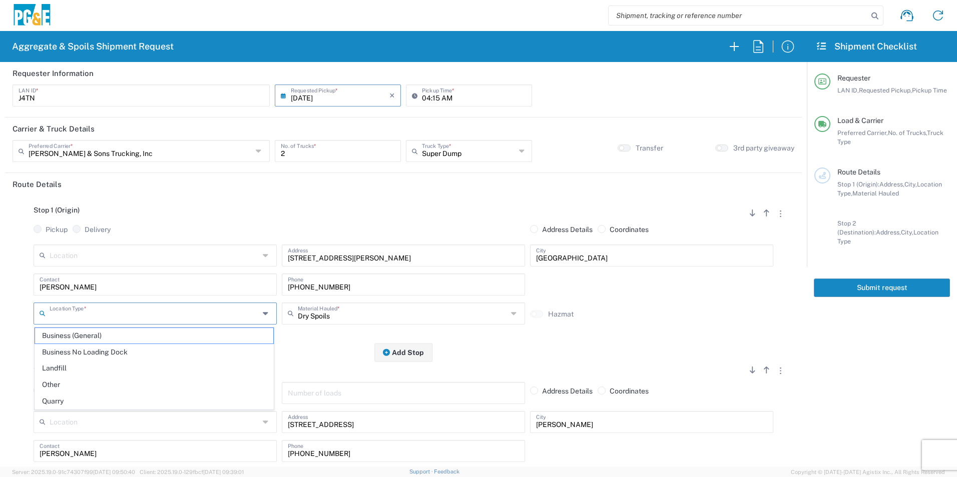
click at [120, 336] on span "Business (General)" at bounding box center [154, 336] width 238 height 16
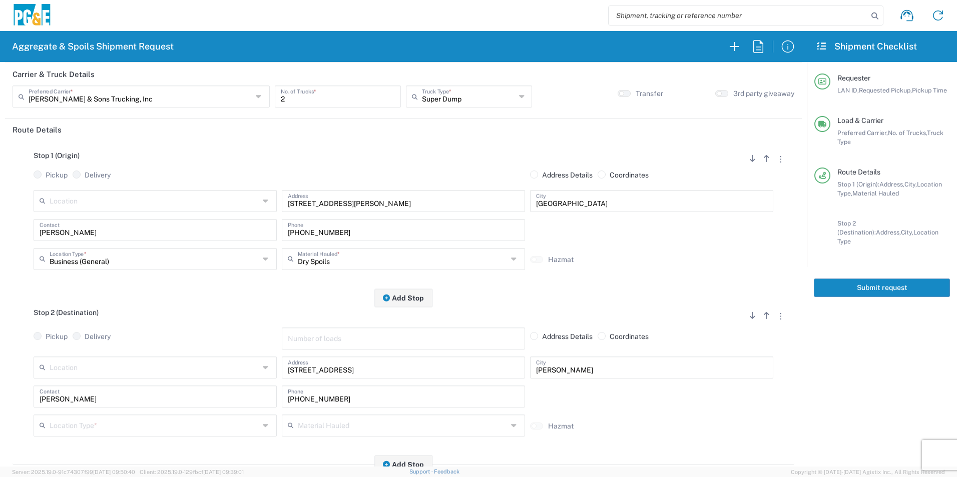
scroll to position [150, 0]
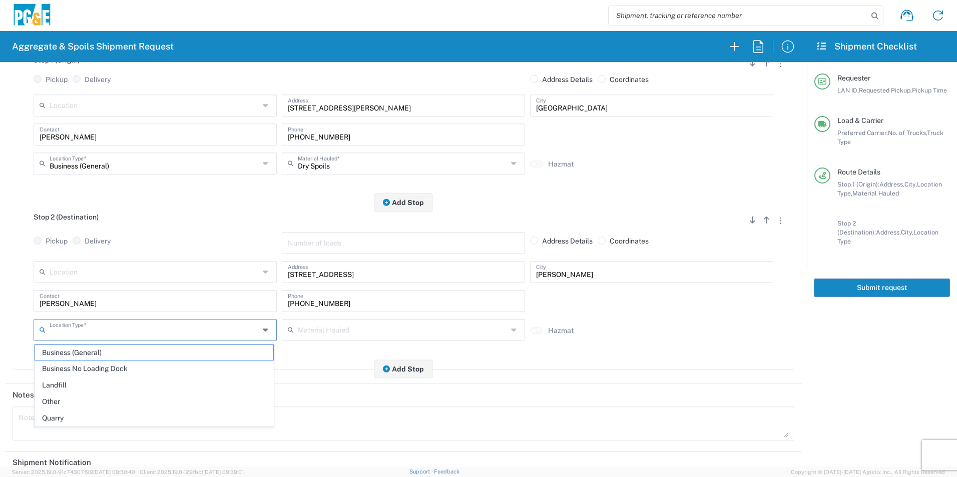
click at [86, 326] on input "text" at bounding box center [155, 330] width 210 height 18
click at [62, 397] on span "Other" at bounding box center [154, 402] width 238 height 16
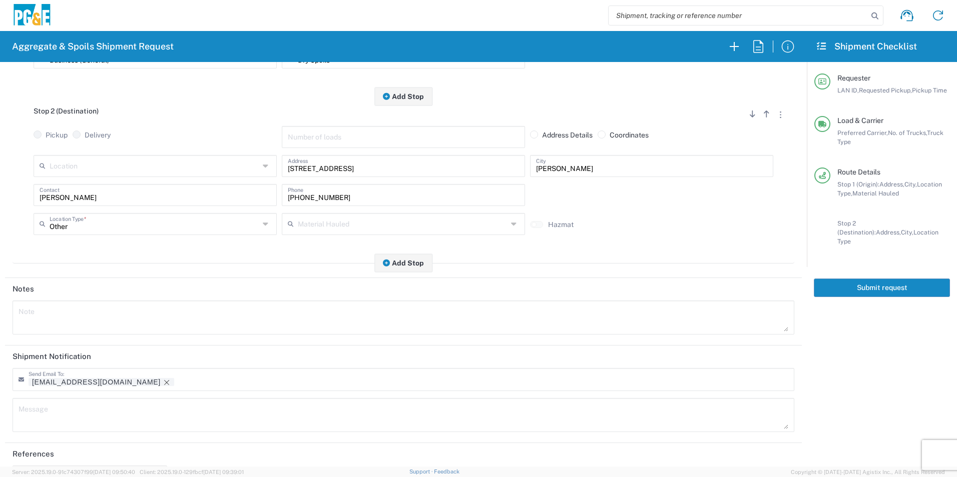
scroll to position [289, 0]
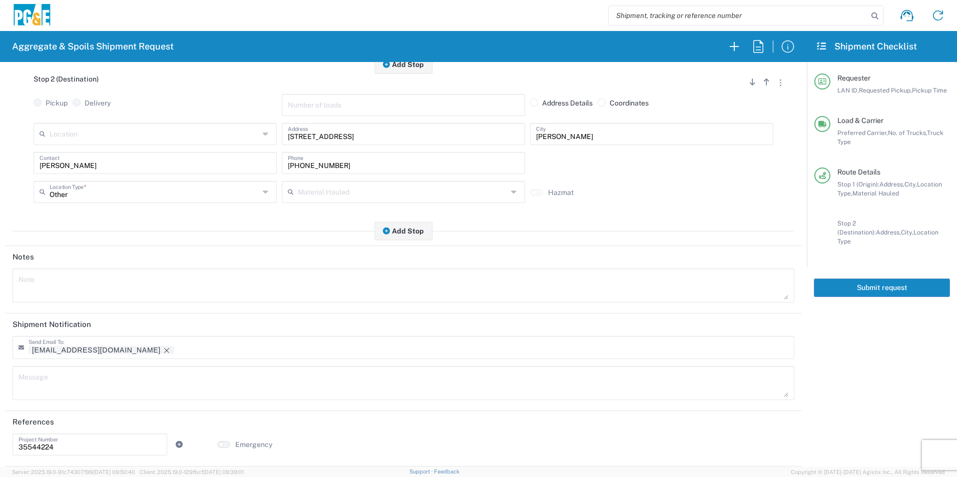
drag, startPoint x: 91, startPoint y: 351, endPoint x: 116, endPoint y: 352, distance: 24.6
click at [163, 351] on icon "Remove tag" at bounding box center [167, 351] width 8 height 8
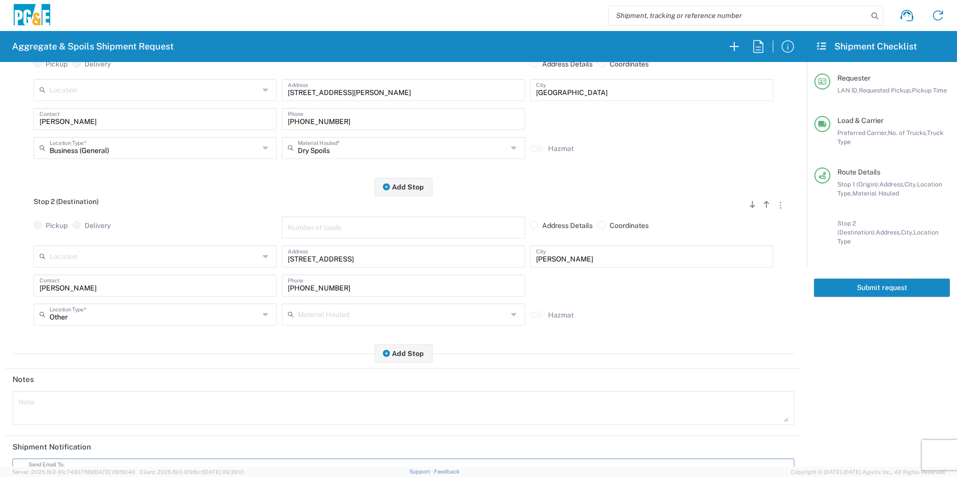
scroll to position [0, 0]
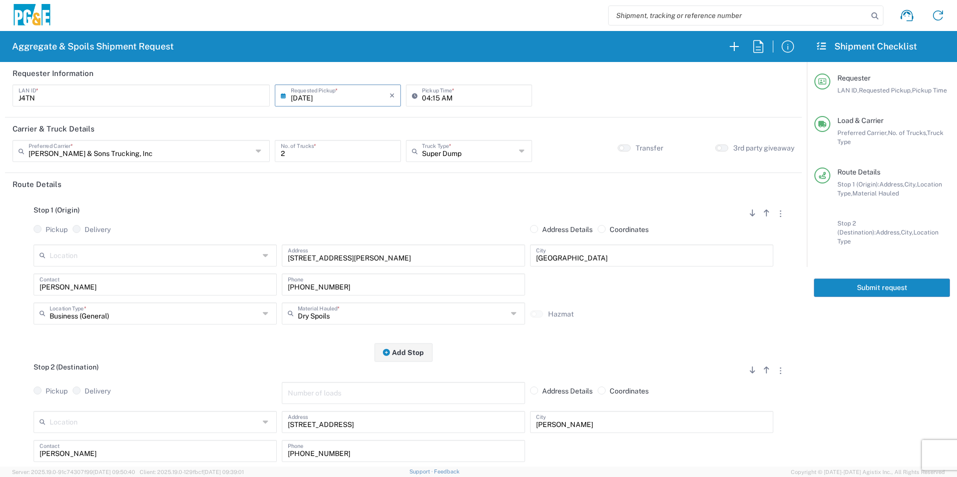
click at [863, 279] on button "Submit request" at bounding box center [881, 288] width 136 height 19
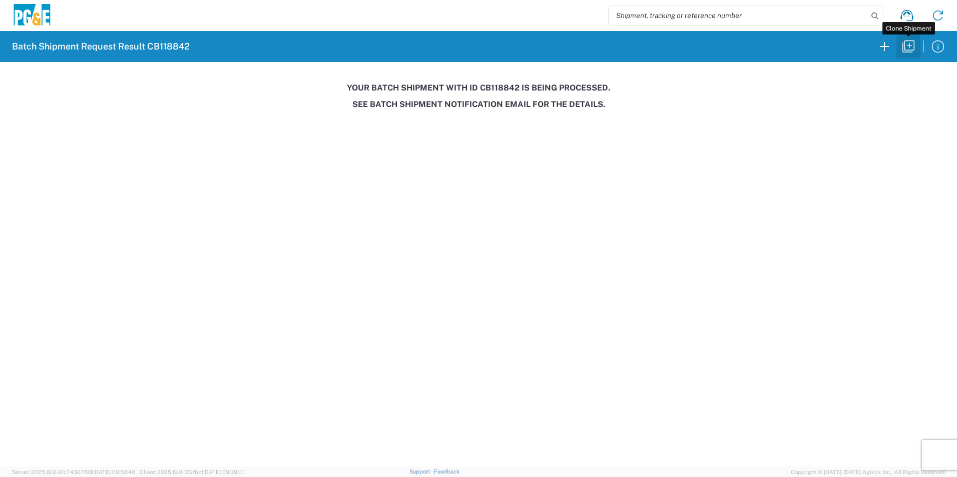
click at [906, 47] on icon "button" at bounding box center [908, 47] width 16 height 16
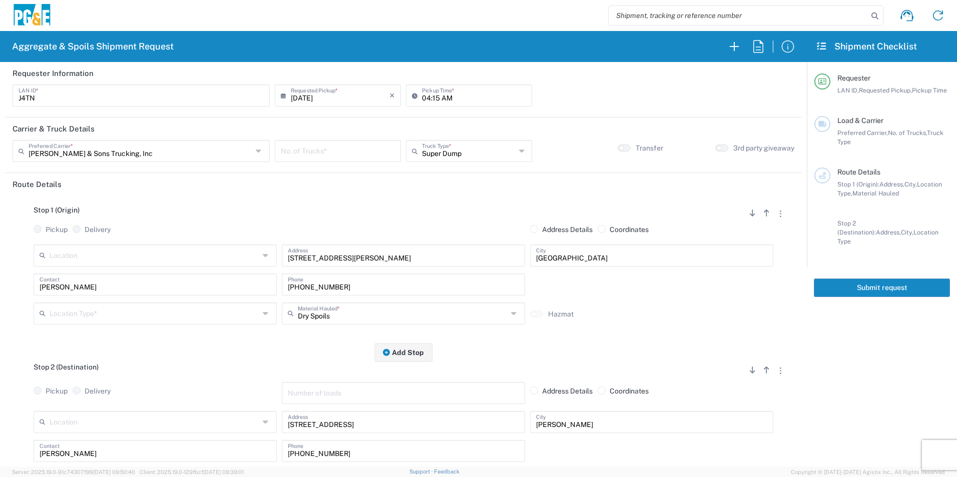
click at [305, 103] on input "[DATE]" at bounding box center [340, 95] width 99 height 18
click at [322, 188] on span "23" at bounding box center [322, 186] width 15 height 14
click at [342, 146] on input "number" at bounding box center [338, 151] width 114 height 18
click at [86, 317] on input "text" at bounding box center [155, 313] width 210 height 18
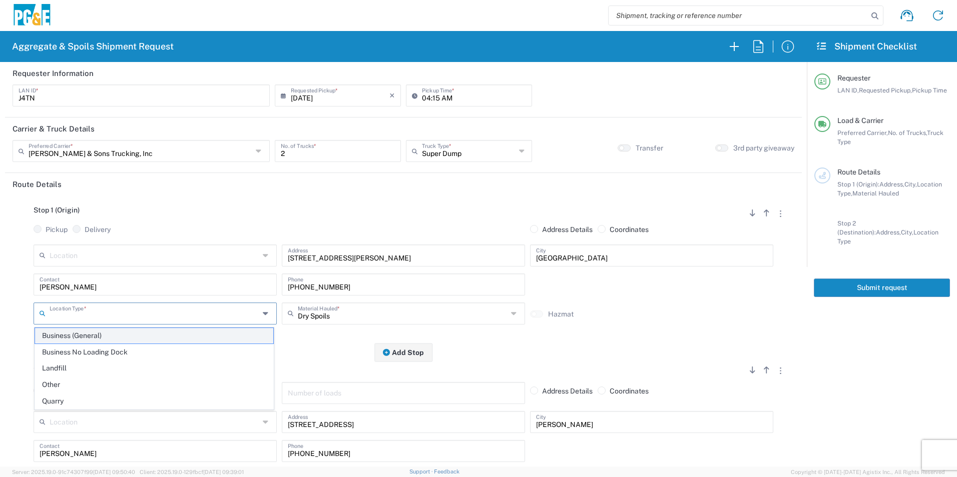
click at [77, 336] on span "Business (General)" at bounding box center [154, 336] width 238 height 16
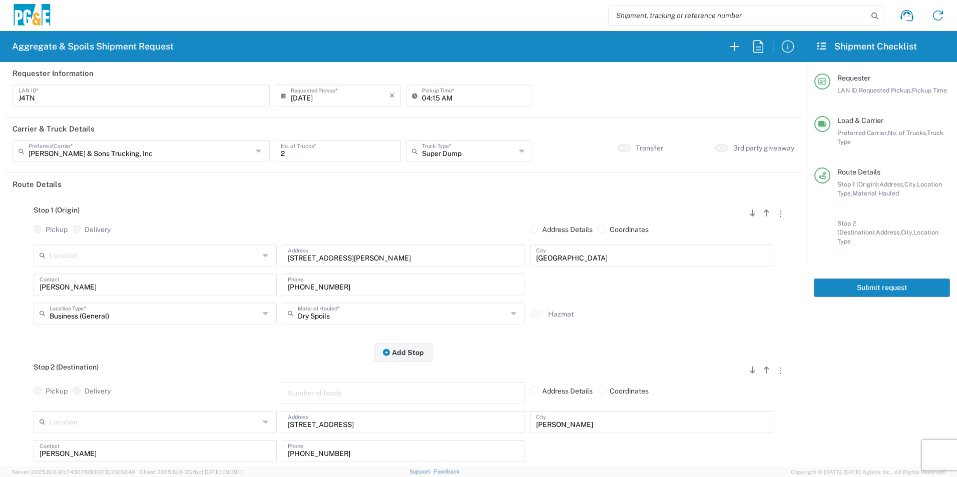
scroll to position [100, 0]
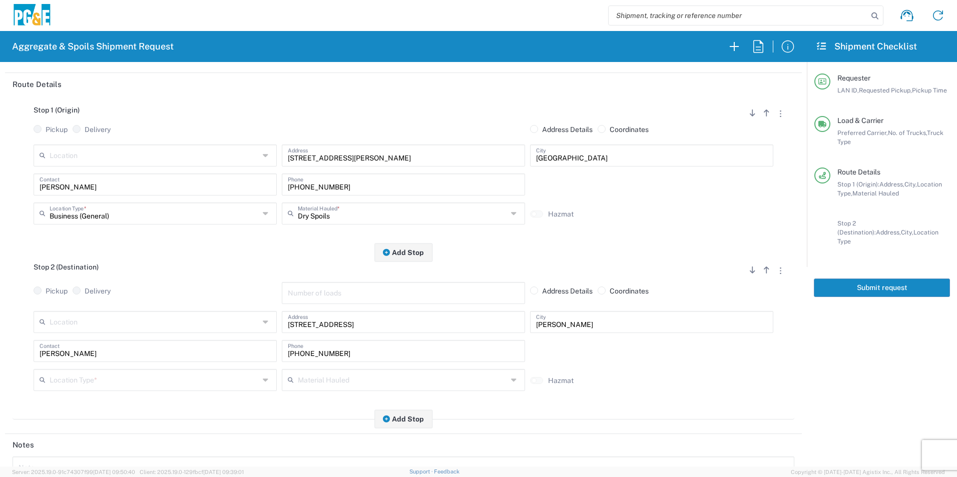
click at [95, 381] on input "text" at bounding box center [155, 380] width 210 height 18
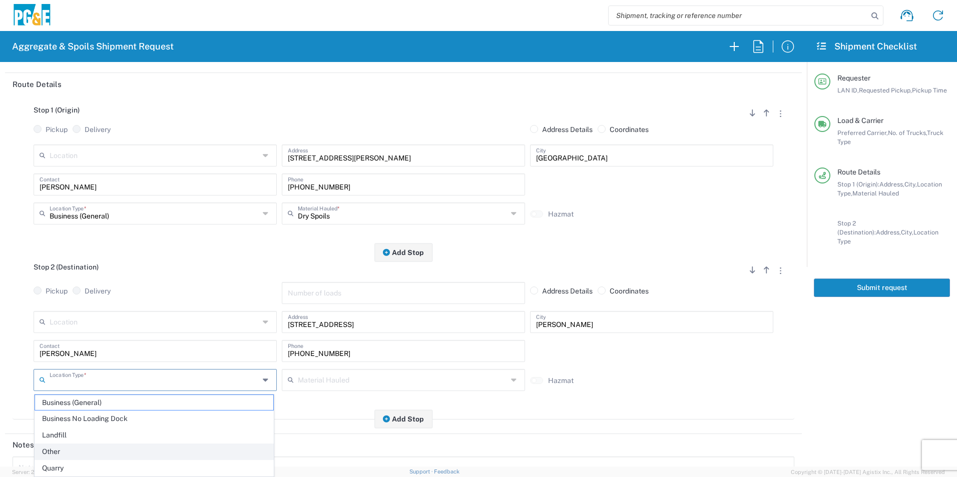
click at [63, 450] on span "Other" at bounding box center [154, 452] width 238 height 16
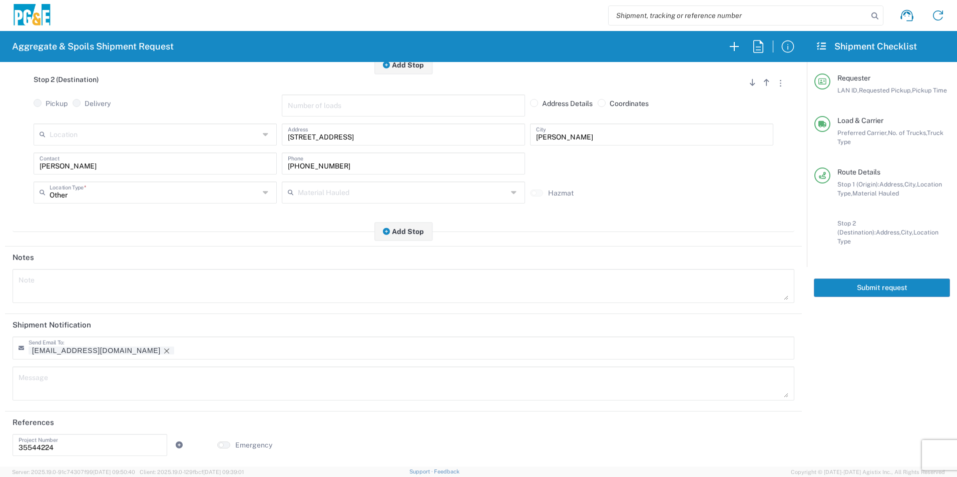
scroll to position [289, 0]
click at [164, 349] on icon "Remove tag" at bounding box center [166, 350] width 5 height 5
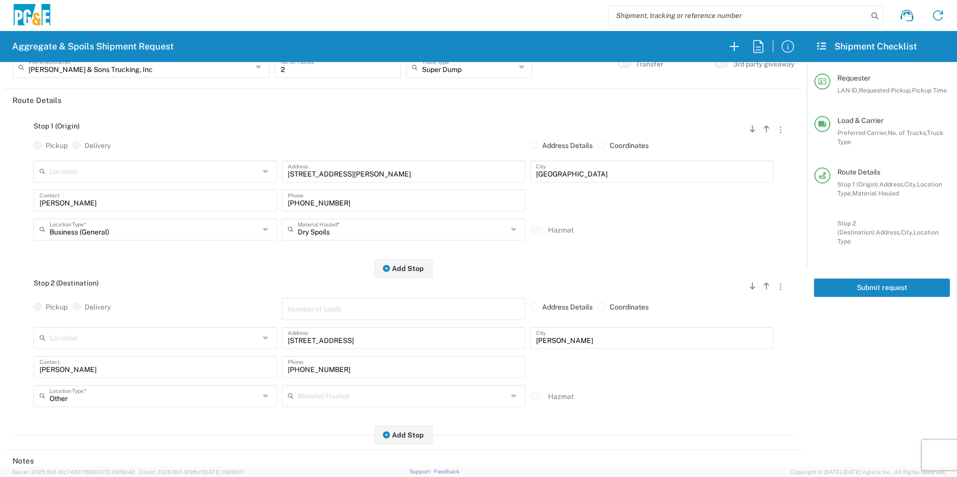
scroll to position [0, 0]
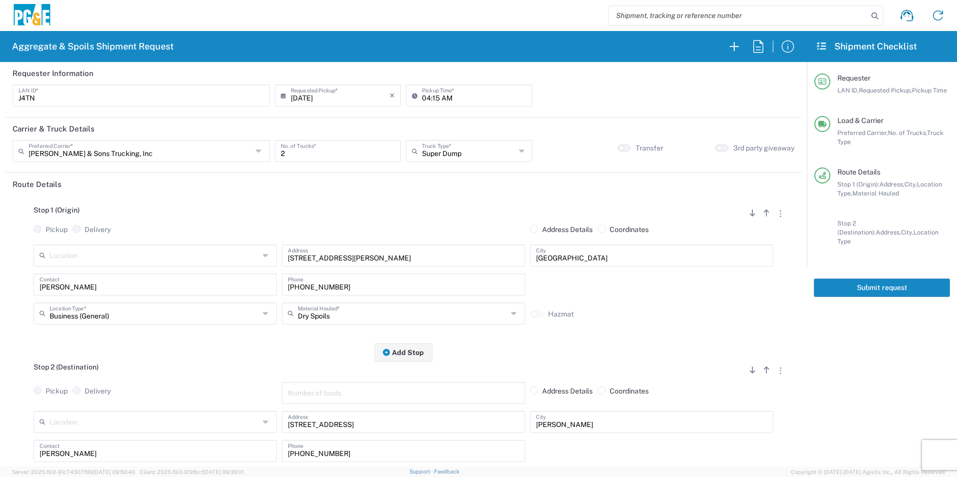
click at [894, 280] on button "Submit request" at bounding box center [881, 288] width 136 height 19
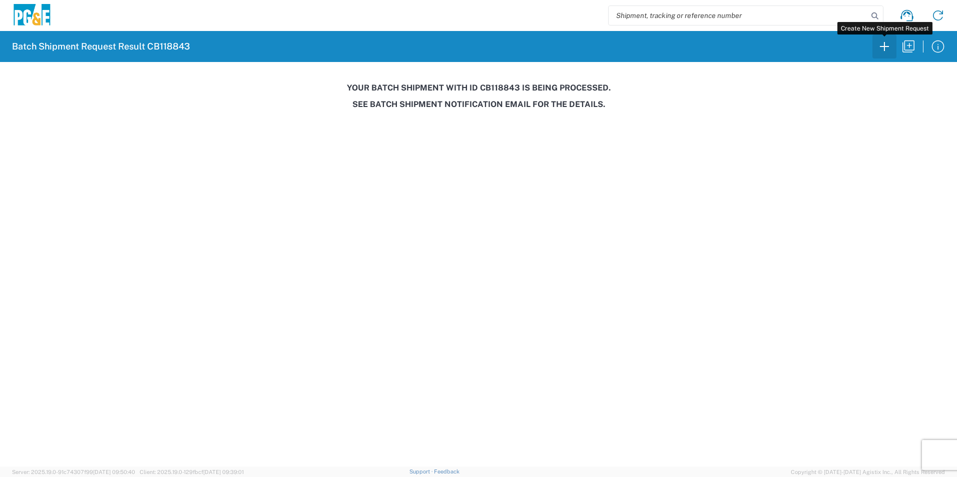
click at [879, 46] on icon "button" at bounding box center [884, 47] width 16 height 16
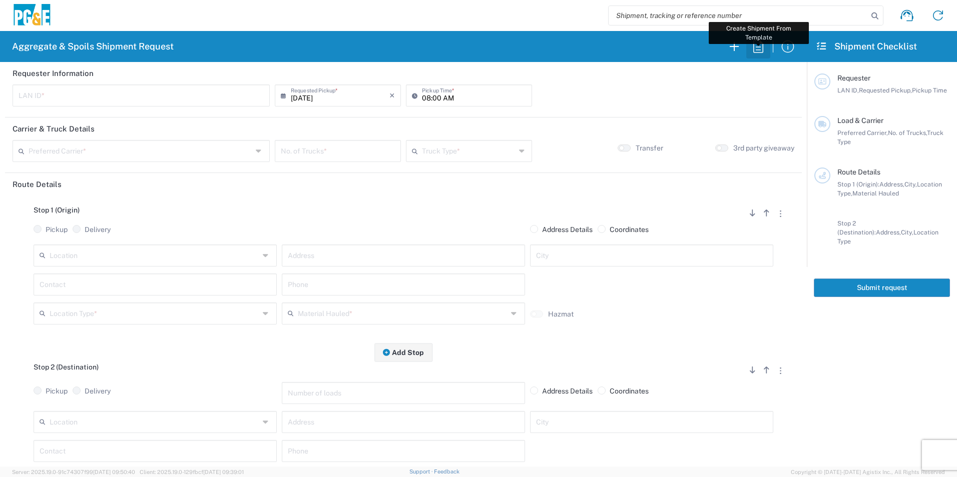
click at [760, 48] on icon "button" at bounding box center [758, 47] width 16 height 16
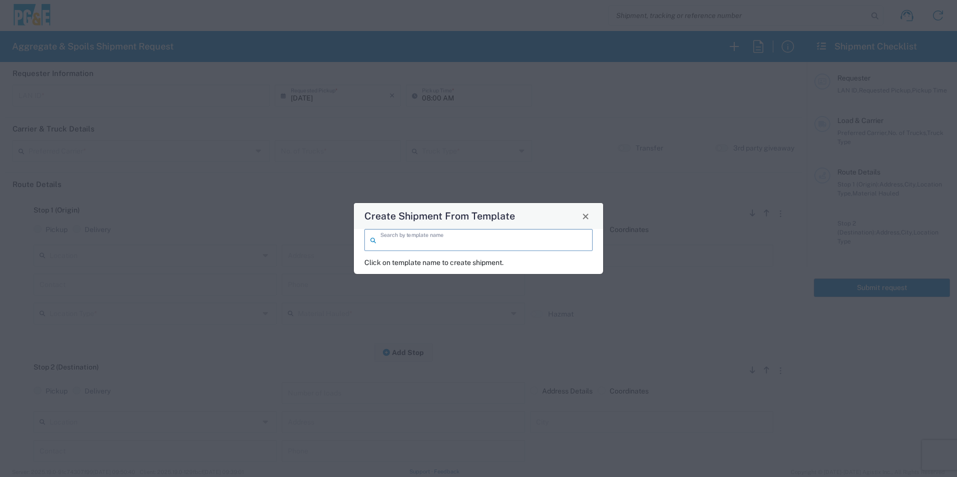
click at [492, 248] on input "search" at bounding box center [483, 240] width 206 height 18
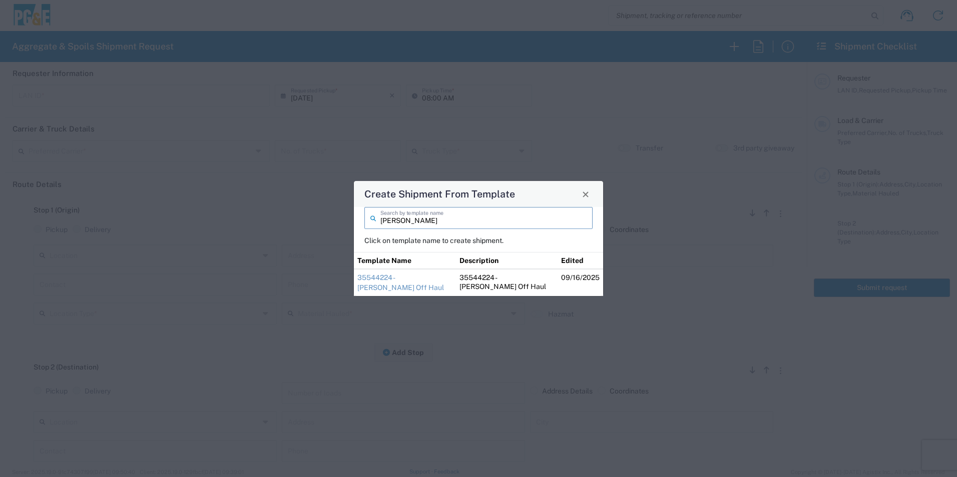
click at [413, 279] on link "35544224 - [PERSON_NAME] Off Haul" at bounding box center [400, 283] width 87 height 18
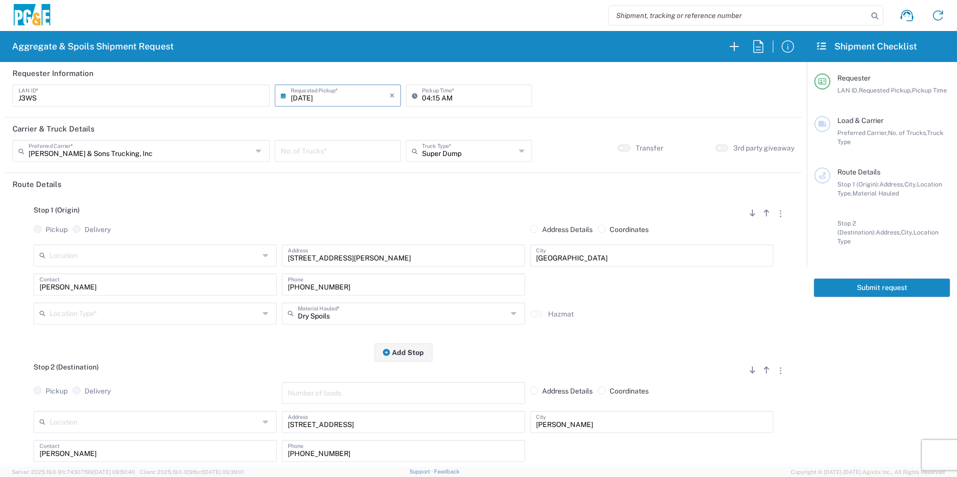
click at [335, 150] on input "number" at bounding box center [338, 151] width 114 height 18
drag, startPoint x: 66, startPoint y: 92, endPoint x: 0, endPoint y: 90, distance: 66.1
click at [0, 90] on html "Aggregate & Spoils Shipment Request Requester Information J3WS LAN ID * 09/22/2…" at bounding box center [478, 238] width 957 height 477
click at [81, 317] on input "text" at bounding box center [155, 313] width 210 height 18
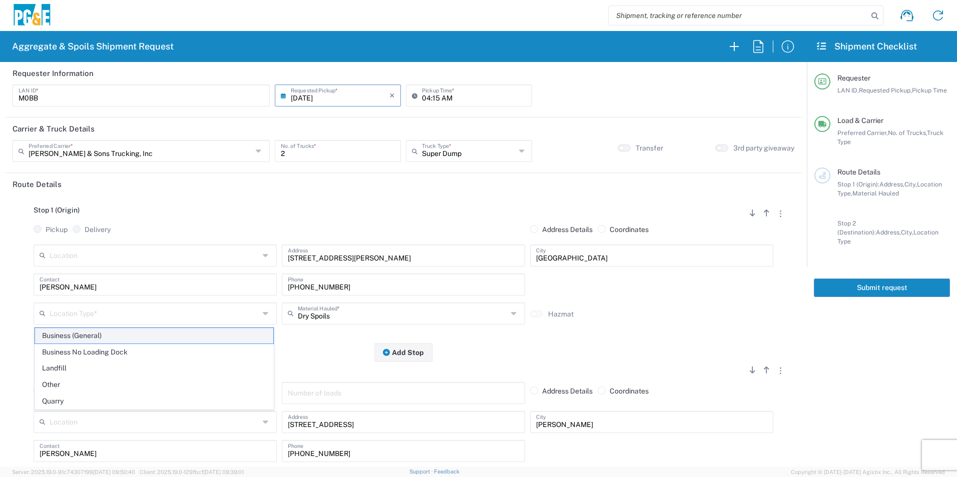
click at [92, 334] on span "Business (General)" at bounding box center [154, 336] width 238 height 16
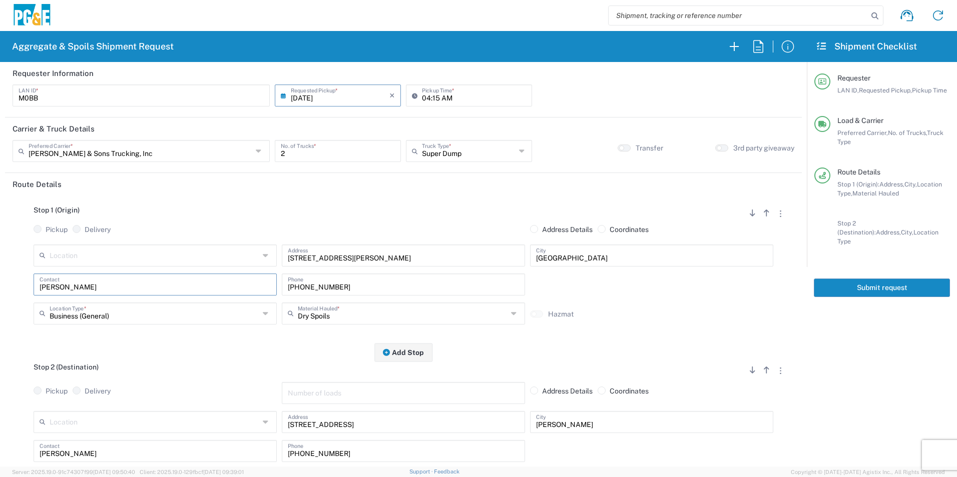
drag, startPoint x: 42, startPoint y: 283, endPoint x: 0, endPoint y: 279, distance: 42.2
click at [0, 279] on html "Aggregate & Spoils Shipment Request Requester Information M0BB LAN ID * 09/22/2…" at bounding box center [478, 238] width 957 height 477
paste input "[PHONE_NUMBER]"
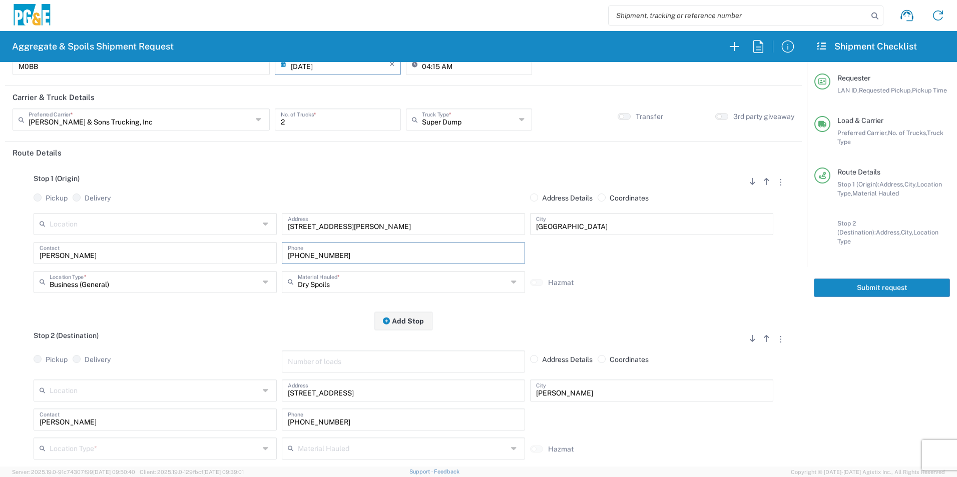
scroll to position [100, 0]
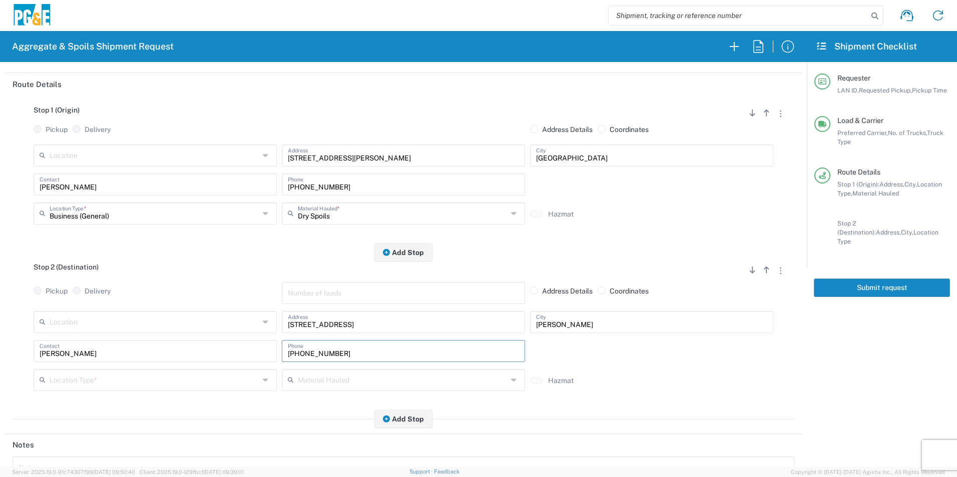
drag, startPoint x: 344, startPoint y: 346, endPoint x: 117, endPoint y: 328, distance: 227.8
click at [133, 332] on div "Location 17300 East Jahant Rd - Quarry 7/11 Materials - Chico - Quarry 7/11 Mat…" at bounding box center [403, 354] width 781 height 87
paste input "235-0802"
drag, startPoint x: 83, startPoint y: 357, endPoint x: 0, endPoint y: 323, distance: 89.1
click at [0, 325] on html "Aggregate & Spoils Shipment Request Requester Information M0BB LAN ID * 09/22/2…" at bounding box center [478, 238] width 957 height 477
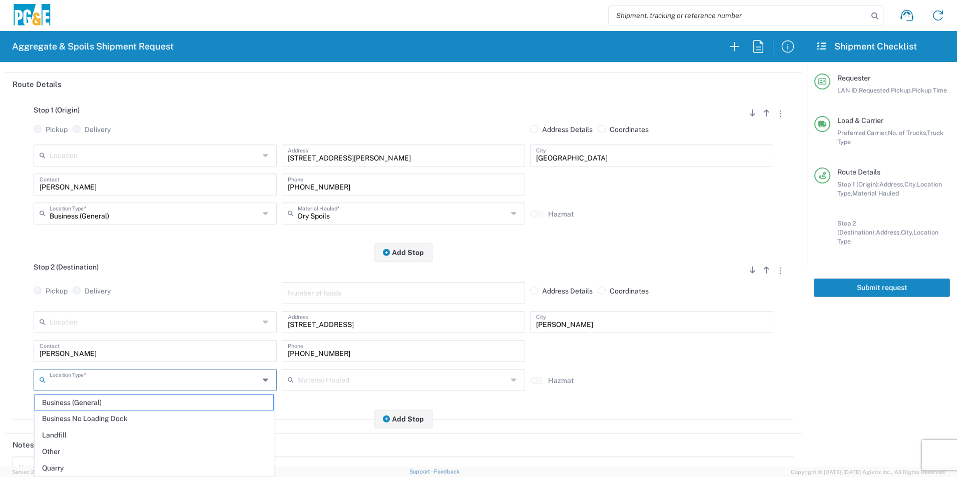
click at [96, 378] on input "text" at bounding box center [155, 380] width 210 height 18
click at [67, 447] on span "Other" at bounding box center [154, 452] width 238 height 16
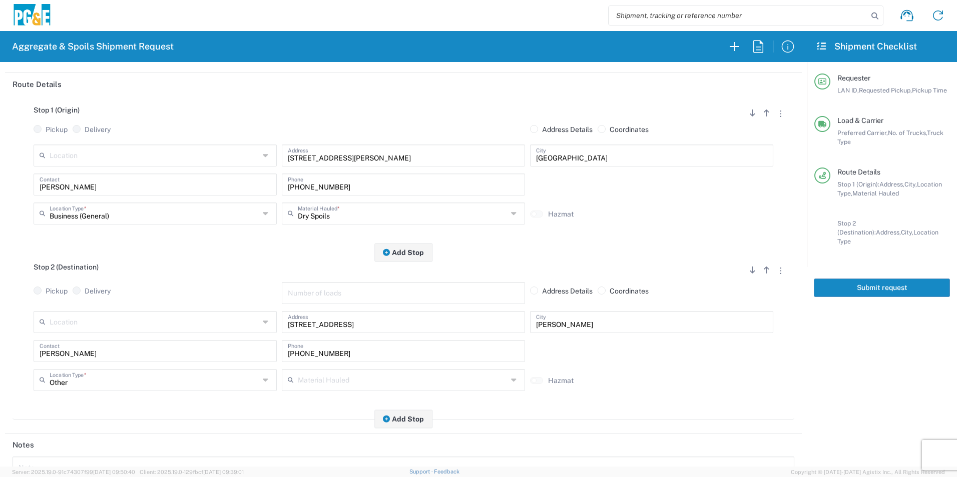
scroll to position [250, 0]
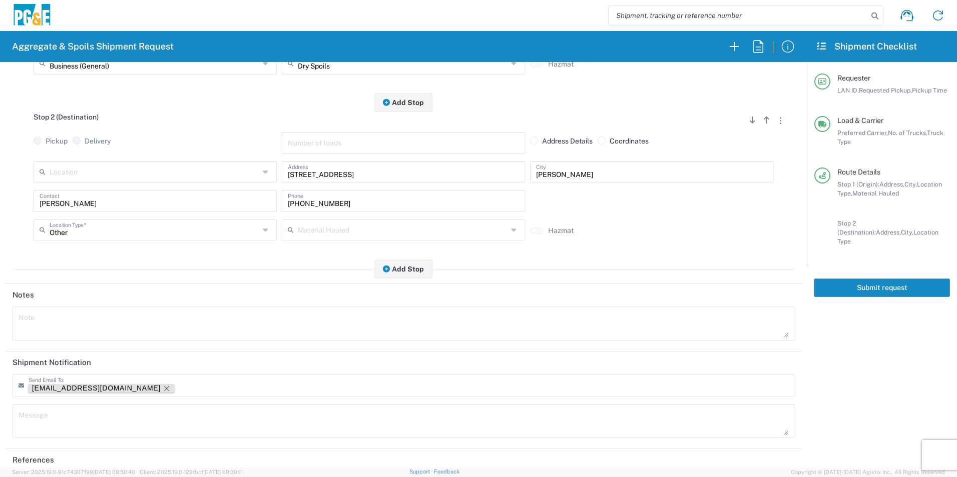
click at [163, 390] on icon "Remove tag" at bounding box center [167, 389] width 8 height 8
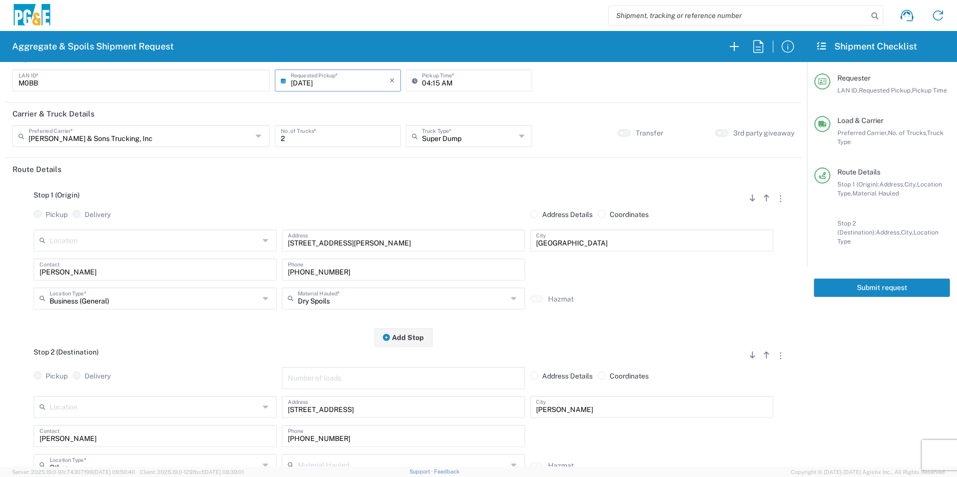
scroll to position [0, 0]
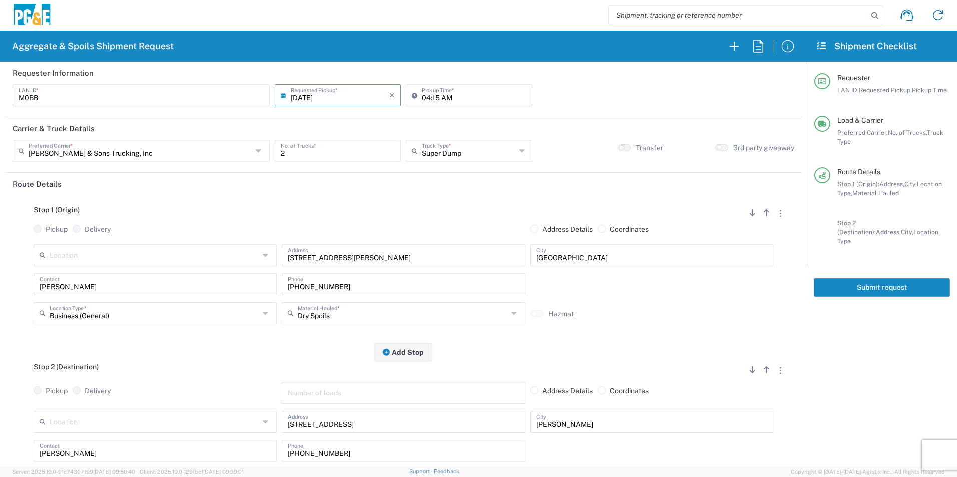
drag, startPoint x: 875, startPoint y: 279, endPoint x: 955, endPoint y: 298, distance: 81.3
click at [875, 279] on button "Submit request" at bounding box center [881, 288] width 136 height 19
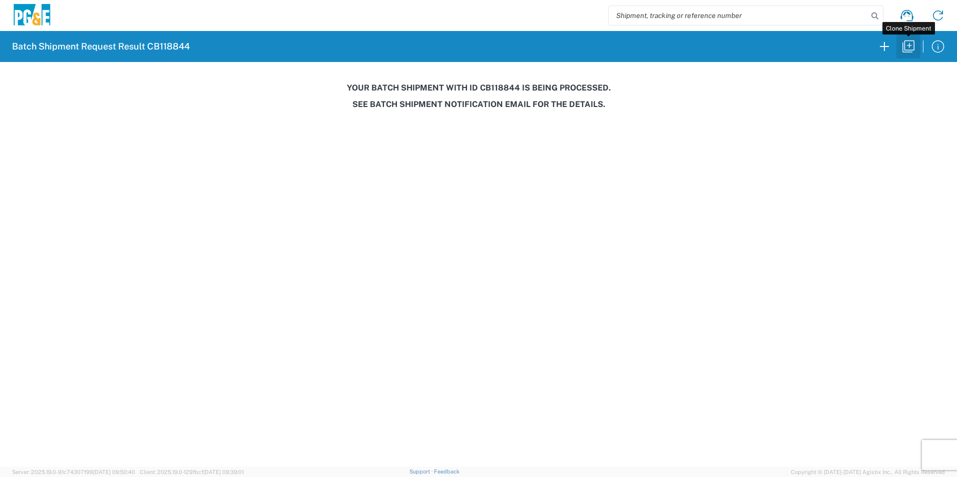
click at [909, 46] on icon "button" at bounding box center [908, 47] width 16 height 16
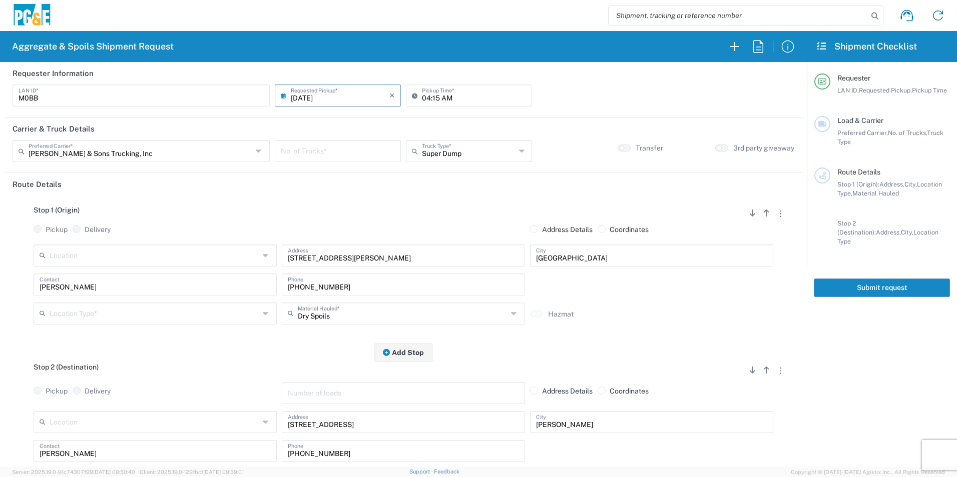
click at [307, 96] on input "[DATE]" at bounding box center [340, 95] width 99 height 18
click at [327, 188] on span "23" at bounding box center [322, 186] width 15 height 14
click at [338, 149] on input "number" at bounding box center [338, 151] width 114 height 18
click at [109, 313] on input "text" at bounding box center [155, 313] width 210 height 18
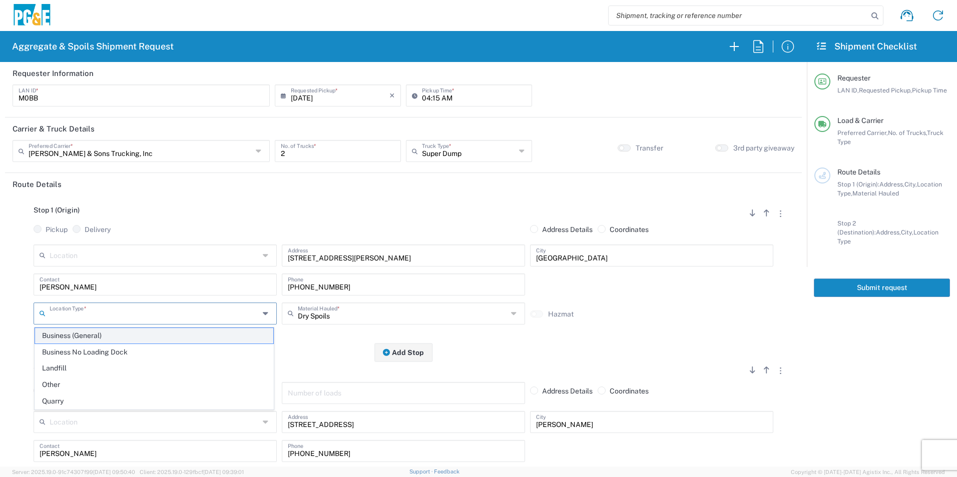
click at [90, 337] on span "Business (General)" at bounding box center [154, 336] width 238 height 16
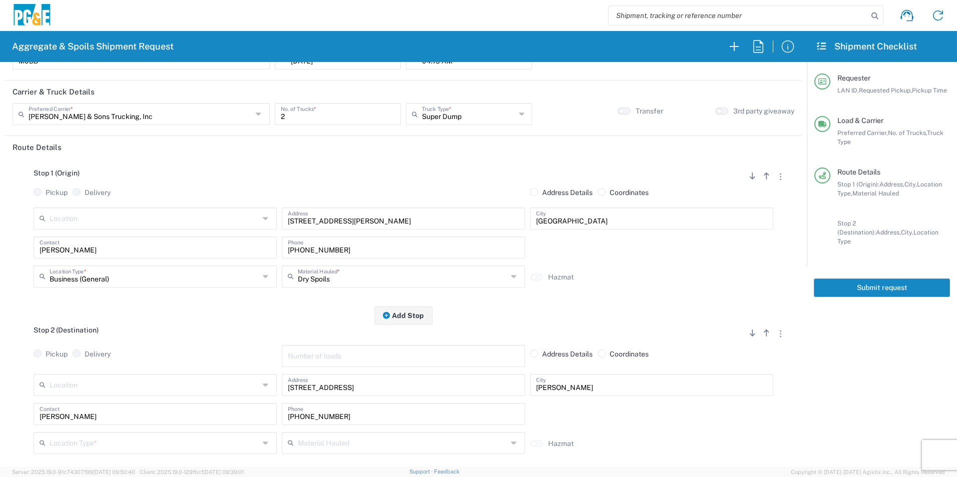
scroll to position [100, 0]
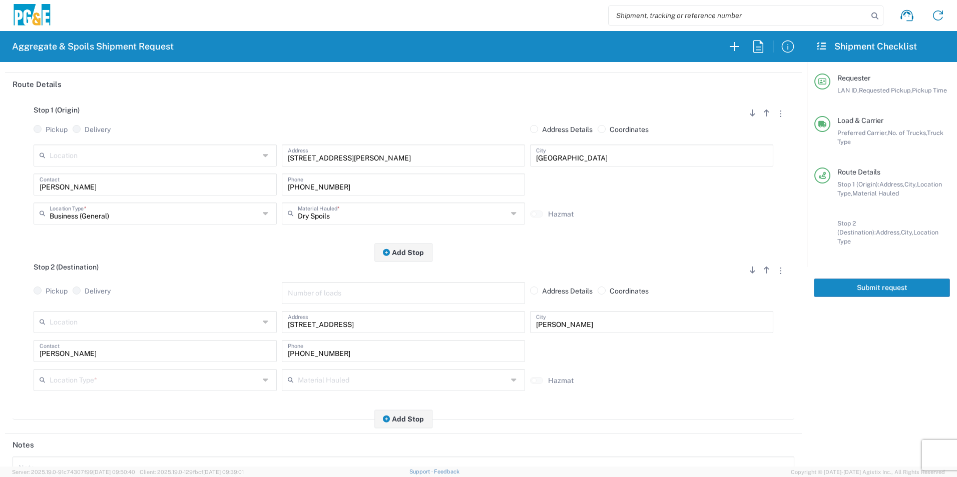
click at [74, 380] on input "text" at bounding box center [155, 380] width 210 height 18
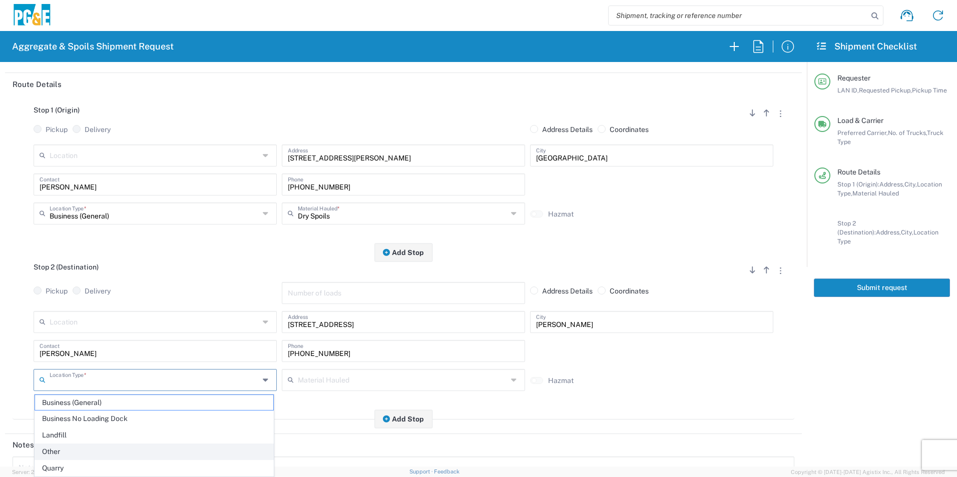
click at [60, 449] on span "Other" at bounding box center [154, 452] width 238 height 16
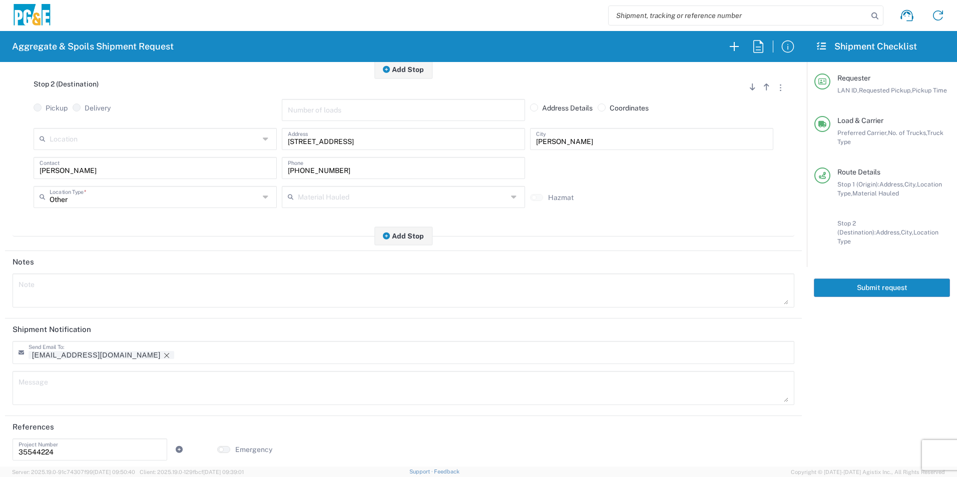
scroll to position [289, 0]
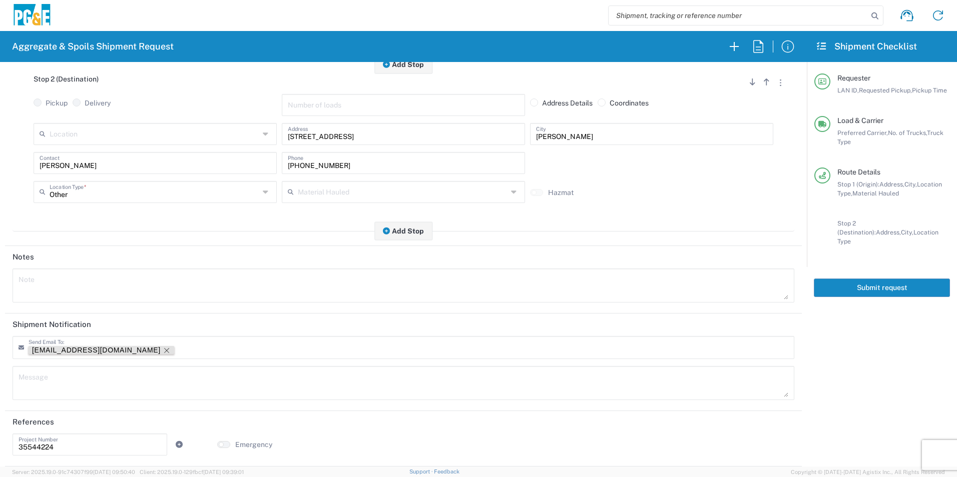
click at [164, 351] on icon "Remove tag" at bounding box center [166, 350] width 5 height 5
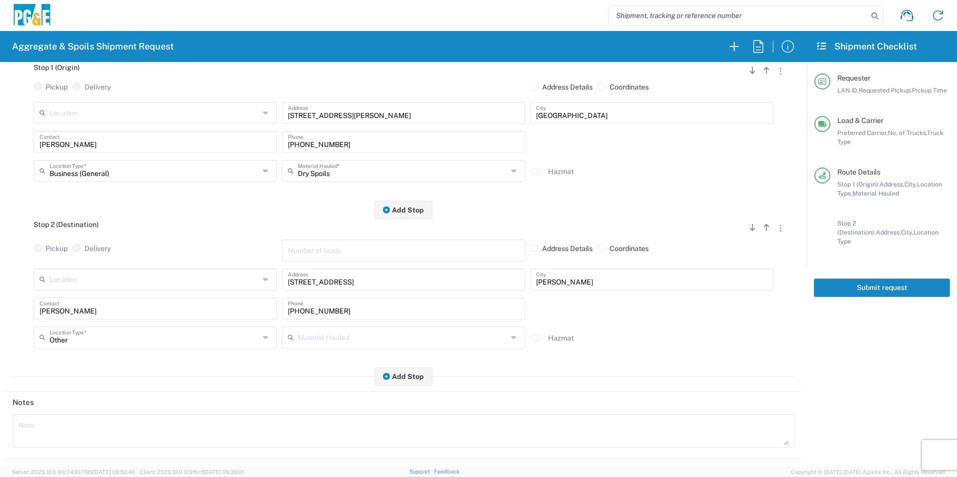
scroll to position [0, 0]
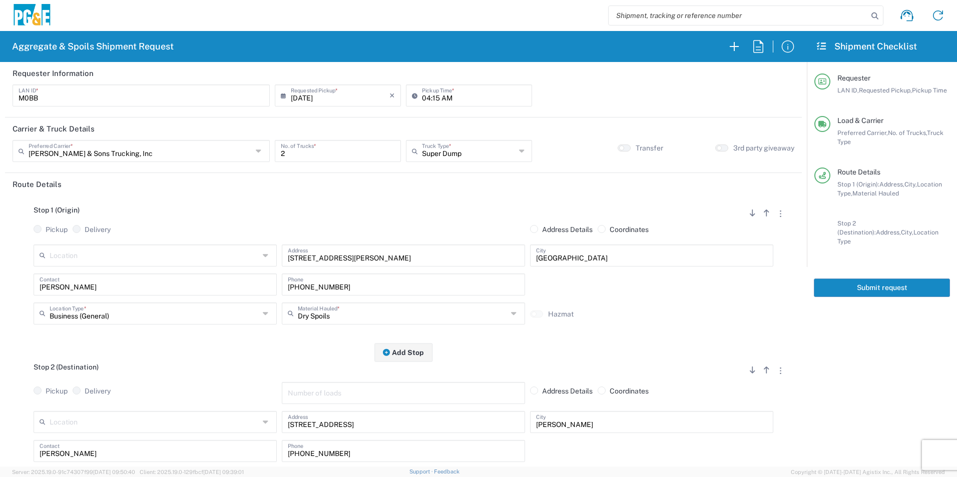
click at [851, 279] on button "Submit request" at bounding box center [881, 288] width 136 height 19
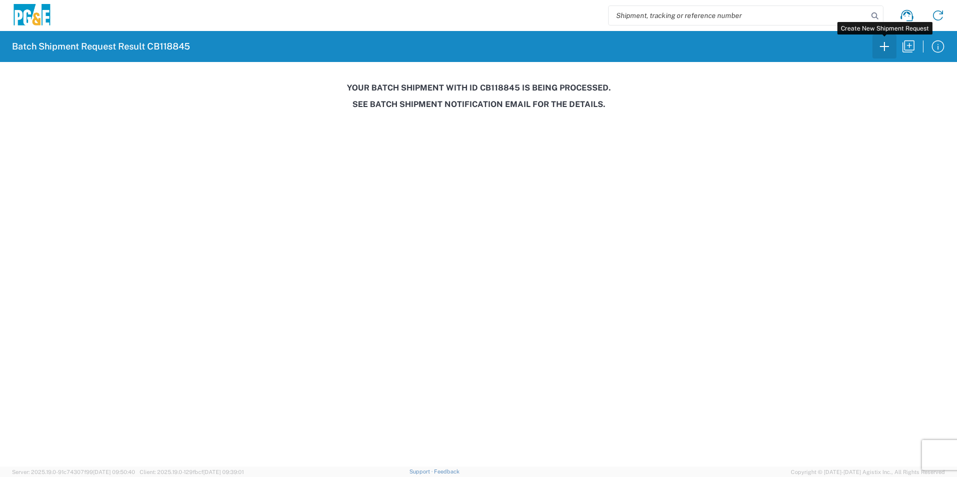
click at [883, 50] on icon "button" at bounding box center [884, 47] width 16 height 16
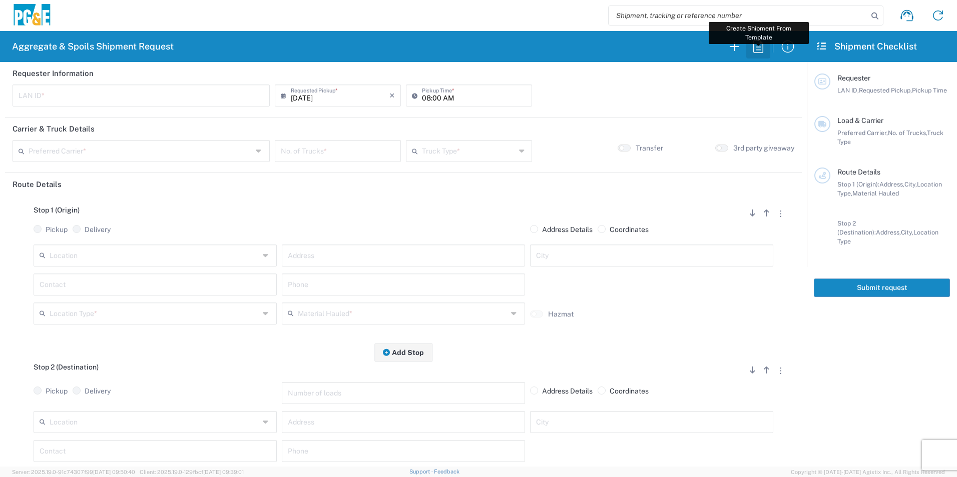
click at [751, 48] on icon "button" at bounding box center [758, 47] width 16 height 16
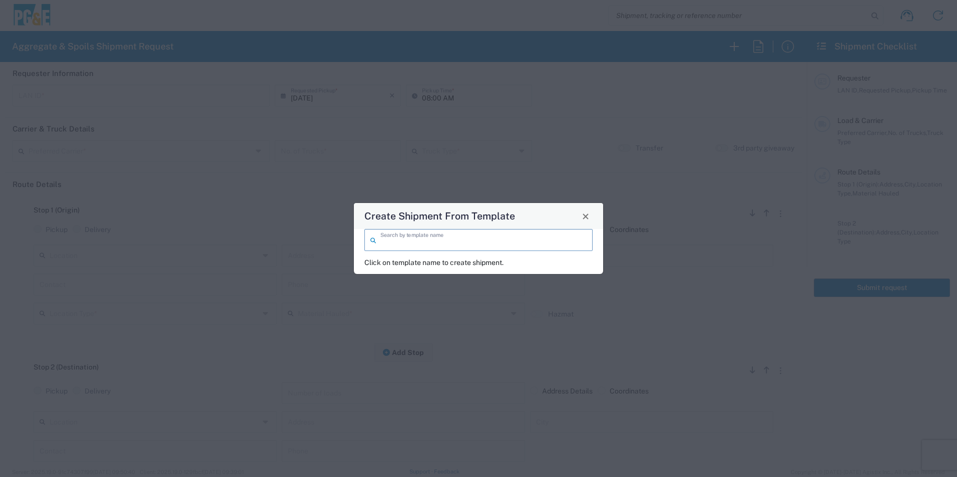
click at [453, 236] on input "search" at bounding box center [483, 240] width 206 height 18
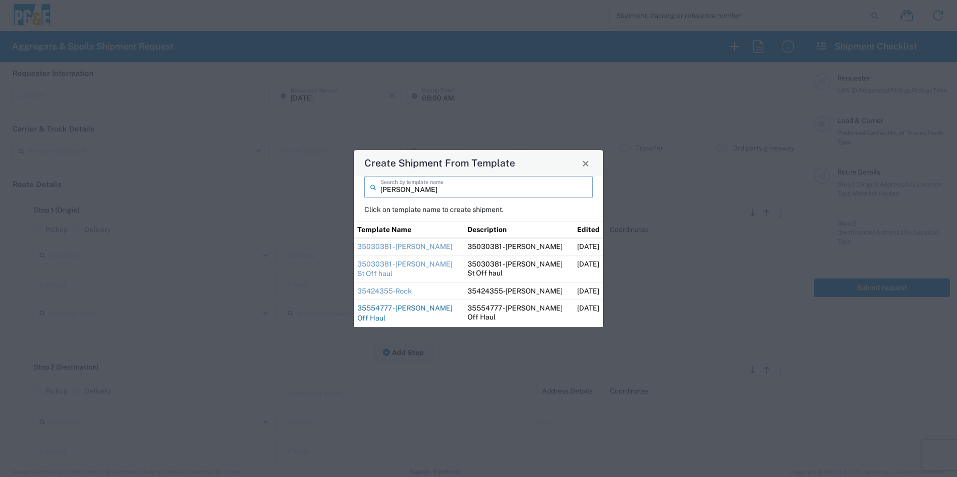
click at [415, 309] on link "35554777 - [PERSON_NAME] Off Haul" at bounding box center [404, 314] width 95 height 18
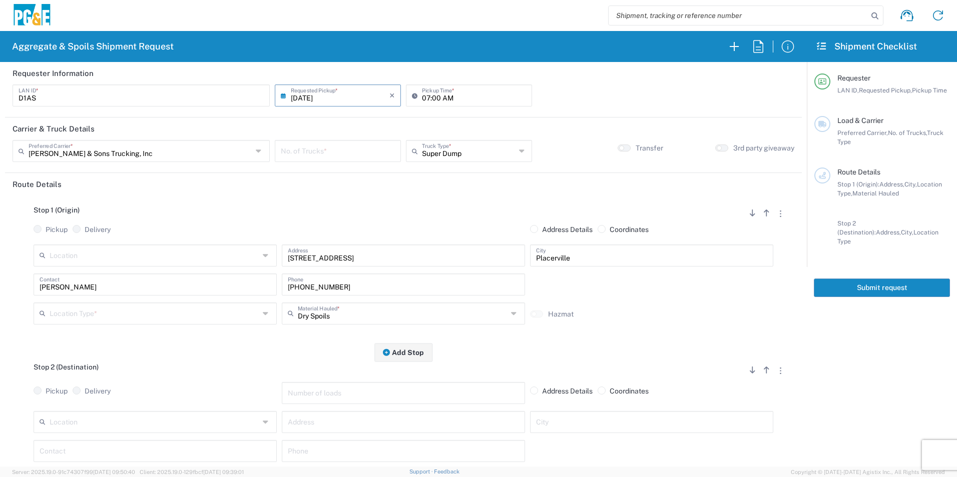
click at [332, 154] on input "number" at bounding box center [338, 151] width 114 height 18
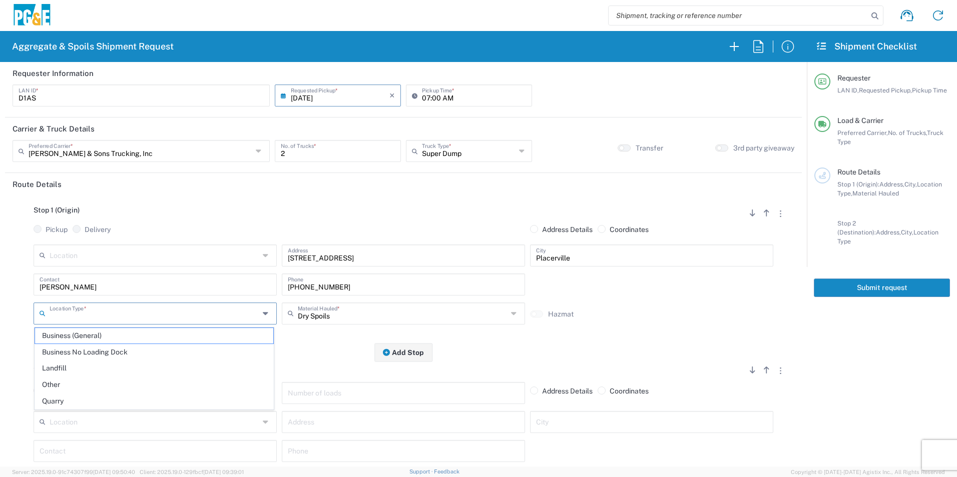
click at [82, 314] on input "text" at bounding box center [155, 313] width 210 height 18
click at [56, 386] on span "Other" at bounding box center [154, 385] width 238 height 16
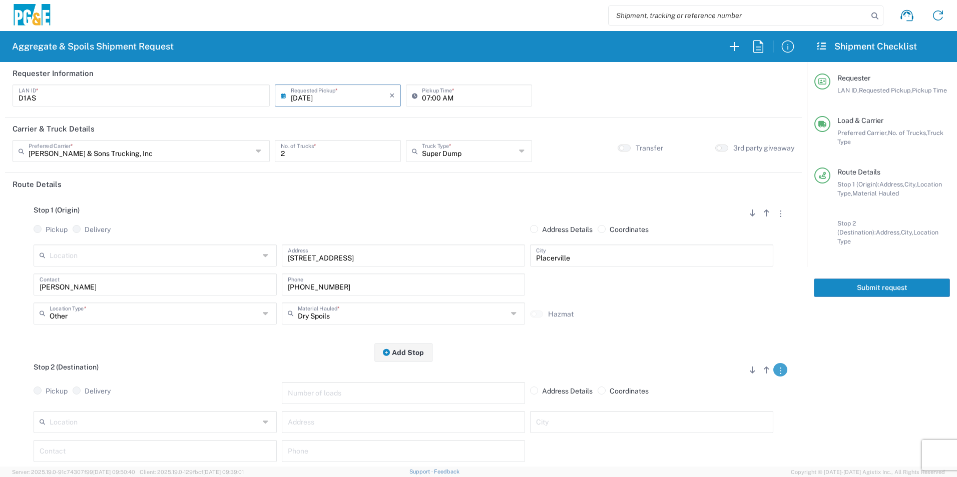
click at [773, 374] on button "button" at bounding box center [780, 370] width 14 height 14
click at [730, 432] on link "Remove Stop" at bounding box center [732, 432] width 53 height 8
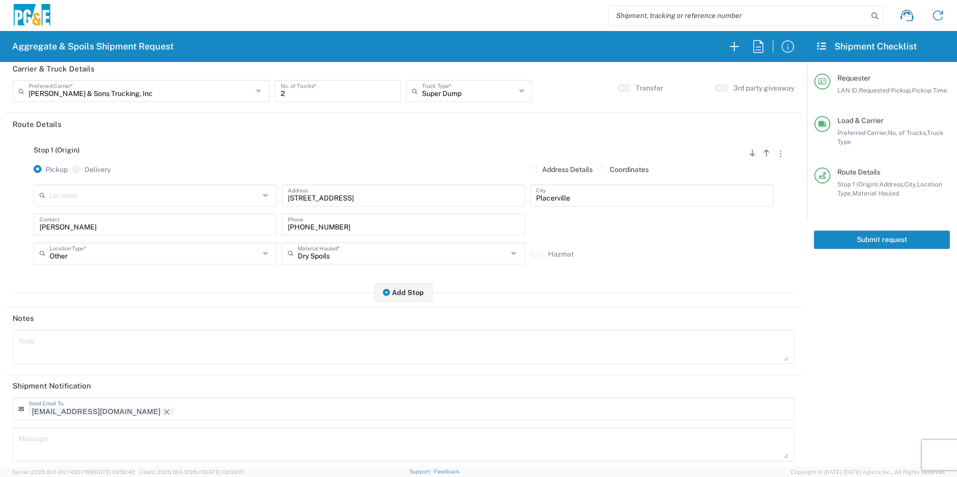
scroll to position [122, 0]
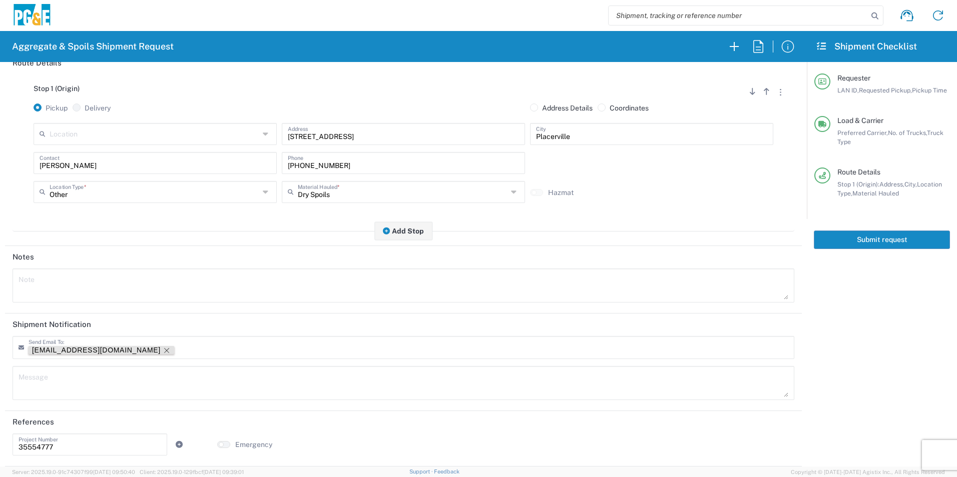
click at [163, 350] on icon "Remove tag" at bounding box center [167, 351] width 8 height 8
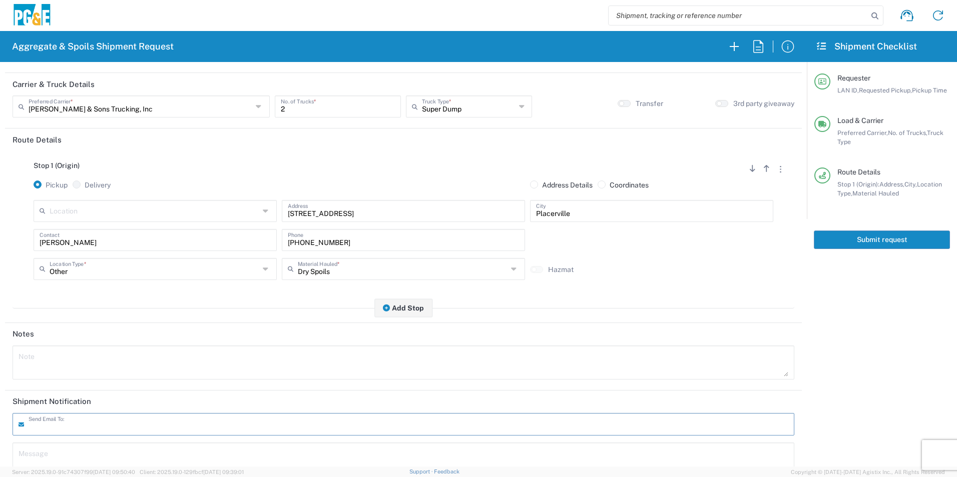
scroll to position [0, 0]
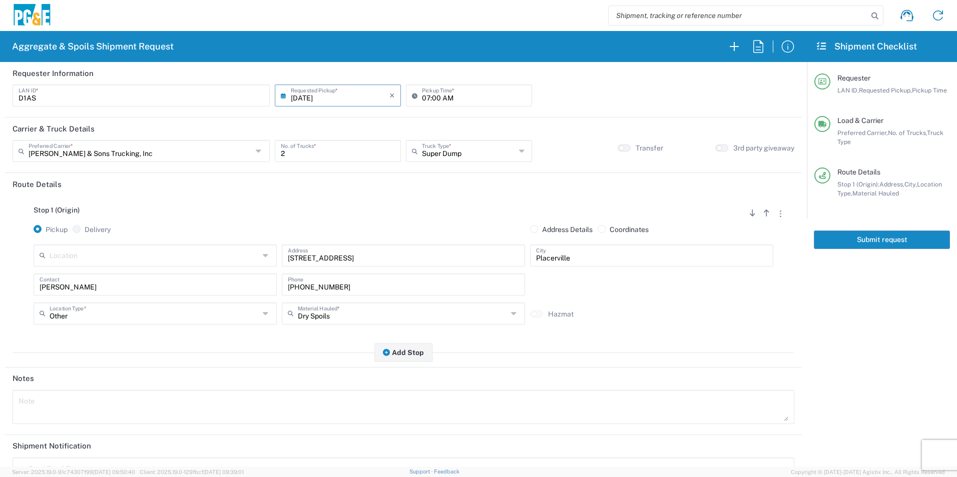
click at [881, 240] on button "Submit request" at bounding box center [881, 240] width 136 height 19
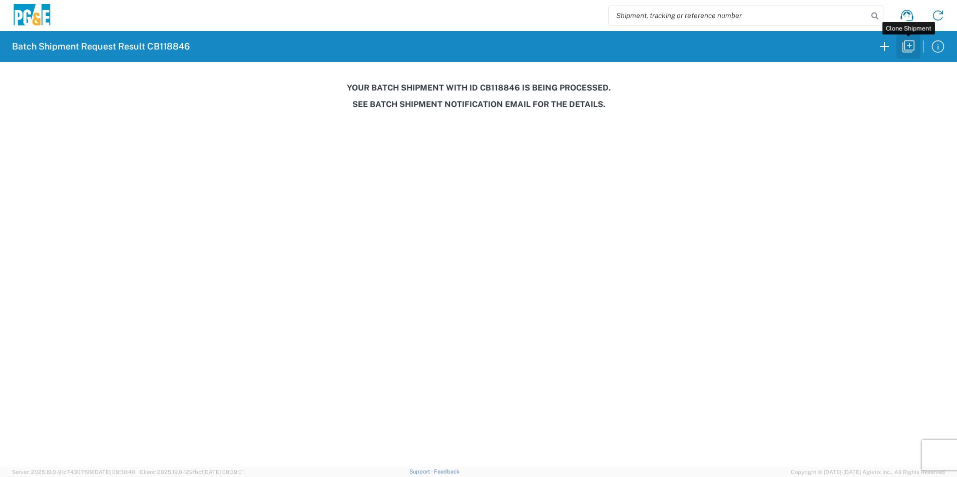
click at [909, 49] on icon "button" at bounding box center [908, 47] width 16 height 16
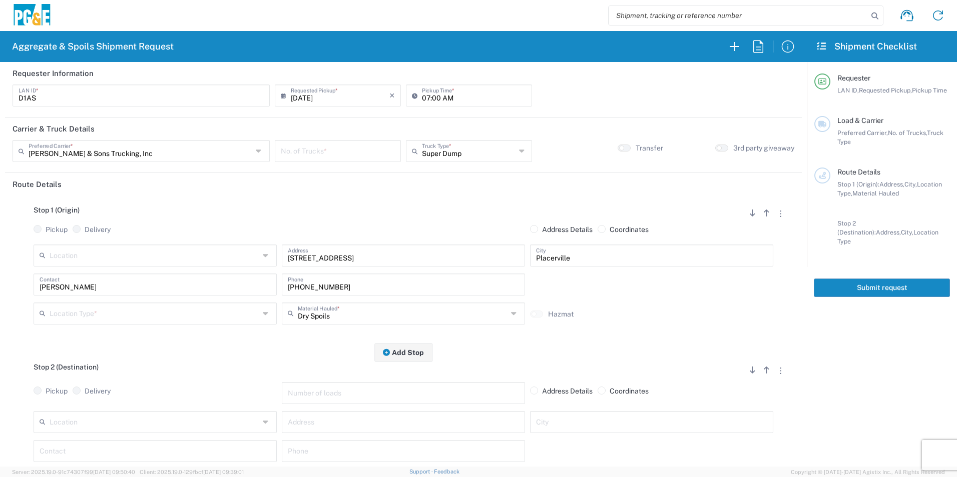
click at [302, 95] on input "[DATE]" at bounding box center [340, 95] width 99 height 18
click at [325, 186] on span "23" at bounding box center [322, 186] width 15 height 14
click at [343, 141] on div "No. of Trucks *" at bounding box center [338, 151] width 126 height 22
click at [91, 314] on input "text" at bounding box center [155, 313] width 210 height 18
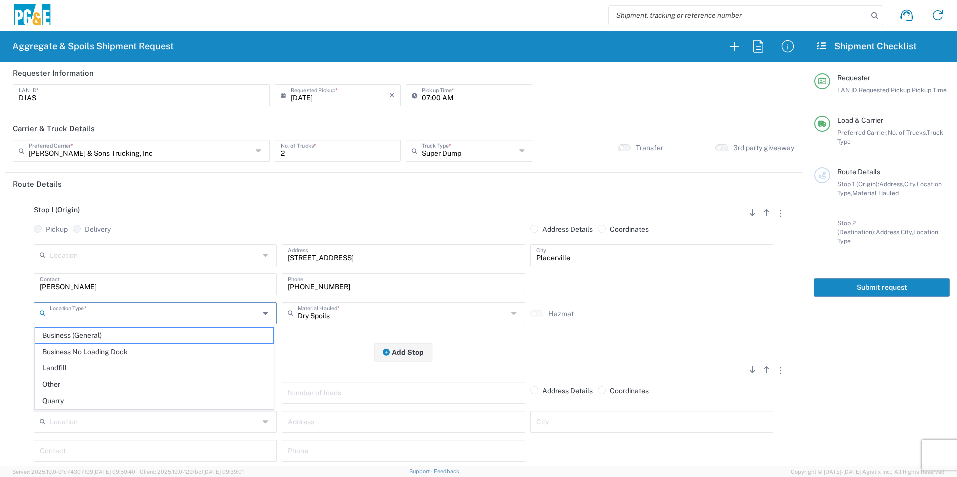
drag, startPoint x: 51, startPoint y: 381, endPoint x: 132, endPoint y: 377, distance: 81.2
click at [51, 382] on span "Other" at bounding box center [154, 385] width 238 height 16
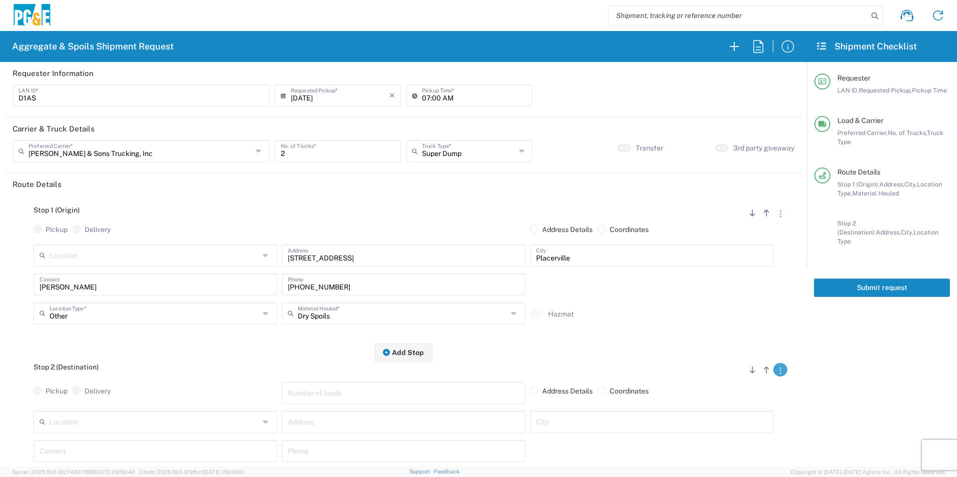
click at [773, 371] on button "button" at bounding box center [780, 370] width 14 height 14
click at [729, 436] on link "Remove Stop" at bounding box center [732, 432] width 53 height 8
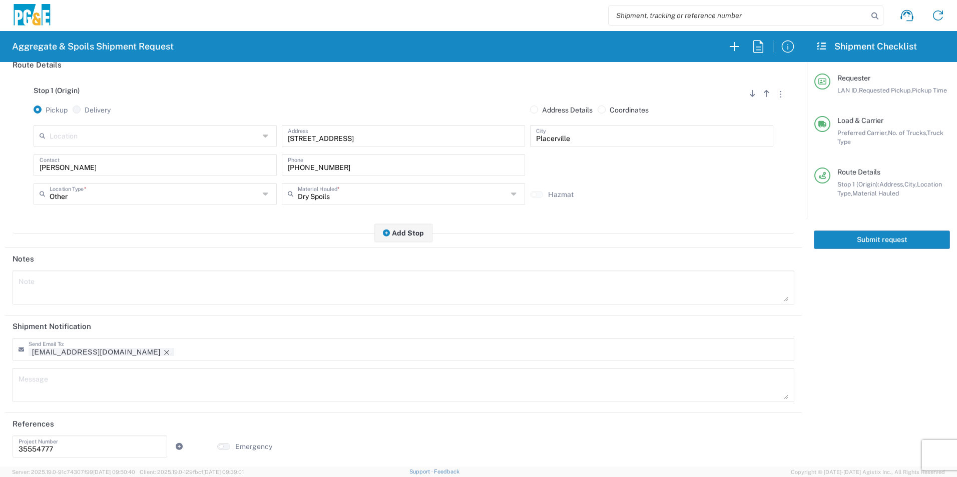
scroll to position [122, 0]
click at [163, 349] on icon "Remove tag" at bounding box center [167, 351] width 8 height 8
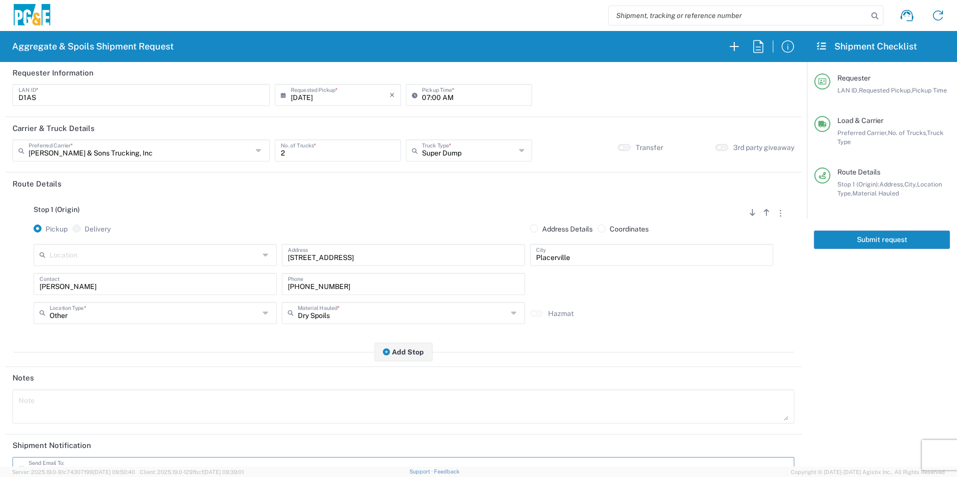
scroll to position [0, 0]
click at [905, 239] on button "Submit request" at bounding box center [881, 240] width 136 height 19
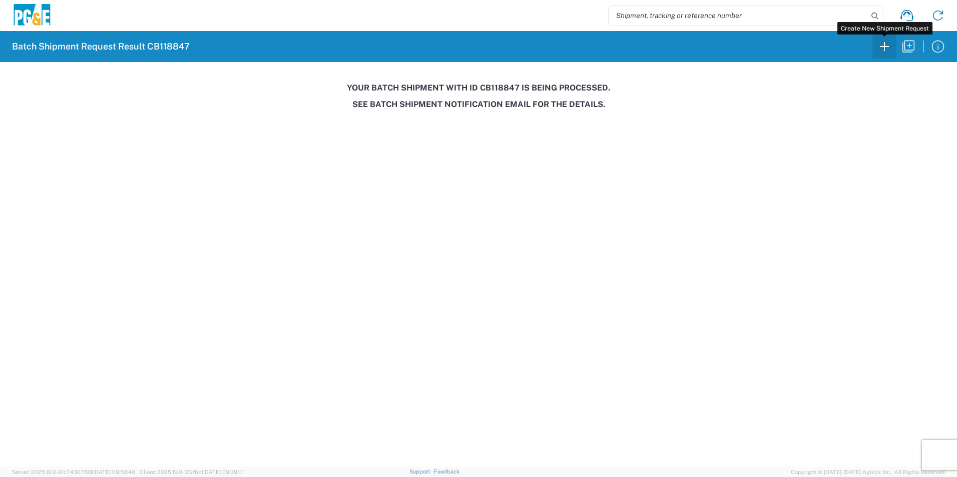
click at [883, 50] on icon "button" at bounding box center [884, 47] width 16 height 16
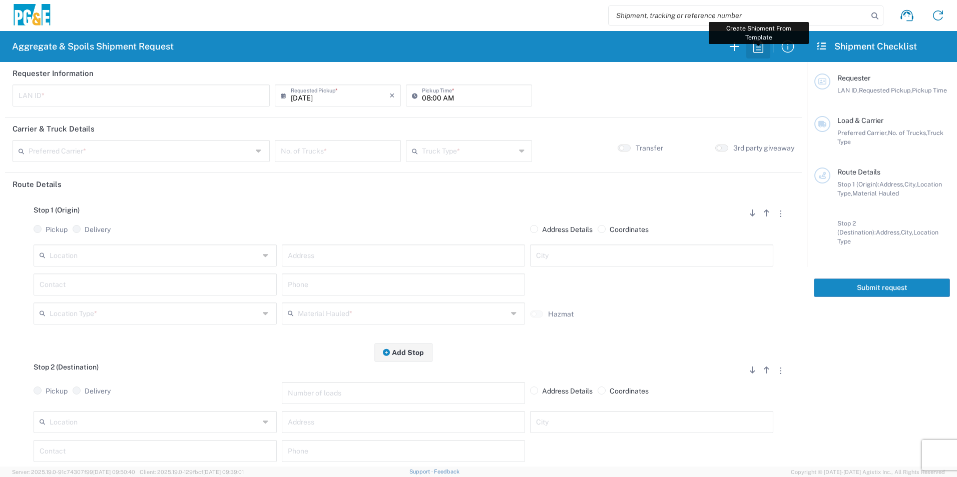
click at [753, 46] on icon "button" at bounding box center [758, 46] width 10 height 13
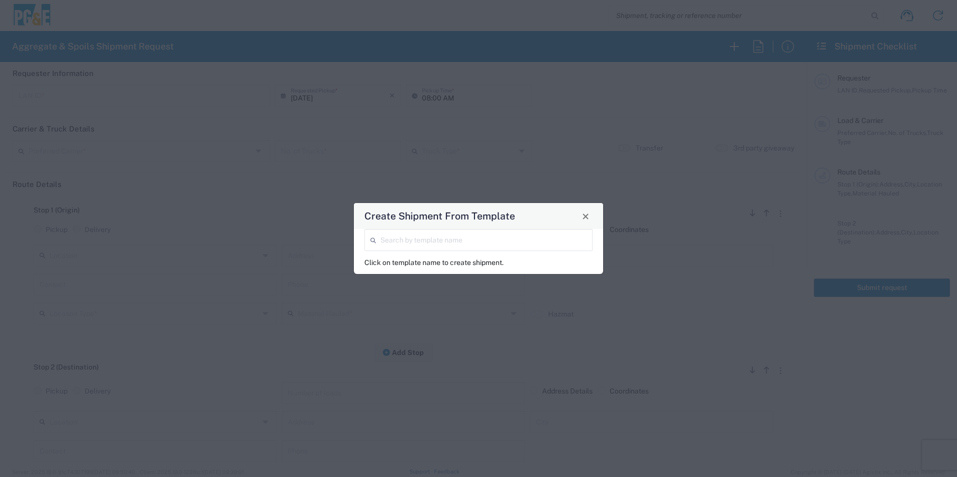
click at [477, 230] on div "Search by template name" at bounding box center [478, 240] width 228 height 22
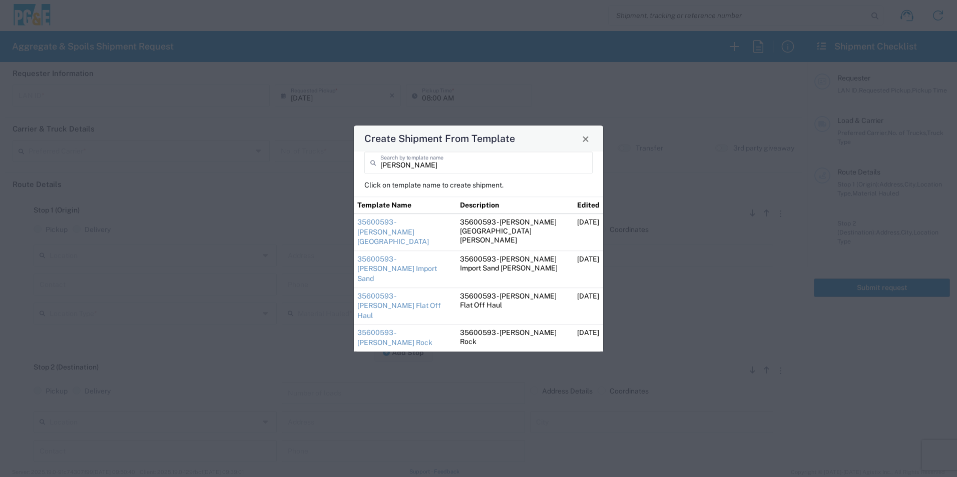
click at [411, 292] on link "35600593 - [PERSON_NAME] Flat Off Haul" at bounding box center [399, 306] width 84 height 28
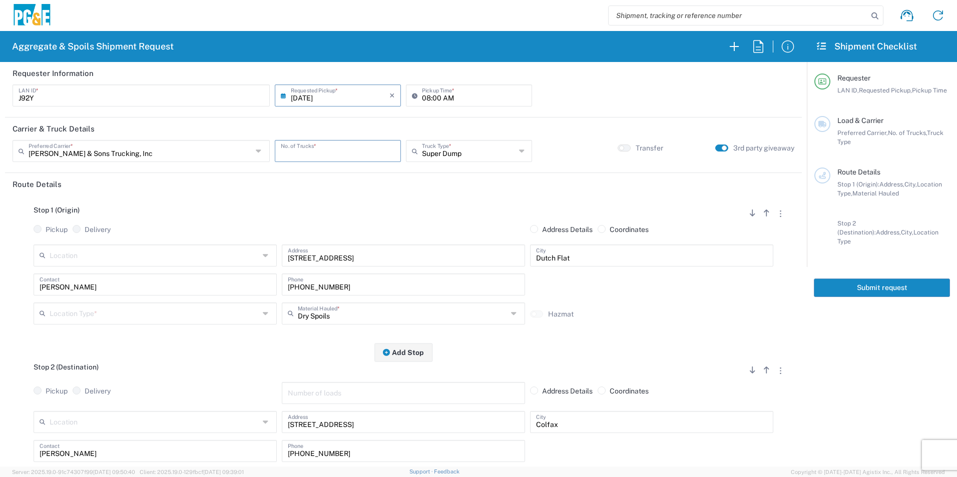
click at [305, 151] on input "number" at bounding box center [338, 151] width 114 height 18
click at [98, 317] on input "text" at bounding box center [155, 313] width 210 height 18
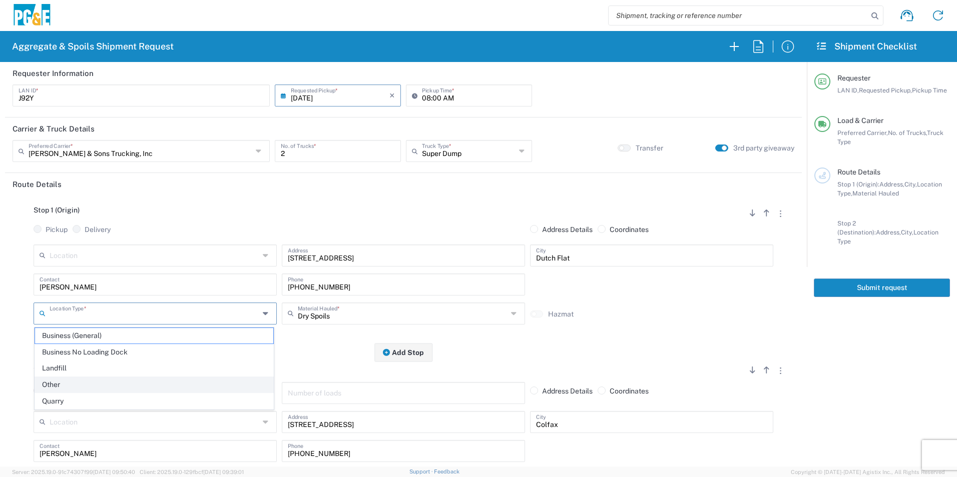
click at [68, 386] on span "Other" at bounding box center [154, 385] width 238 height 16
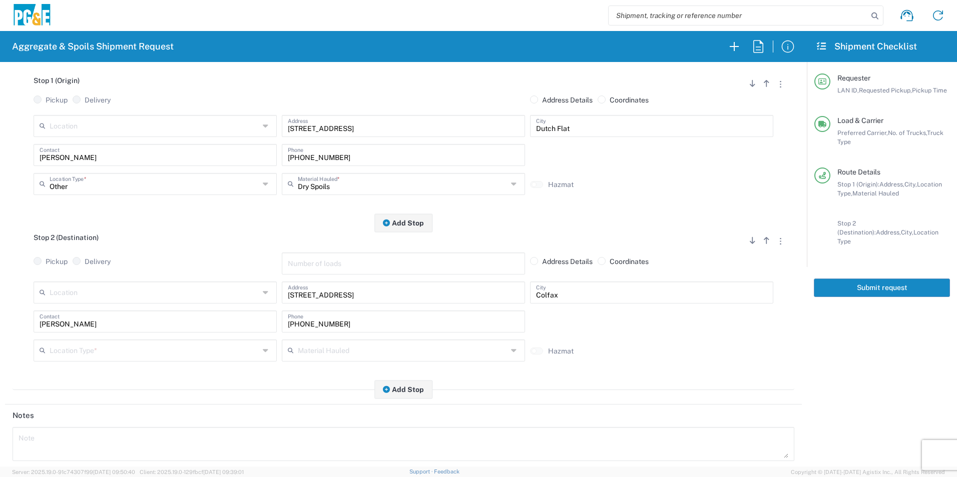
scroll to position [150, 0]
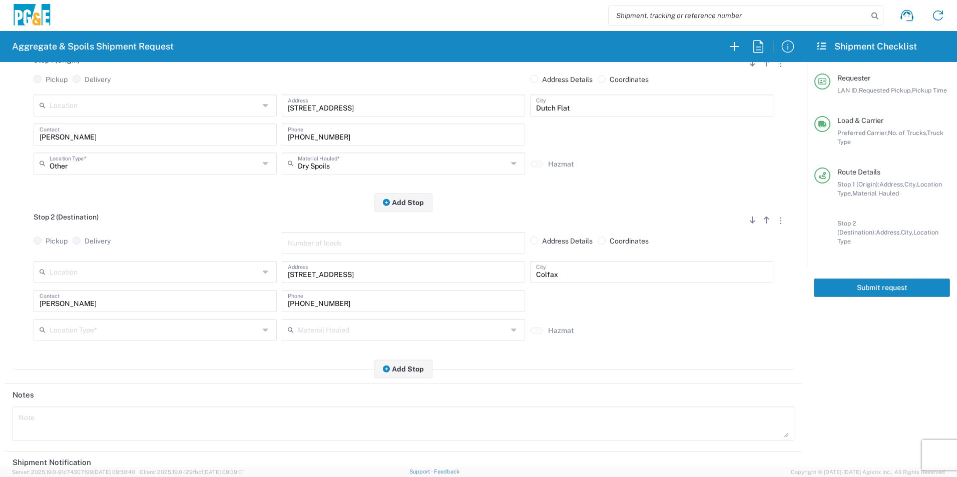
click at [108, 332] on input "text" at bounding box center [155, 330] width 210 height 18
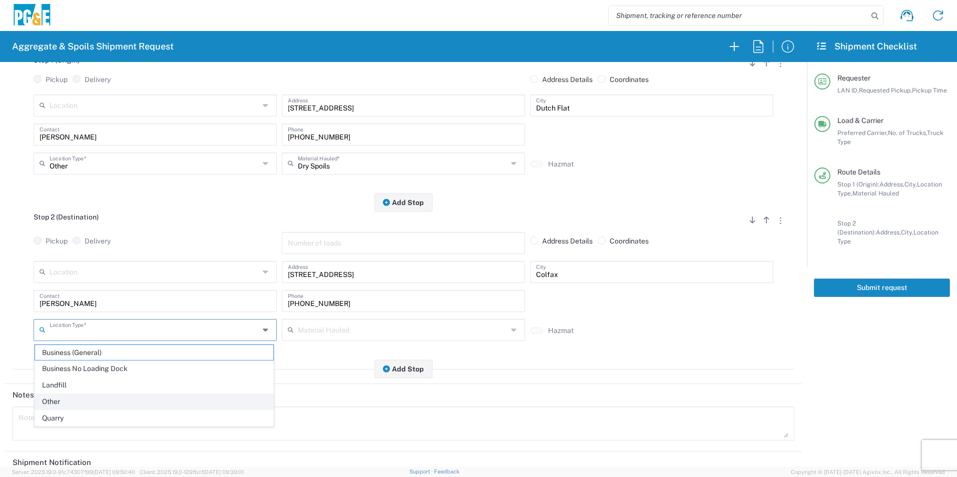
click at [80, 398] on span "Other" at bounding box center [154, 402] width 238 height 16
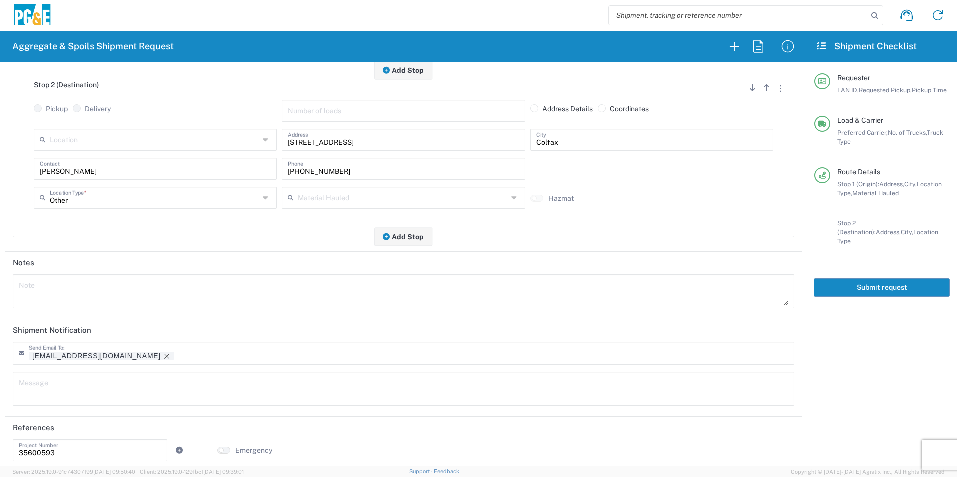
scroll to position [289, 0]
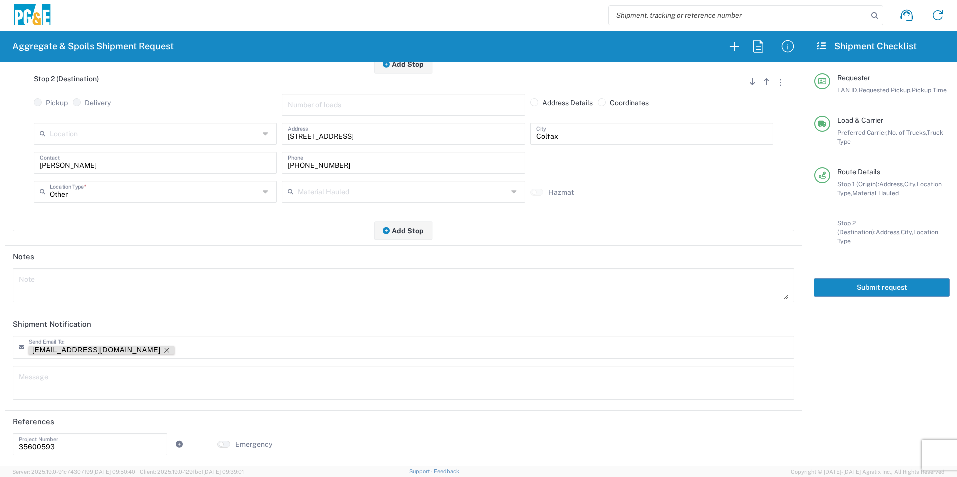
click at [163, 350] on icon "Remove tag" at bounding box center [167, 351] width 8 height 8
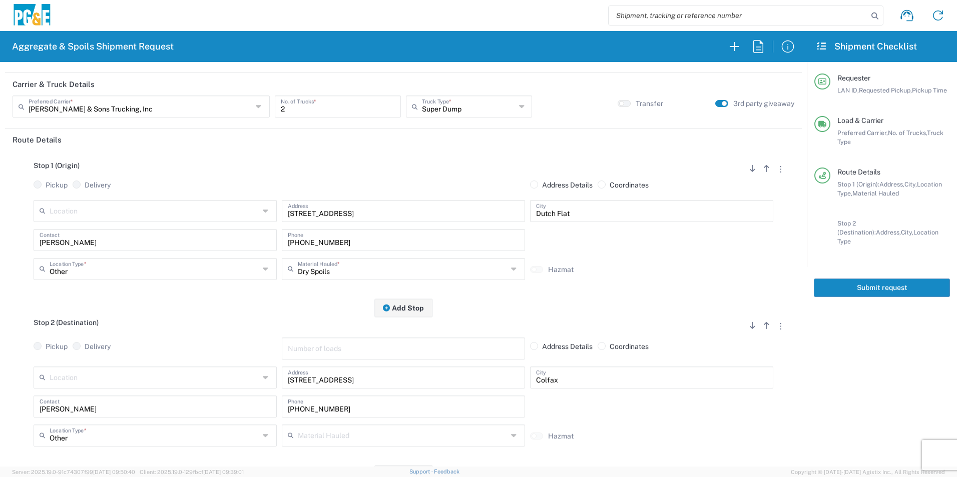
scroll to position [0, 0]
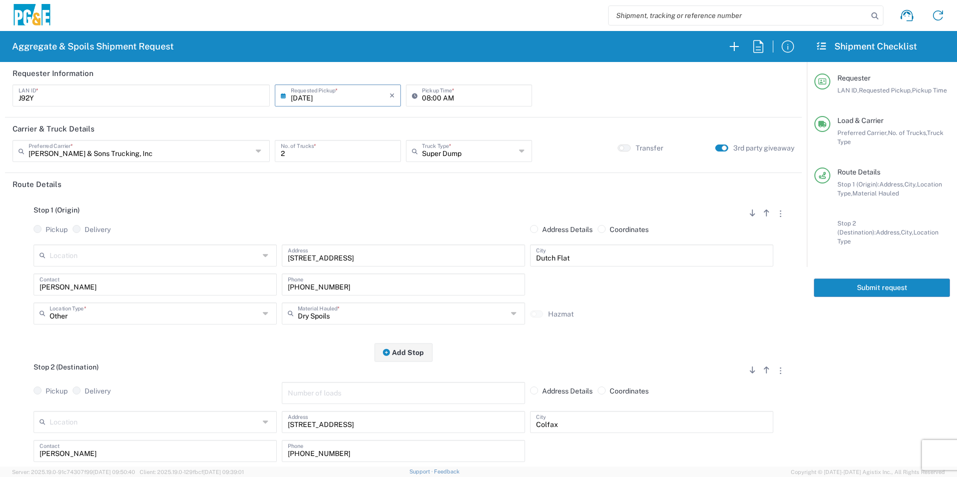
click at [835, 279] on button "Submit request" at bounding box center [881, 288] width 136 height 19
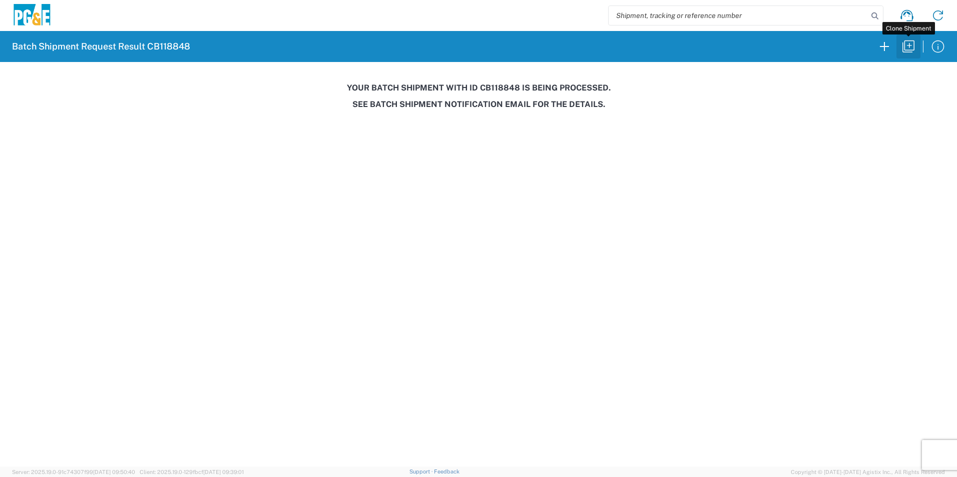
click at [908, 45] on icon "button" at bounding box center [908, 47] width 16 height 16
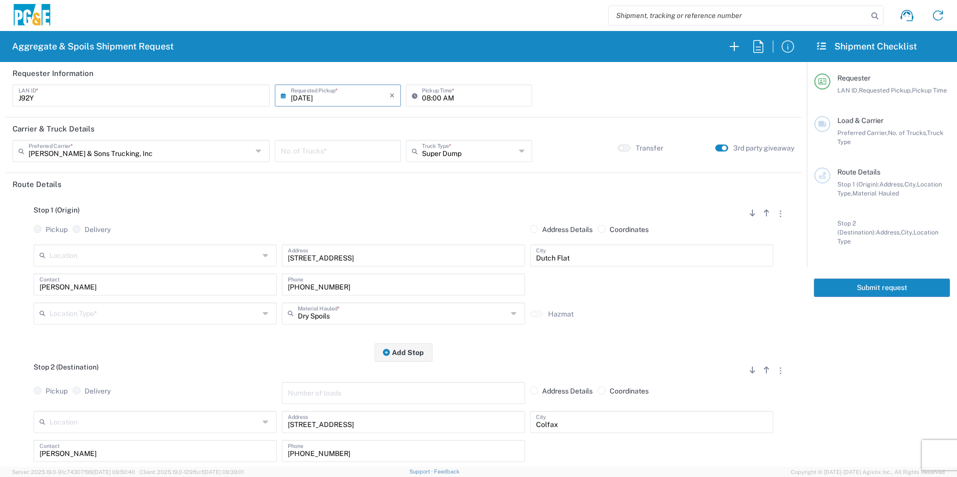
click at [302, 95] on input "[DATE]" at bounding box center [340, 95] width 99 height 18
click at [327, 183] on span "23" at bounding box center [322, 186] width 15 height 14
click at [327, 147] on input "number" at bounding box center [338, 151] width 114 height 18
click at [95, 317] on input "text" at bounding box center [155, 313] width 210 height 18
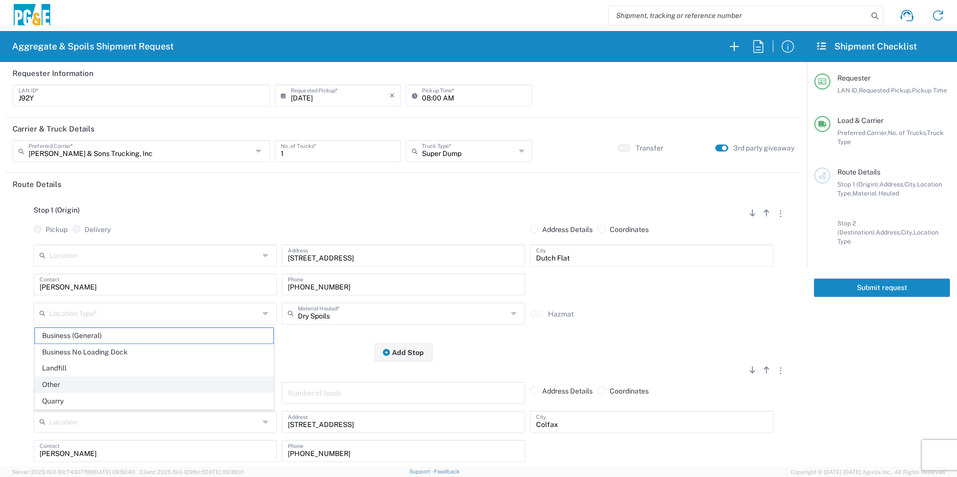
click at [67, 387] on span "Other" at bounding box center [154, 385] width 238 height 16
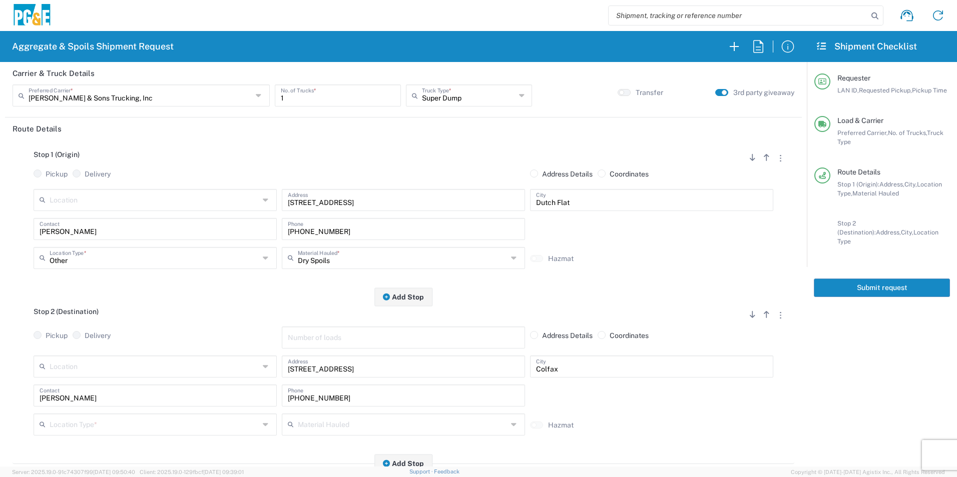
scroll to position [100, 0]
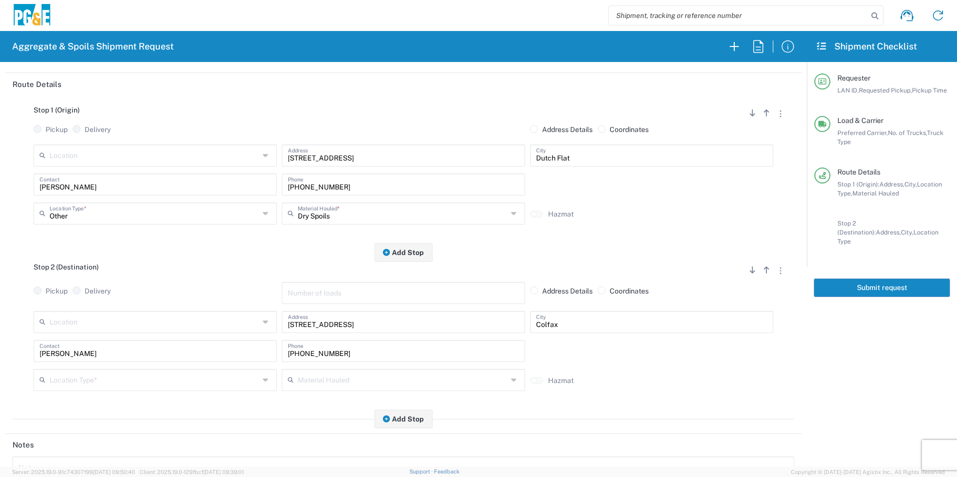
click at [79, 381] on input "text" at bounding box center [155, 380] width 210 height 18
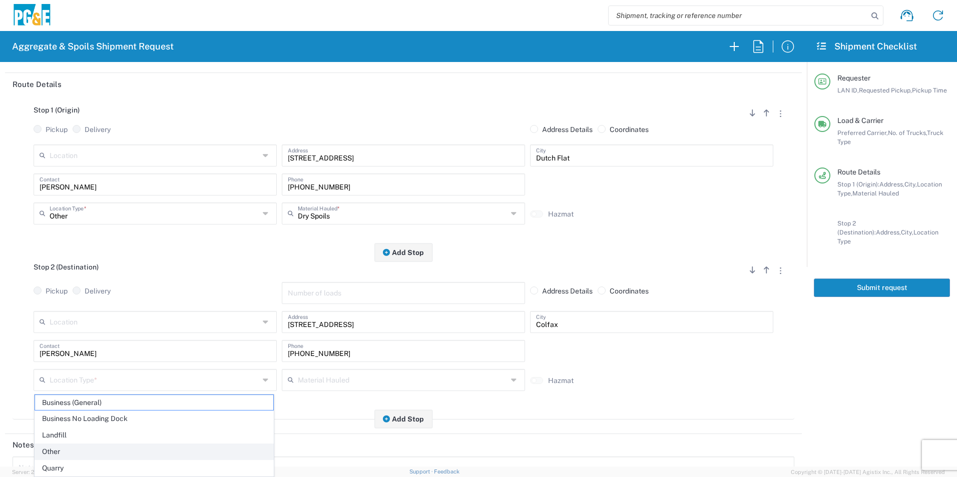
click at [54, 452] on span "Other" at bounding box center [154, 452] width 238 height 16
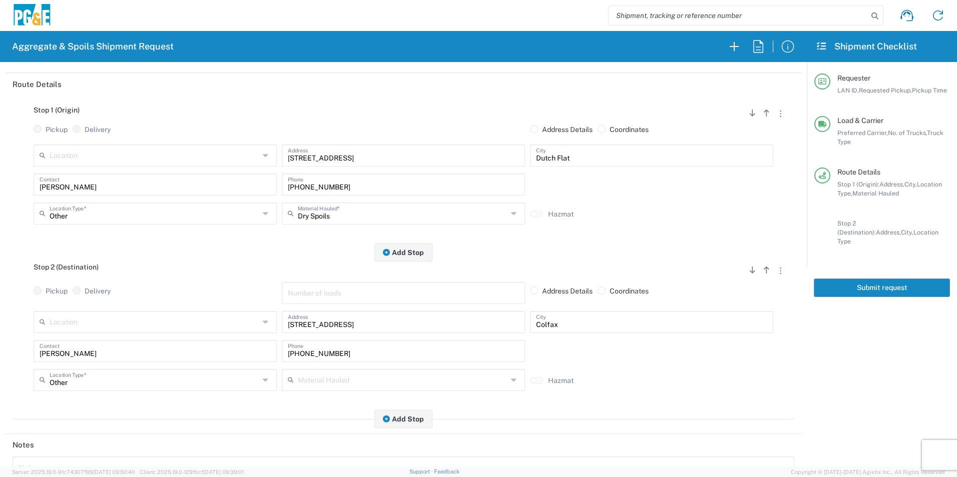
scroll to position [289, 0]
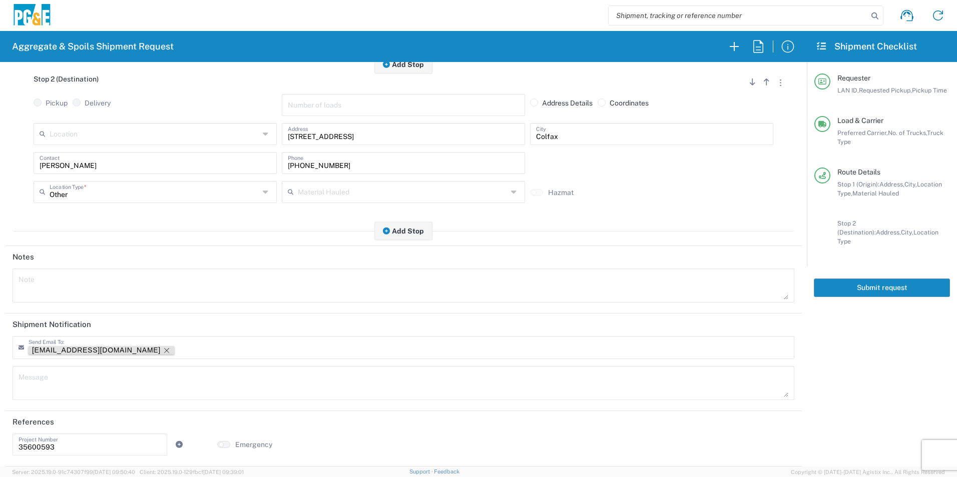
click at [164, 349] on icon "Remove tag" at bounding box center [166, 350] width 5 height 5
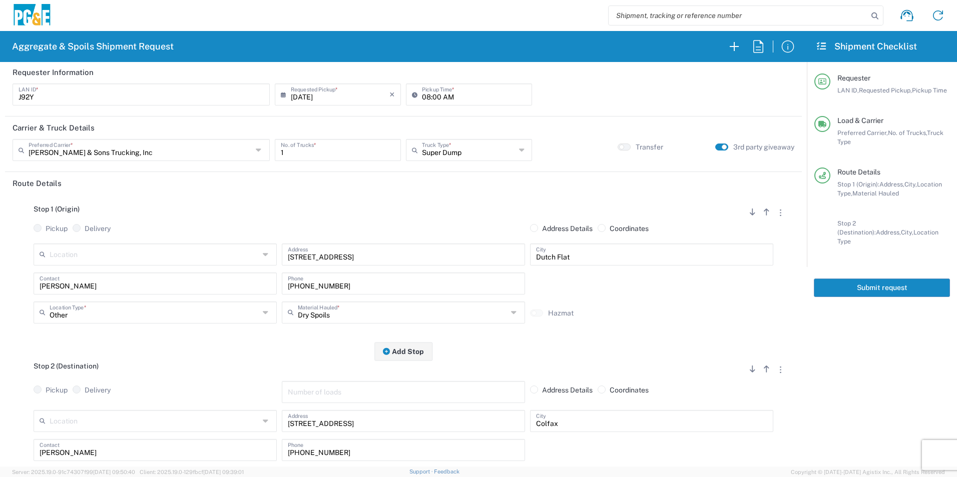
scroll to position [0, 0]
click at [884, 283] on button "Submit request" at bounding box center [881, 288] width 136 height 19
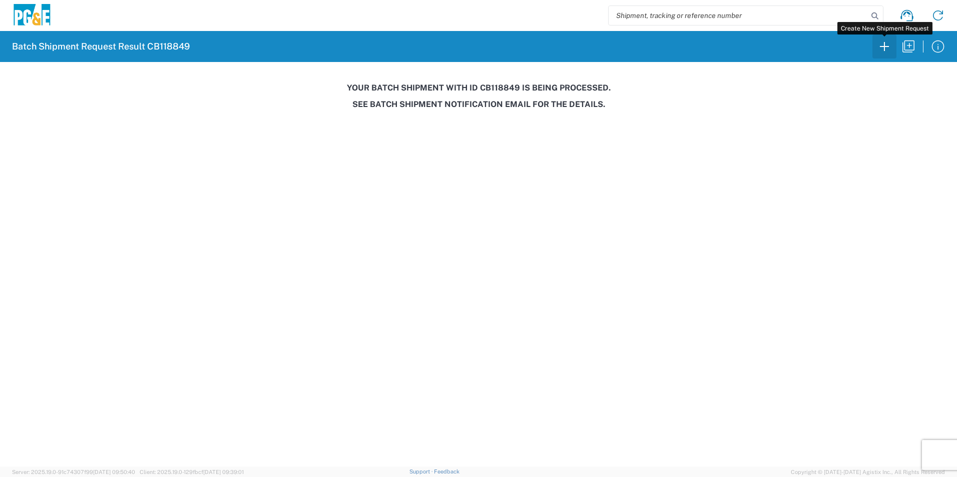
click at [881, 44] on icon "button" at bounding box center [884, 47] width 16 height 16
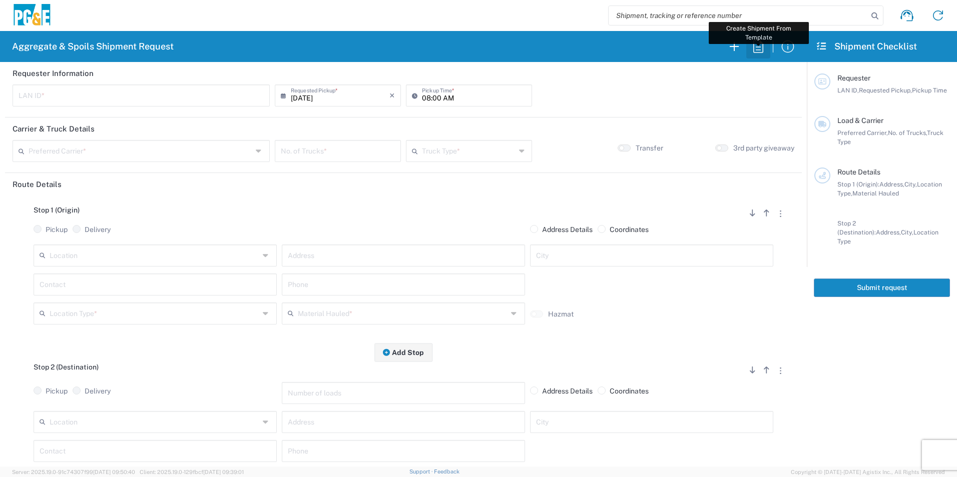
click at [759, 45] on icon "button" at bounding box center [758, 47] width 16 height 16
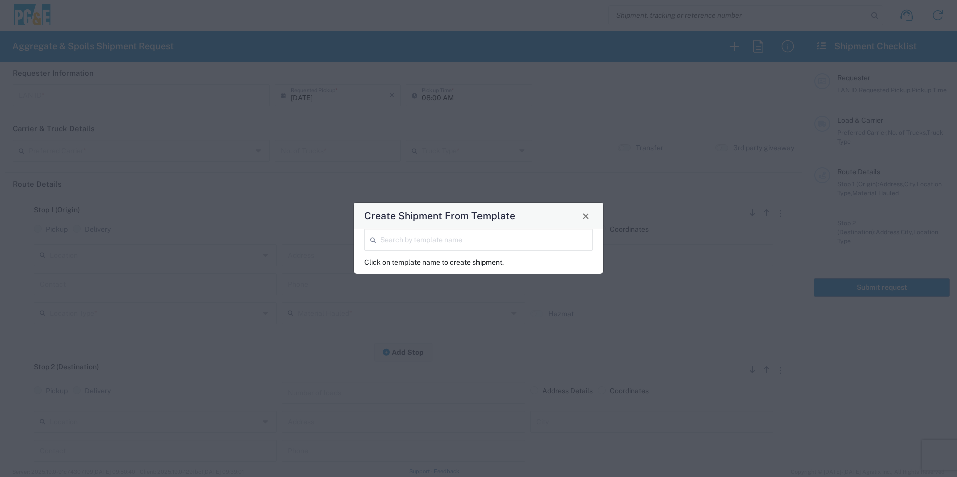
click at [415, 244] on input "search" at bounding box center [483, 240] width 206 height 18
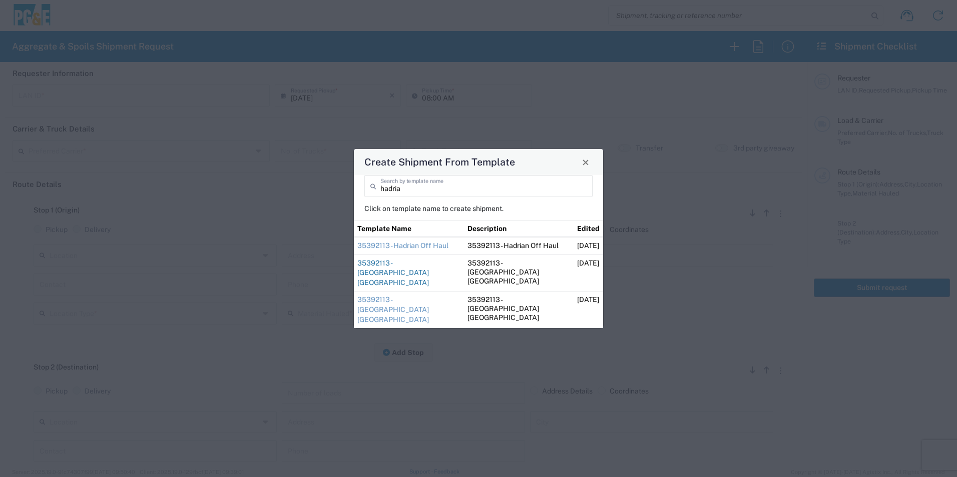
click at [412, 269] on link "35392113 - [GEOGRAPHIC_DATA] [GEOGRAPHIC_DATA]" at bounding box center [393, 273] width 72 height 28
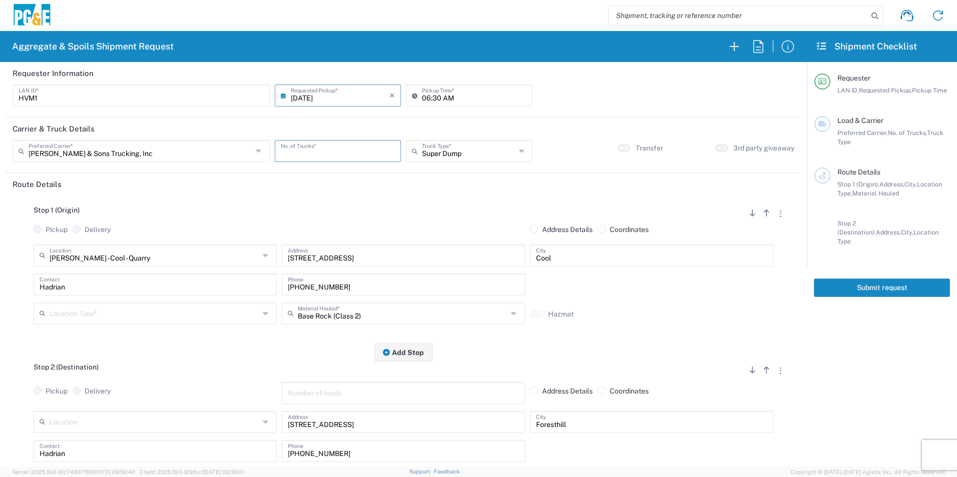
click at [325, 142] on input "number" at bounding box center [338, 151] width 114 height 18
click at [143, 320] on input "text" at bounding box center [155, 313] width 210 height 18
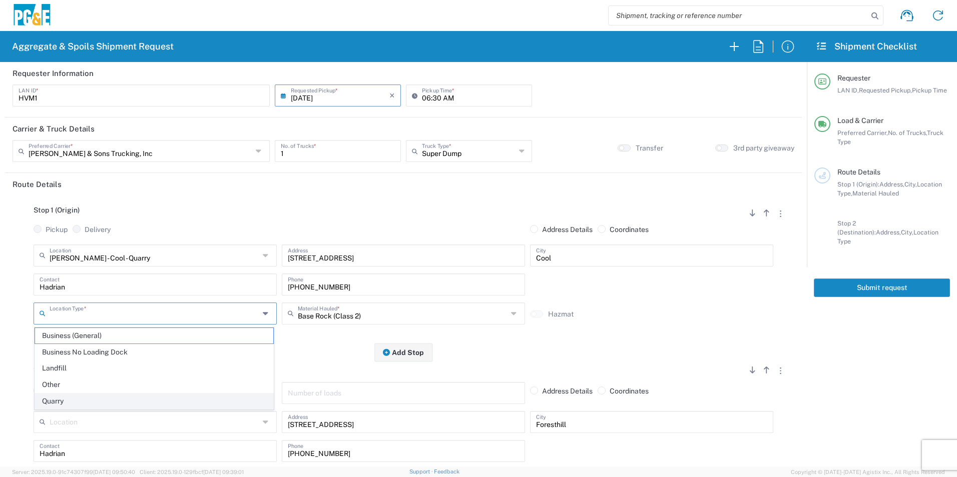
click at [67, 401] on span "Quarry" at bounding box center [154, 402] width 238 height 16
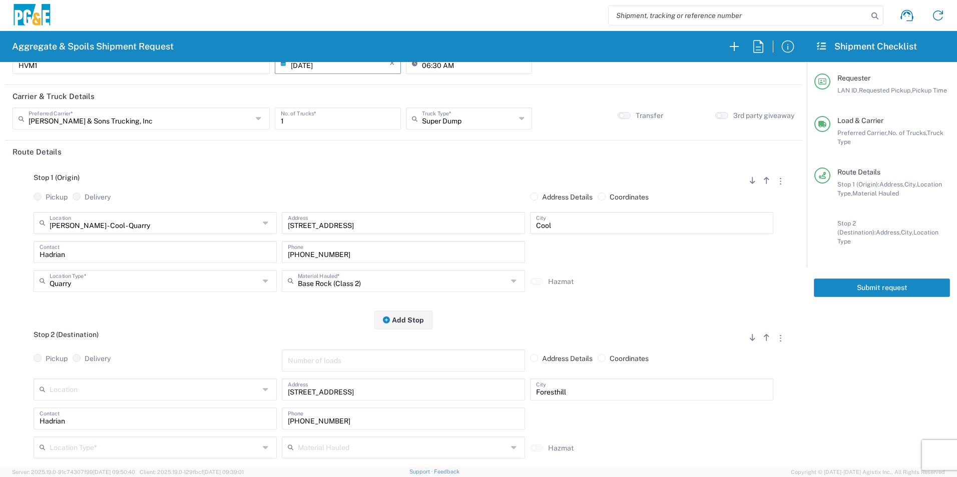
scroll to position [50, 0]
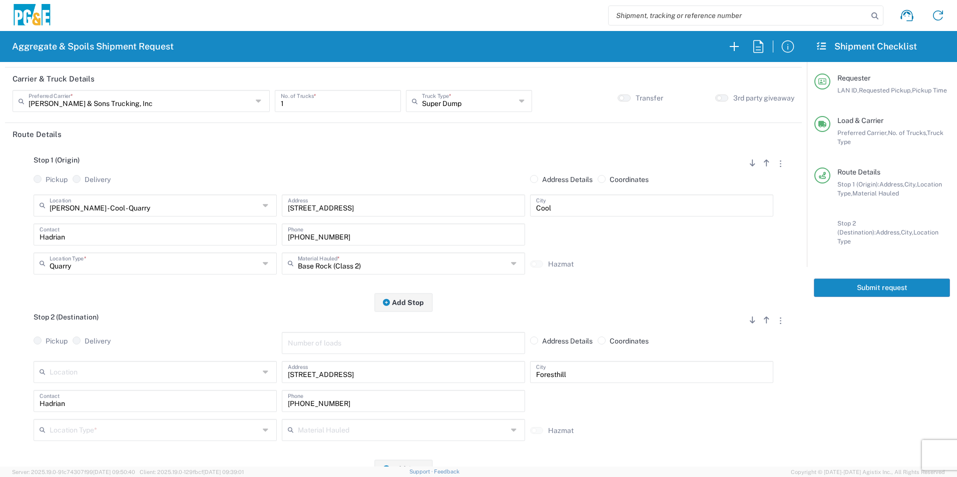
click at [91, 434] on input "text" at bounding box center [155, 430] width 210 height 18
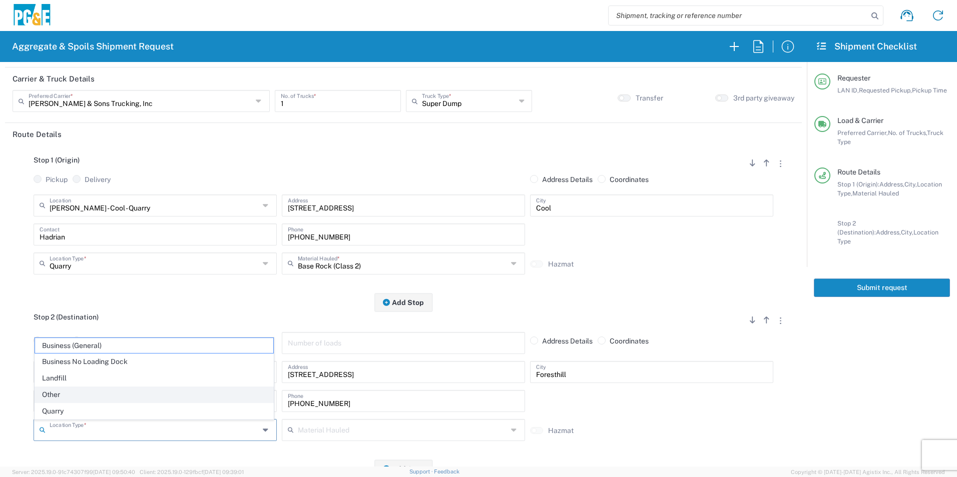
click at [81, 392] on span "Other" at bounding box center [154, 395] width 238 height 16
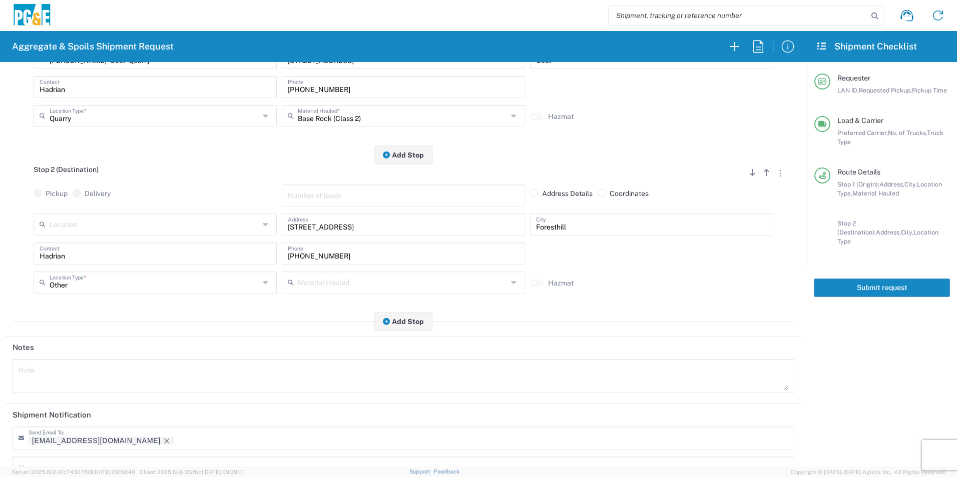
scroll to position [200, 0]
click at [394, 322] on button "Add Stop" at bounding box center [403, 319] width 58 height 19
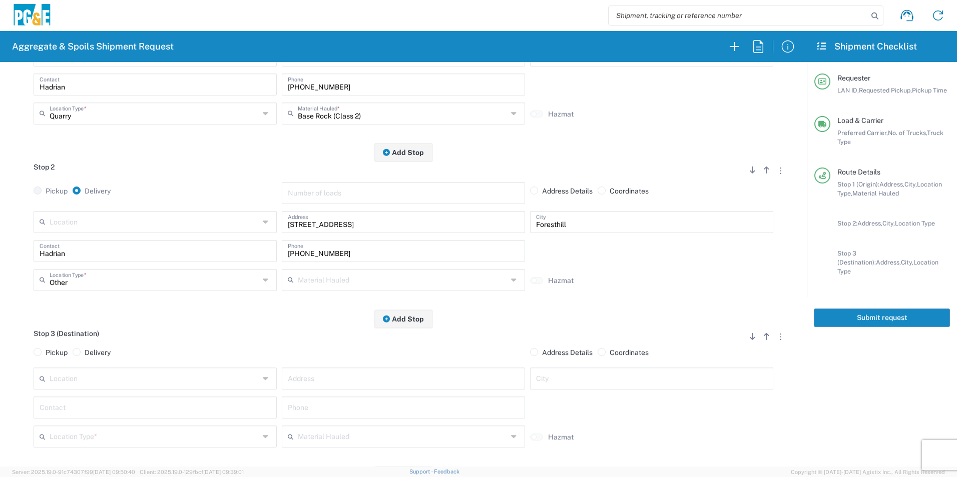
click at [72, 354] on agx-radio-button-control "Pickup Delivery" at bounding box center [75, 354] width 82 height 13
click at [80, 352] on span at bounding box center [77, 352] width 8 height 8
click at [85, 352] on input "Delivery" at bounding box center [88, 351] width 7 height 7
click at [460, 393] on input "text" at bounding box center [403, 388] width 231 height 18
paste input "23626 Foresthill Rd"
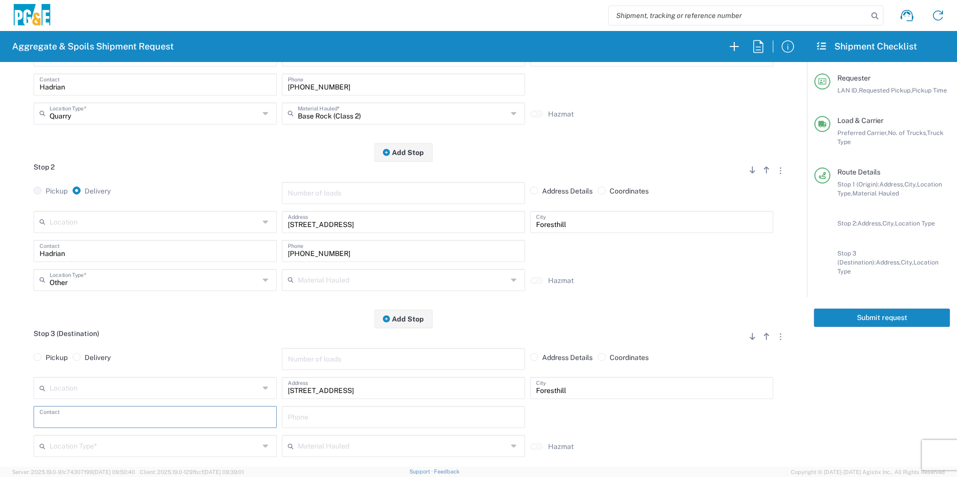
click at [154, 414] on input "text" at bounding box center [155, 417] width 231 height 18
drag, startPoint x: 363, startPoint y: 253, endPoint x: 0, endPoint y: 207, distance: 365.5
click at [0, 216] on html "Aggregate & Spoils Shipment Request Requester Information HVM1 LAN ID * 09/22/2…" at bounding box center [478, 238] width 957 height 477
click at [312, 425] on input "text" at bounding box center [403, 417] width 231 height 18
paste input "916-532-0234"
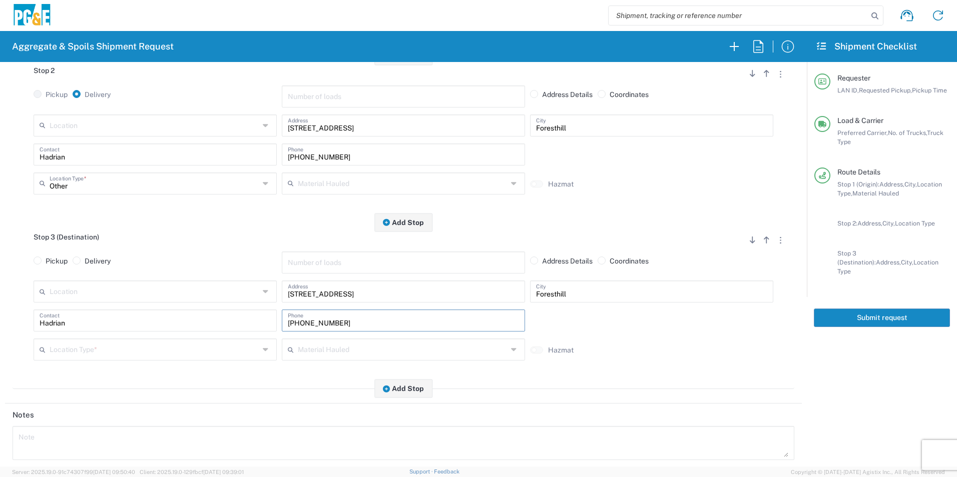
scroll to position [300, 0]
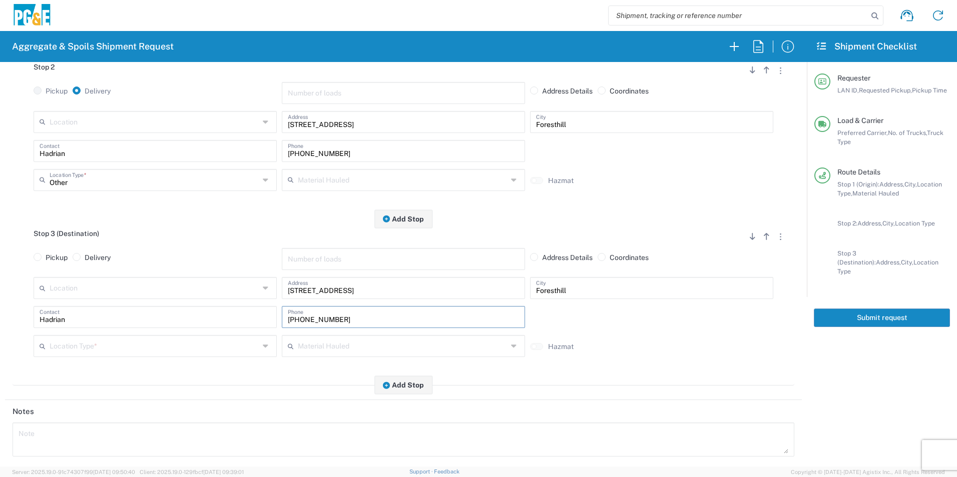
click at [122, 354] on input "text" at bounding box center [155, 346] width 210 height 18
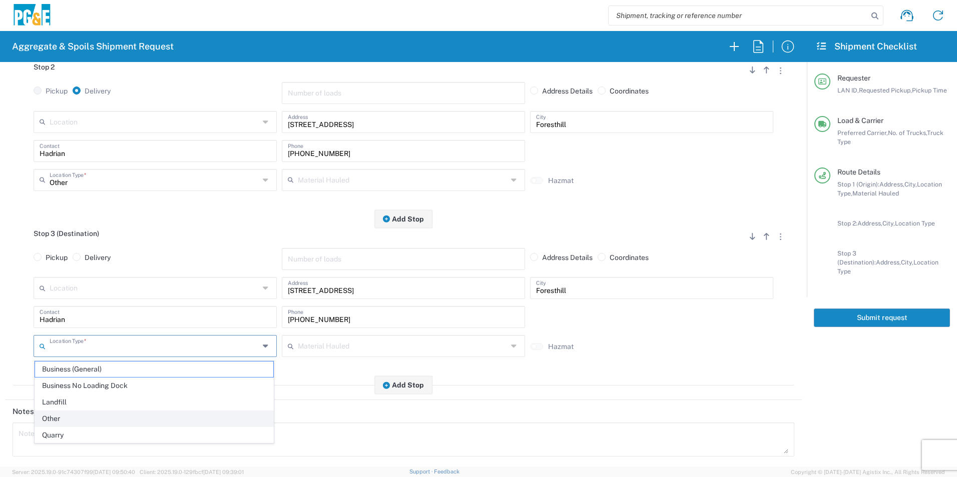
click at [49, 419] on span "Other" at bounding box center [154, 419] width 238 height 16
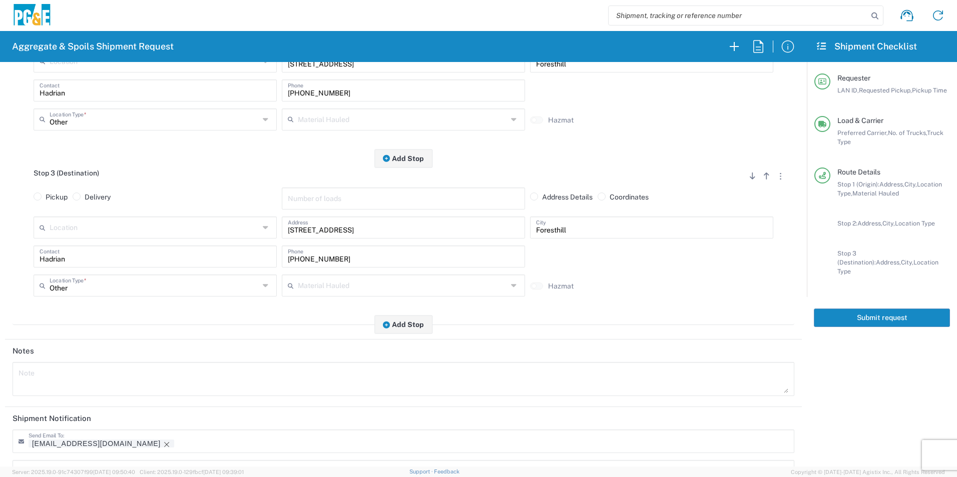
scroll to position [450, 0]
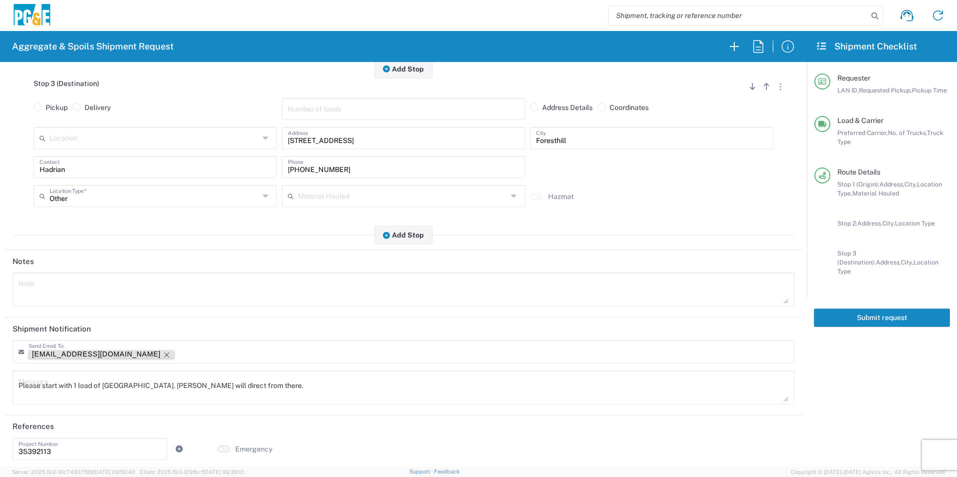
click at [163, 352] on icon "Remove tag" at bounding box center [167, 355] width 8 height 8
drag, startPoint x: 273, startPoint y: 385, endPoint x: 0, endPoint y: 351, distance: 275.3
click at [0, 355] on html "Aggregate & Spoils Shipment Request Requester Information HVM1 LAN ID * 09/22/2…" at bounding box center [478, 238] width 957 height 477
click at [153, 287] on textarea at bounding box center [403, 290] width 769 height 28
paste textarea "Please start with 1 load of Base Rock. Hadrian will direct from there."
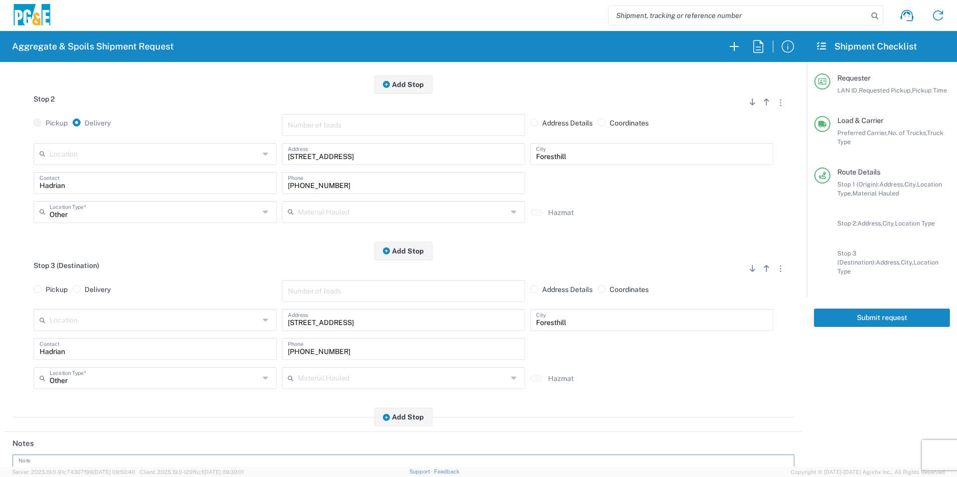
scroll to position [256, 0]
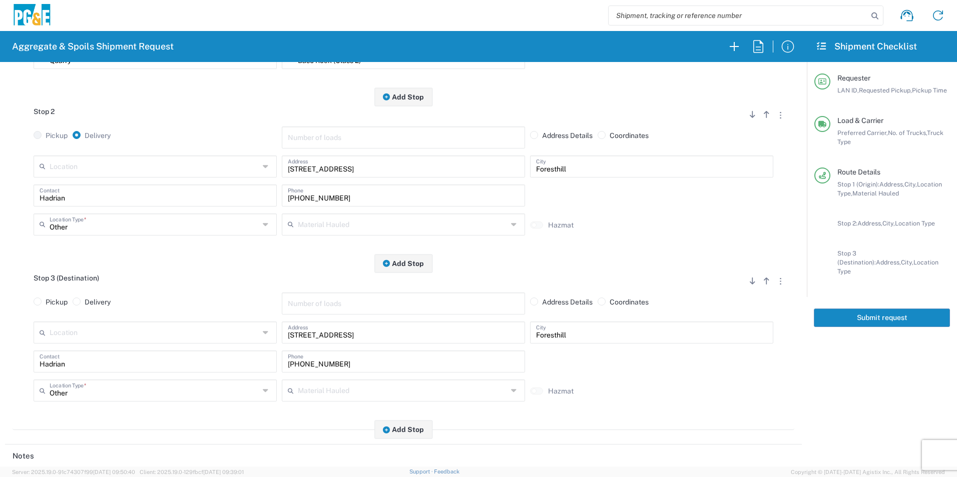
click at [331, 222] on input "text" at bounding box center [403, 224] width 210 height 18
click at [322, 247] on span "Dry Spoils" at bounding box center [399, 248] width 238 height 16
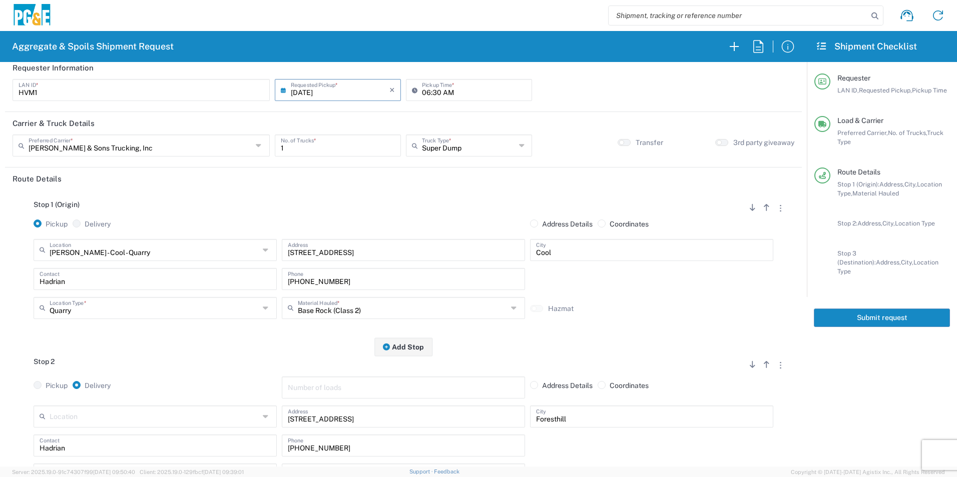
scroll to position [0, 0]
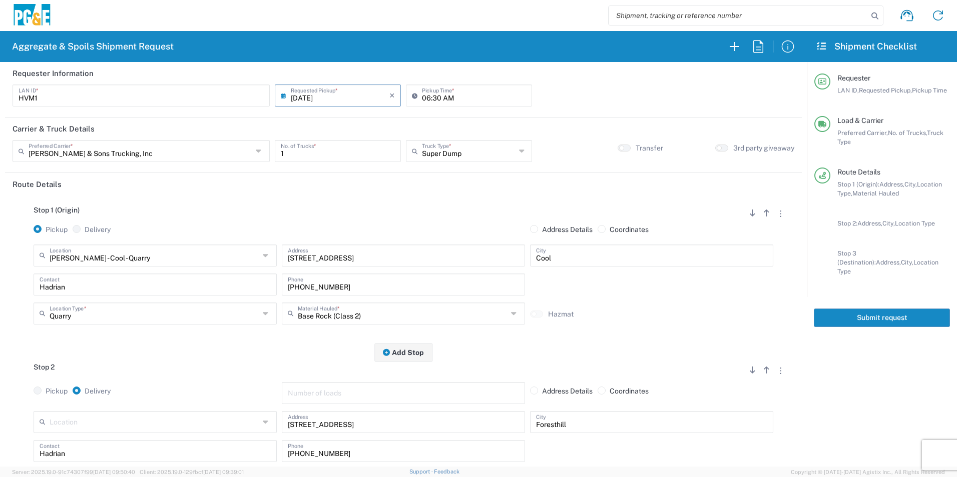
drag, startPoint x: 912, startPoint y: 312, endPoint x: 947, endPoint y: 327, distance: 38.1
click at [912, 312] on button "Submit request" at bounding box center [881, 318] width 136 height 19
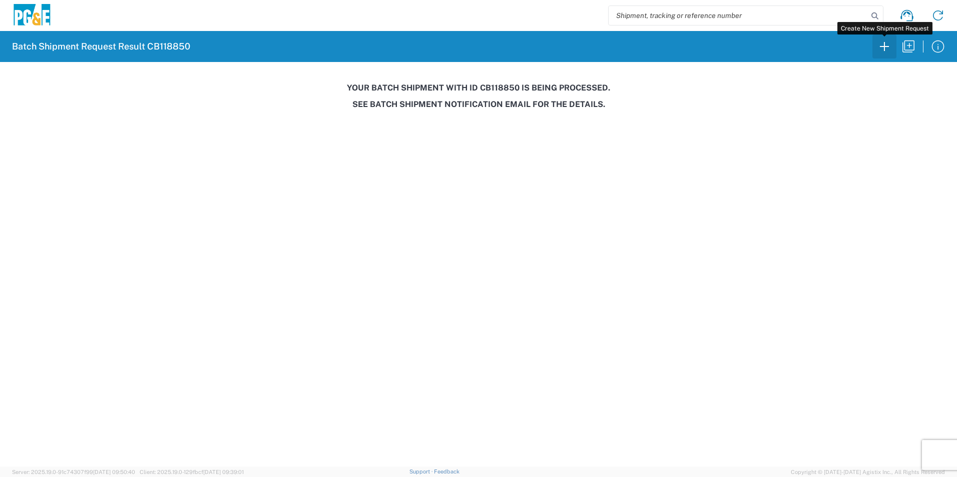
click at [883, 50] on icon "button" at bounding box center [884, 47] width 16 height 16
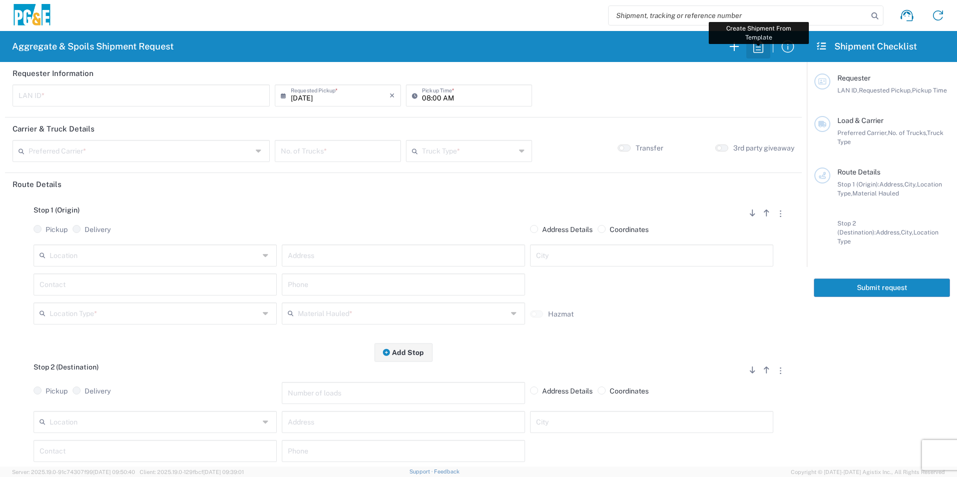
click at [755, 40] on icon "button" at bounding box center [758, 47] width 16 height 16
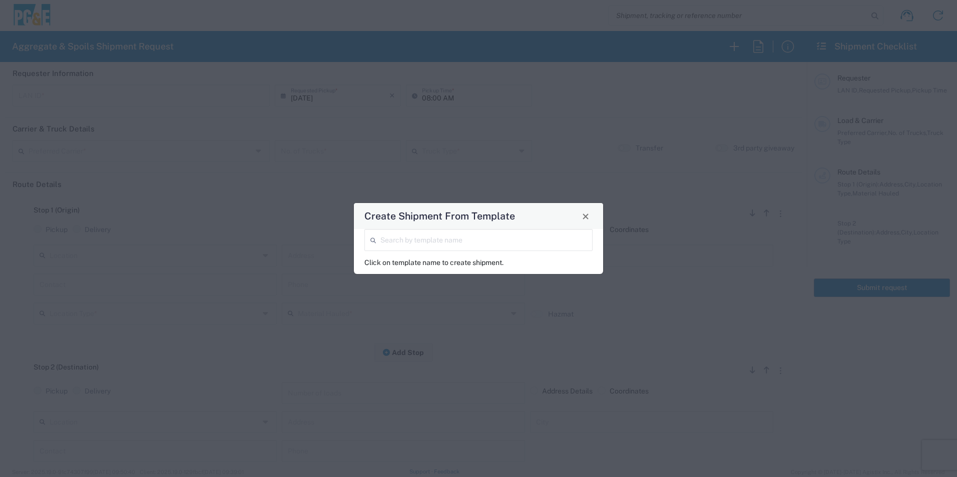
click at [402, 241] on input "search" at bounding box center [483, 240] width 206 height 18
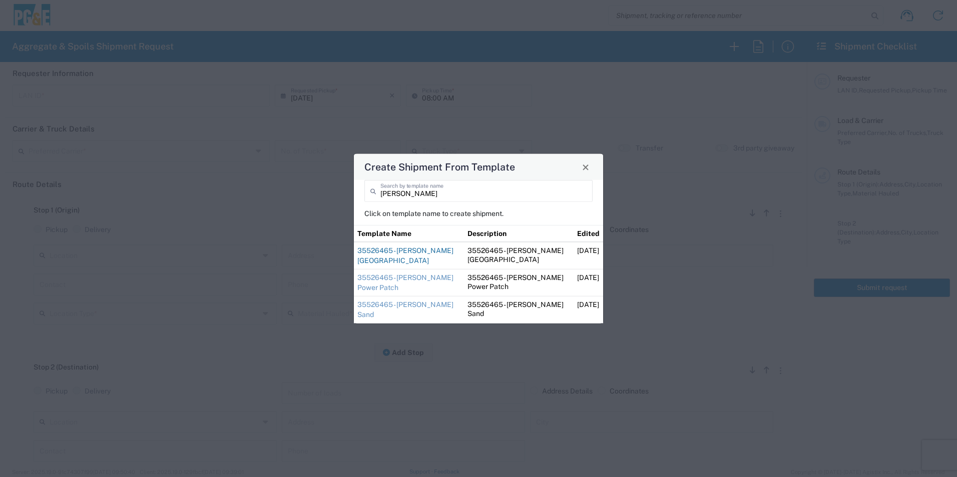
click at [397, 252] on link "35526465 - [PERSON_NAME] [GEOGRAPHIC_DATA]" at bounding box center [405, 256] width 96 height 18
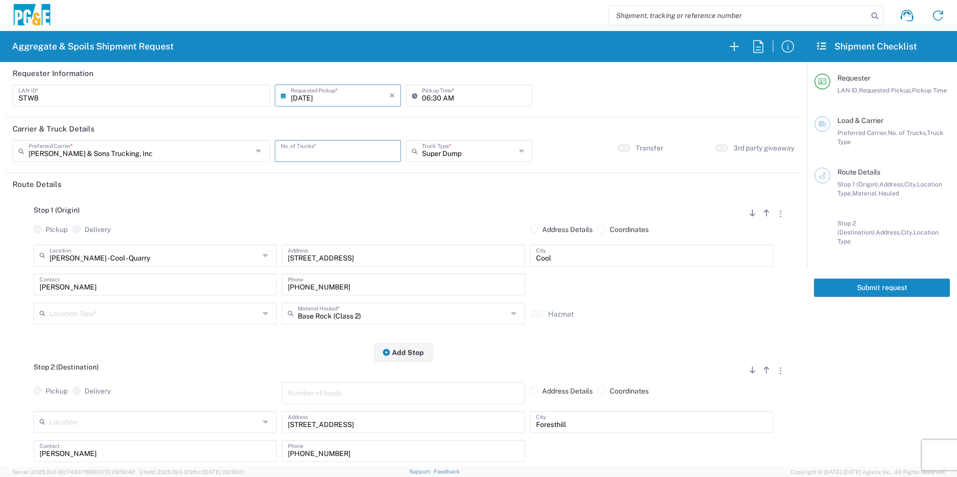
click at [328, 150] on input "number" at bounding box center [338, 151] width 114 height 18
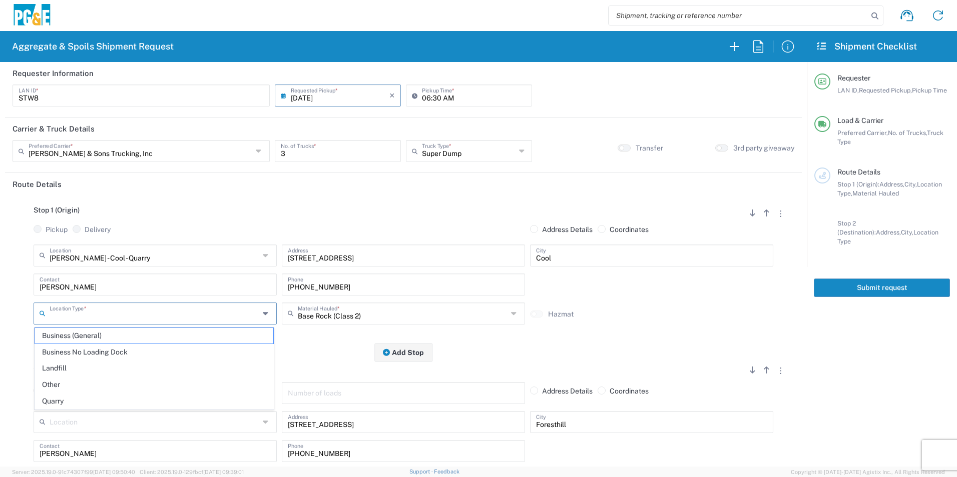
click at [118, 313] on input "text" at bounding box center [155, 313] width 210 height 18
click at [48, 398] on span "Quarry" at bounding box center [154, 402] width 238 height 16
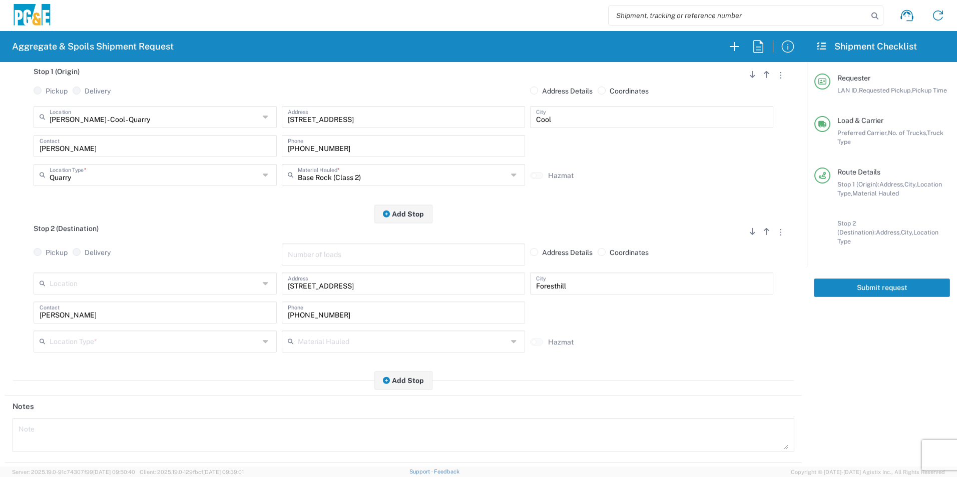
scroll to position [150, 0]
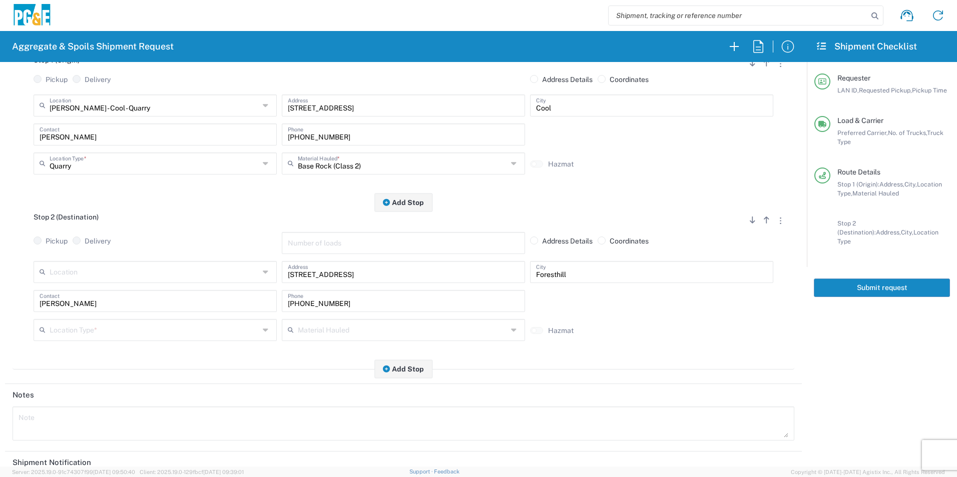
click at [89, 329] on input "text" at bounding box center [155, 330] width 210 height 18
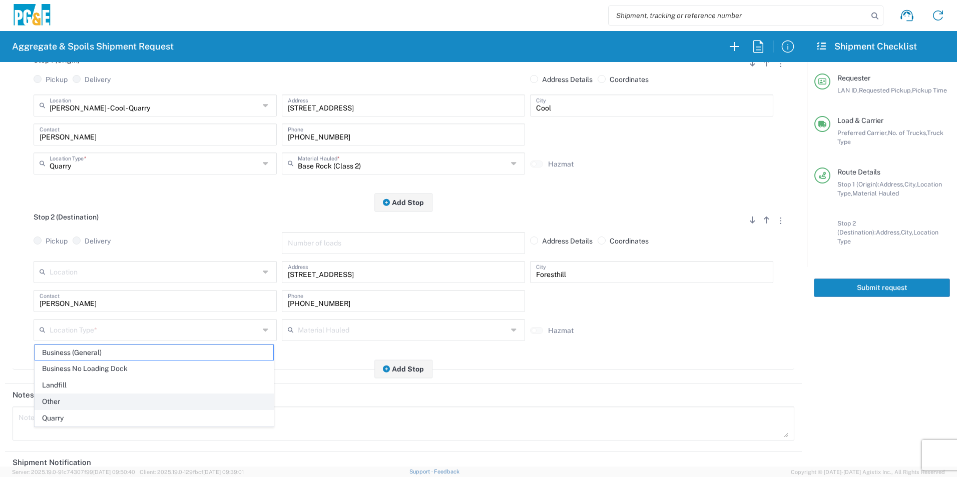
click at [54, 404] on span "Other" at bounding box center [154, 402] width 238 height 16
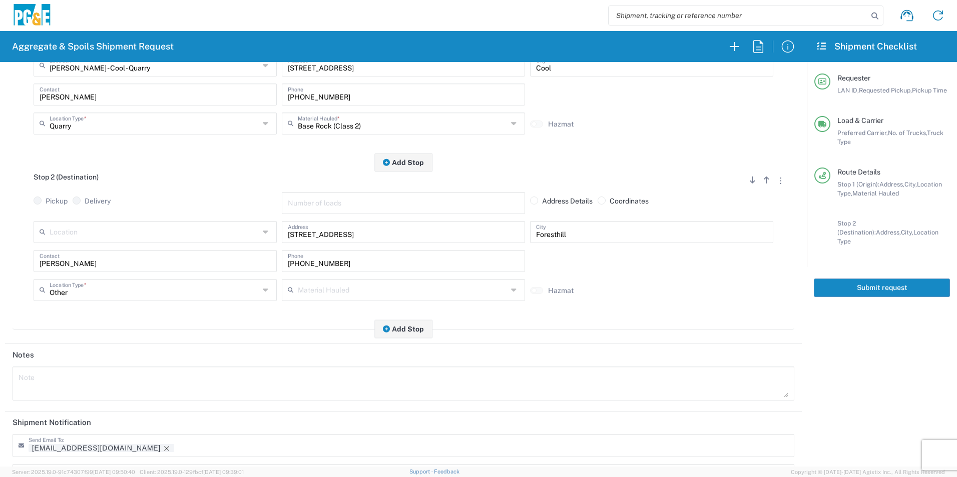
scroll to position [289, 0]
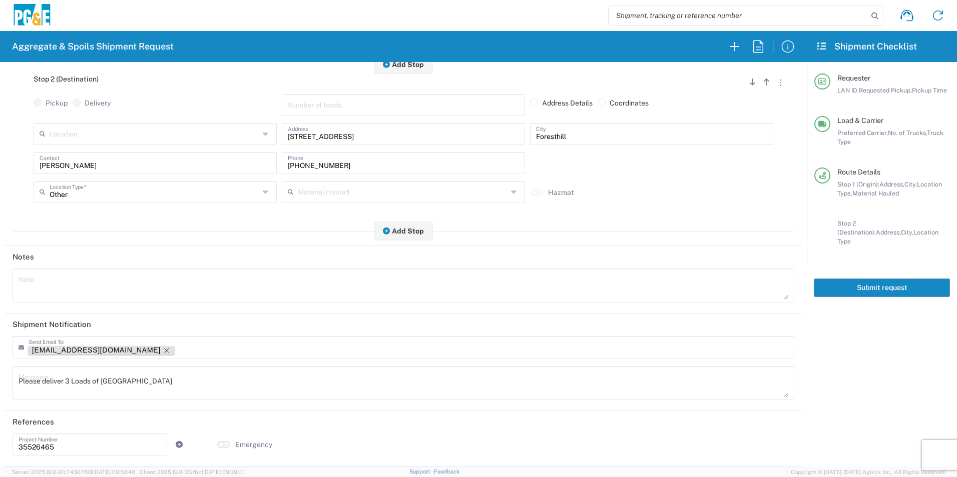
click at [163, 348] on icon "Remove tag" at bounding box center [167, 351] width 8 height 8
drag, startPoint x: 190, startPoint y: 379, endPoint x: -2, endPoint y: 372, distance: 192.2
click at [0, 372] on html "Aggregate & Spoils Shipment Request Requester Information STW8 LAN ID * 09/22/2…" at bounding box center [478, 238] width 957 height 477
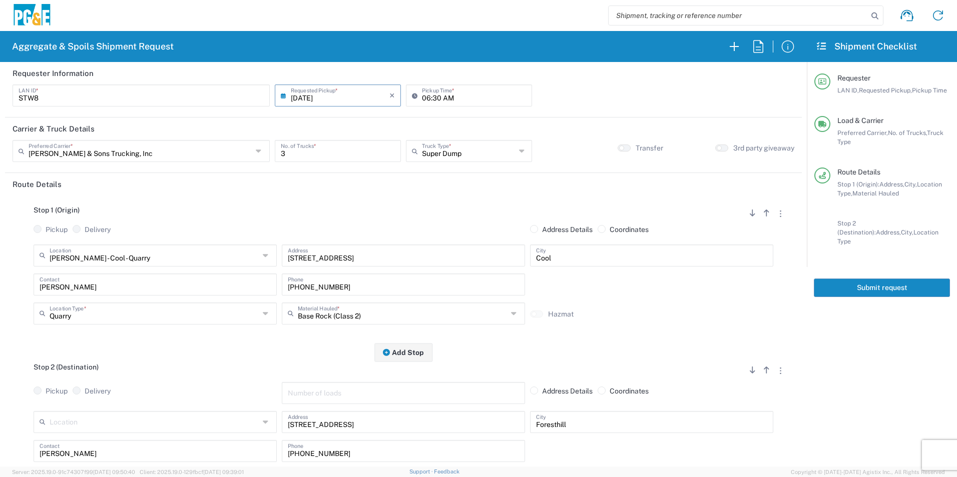
click at [837, 279] on button "Submit request" at bounding box center [881, 288] width 136 height 19
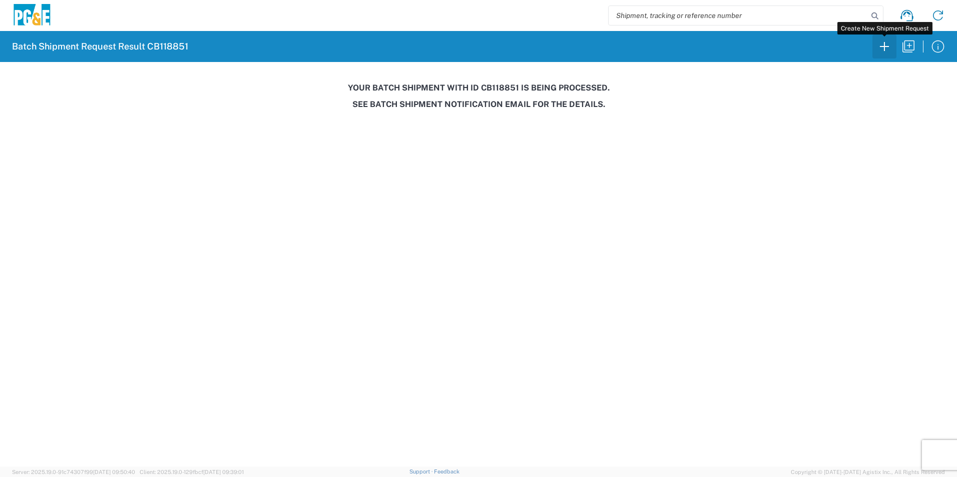
click at [878, 49] on icon "button" at bounding box center [884, 47] width 16 height 16
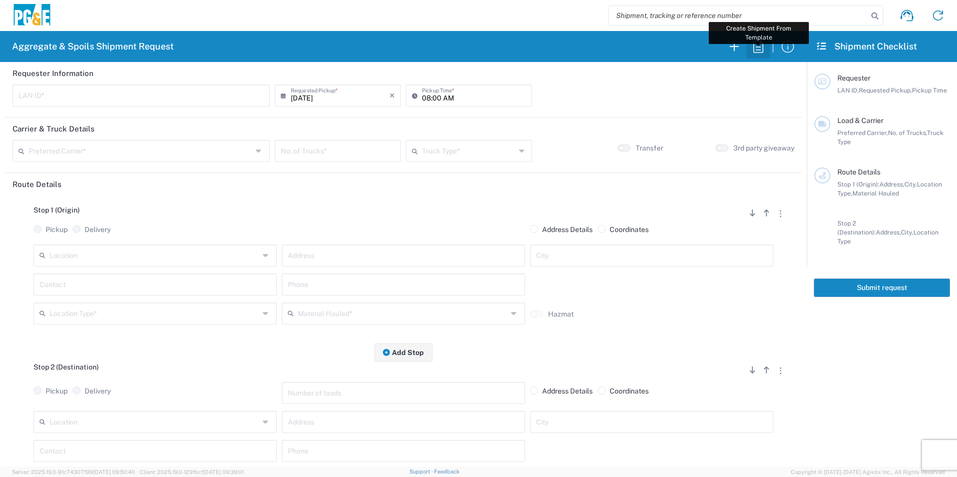
click at [760, 39] on icon "button" at bounding box center [758, 47] width 16 height 16
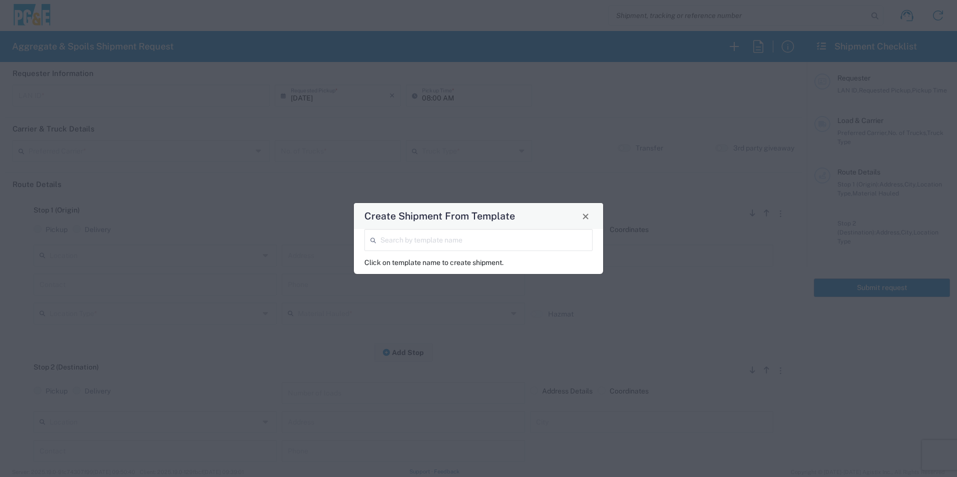
click at [419, 230] on div "Search by template name" at bounding box center [478, 240] width 228 height 22
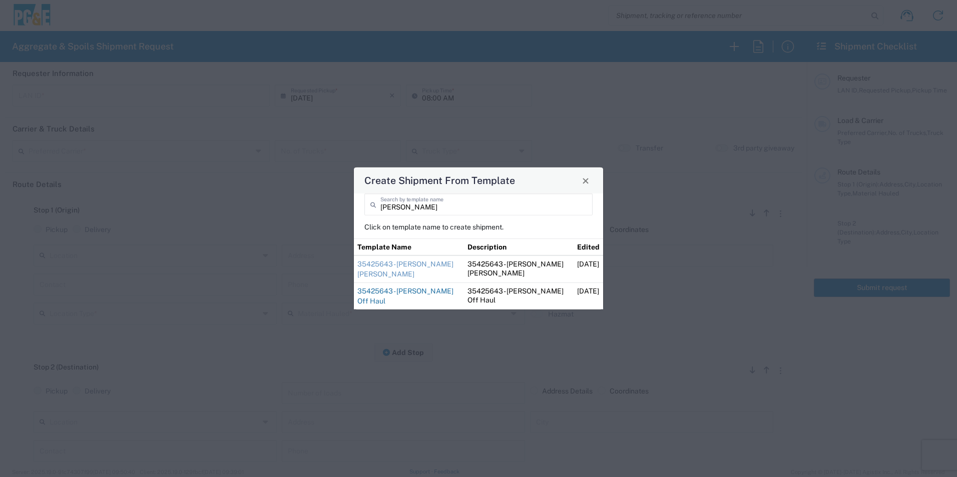
click at [385, 290] on link "35425643 - [PERSON_NAME] Off Haul" at bounding box center [405, 296] width 96 height 18
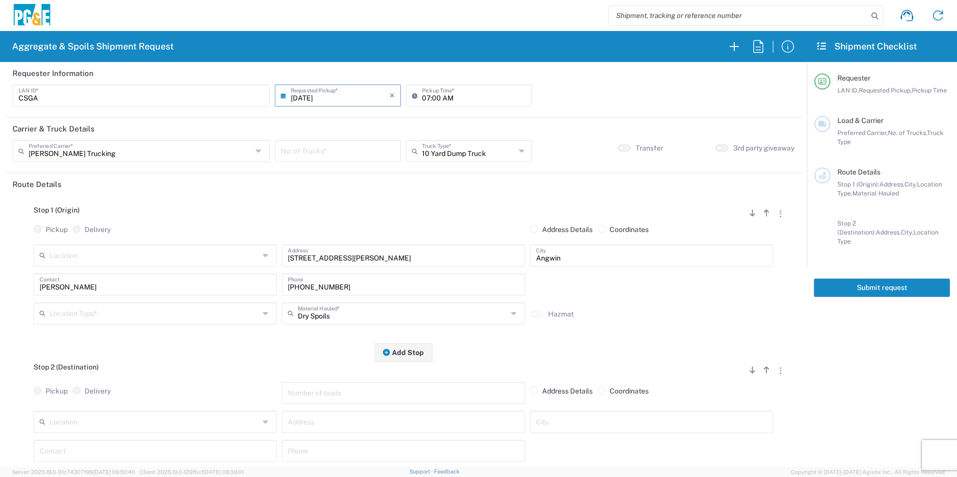
click at [305, 97] on input "[DATE]" at bounding box center [340, 95] width 99 height 18
click at [326, 186] on span "23" at bounding box center [322, 186] width 15 height 14
click at [333, 148] on input "number" at bounding box center [338, 151] width 114 height 18
click at [118, 318] on input "text" at bounding box center [155, 313] width 210 height 18
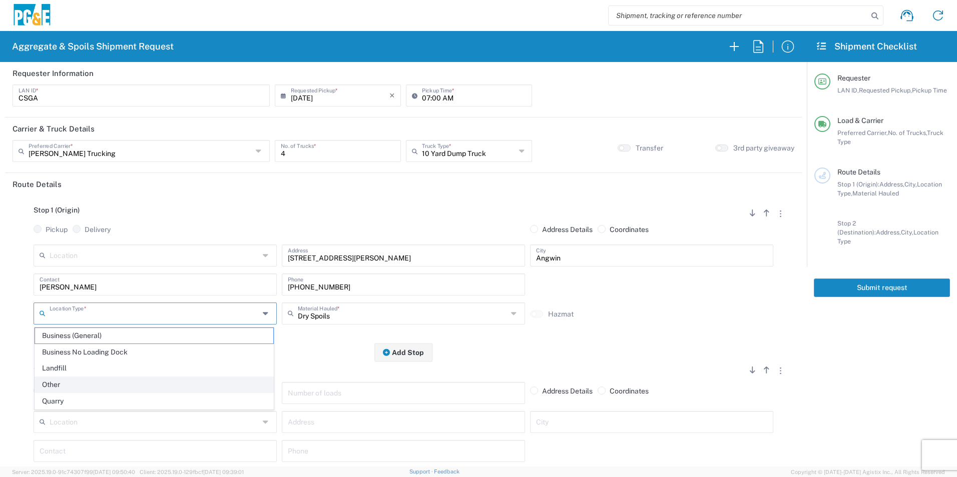
click at [86, 380] on span "Other" at bounding box center [154, 385] width 238 height 16
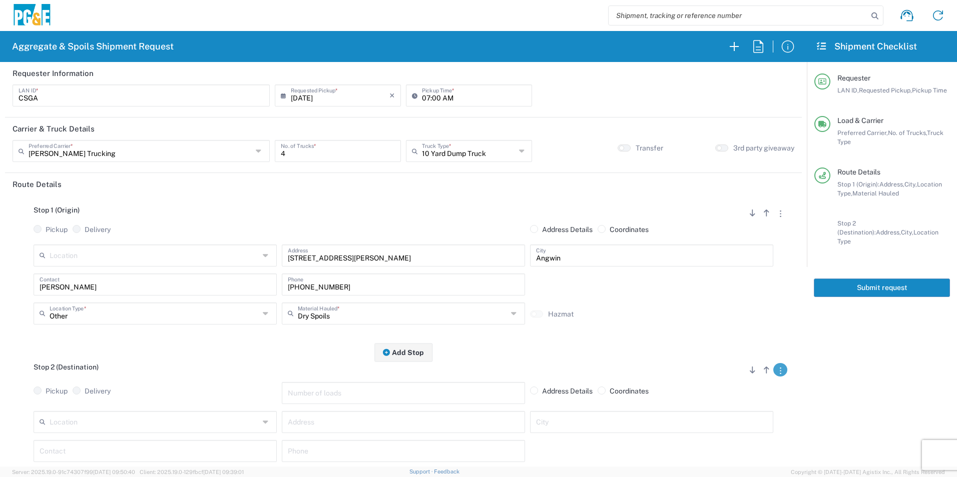
click at [777, 370] on button "button" at bounding box center [780, 370] width 14 height 14
click at [742, 432] on link "Remove Stop" at bounding box center [732, 432] width 53 height 8
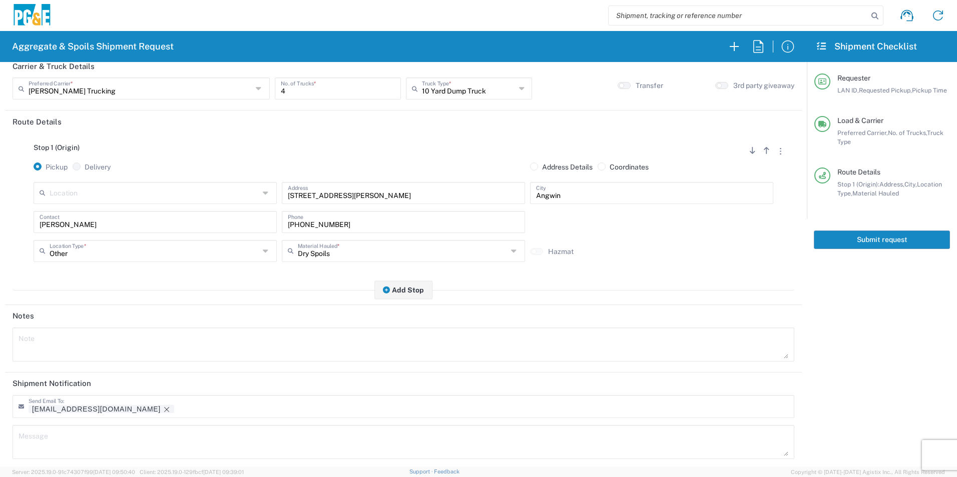
scroll to position [122, 0]
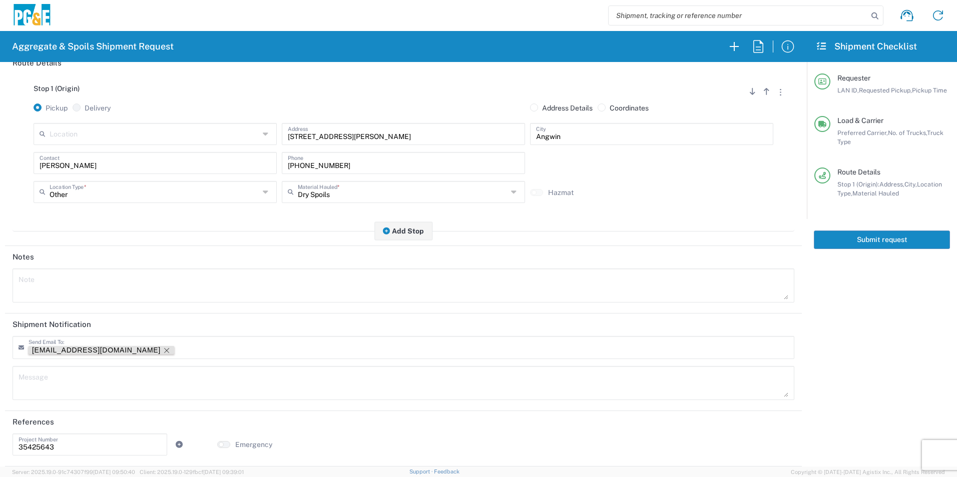
click at [163, 348] on icon "Remove tag" at bounding box center [167, 351] width 8 height 8
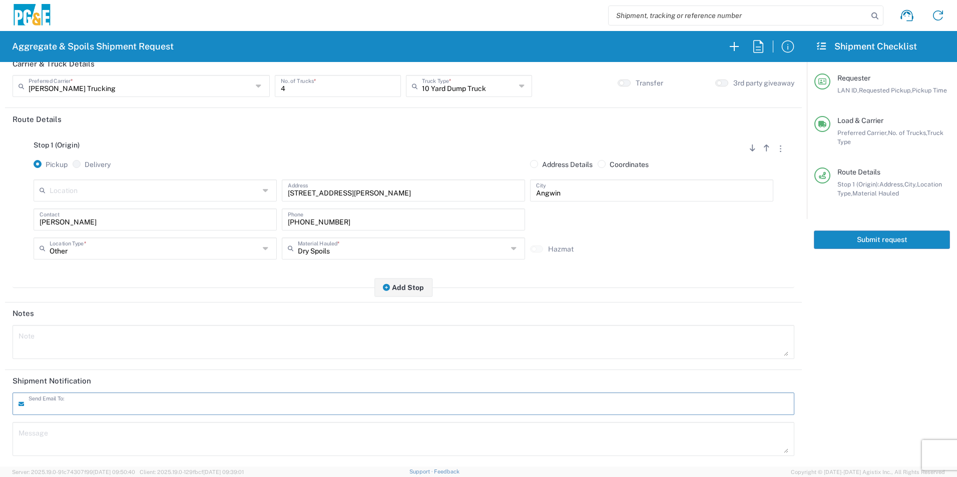
scroll to position [0, 0]
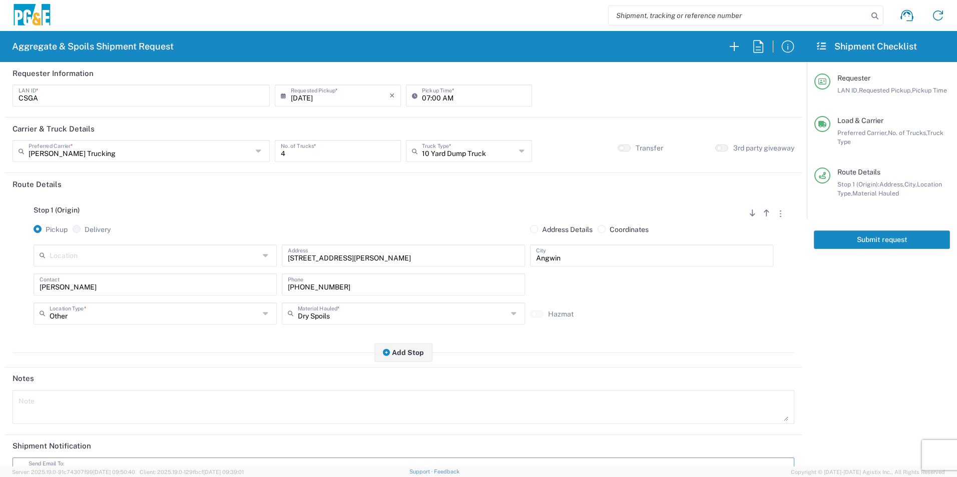
click at [851, 240] on button "Submit request" at bounding box center [881, 240] width 136 height 19
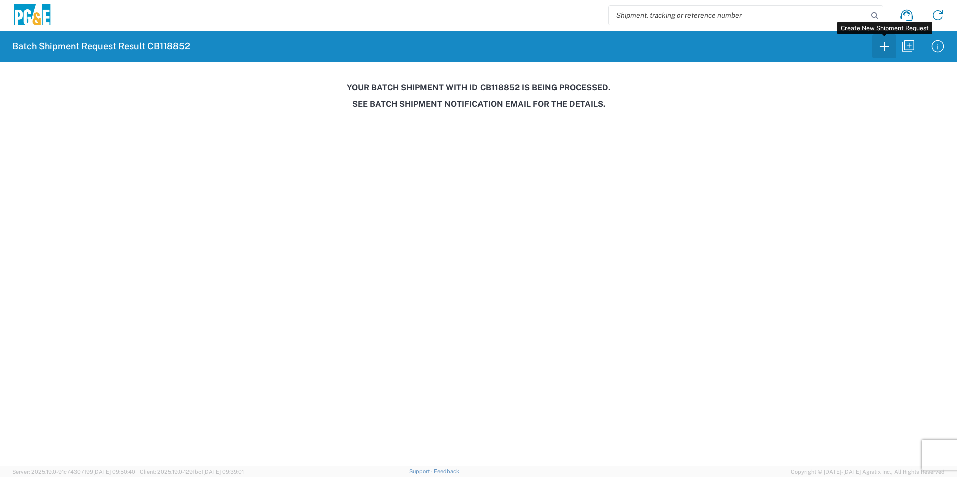
click at [878, 47] on icon "button" at bounding box center [884, 47] width 16 height 16
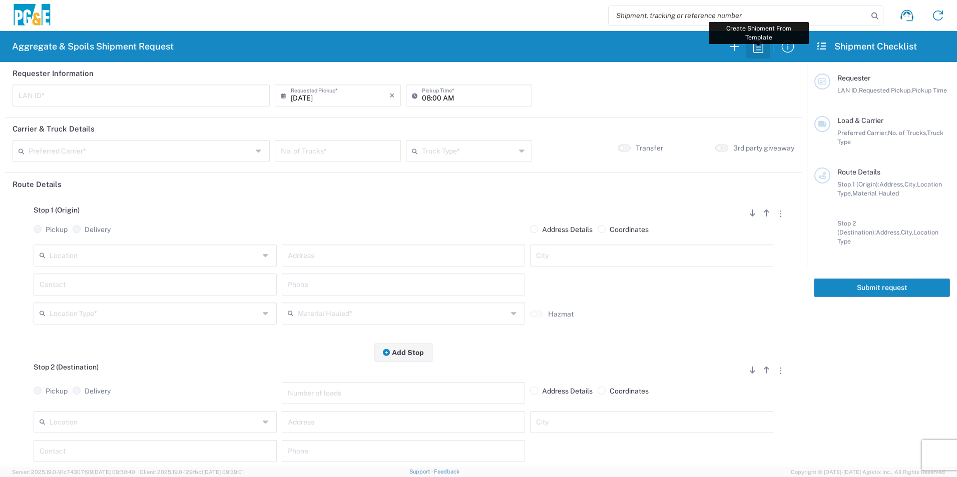
click at [760, 44] on icon "button" at bounding box center [758, 47] width 16 height 16
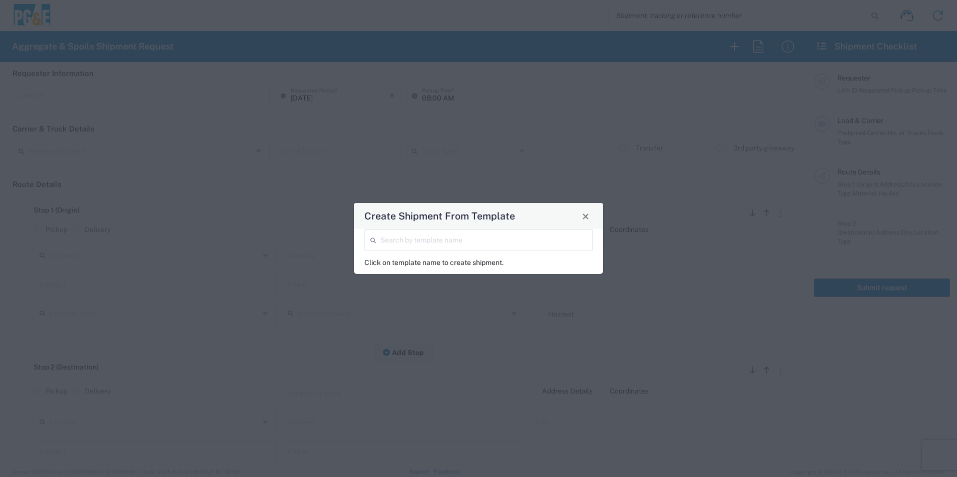
click at [461, 240] on input "search" at bounding box center [483, 240] width 206 height 18
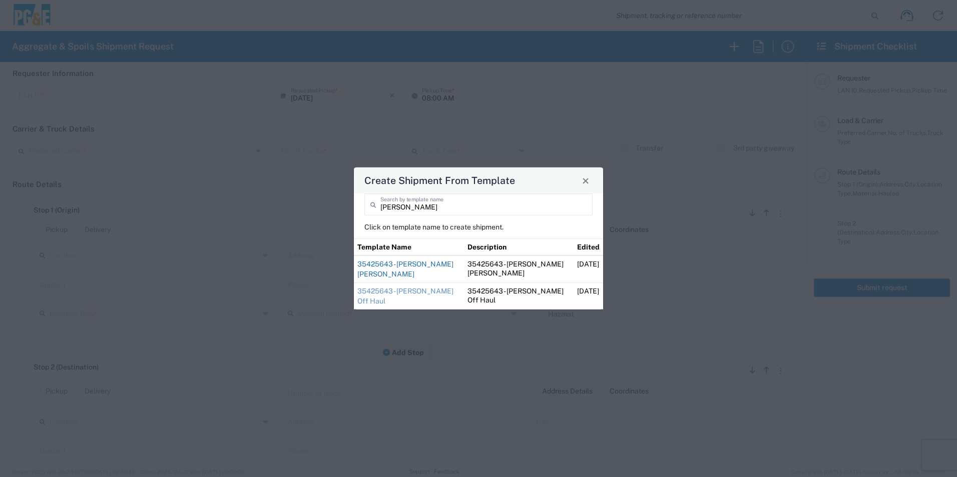
click at [374, 265] on link "35425643 - [PERSON_NAME] [PERSON_NAME]" at bounding box center [405, 269] width 96 height 18
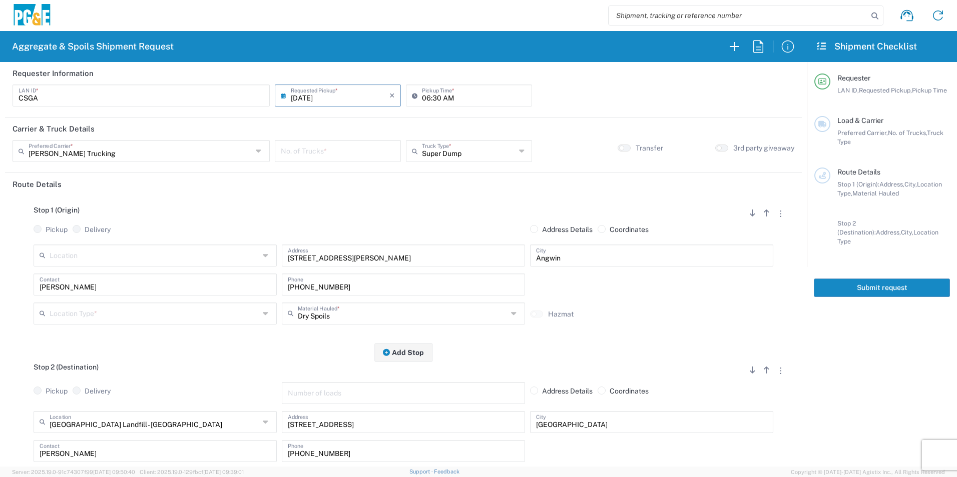
click at [333, 152] on input "number" at bounding box center [338, 151] width 114 height 18
click at [308, 101] on input "[DATE]" at bounding box center [340, 95] width 99 height 18
click at [324, 185] on span "23" at bounding box center [322, 186] width 15 height 14
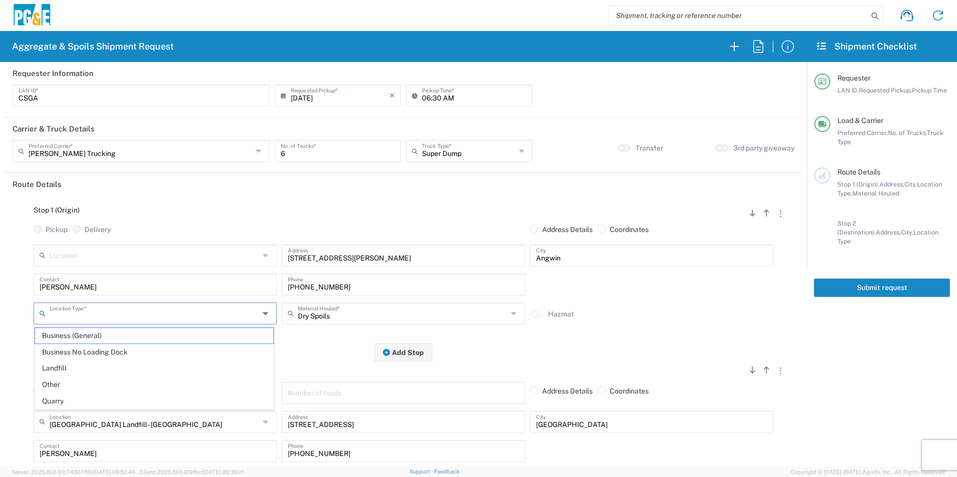
click at [122, 310] on input "text" at bounding box center [155, 313] width 210 height 18
drag, startPoint x: 69, startPoint y: 380, endPoint x: 73, endPoint y: 376, distance: 5.3
click at [69, 380] on span "Other" at bounding box center [154, 385] width 238 height 16
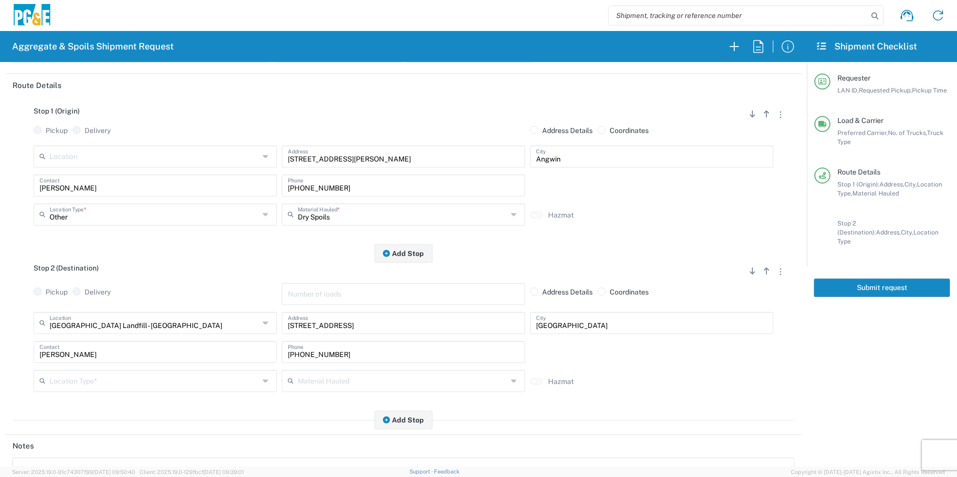
scroll to position [100, 0]
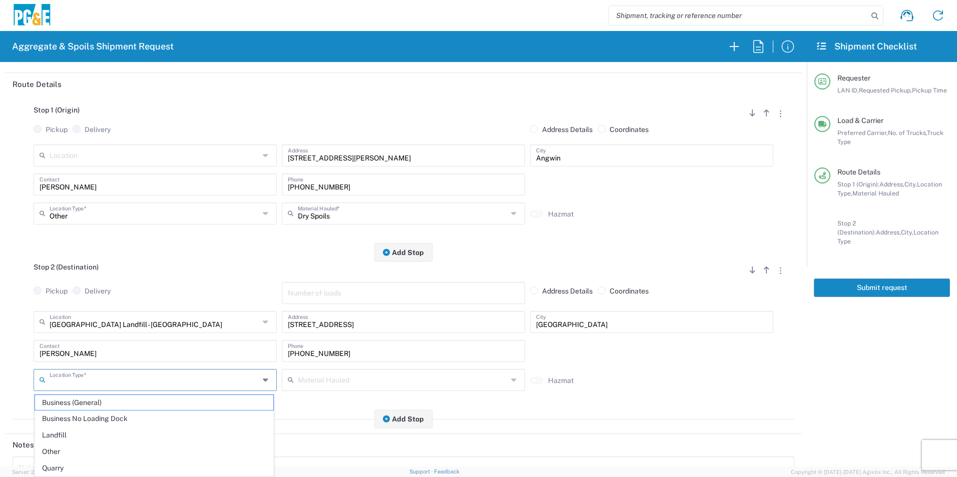
click at [70, 386] on input "text" at bounding box center [155, 380] width 210 height 18
click at [65, 437] on span "Landfill" at bounding box center [154, 436] width 238 height 16
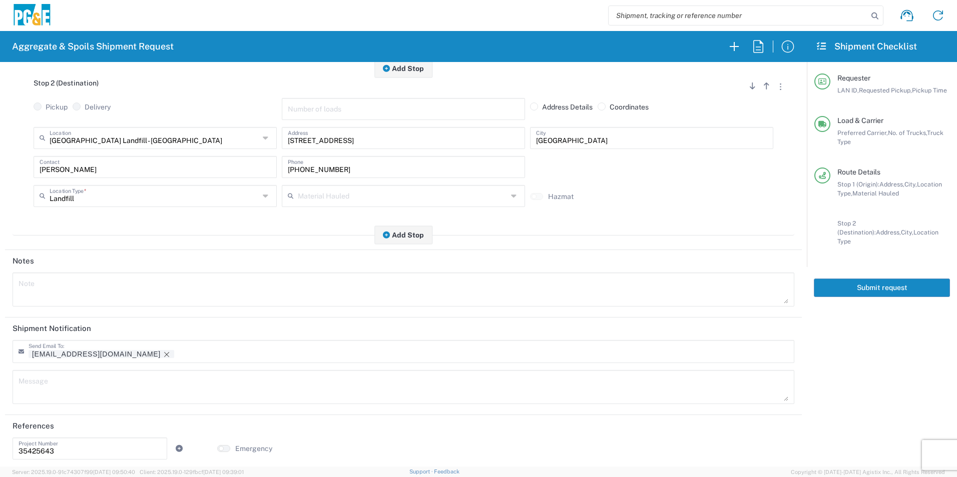
scroll to position [289, 0]
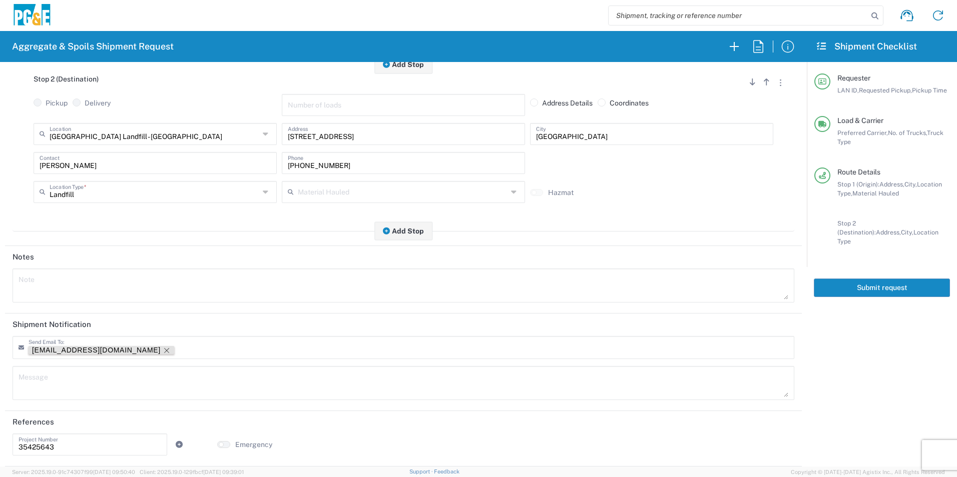
click at [164, 349] on icon "Remove tag" at bounding box center [166, 350] width 5 height 5
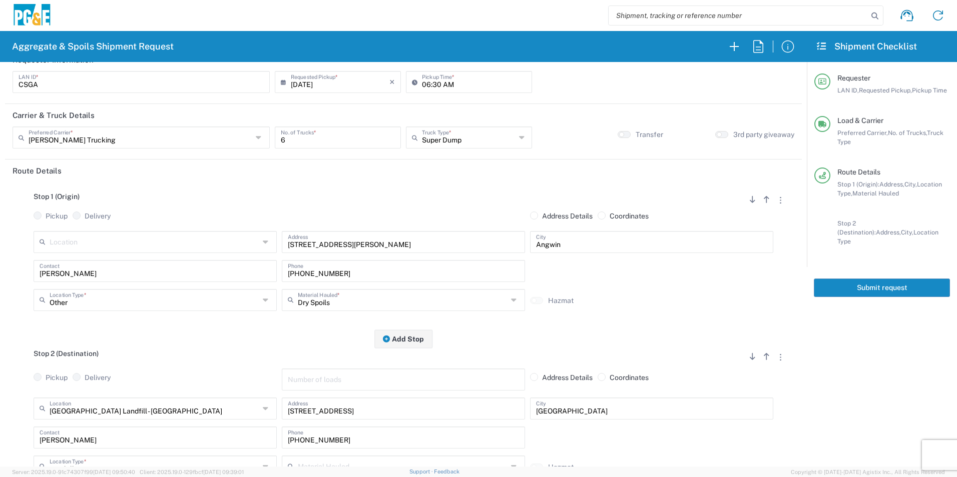
scroll to position [0, 0]
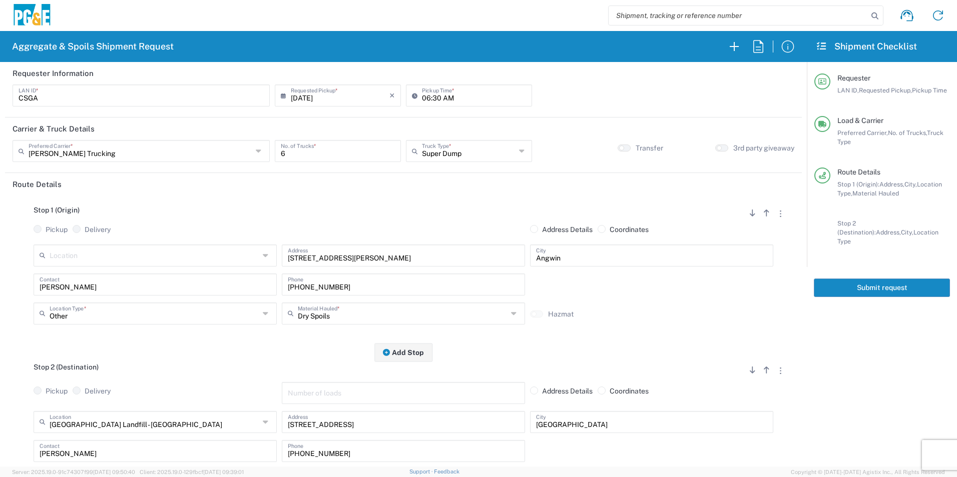
click at [857, 279] on button "Submit request" at bounding box center [881, 288] width 136 height 19
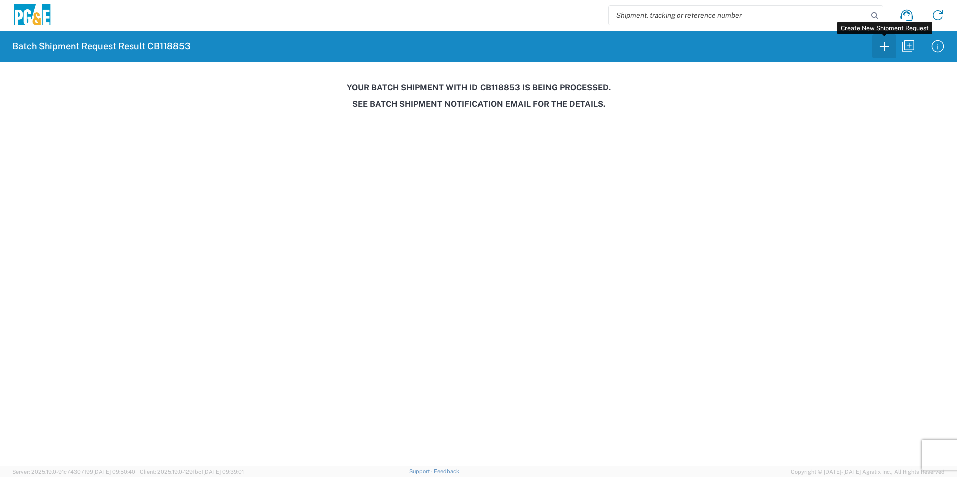
click at [885, 46] on icon "button" at bounding box center [884, 47] width 16 height 16
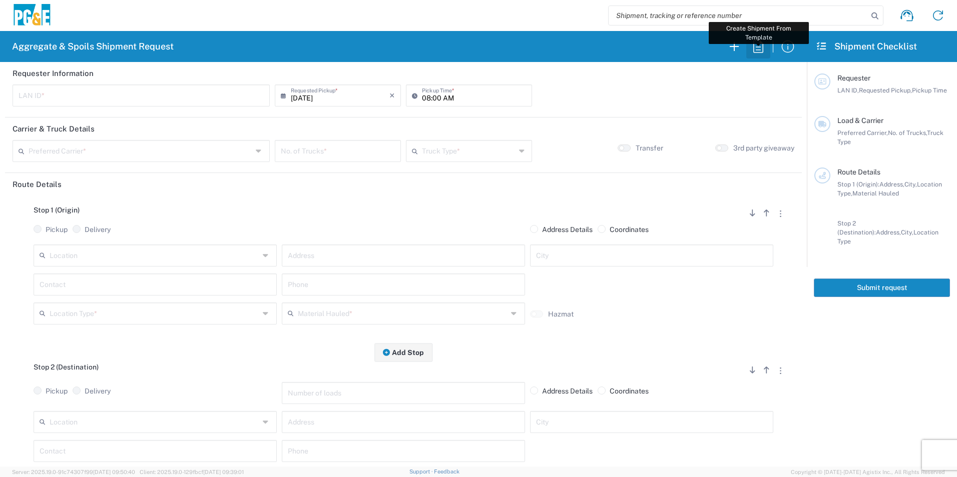
click at [764, 47] on icon "button" at bounding box center [758, 47] width 16 height 16
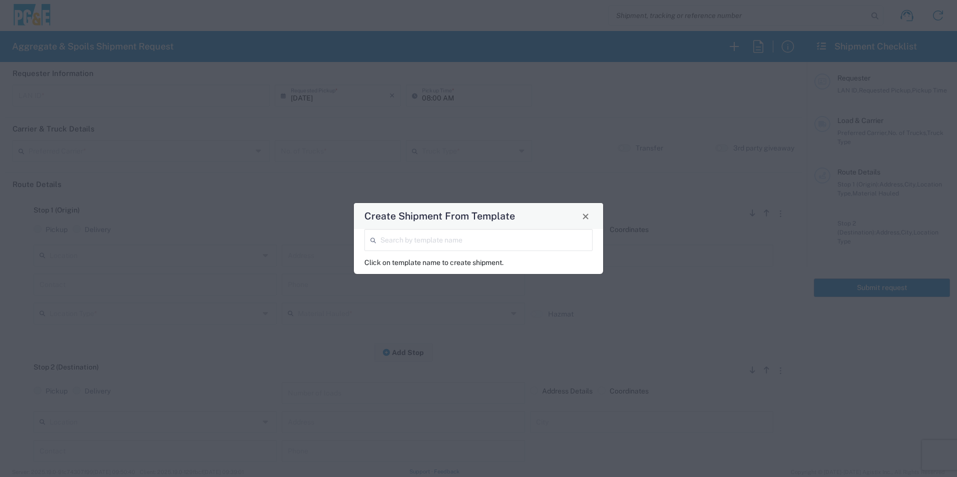
click at [490, 232] on input "search" at bounding box center [483, 240] width 206 height 18
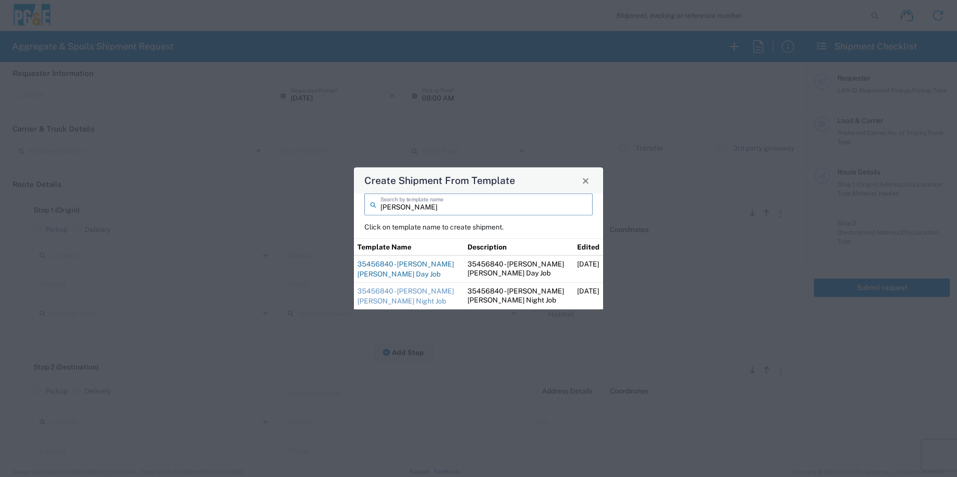
click at [408, 266] on link "35456840 - [PERSON_NAME] [PERSON_NAME] Day Job" at bounding box center [405, 269] width 97 height 18
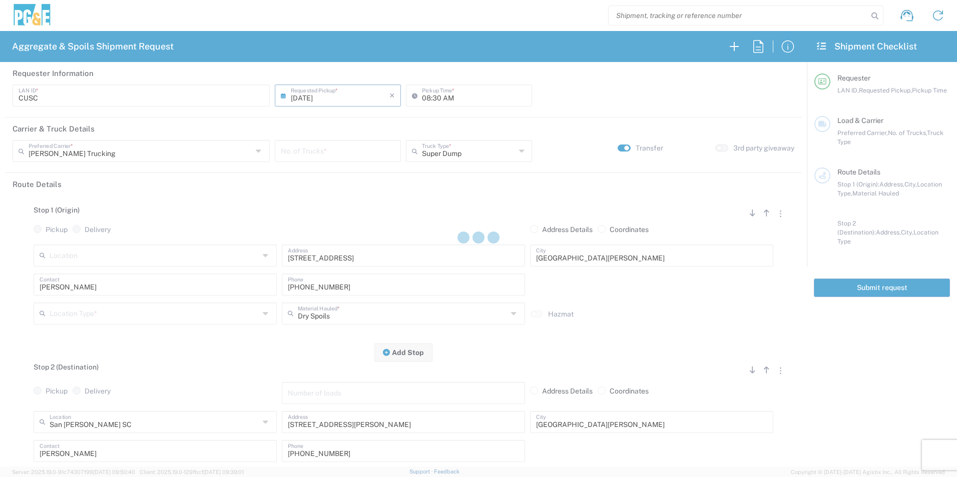
click at [306, 97] on input "[DATE]" at bounding box center [340, 95] width 99 height 18
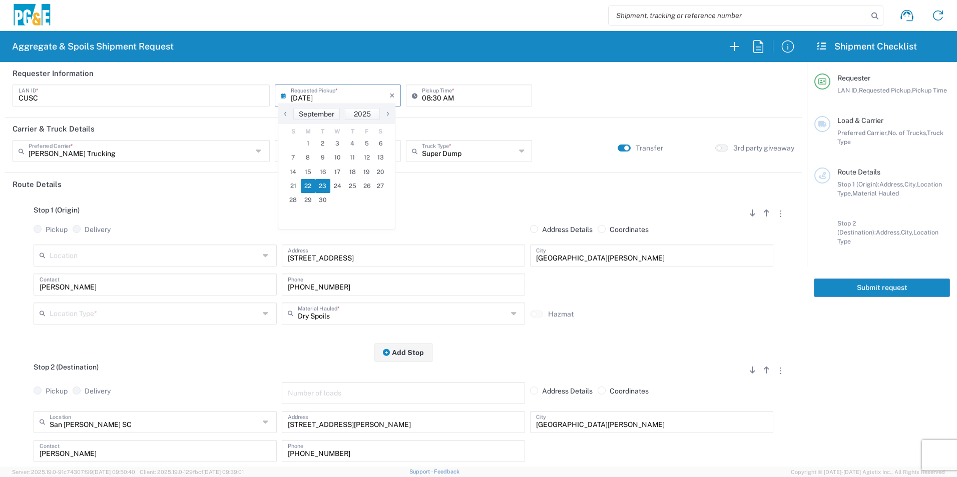
click at [325, 188] on span "23" at bounding box center [322, 186] width 15 height 14
click at [331, 152] on input "number" at bounding box center [338, 151] width 114 height 18
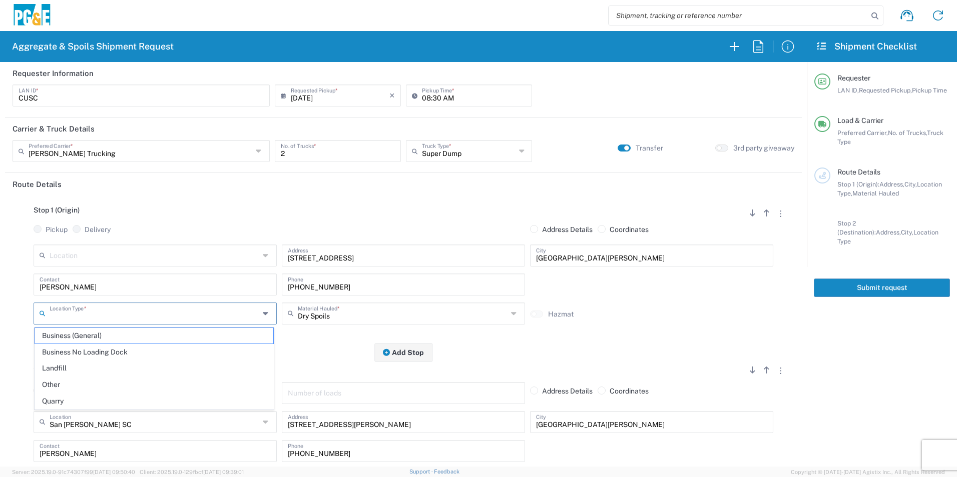
click at [116, 312] on input "text" at bounding box center [155, 313] width 210 height 18
click at [60, 381] on span "Other" at bounding box center [154, 385] width 238 height 16
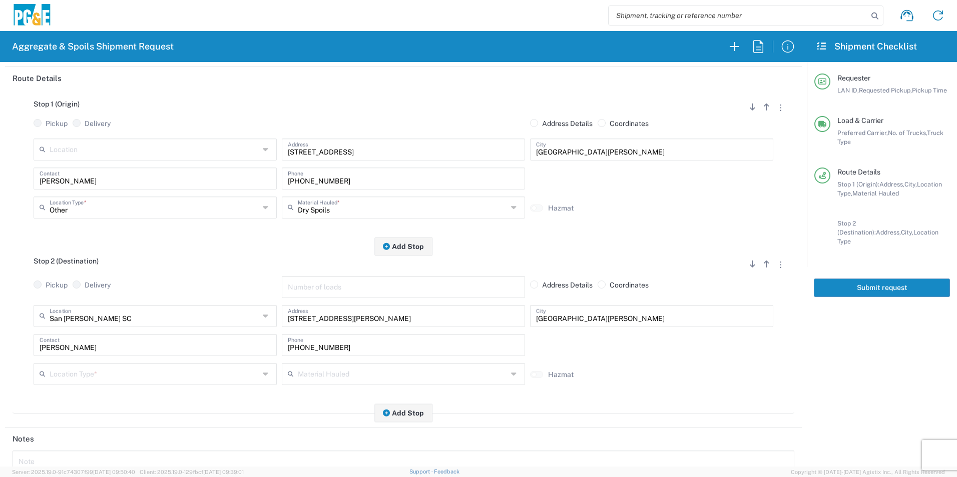
scroll to position [150, 0]
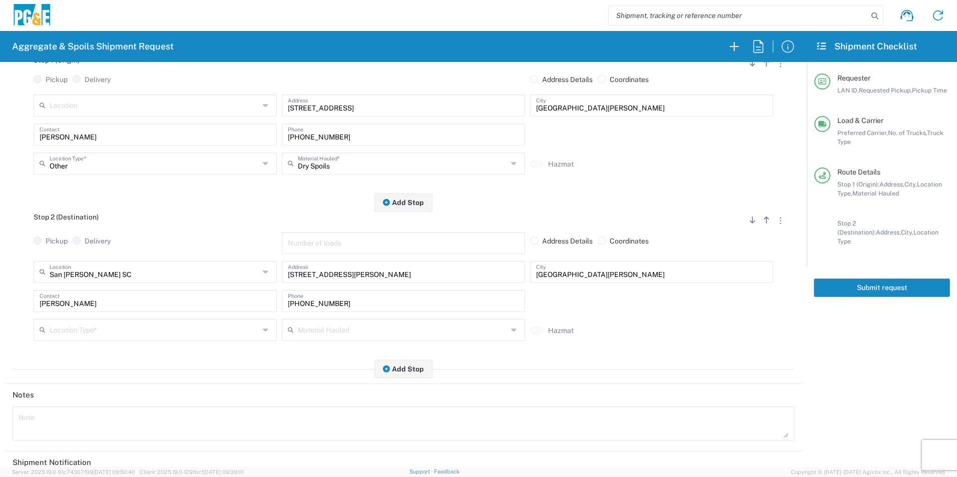
click at [93, 326] on input "text" at bounding box center [155, 330] width 210 height 18
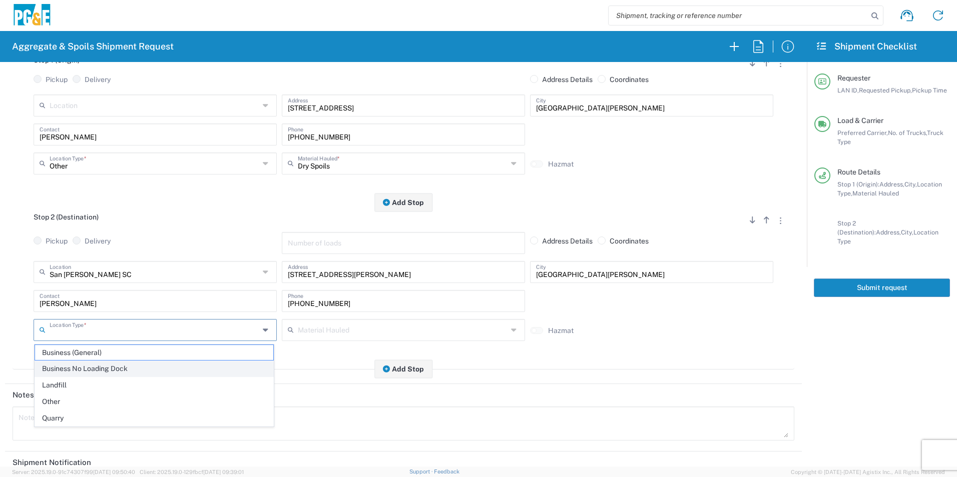
click at [73, 366] on span "Business No Loading Dock" at bounding box center [154, 369] width 238 height 16
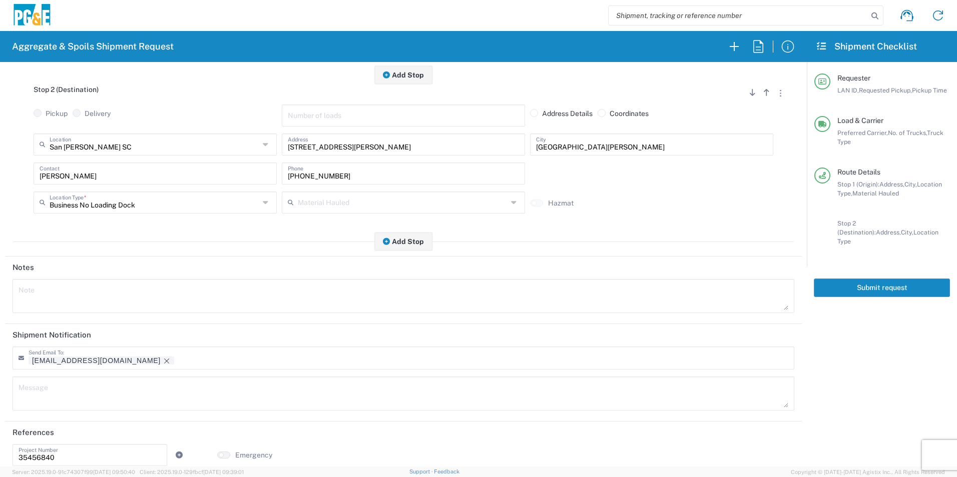
scroll to position [289, 0]
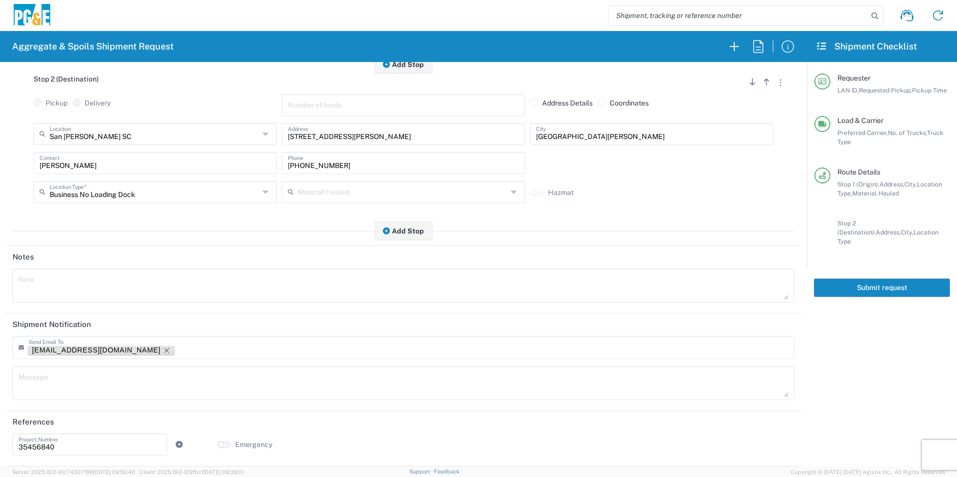
click at [163, 349] on icon "Remove tag" at bounding box center [167, 351] width 8 height 8
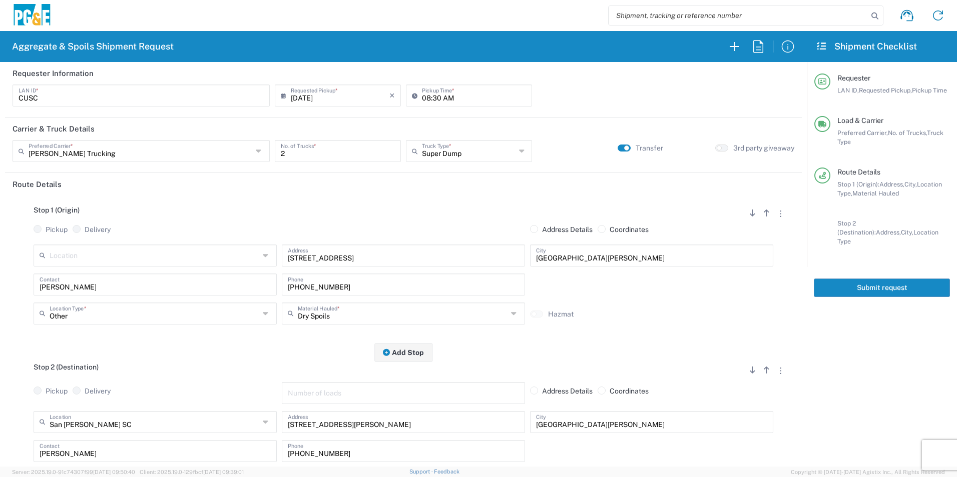
click at [889, 280] on button "Submit request" at bounding box center [881, 288] width 136 height 19
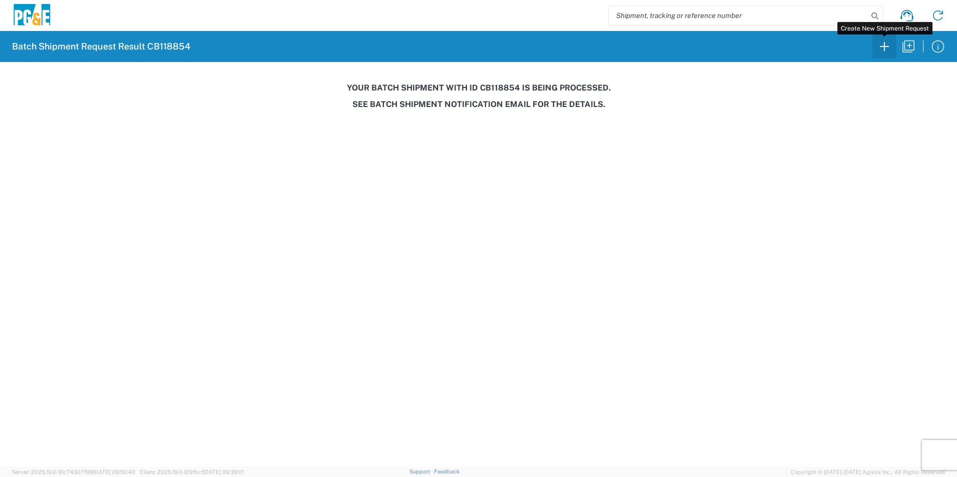
click at [886, 53] on icon "button" at bounding box center [884, 47] width 16 height 16
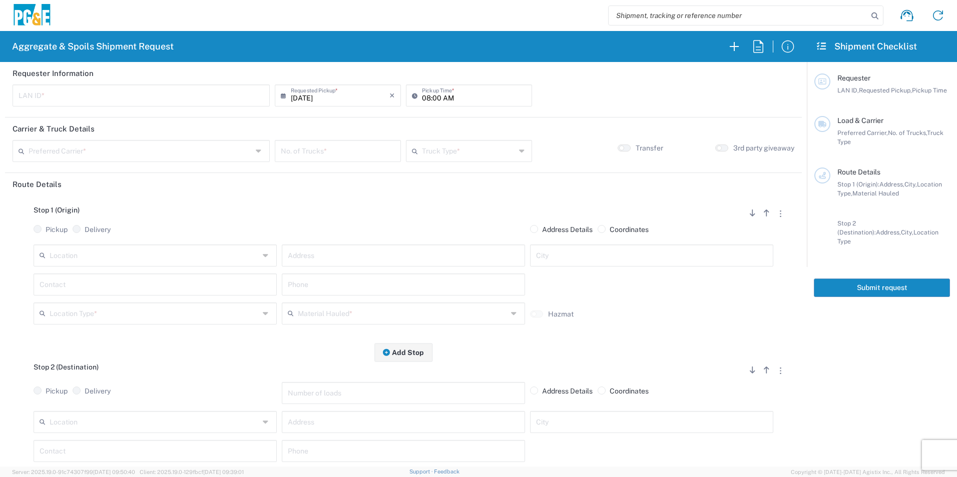
click at [189, 95] on input "text" at bounding box center [141, 95] width 245 height 18
click at [422, 99] on input "08:00 AM" at bounding box center [474, 95] width 104 height 18
click at [169, 138] on header "Carrier & Truck Details" at bounding box center [403, 129] width 796 height 23
click at [168, 149] on input "text" at bounding box center [141, 151] width 224 height 18
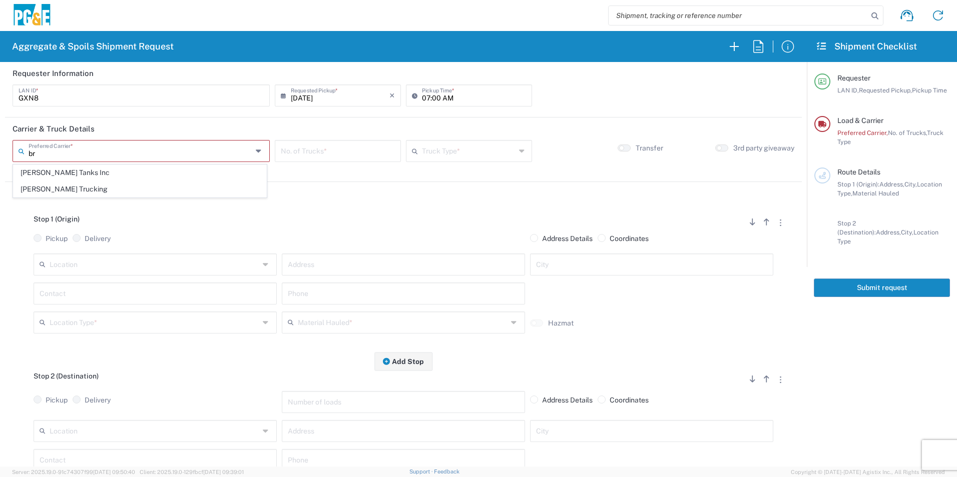
drag, startPoint x: 90, startPoint y: 171, endPoint x: 161, endPoint y: 169, distance: 71.1
click at [90, 172] on span "[PERSON_NAME] Tanks Inc" at bounding box center [140, 173] width 253 height 16
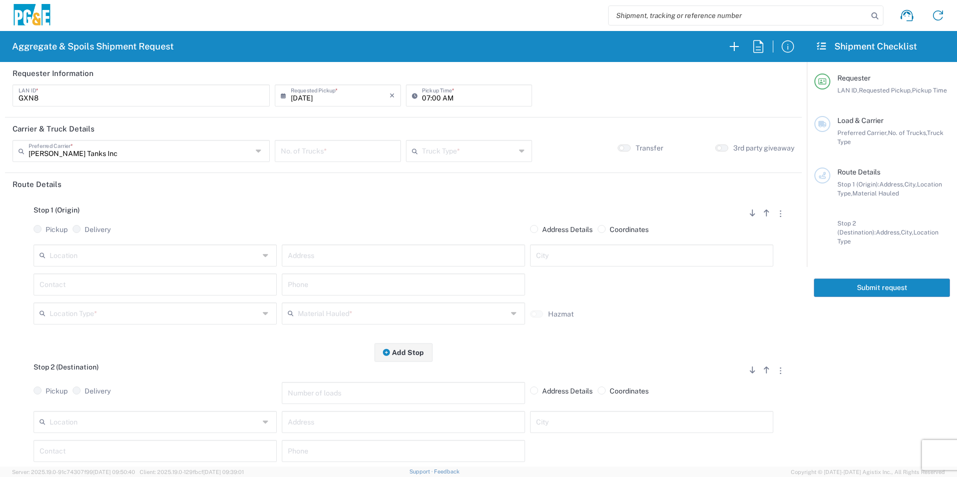
click at [322, 153] on input "number" at bounding box center [338, 151] width 114 height 18
click at [466, 148] on input "text" at bounding box center [469, 151] width 94 height 18
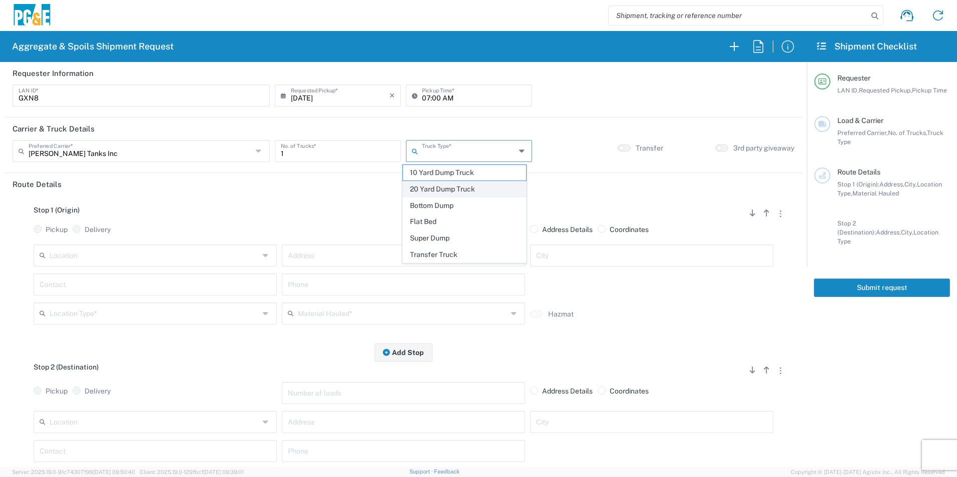
click at [432, 191] on span "20 Yard Dump Truck" at bounding box center [464, 190] width 123 height 16
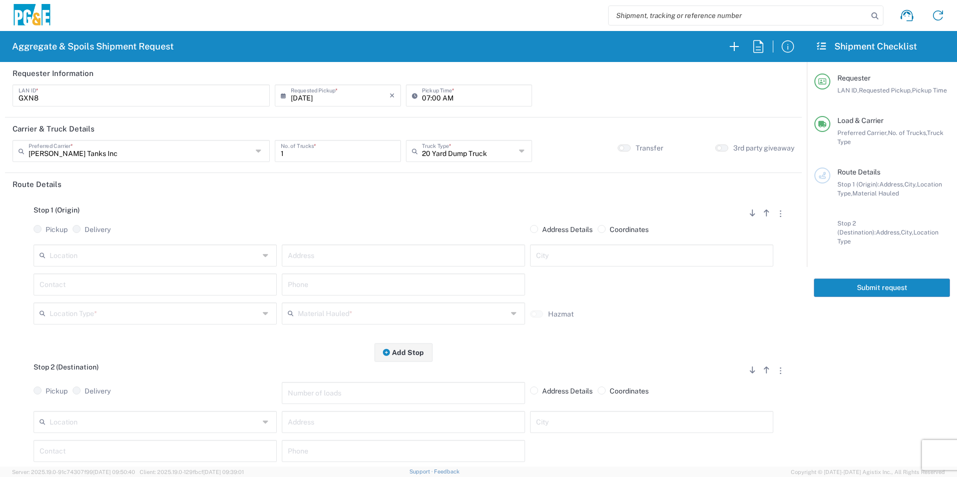
click at [134, 251] on input "text" at bounding box center [155, 255] width 210 height 18
click at [70, 280] on span "Granite Rock - Aromas - Quarry" at bounding box center [154, 278] width 238 height 16
click at [59, 290] on input "text" at bounding box center [155, 284] width 231 height 18
click at [384, 312] on input "text" at bounding box center [403, 313] width 210 height 18
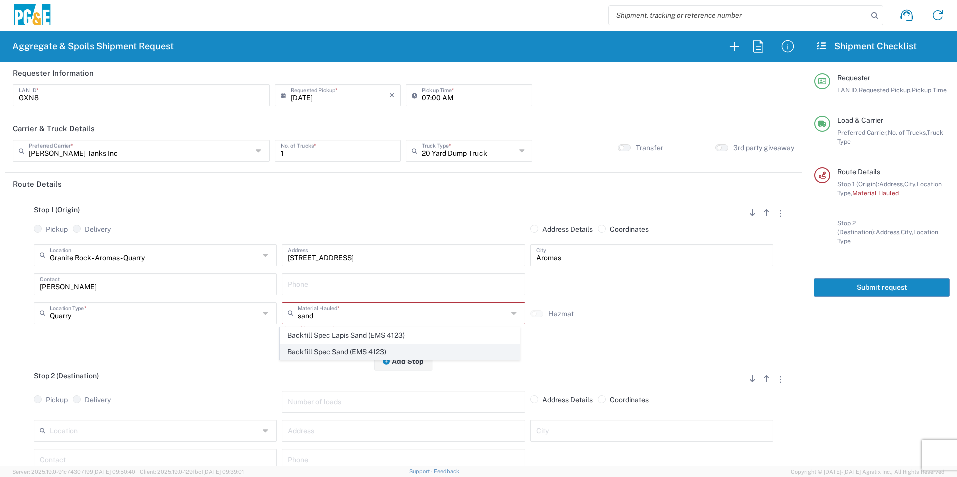
click at [365, 351] on span "Backfill Spec Sand (EMS 4123)" at bounding box center [399, 353] width 238 height 16
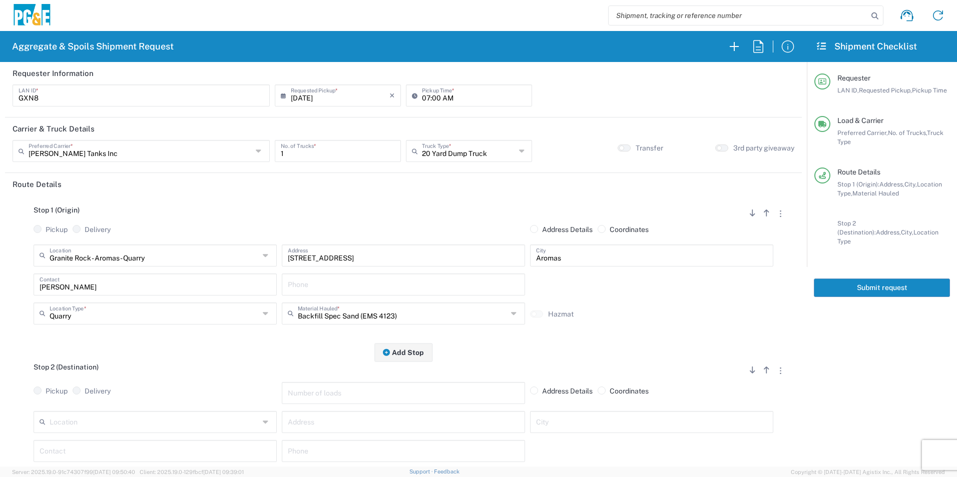
click at [366, 287] on input "text" at bounding box center [403, 284] width 231 height 18
click at [317, 292] on input "text" at bounding box center [403, 284] width 231 height 18
paste input "831-905-0898"
click at [446, 424] on input "text" at bounding box center [403, 422] width 231 height 18
paste input "51955 Oasis Rd"
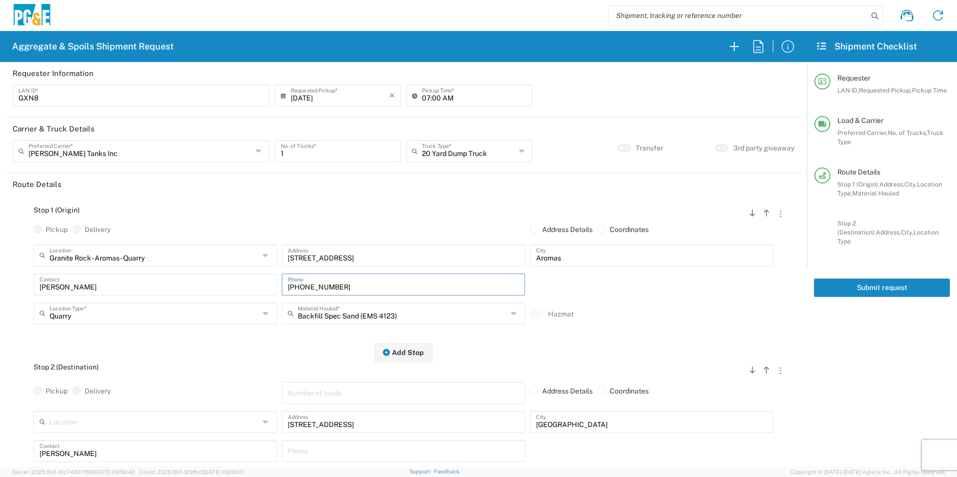
drag, startPoint x: 379, startPoint y: 283, endPoint x: 133, endPoint y: 273, distance: 246.3
click at [156, 270] on div "Granite Rock - Aromas - Quarry Location Granite Rock - Aromas - Quarry 17300 Ea…" at bounding box center [403, 288] width 781 height 87
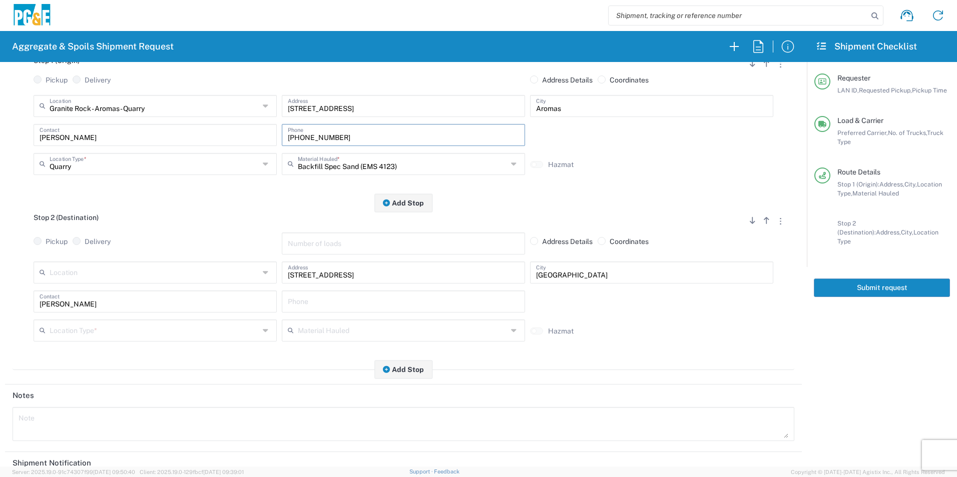
scroll to position [150, 0]
click at [295, 307] on input "text" at bounding box center [403, 301] width 231 height 18
paste input "831-905-0898"
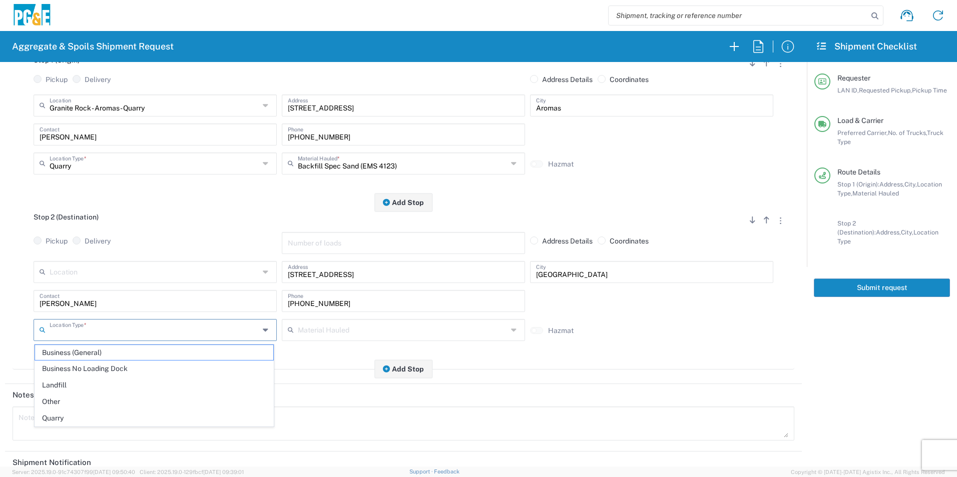
drag, startPoint x: 104, startPoint y: 332, endPoint x: 114, endPoint y: 333, distance: 9.5
click at [104, 333] on input "text" at bounding box center [155, 330] width 210 height 18
click at [62, 395] on span "Other" at bounding box center [154, 402] width 238 height 16
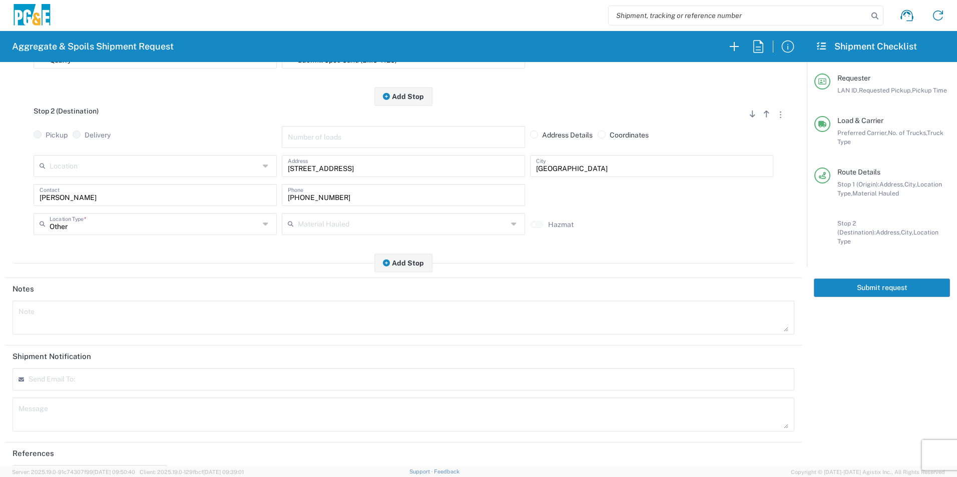
scroll to position [289, 0]
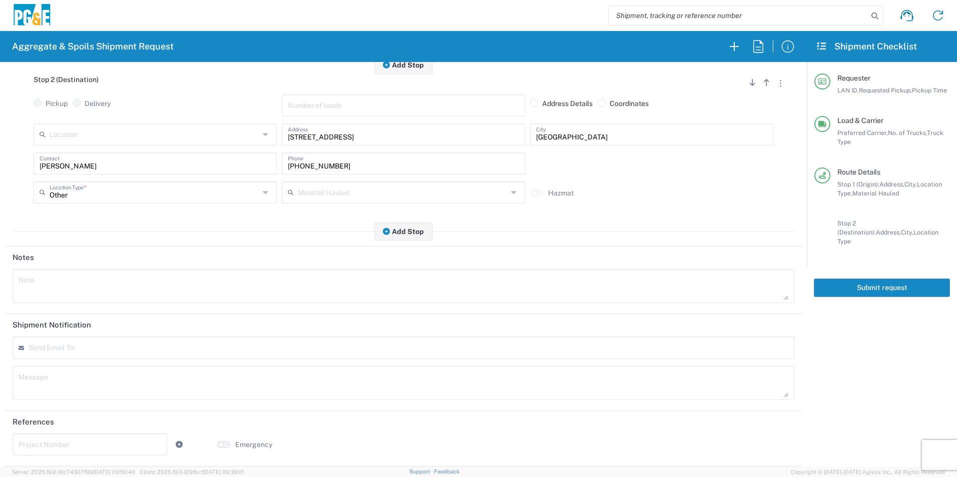
click at [75, 287] on textarea at bounding box center [403, 286] width 769 height 28
click at [202, 283] on textarea "Drop site is located next to the winery. Cross street is" at bounding box center [403, 286] width 769 height 28
drag, startPoint x: 275, startPoint y: 289, endPoint x: 0, endPoint y: 271, distance: 275.2
click at [0, 273] on html "Aggregate & Spoils Shipment Request Requester Information GXN8 LAN ID * 09/22/2…" at bounding box center [478, 238] width 957 height 477
click at [72, 373] on textarea at bounding box center [403, 383] width 769 height 28
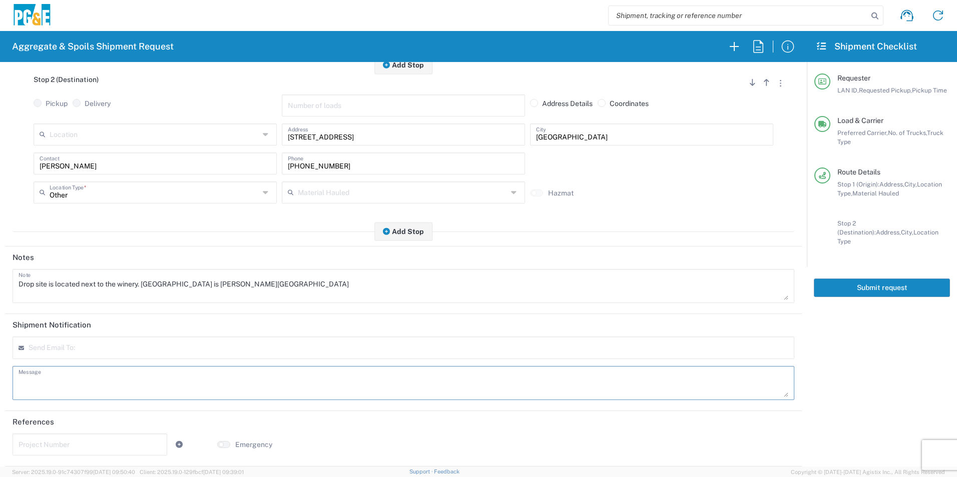
paste textarea "Drop site is located next to the winery. Cross street is Jolan Rd"
click at [137, 444] on input "text" at bounding box center [90, 444] width 143 height 18
paste input "31450178"
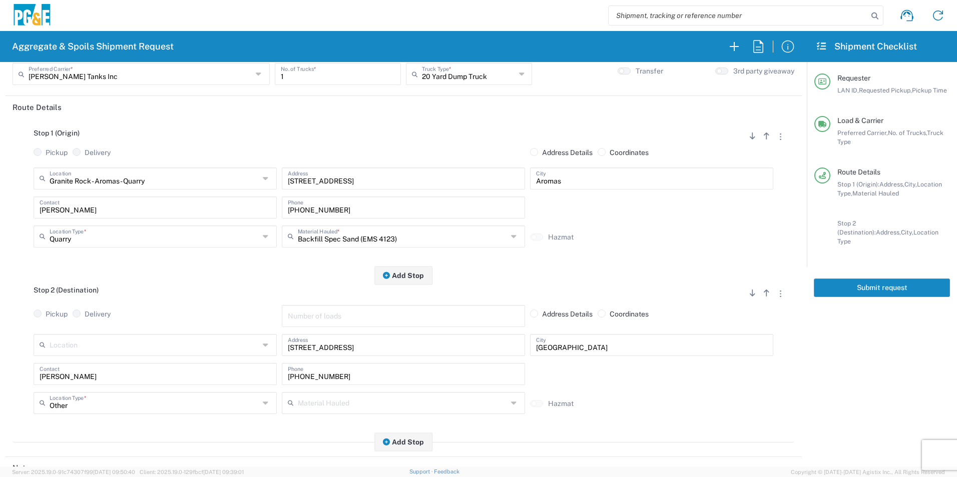
scroll to position [0, 0]
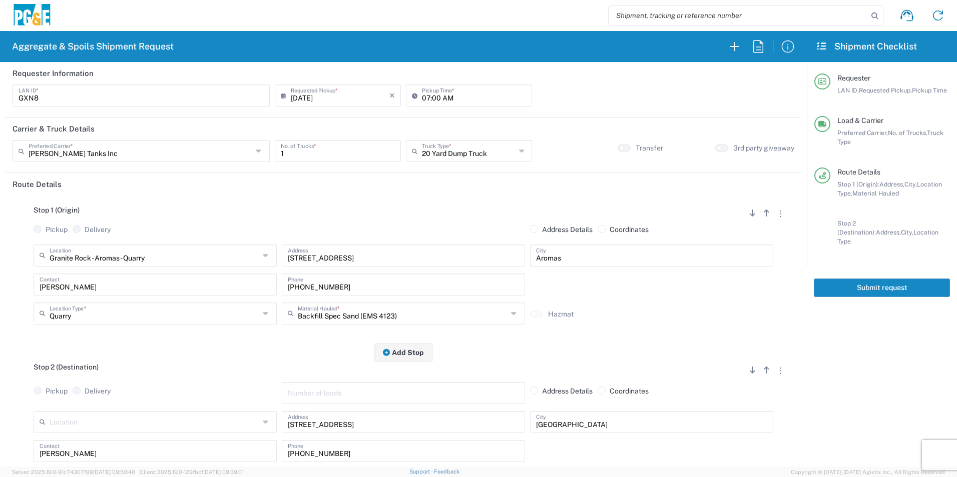
drag, startPoint x: 851, startPoint y: 273, endPoint x: 856, endPoint y: 272, distance: 5.0
click at [851, 279] on button "Submit request" at bounding box center [881, 288] width 136 height 19
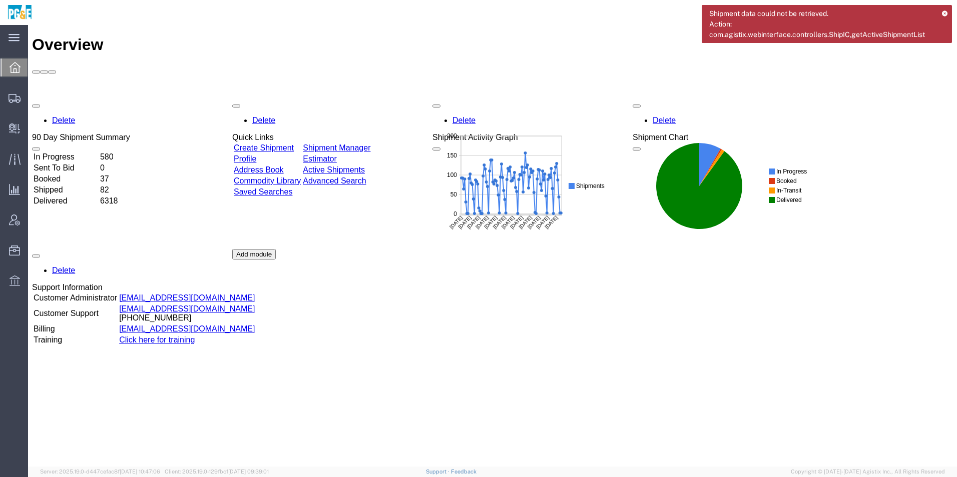
drag, startPoint x: 362, startPoint y: 95, endPoint x: 351, endPoint y: 96, distance: 11.1
click at [362, 144] on link "Shipment Manager" at bounding box center [337, 148] width 68 height 9
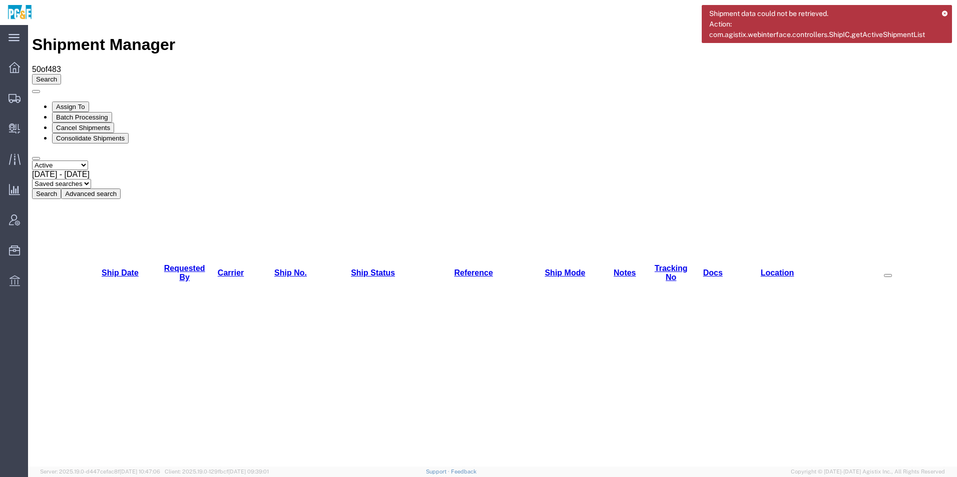
click at [88, 161] on select "Select status Active All Shipments Approved Booked Canceled Delivered Denied Ne…" at bounding box center [60, 166] width 56 height 10
select select "ALL"
click at [32, 161] on select "Select status Active All Shipments Approved Booked Canceled Delivered Denied Ne…" at bounding box center [60, 166] width 56 height 10
click at [140, 170] on div "[DATE] - [DATE]" at bounding box center [492, 174] width 921 height 9
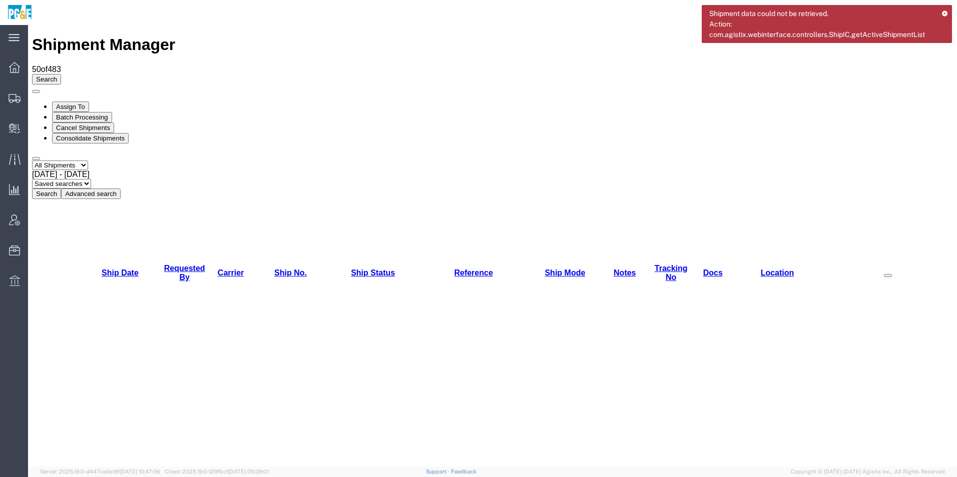
click at [61, 189] on button "Search" at bounding box center [46, 194] width 29 height 11
click at [90, 170] on span "[DATE] - [DATE]" at bounding box center [61, 174] width 58 height 9
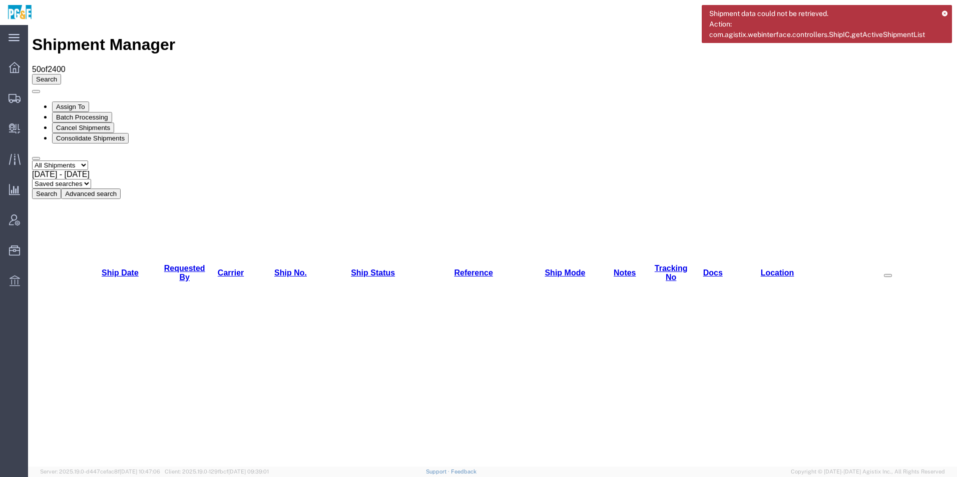
click at [61, 189] on button "Search" at bounding box center [46, 194] width 29 height 11
click at [178, 264] on th "Requested By" at bounding box center [184, 273] width 45 height 19
drag, startPoint x: 178, startPoint y: 107, endPoint x: 176, endPoint y: 101, distance: 6.3
click at [176, 264] on link "Requested By" at bounding box center [184, 273] width 41 height 18
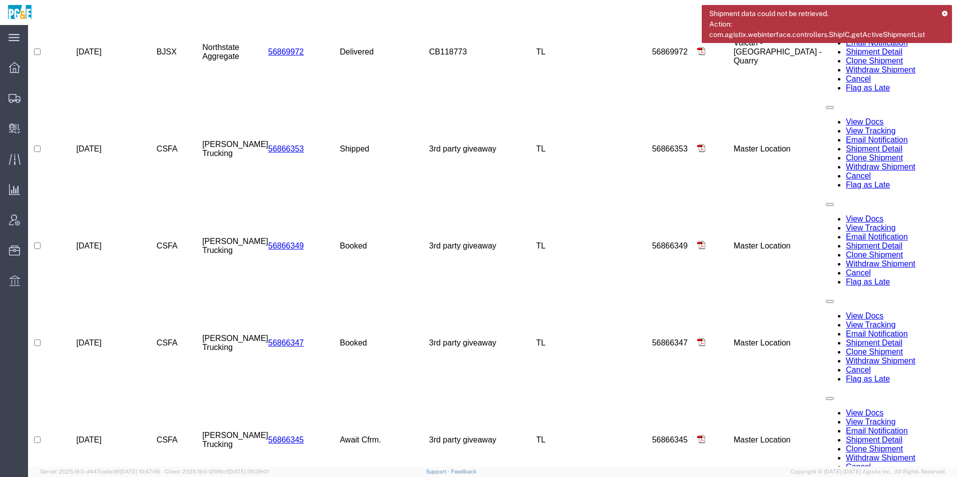
scroll to position [776, 0]
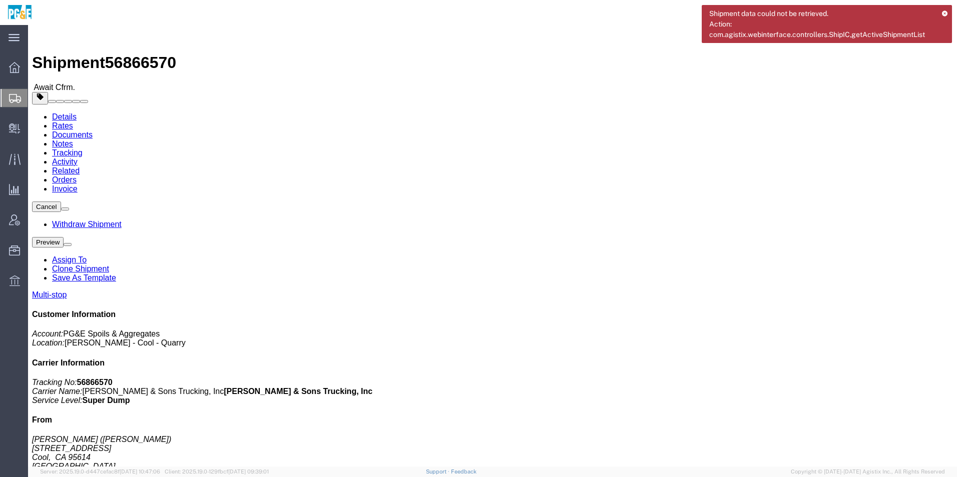
click img
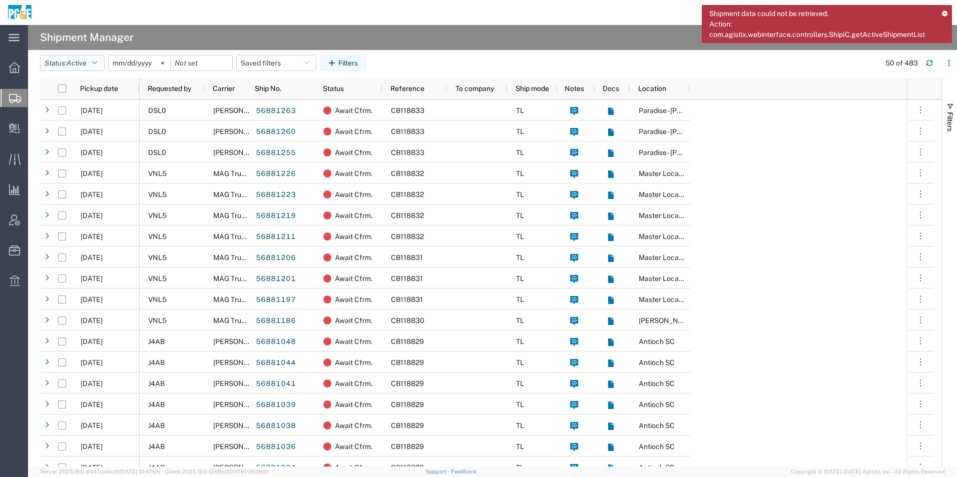
click at [82, 64] on span "Active" at bounding box center [77, 63] width 20 height 8
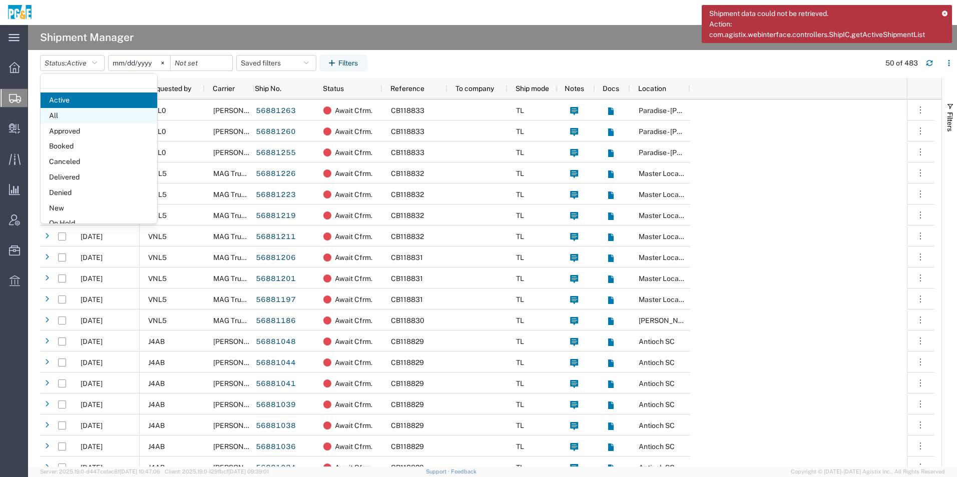
click at [109, 120] on span "All" at bounding box center [99, 116] width 117 height 16
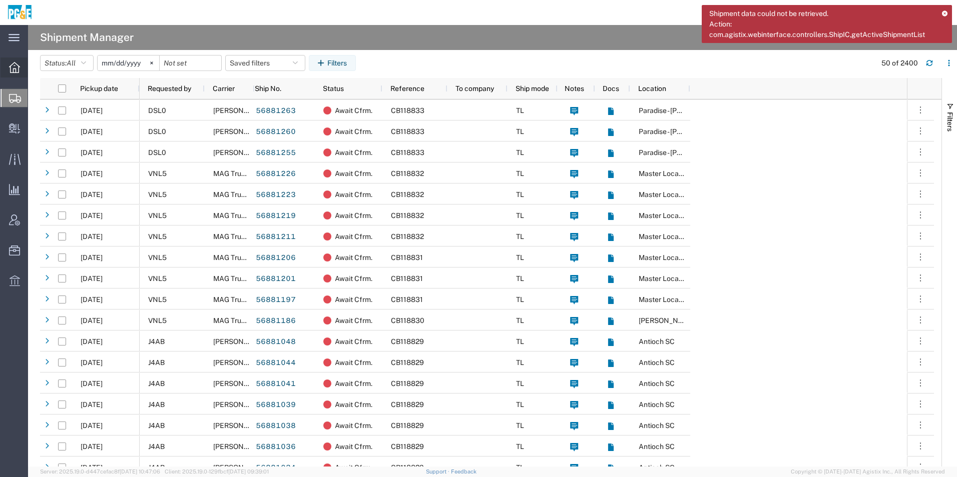
click at [11, 65] on icon at bounding box center [14, 67] width 11 height 11
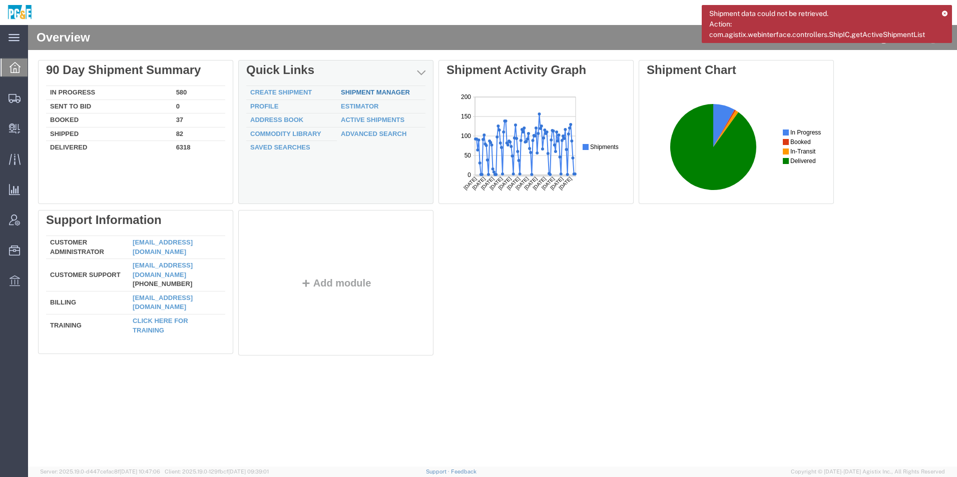
click at [377, 92] on div "Delete 90 Day Shipment Summary In Progress 580 Sent To Bid 0 Booked 37 Shipped …" at bounding box center [492, 210] width 909 height 300
click at [364, 92] on link "Shipment Manager" at bounding box center [375, 93] width 69 height 8
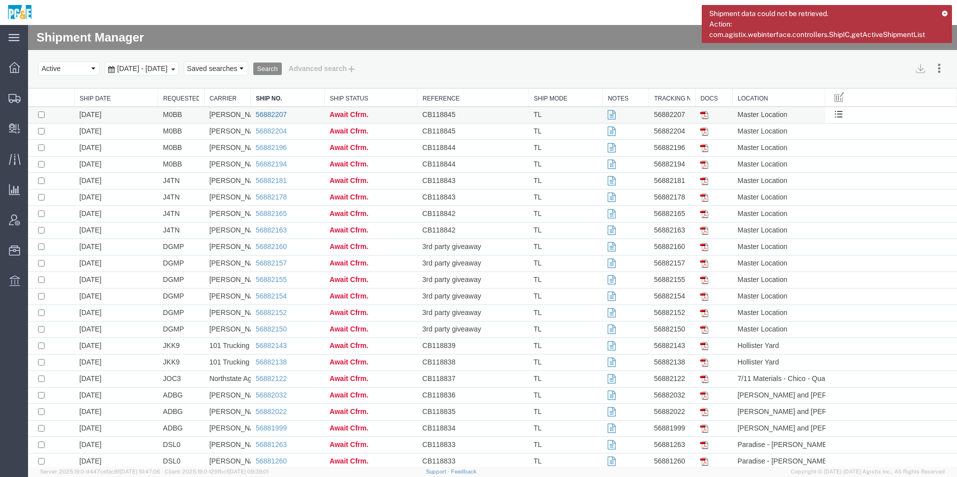
click at [267, 113] on link "56882207" at bounding box center [271, 115] width 31 height 8
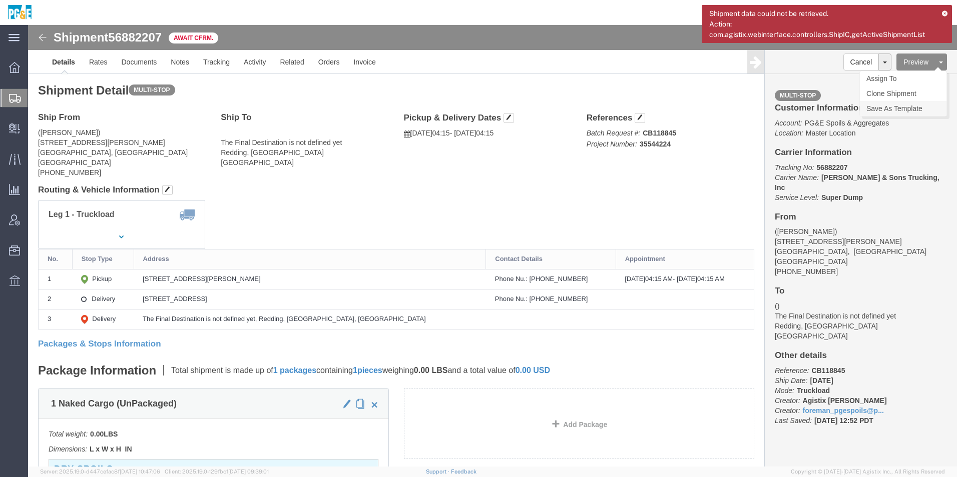
click link "Save As Template"
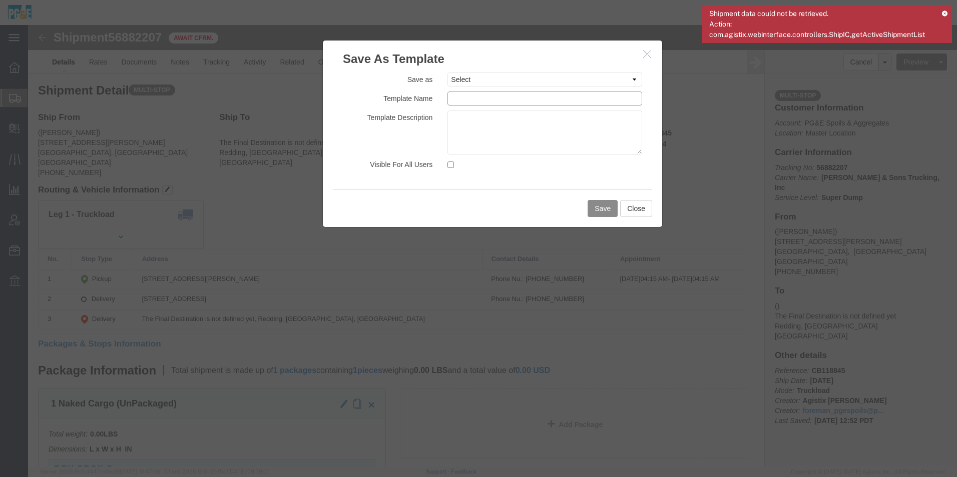
click input "text"
drag, startPoint x: 525, startPoint y: 74, endPoint x: 303, endPoint y: 67, distance: 222.8
click div "Template Name 35544224 - [PERSON_NAME]"
type input "35544224 - [PERSON_NAME]"
click textarea
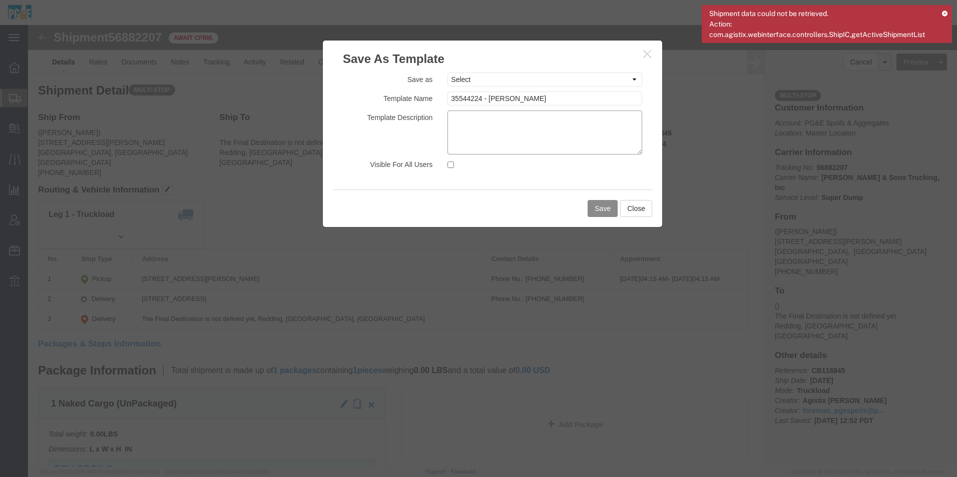
paste textarea "35544224 - [PERSON_NAME]"
type textarea "35544224 - [PERSON_NAME]"
click input "Visible For All Users"
checkbox input "true"
click button "Save"
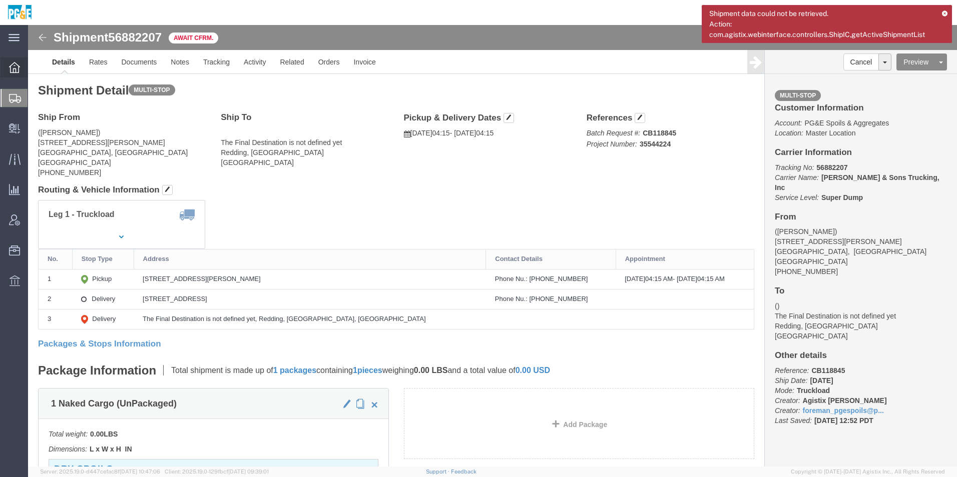
click at [14, 69] on icon at bounding box center [14, 67] width 11 height 11
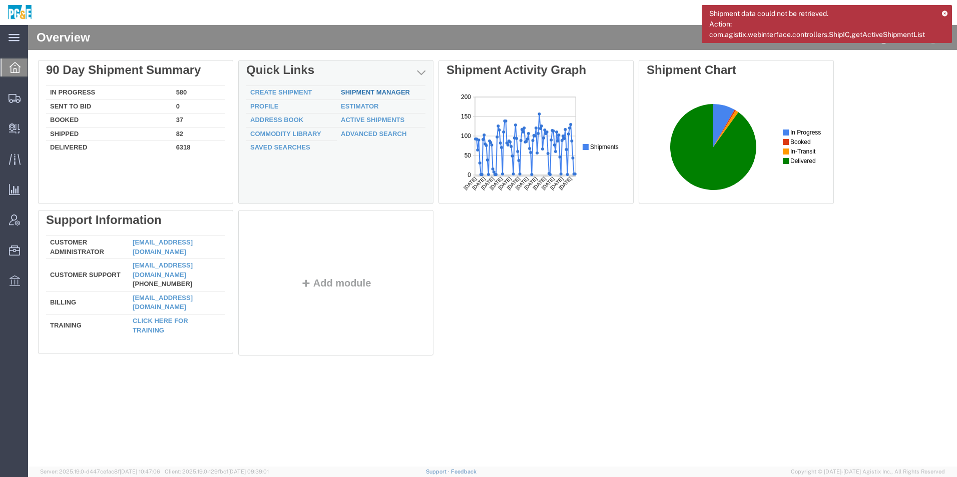
click at [359, 93] on div "Delete 90 Day Shipment Summary In Progress 580 Sent To Bid 0 Booked 37 Shipped …" at bounding box center [492, 210] width 909 height 300
click at [360, 93] on link "Shipment Manager" at bounding box center [375, 93] width 69 height 8
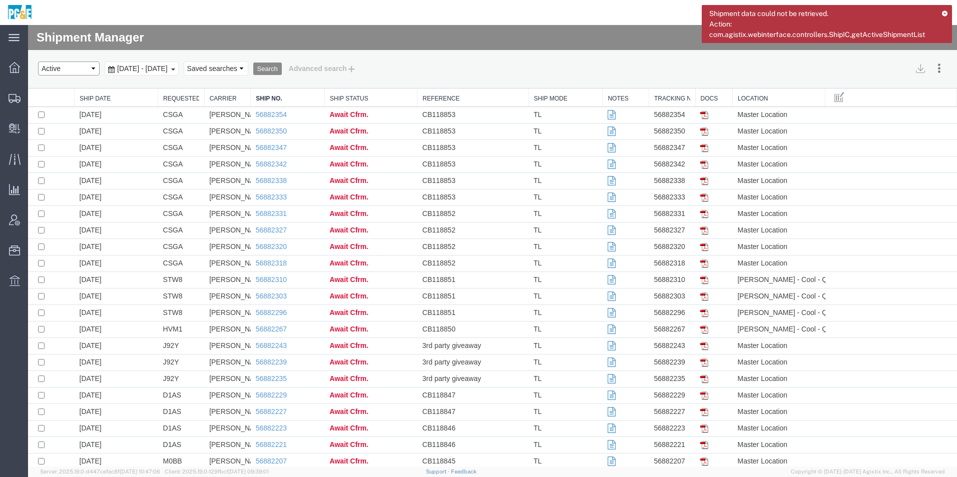
click at [62, 70] on select "Select status Active All Shipments Approved Booked Canceled Delivered Denied Ne…" at bounding box center [69, 69] width 62 height 14
select select "ALL"
click at [38, 62] on select "Select status Active All Shipments Approved Booked Canceled Delivered Denied Ne…" at bounding box center [69, 69] width 62 height 14
click at [170, 68] on span "[DATE] - [DATE]" at bounding box center [143, 69] width 56 height 8
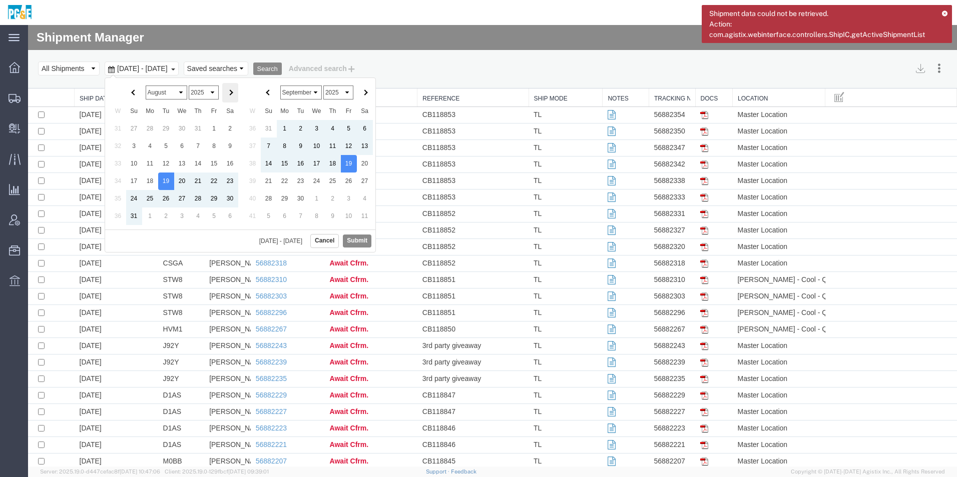
click at [227, 92] on th at bounding box center [230, 93] width 16 height 20
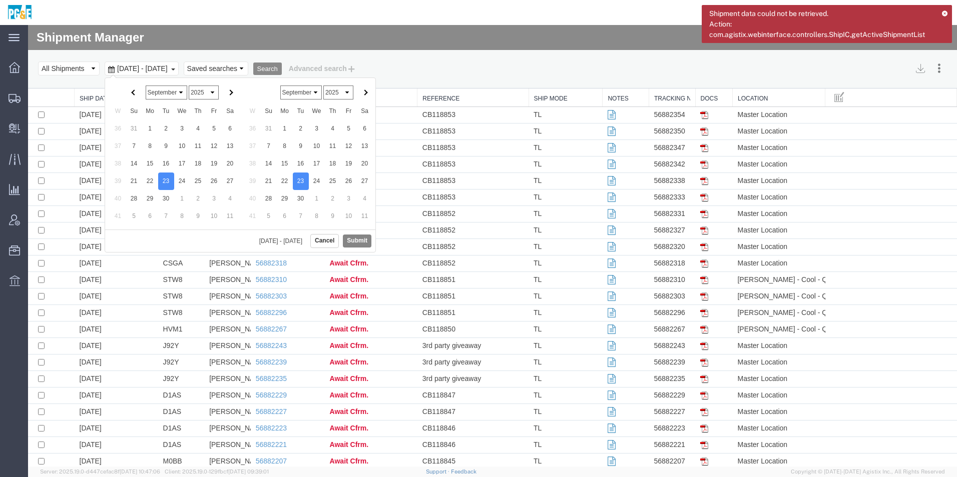
click at [356, 238] on button "Submit" at bounding box center [357, 241] width 29 height 13
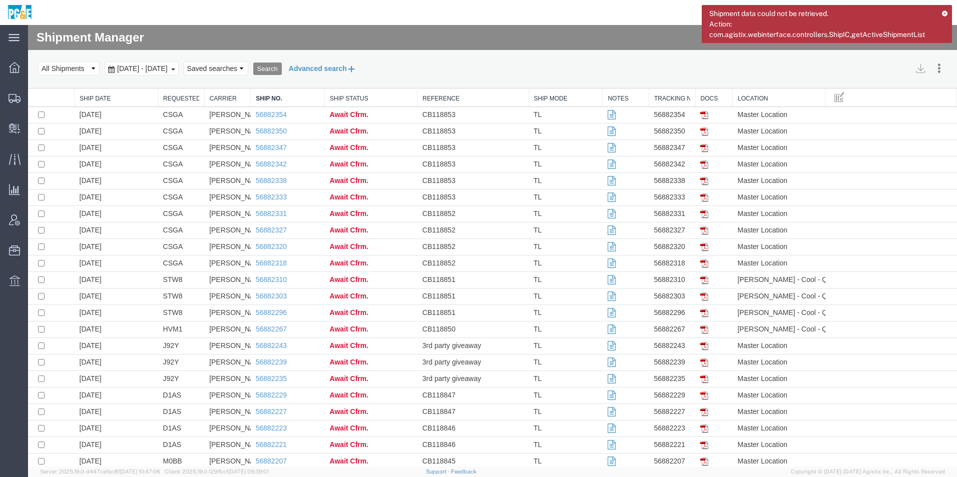
click at [363, 69] on button "Advanced search" at bounding box center [323, 68] width 82 height 17
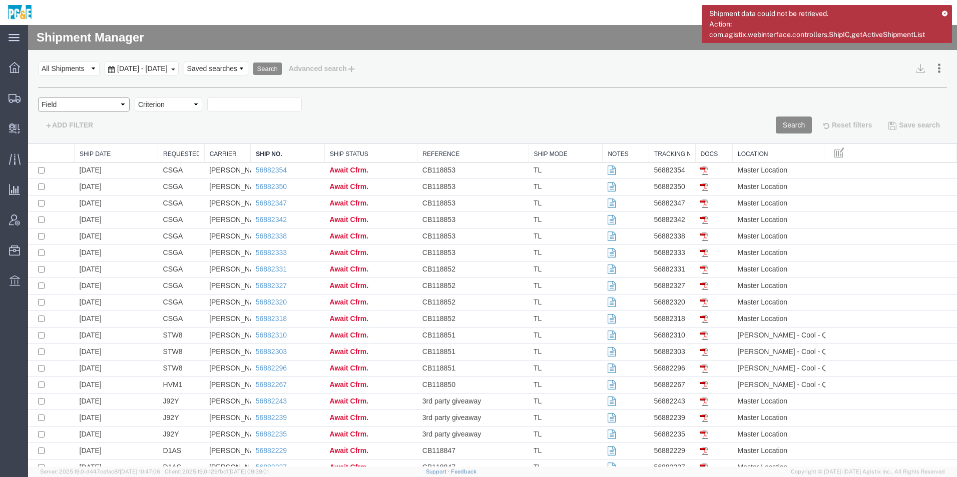
click at [96, 105] on select "Field Account Account Carrier Identifier Actual Delivery Date Actual Ship Date …" at bounding box center [84, 105] width 92 height 14
select select "requestedby"
click at [38, 98] on select "Field Account Account Carrier Identifier Actual Delivery Date Actual Ship Date …" at bounding box center [84, 105] width 92 height 14
click at [156, 104] on select "Criterion contains does not contain is is blank is not blank starts with" at bounding box center [169, 105] width 68 height 14
select select "contains"
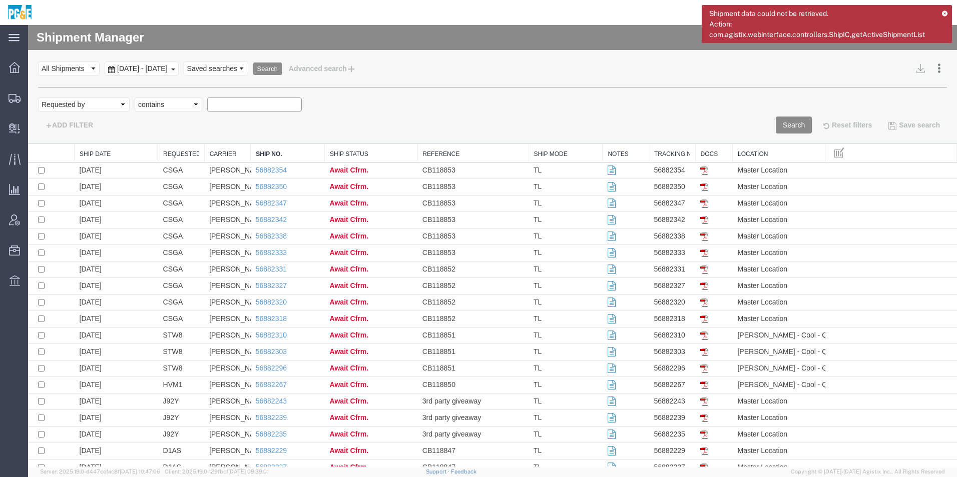
click at [135, 98] on select "Criterion contains does not contain is is blank is not blank starts with" at bounding box center [169, 105] width 68 height 14
click at [233, 101] on input "text" at bounding box center [254, 105] width 95 height 14
type input "csga"
click at [779, 122] on button "Search" at bounding box center [793, 125] width 36 height 17
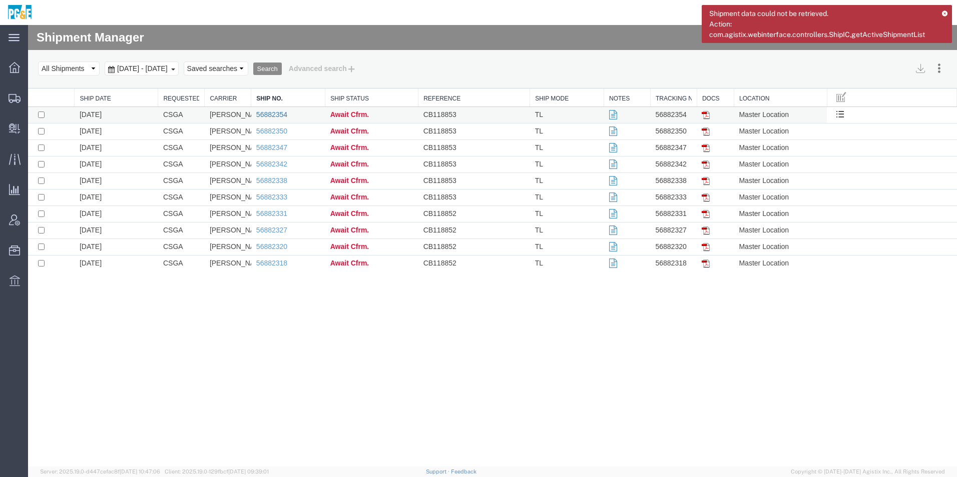
click at [269, 113] on link "56882354" at bounding box center [271, 115] width 31 height 8
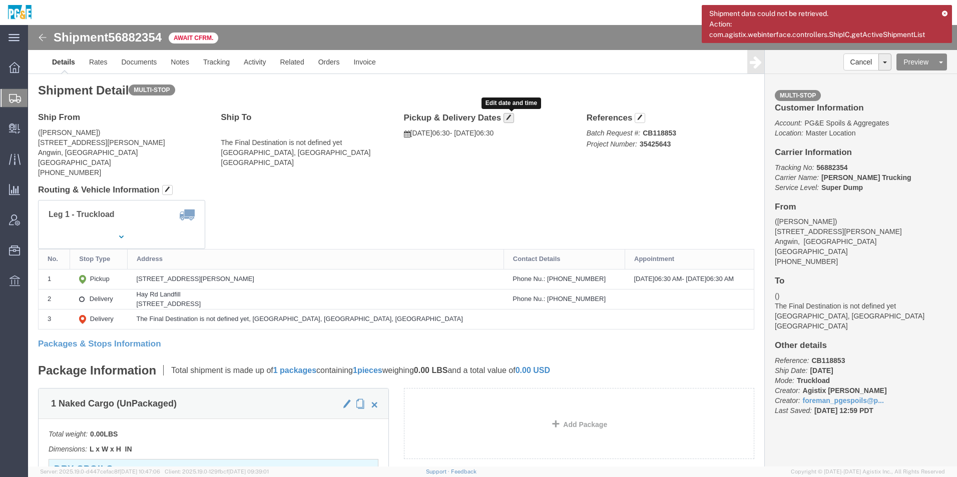
click span "button"
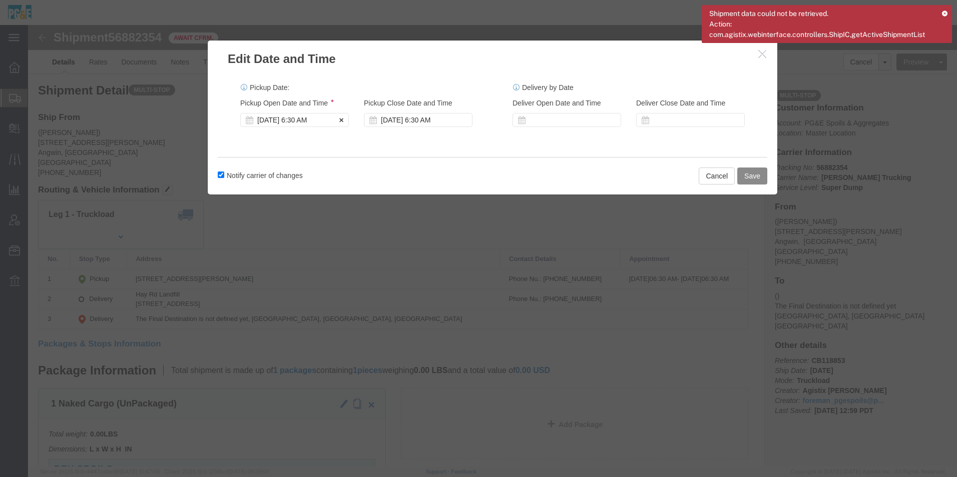
click div "[DATE] 6:30 AM"
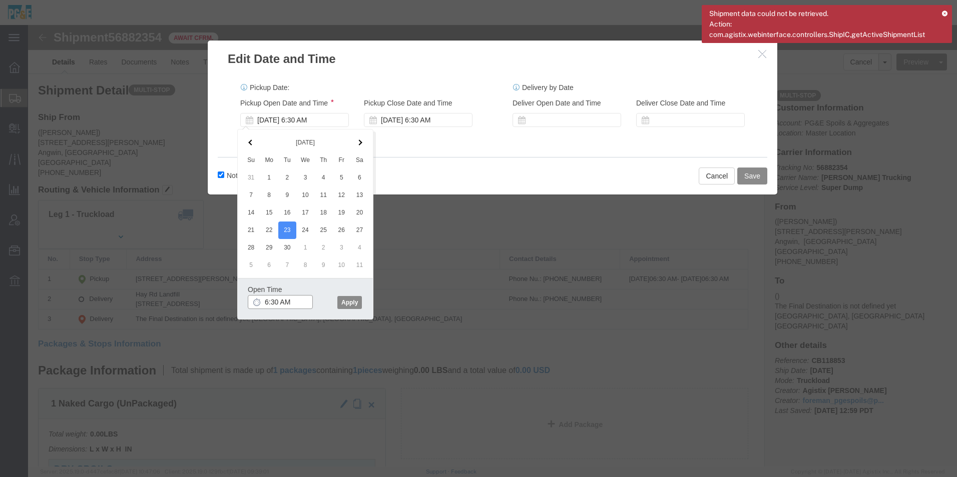
click input "6:30 AM"
type input "6:45 AM"
click button "Apply"
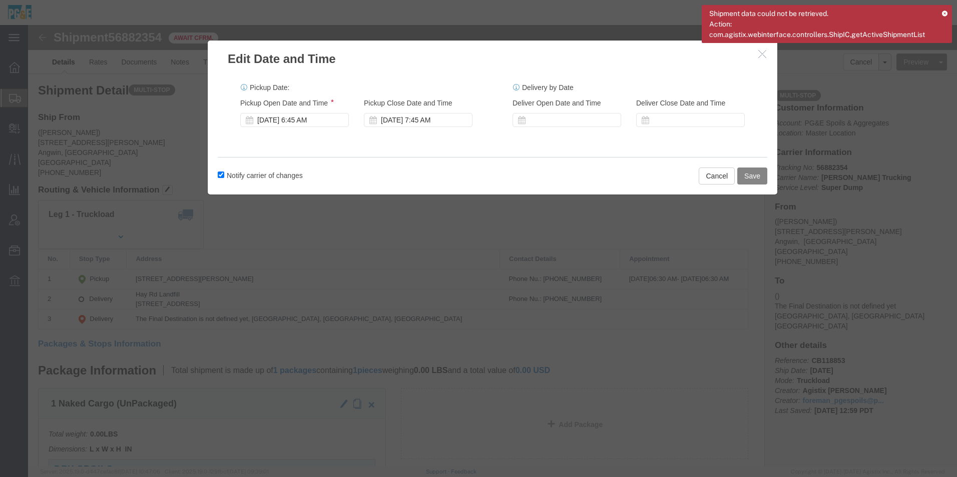
click button "Save"
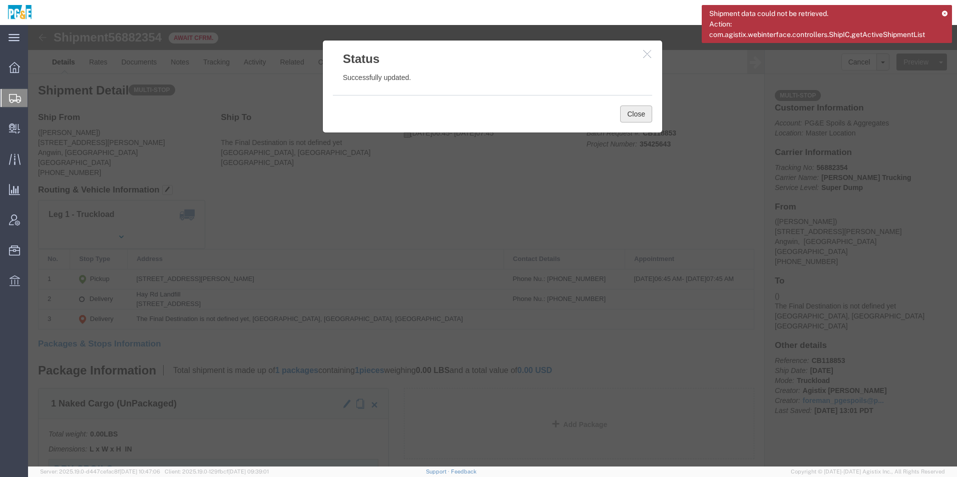
click button "Close"
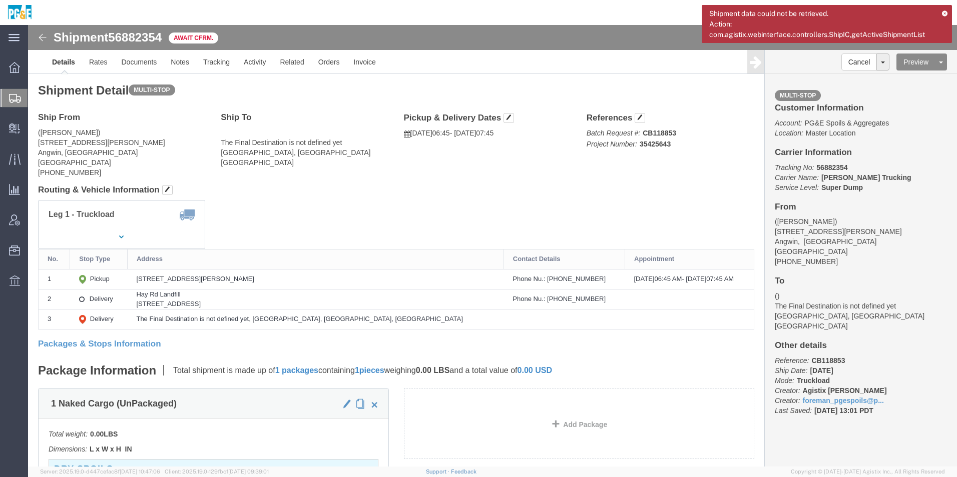
click img
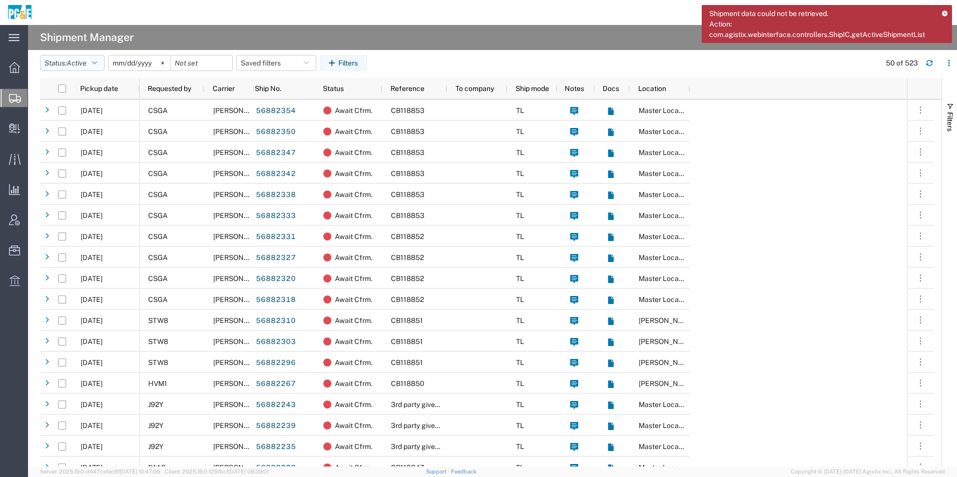
click at [82, 62] on span "Active" at bounding box center [77, 63] width 20 height 8
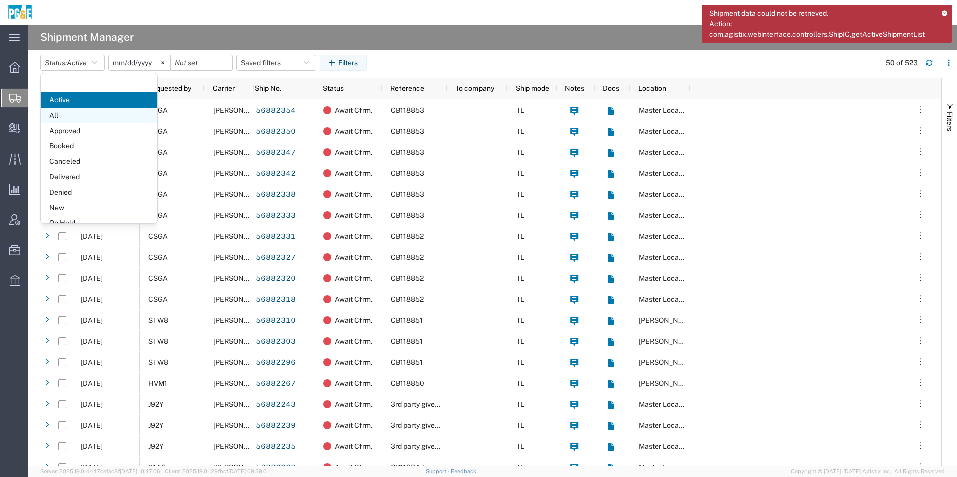
click at [70, 112] on span "All" at bounding box center [99, 116] width 117 height 16
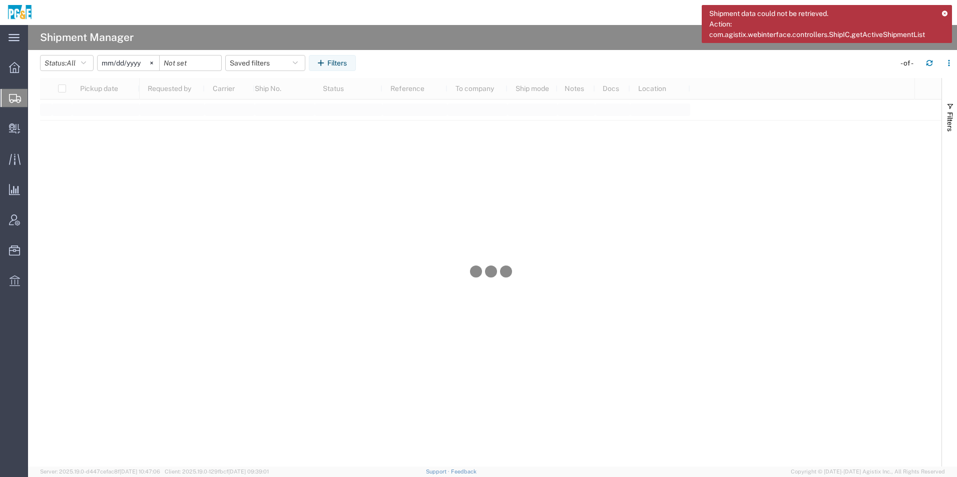
click at [134, 64] on input "[DATE]" at bounding box center [129, 63] width 62 height 15
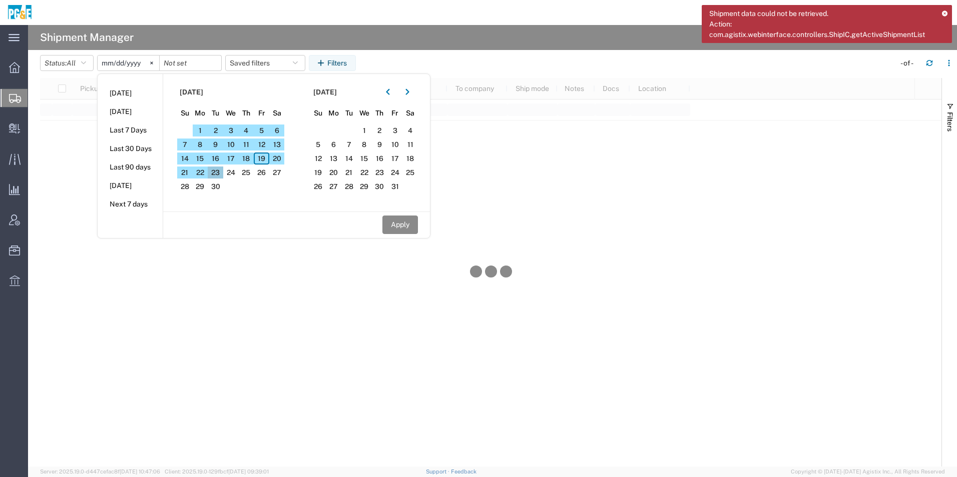
click at [217, 172] on span "23" at bounding box center [216, 173] width 16 height 12
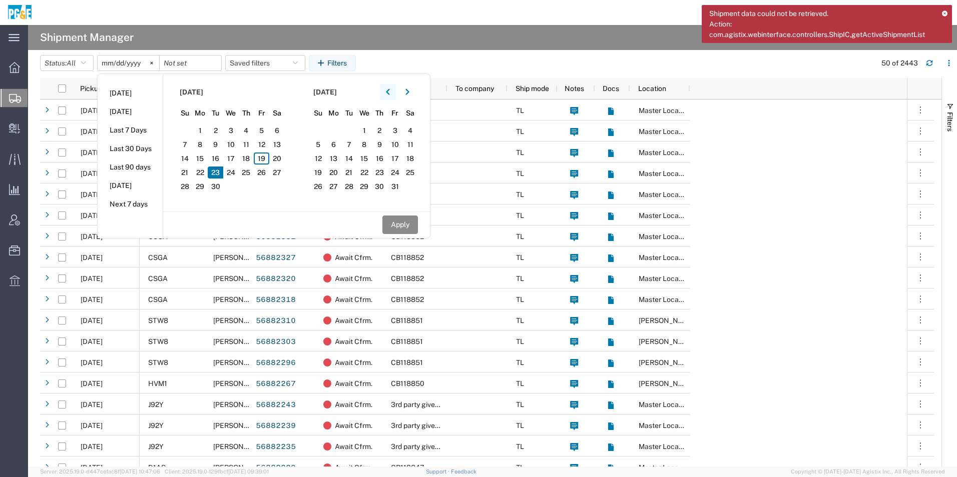
click at [389, 95] on icon "button" at bounding box center [388, 92] width 4 height 6
click at [349, 173] on span "23" at bounding box center [349, 173] width 16 height 12
click at [389, 91] on icon "button" at bounding box center [388, 92] width 4 height 6
click at [409, 89] on icon "button" at bounding box center [407, 92] width 4 height 7
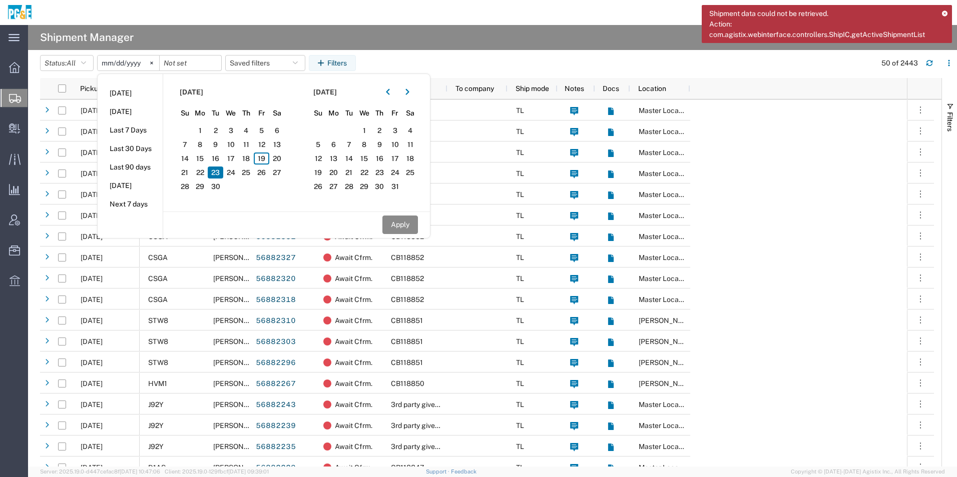
click at [217, 173] on span "23" at bounding box center [216, 173] width 16 height 12
click at [394, 94] on button "button" at bounding box center [388, 92] width 16 height 16
click at [349, 173] on span "23" at bounding box center [349, 173] width 16 height 12
click at [393, 226] on button "Apply" at bounding box center [400, 225] width 36 height 19
type input "[DATE]"
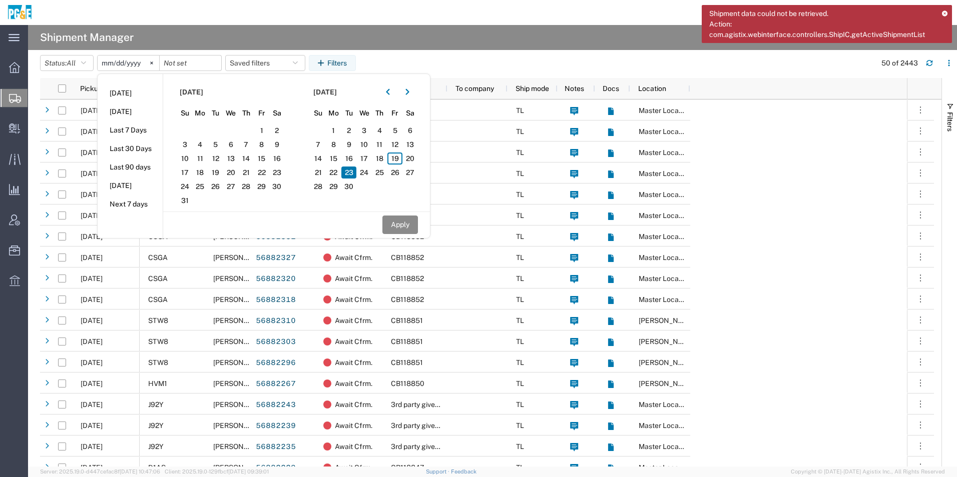
type input "[DATE]"
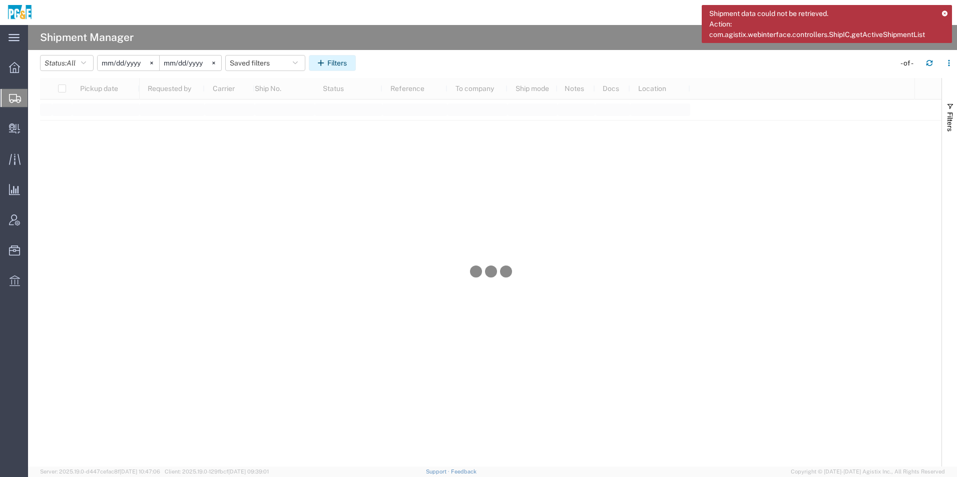
click at [336, 59] on button "Filters" at bounding box center [332, 63] width 47 height 16
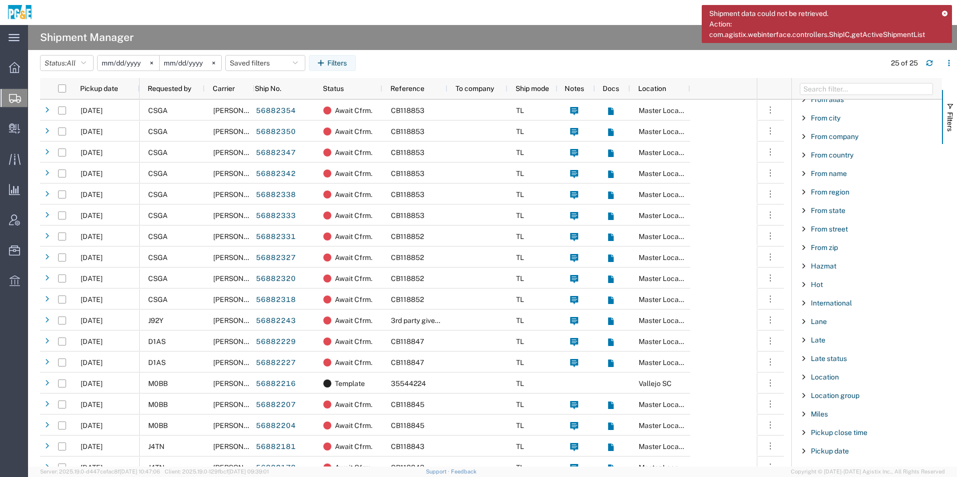
scroll to position [450, 0]
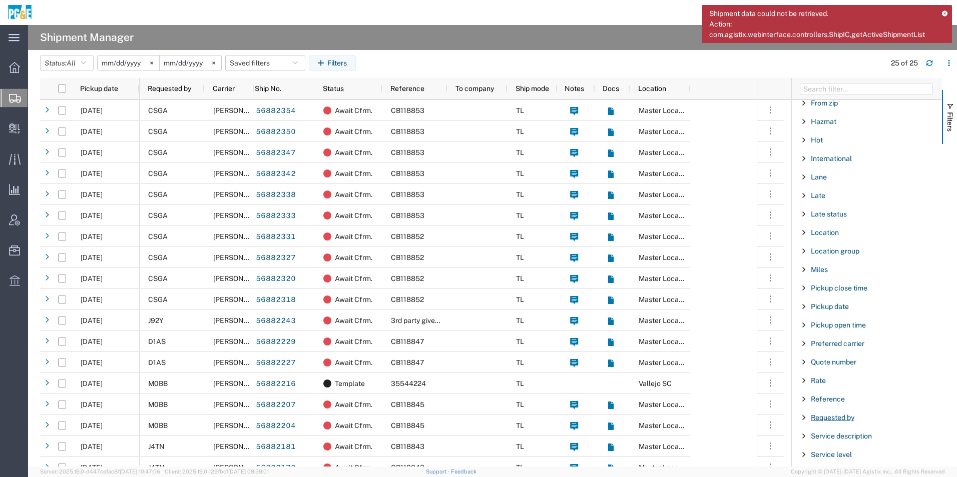
click at [838, 420] on span "Requested by" at bounding box center [832, 418] width 44 height 8
click at [849, 439] on div "starts with" at bounding box center [866, 443] width 115 height 8
click at [846, 461] on input "Filter Value" at bounding box center [869, 460] width 131 height 12
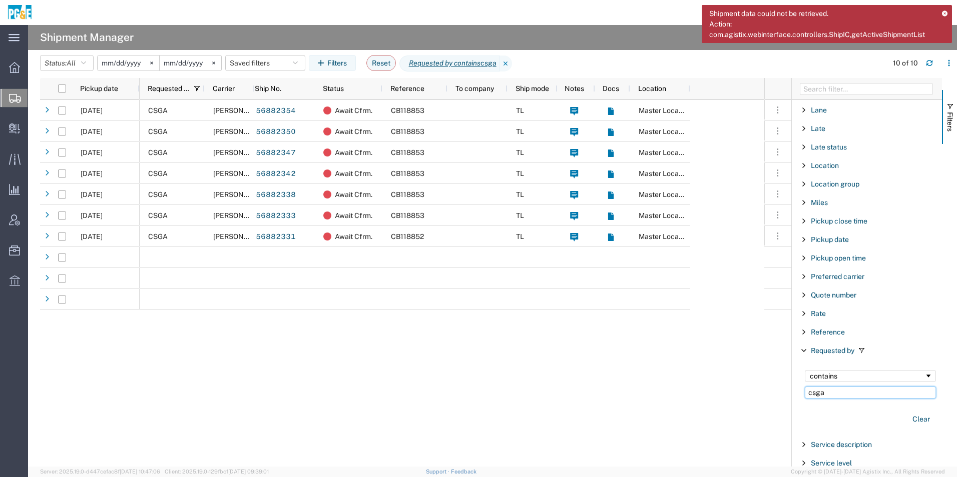
scroll to position [550, 0]
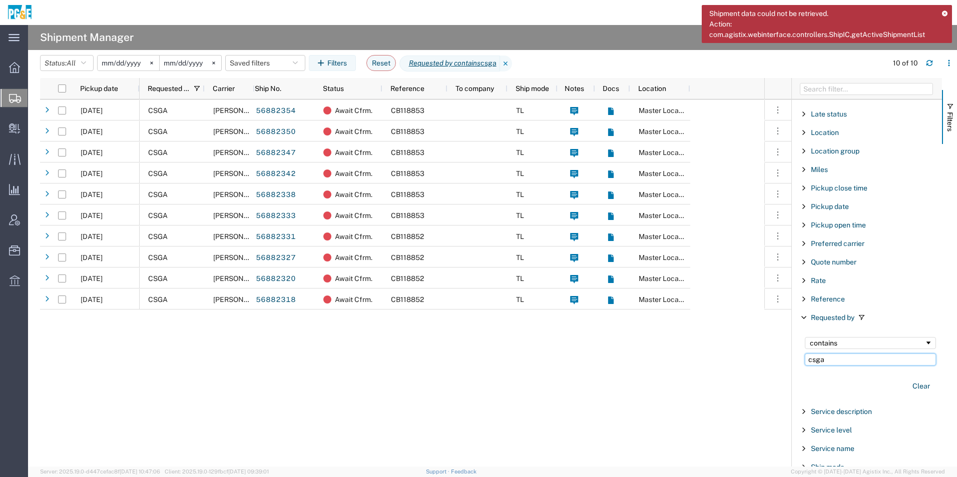
type input "csga"
click at [802, 298] on span "Filter List 66 Filters" at bounding box center [803, 299] width 8 height 8
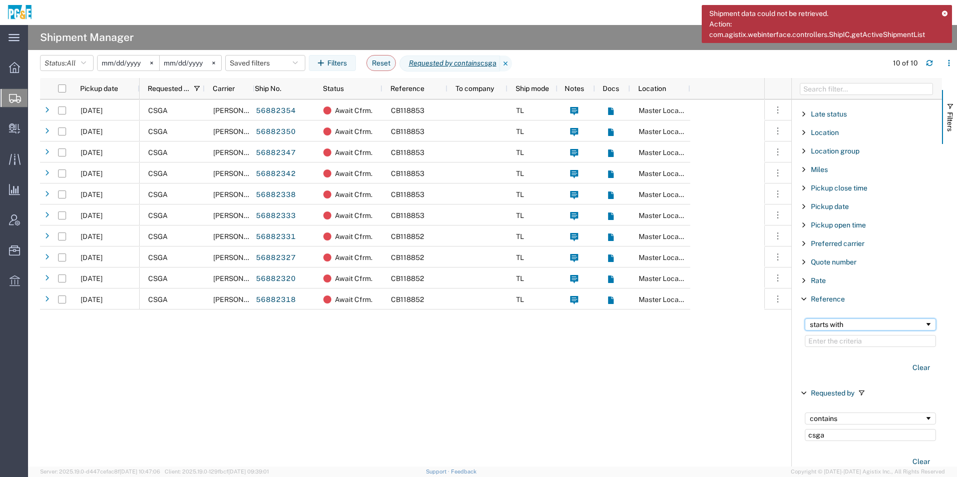
click at [828, 323] on div "starts with" at bounding box center [866, 325] width 115 height 8
click at [832, 340] on input "Filter Value" at bounding box center [869, 341] width 131 height 12
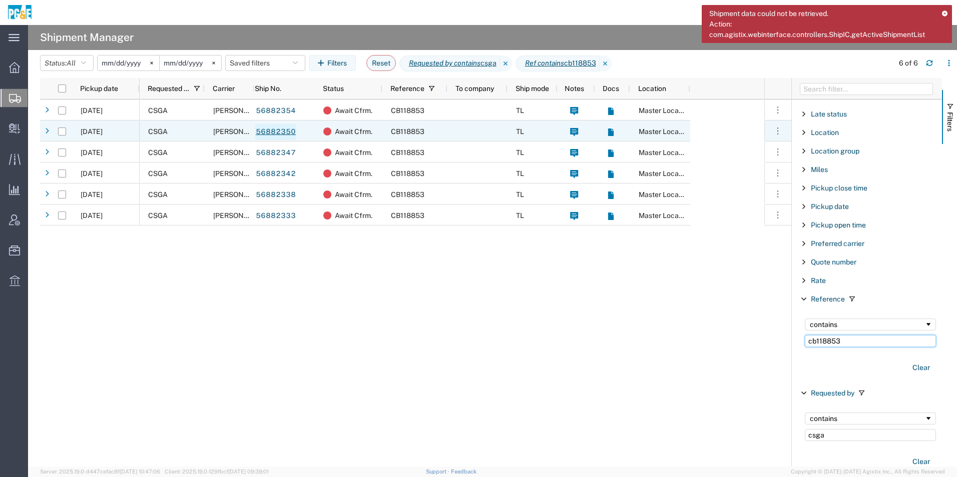
type input "cb118853"
click at [274, 133] on link "56882350" at bounding box center [275, 132] width 41 height 16
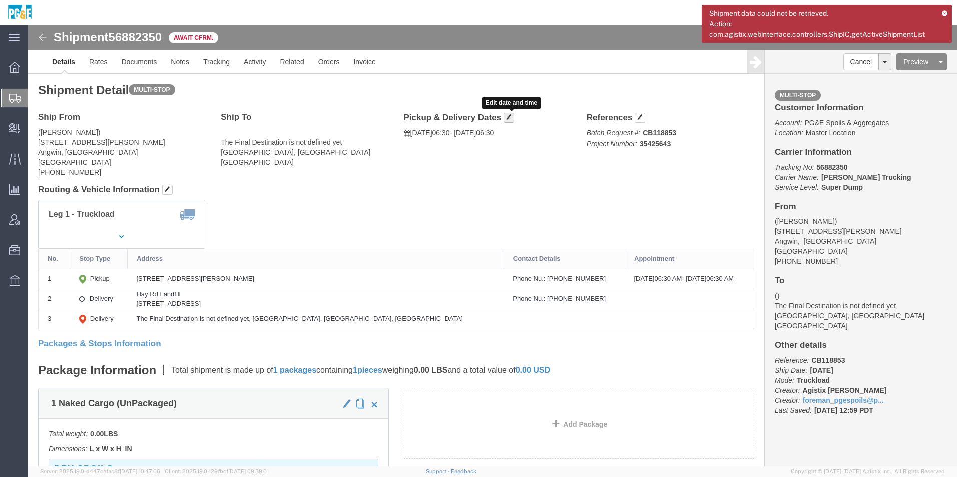
click button "button"
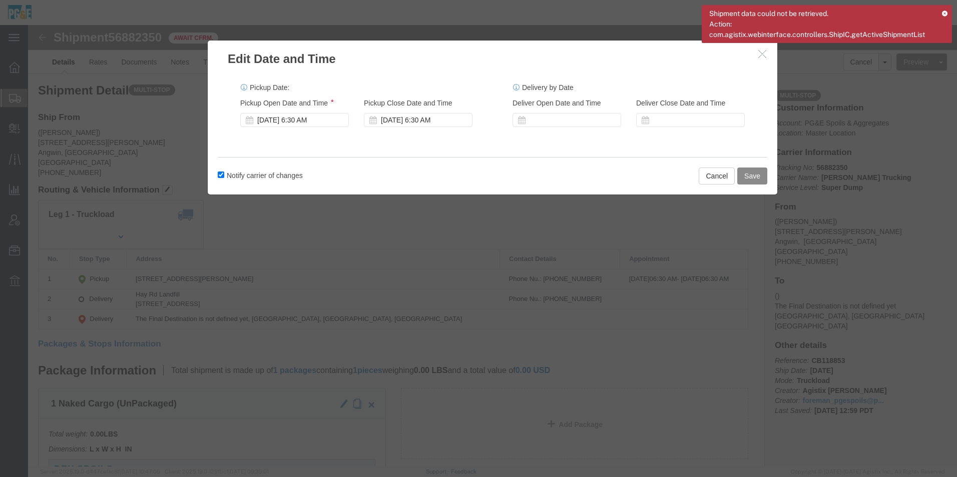
drag, startPoint x: 280, startPoint y: 94, endPoint x: 341, endPoint y: 158, distance: 88.1
click div "[DATE] 6:30 AM"
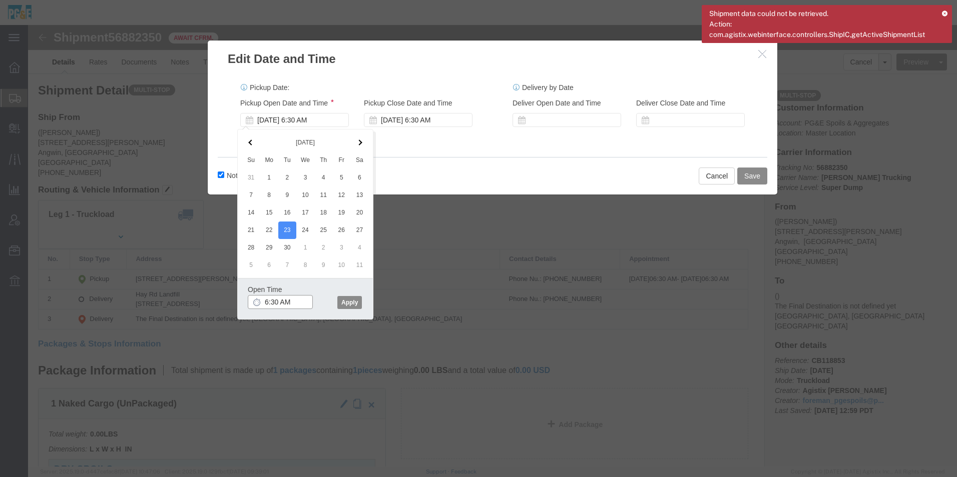
click input "6:30 AM"
type input "6:45 AM"
drag, startPoint x: 312, startPoint y: 280, endPoint x: 511, endPoint y: 251, distance: 200.6
click button "Apply"
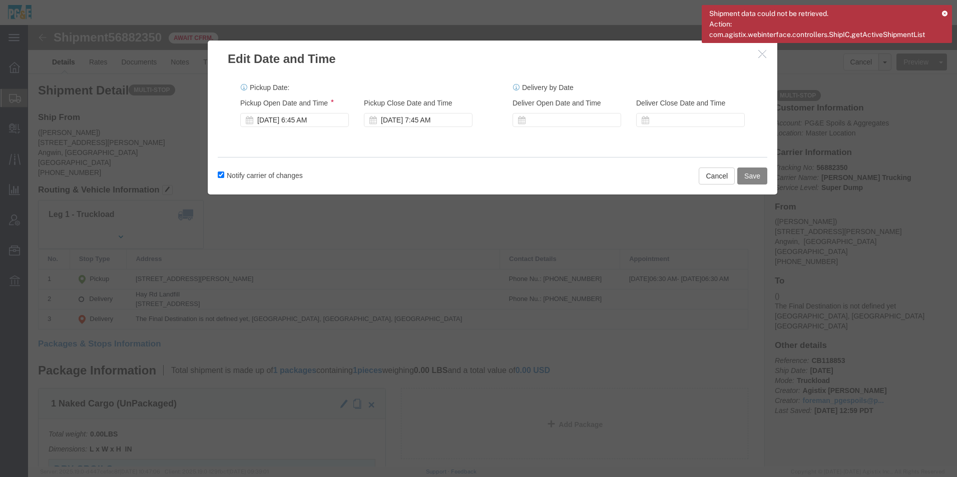
click button "Save"
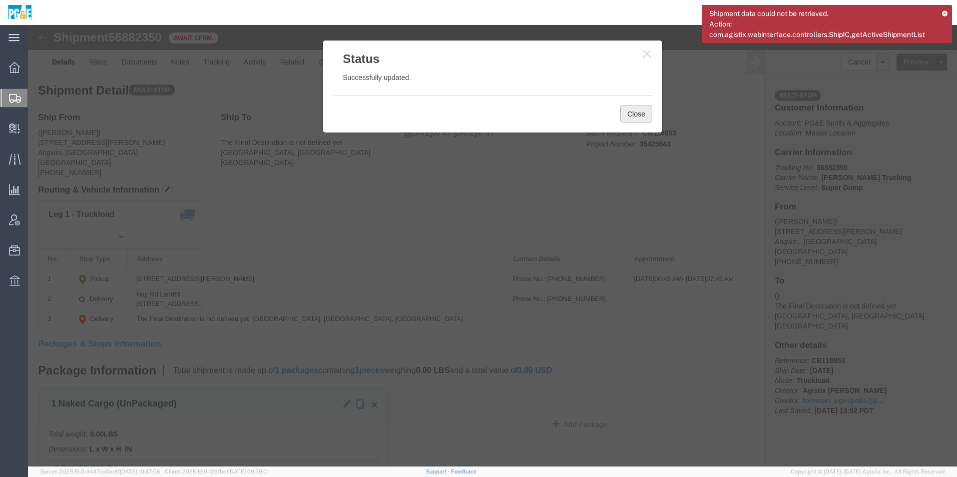
click button "Close"
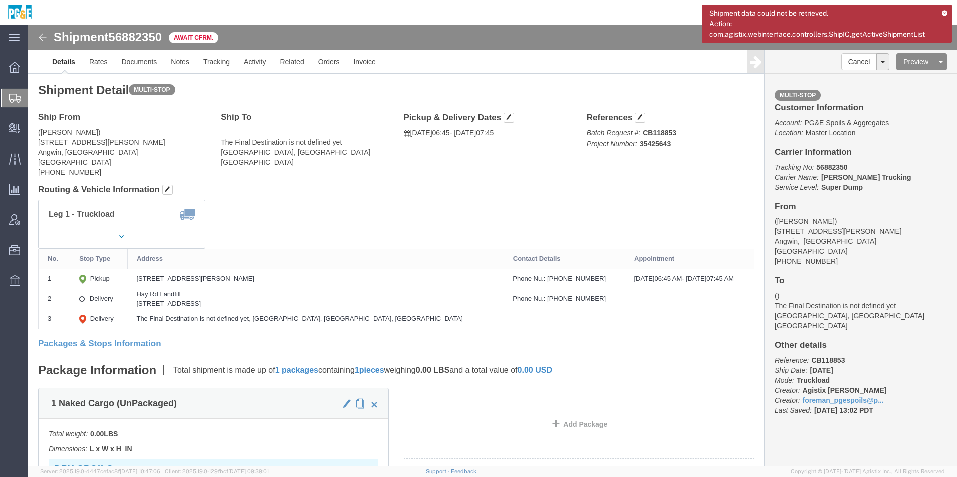
click img
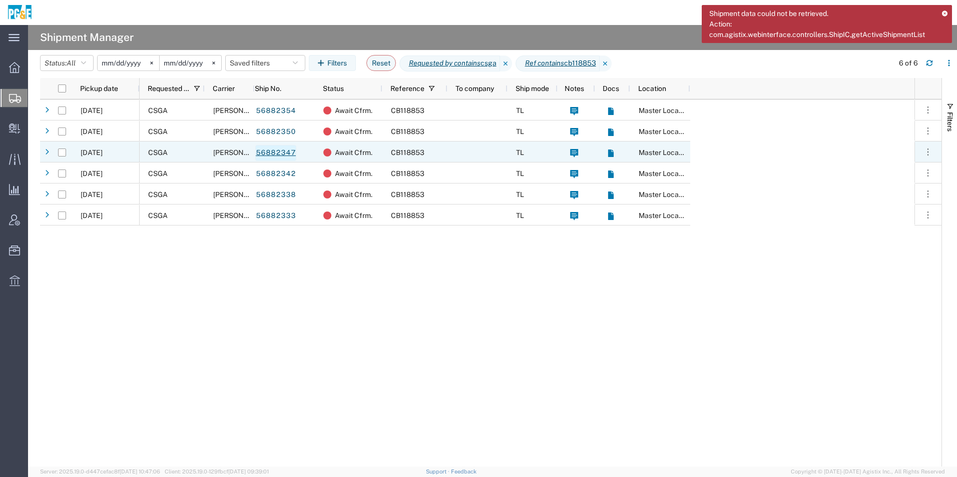
click at [272, 154] on link "56882347" at bounding box center [275, 153] width 41 height 16
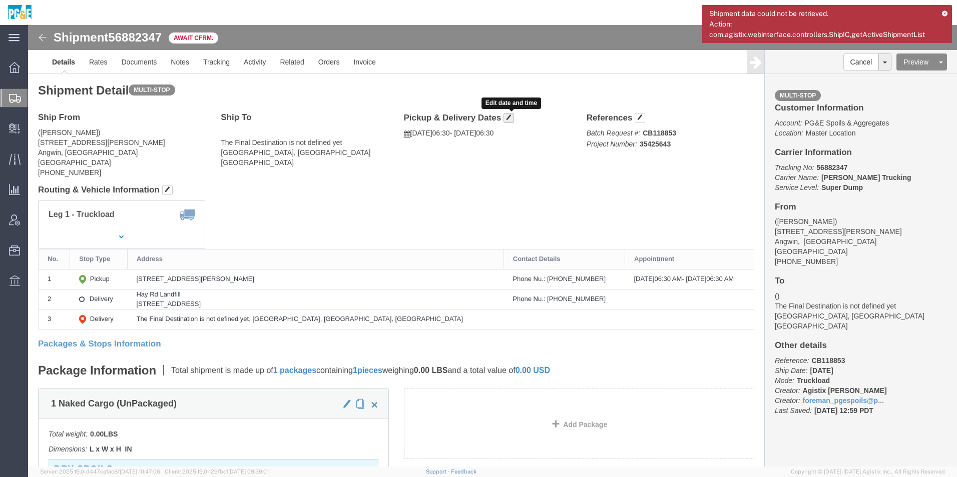
click span "button"
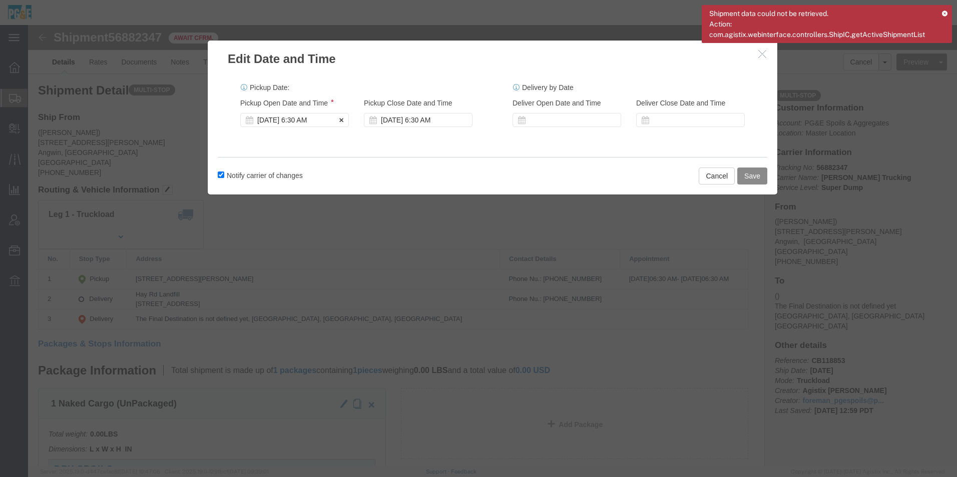
click div "[DATE] 6:30 AM"
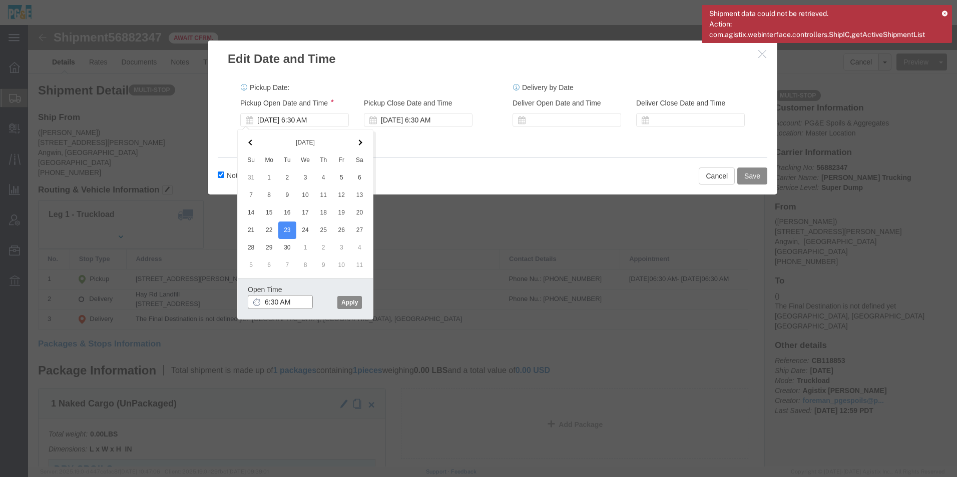
click input "6:30 AM"
type input "6:45 AM"
click button "Apply"
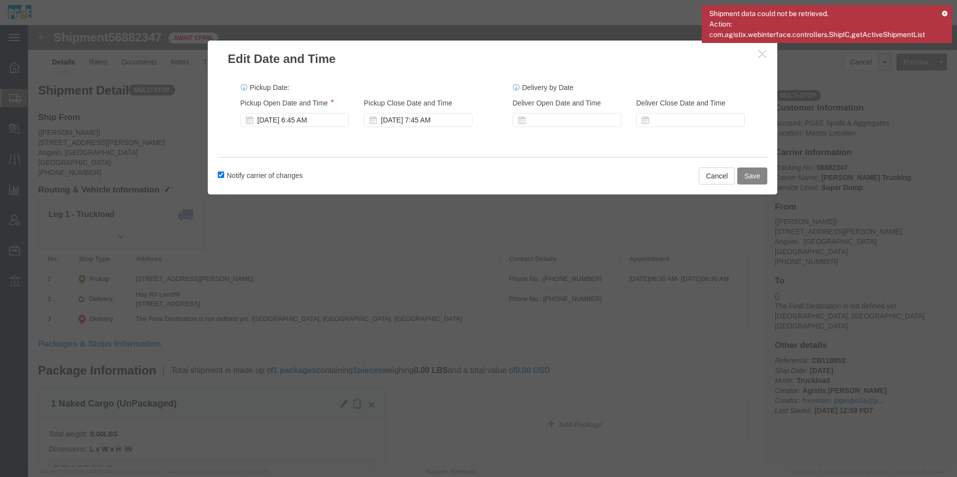
click button "Save"
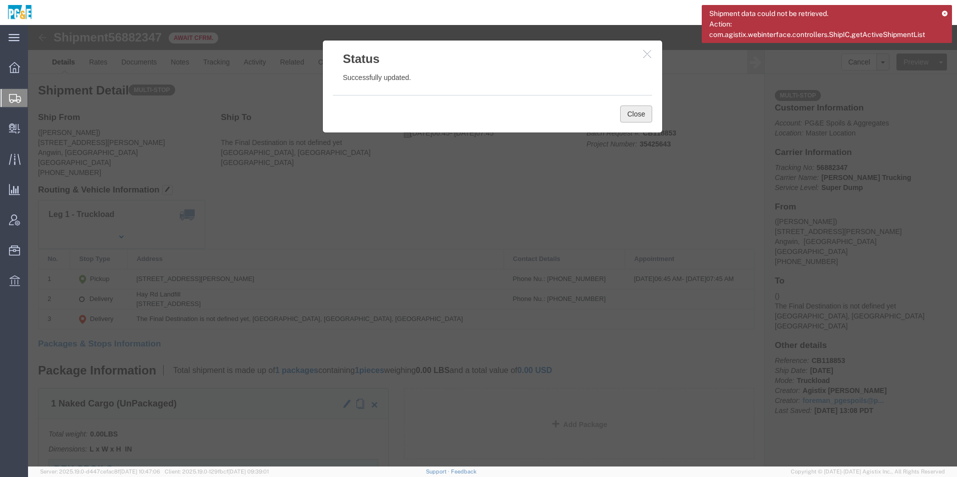
click button "Close"
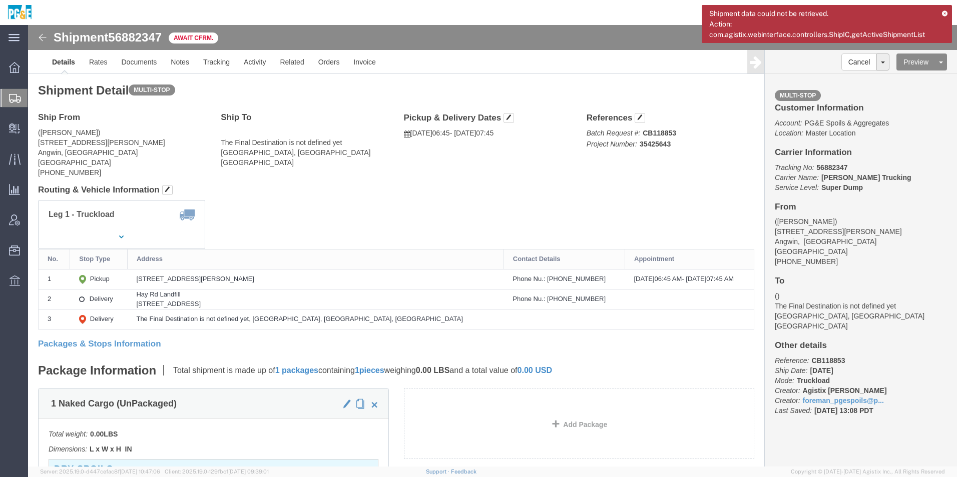
click img
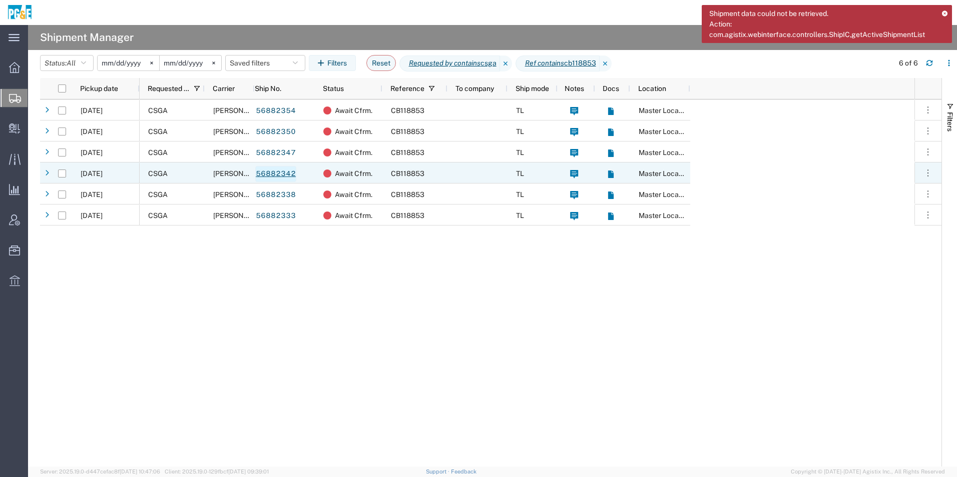
click at [282, 171] on link "56882342" at bounding box center [275, 174] width 41 height 16
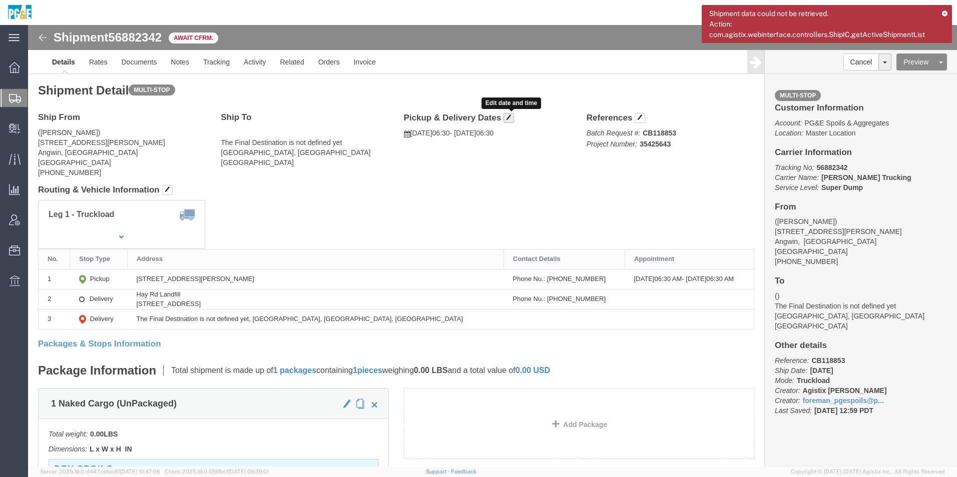
click button "button"
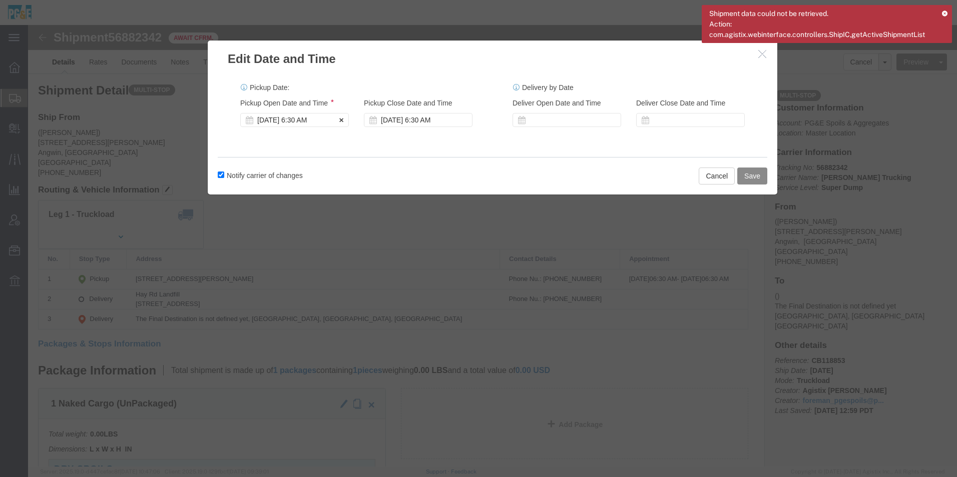
click div "[DATE] 6:30 AM"
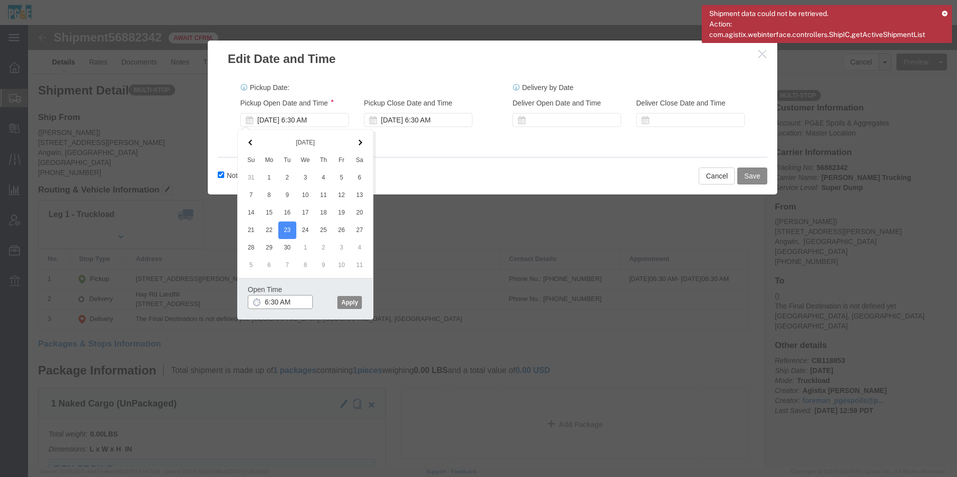
click input "6:30 AM"
type input "6:45 AM"
click button "Apply"
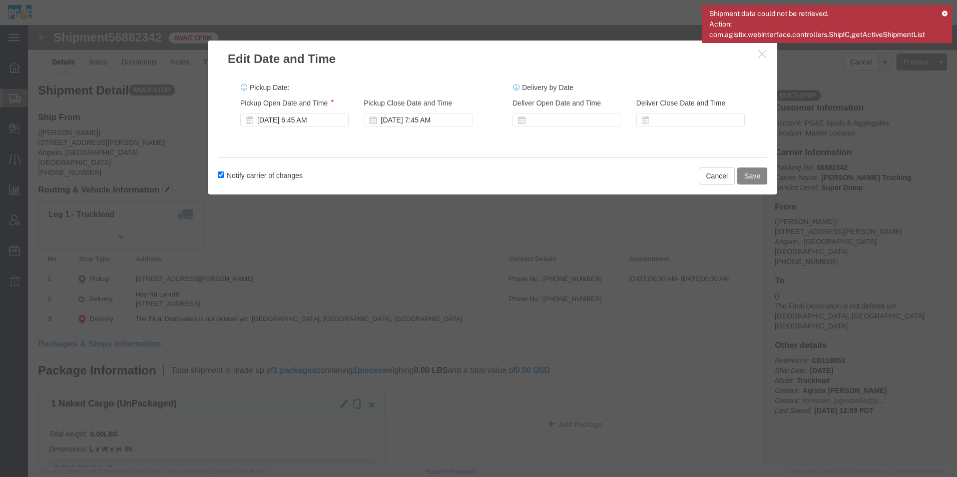
click button "Save"
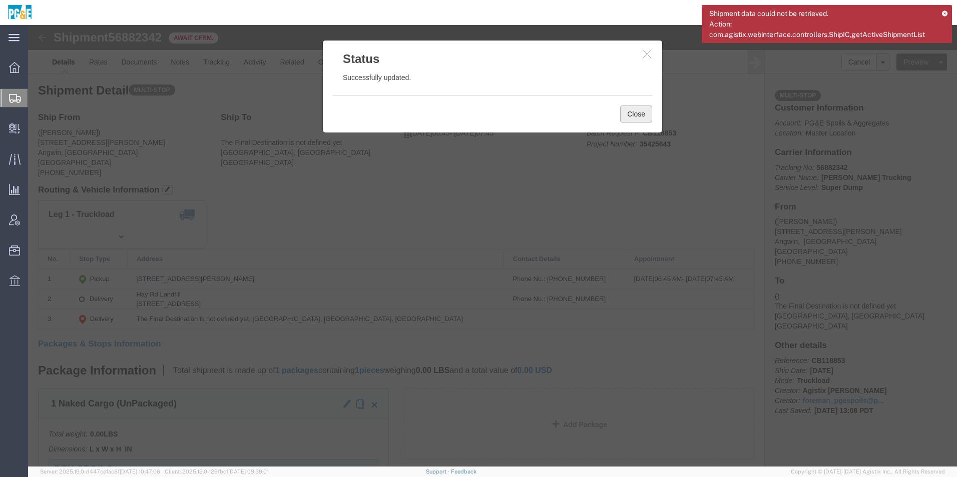
click button "Close"
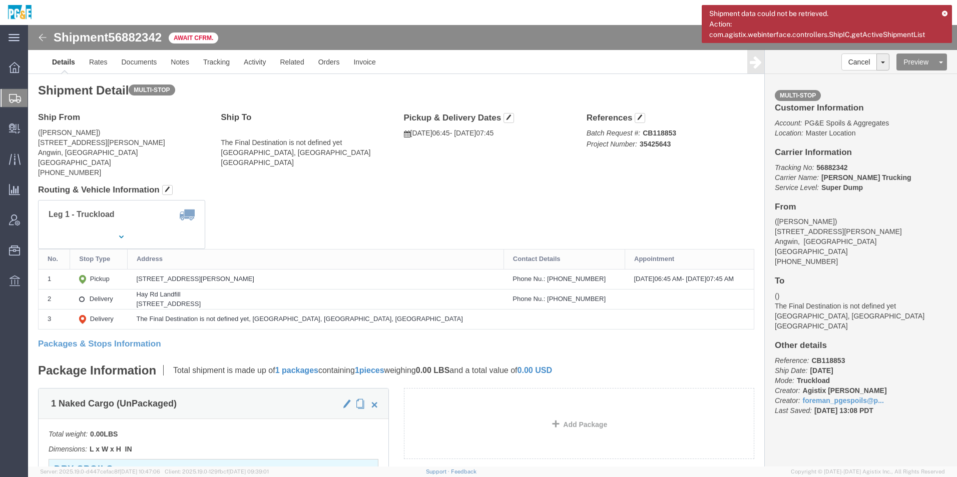
click img
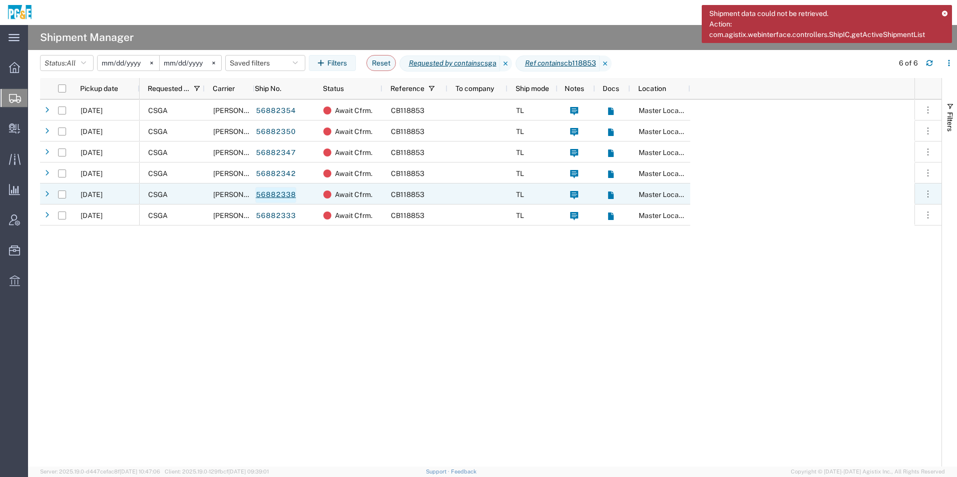
click at [278, 197] on link "56882338" at bounding box center [275, 195] width 41 height 16
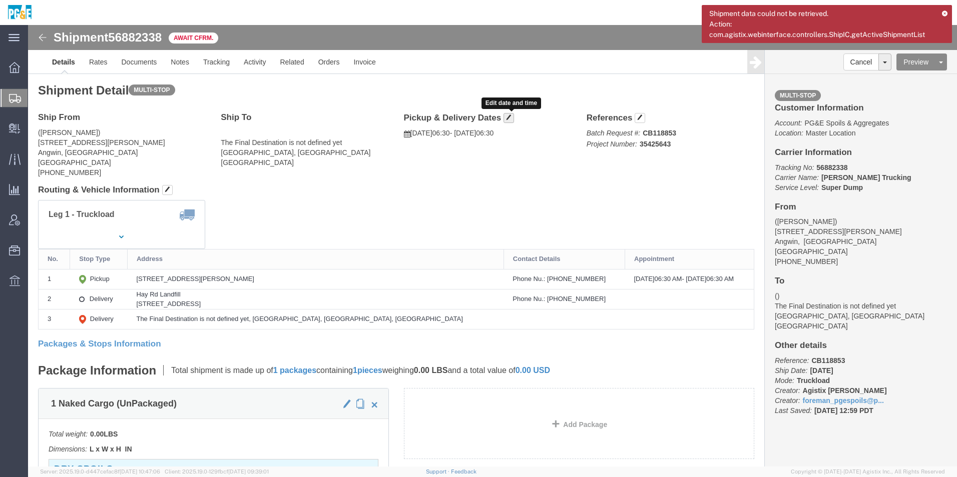
click button "button"
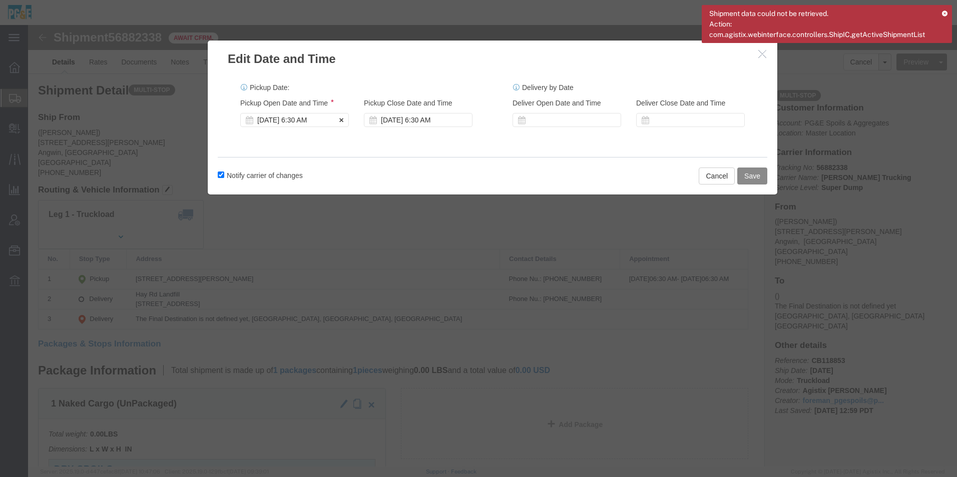
click div "[DATE] 6:30 AM"
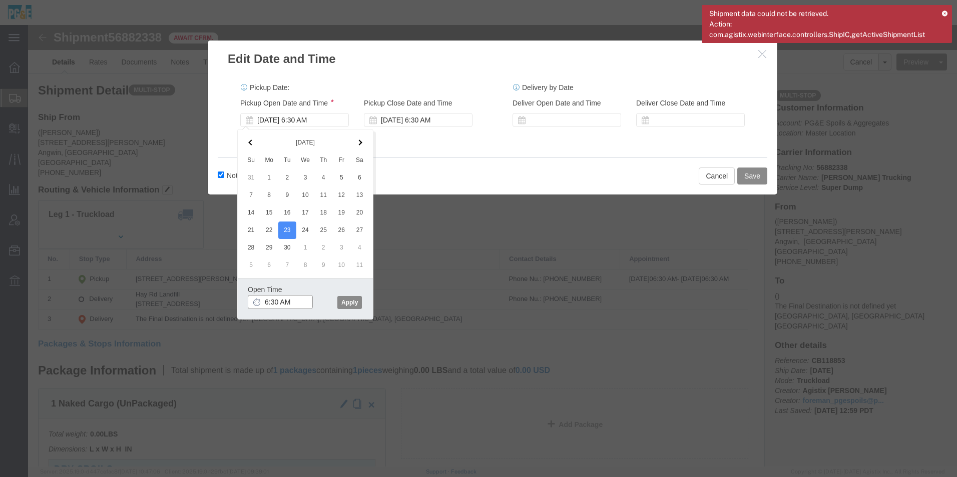
click input "6:30 AM"
type input "6:45 AM"
drag, startPoint x: 314, startPoint y: 277, endPoint x: 321, endPoint y: 278, distance: 6.6
click button "Apply"
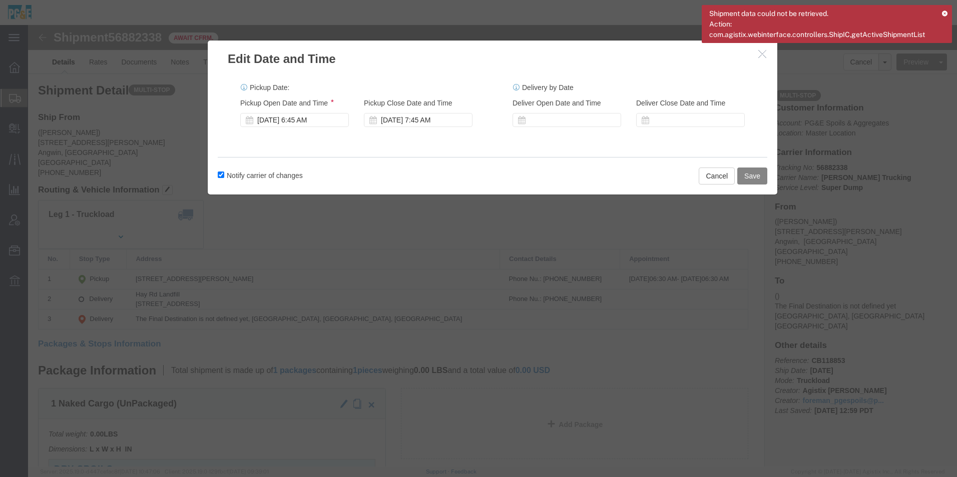
click button "Save"
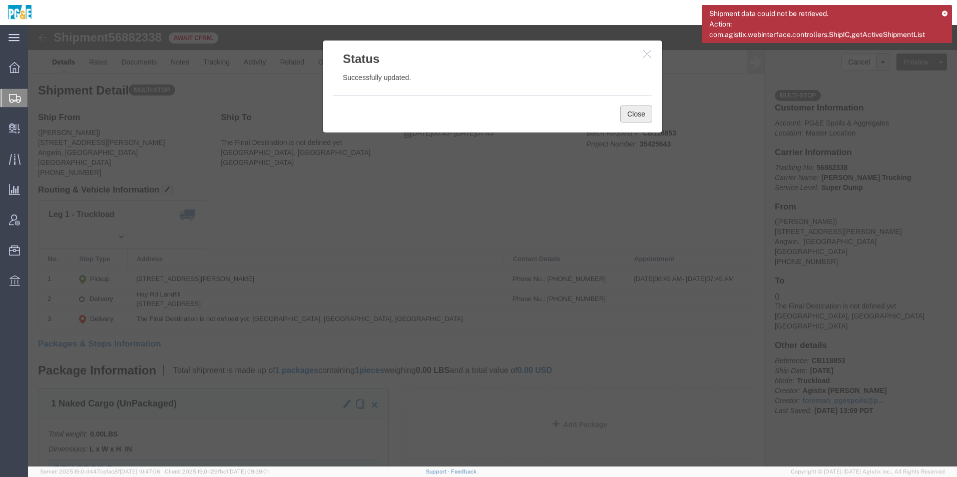
click button "Close"
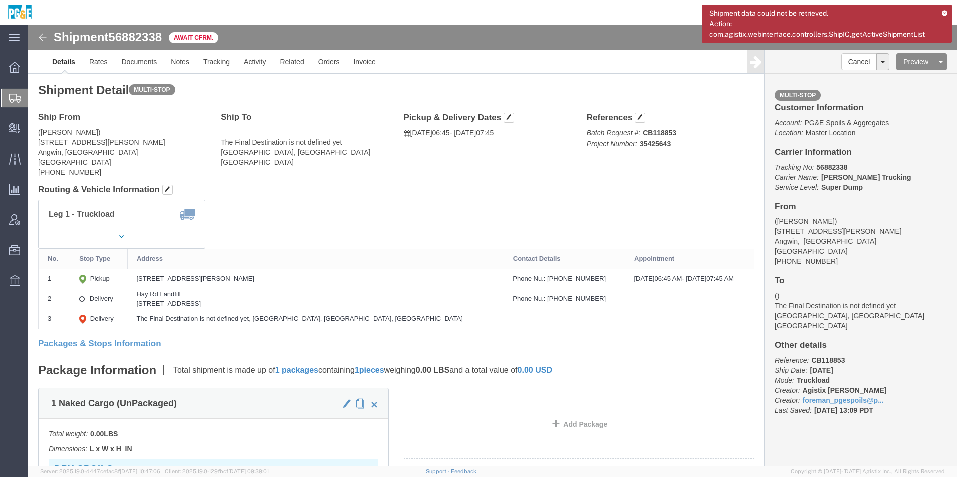
drag, startPoint x: 14, startPoint y: 11, endPoint x: 14, endPoint y: 19, distance: 7.5
click img
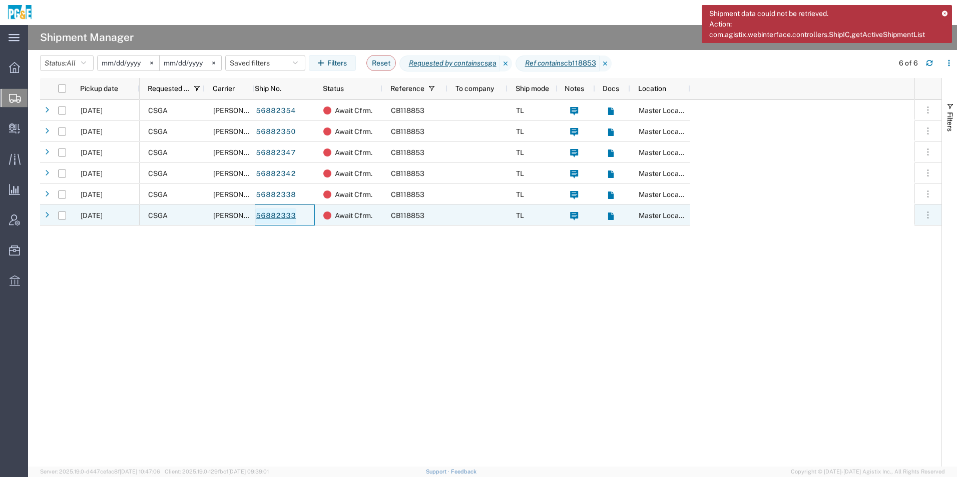
click at [287, 214] on link "56882333" at bounding box center [275, 216] width 41 height 16
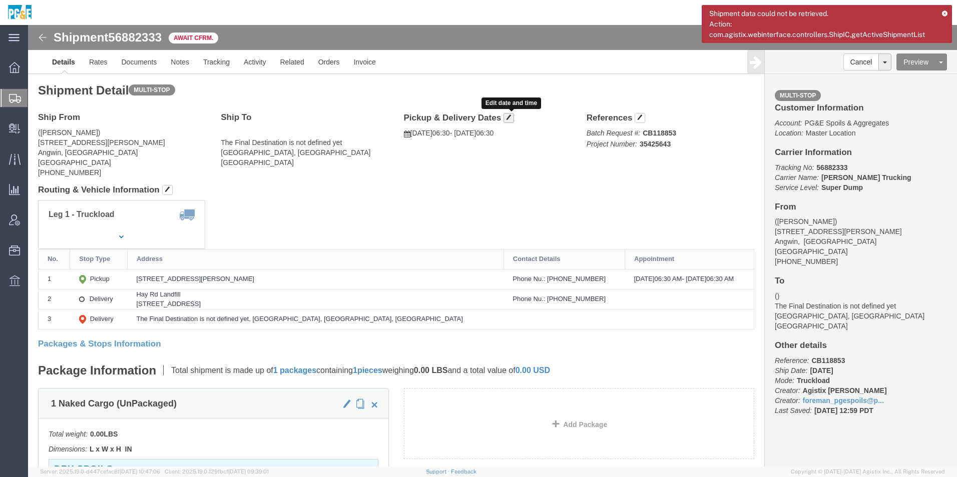
click span "button"
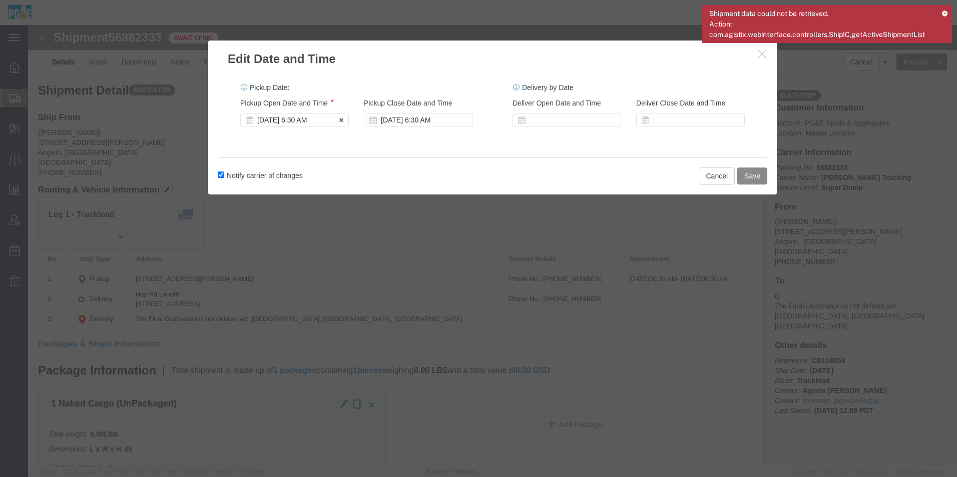
click div "[DATE] 6:30 AM"
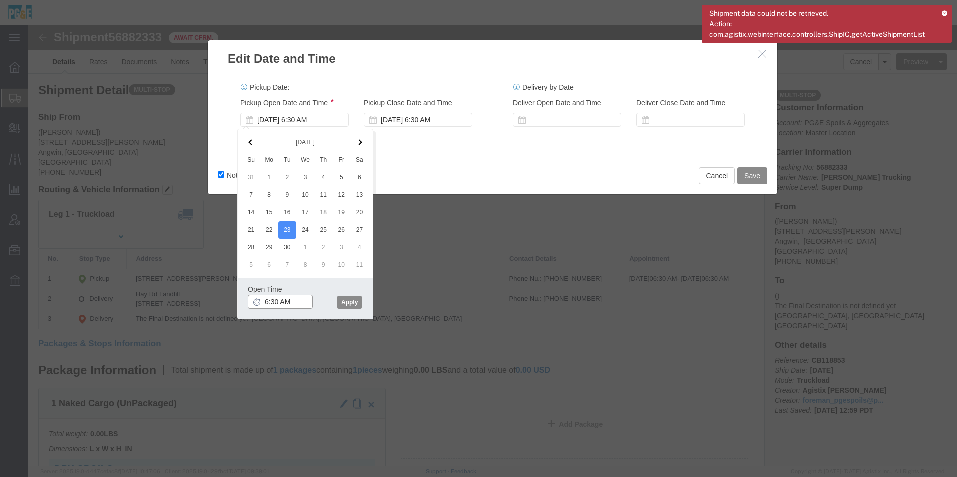
click input "6:30 AM"
type input "6:45 AM"
drag, startPoint x: 326, startPoint y: 277, endPoint x: 344, endPoint y: 277, distance: 18.0
click button "Apply"
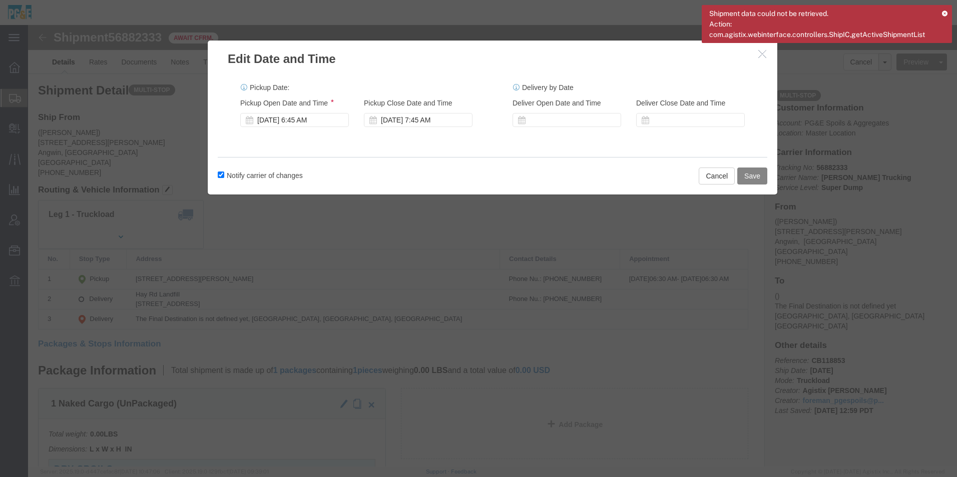
click button "Save"
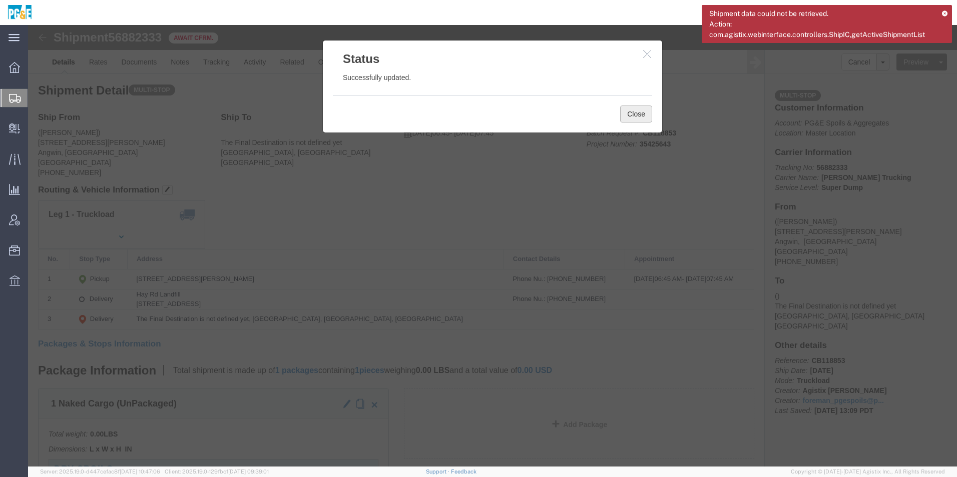
click button "Close"
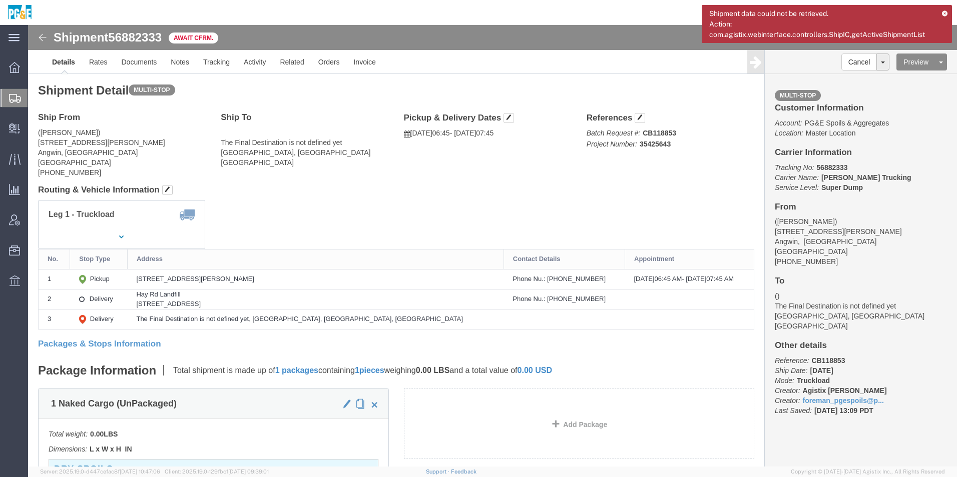
click img
